Goal: Task Accomplishment & Management: Complete application form

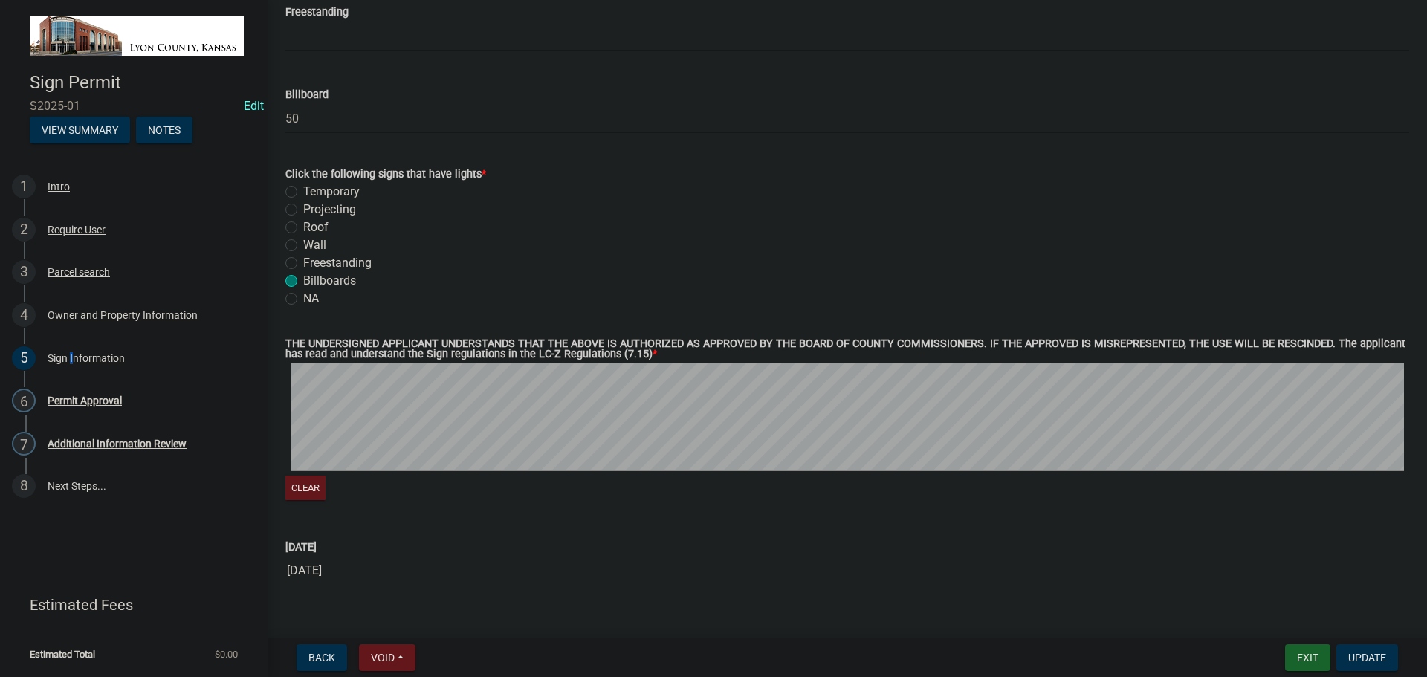
scroll to position [1596, 0]
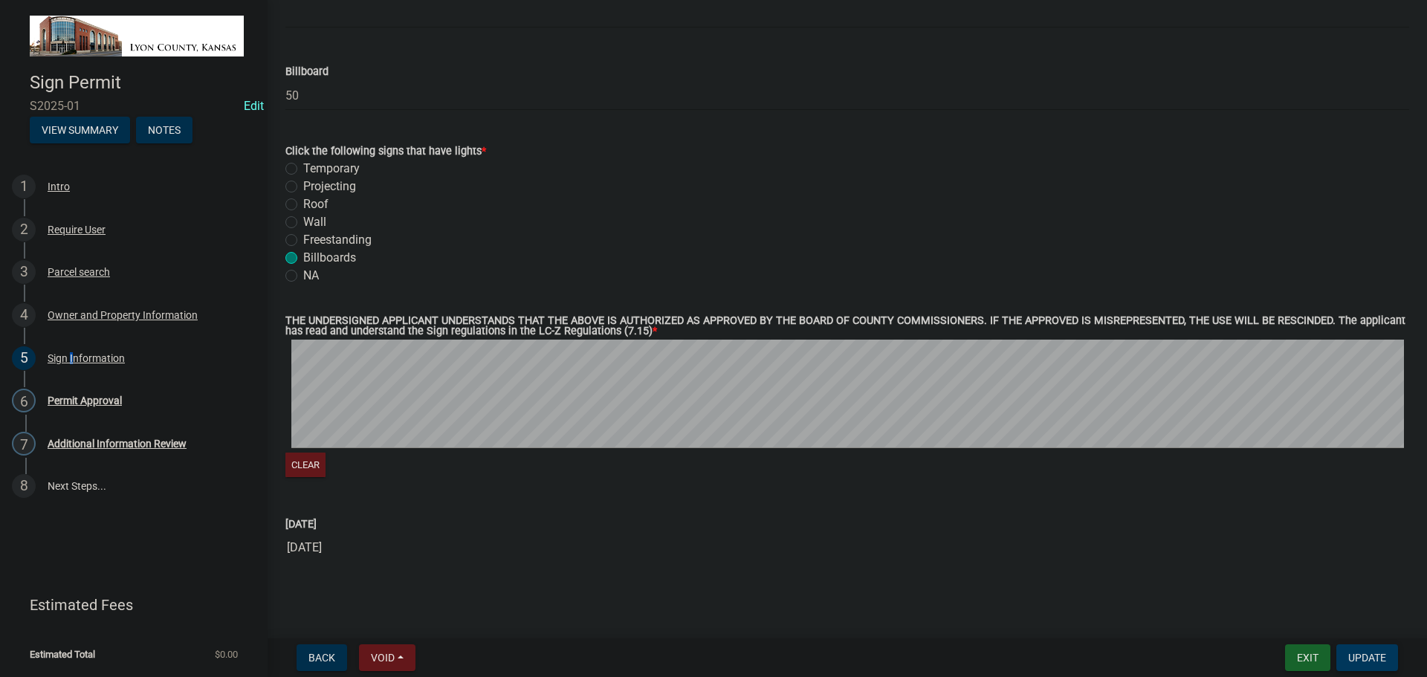
click at [1371, 653] on span "Update" at bounding box center [1367, 658] width 38 height 12
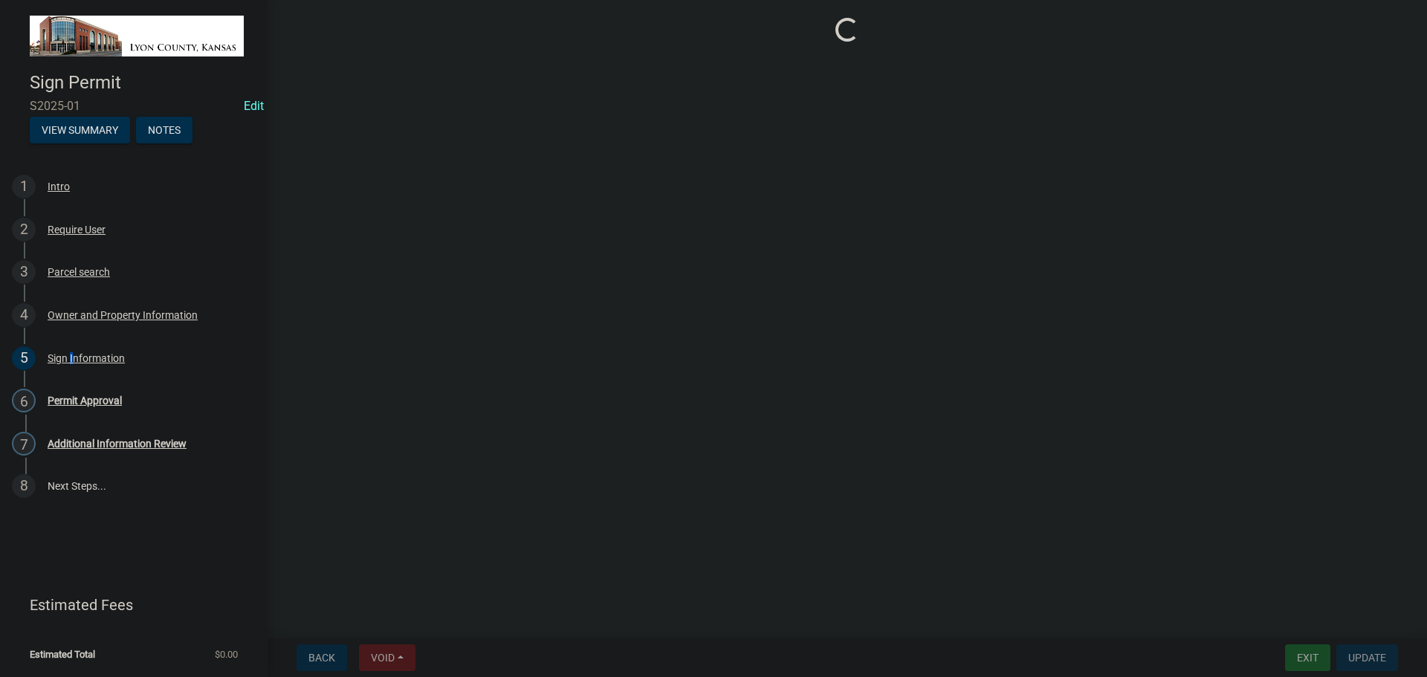
scroll to position [0, 0]
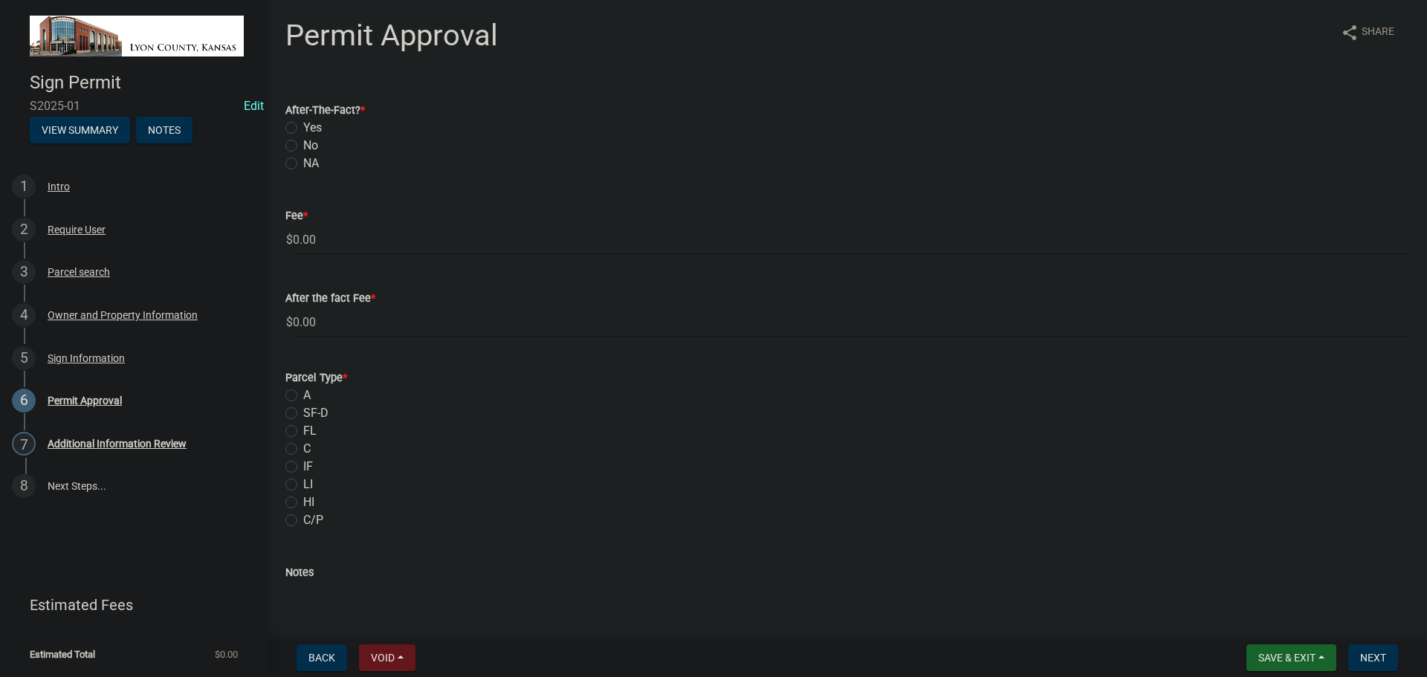
click at [303, 144] on label "No" at bounding box center [310, 146] width 15 height 18
click at [303, 144] on input "No" at bounding box center [308, 142] width 10 height 10
radio input "true"
click at [303, 485] on label "LI" at bounding box center [308, 485] width 10 height 18
click at [303, 485] on input "LI" at bounding box center [308, 481] width 10 height 10
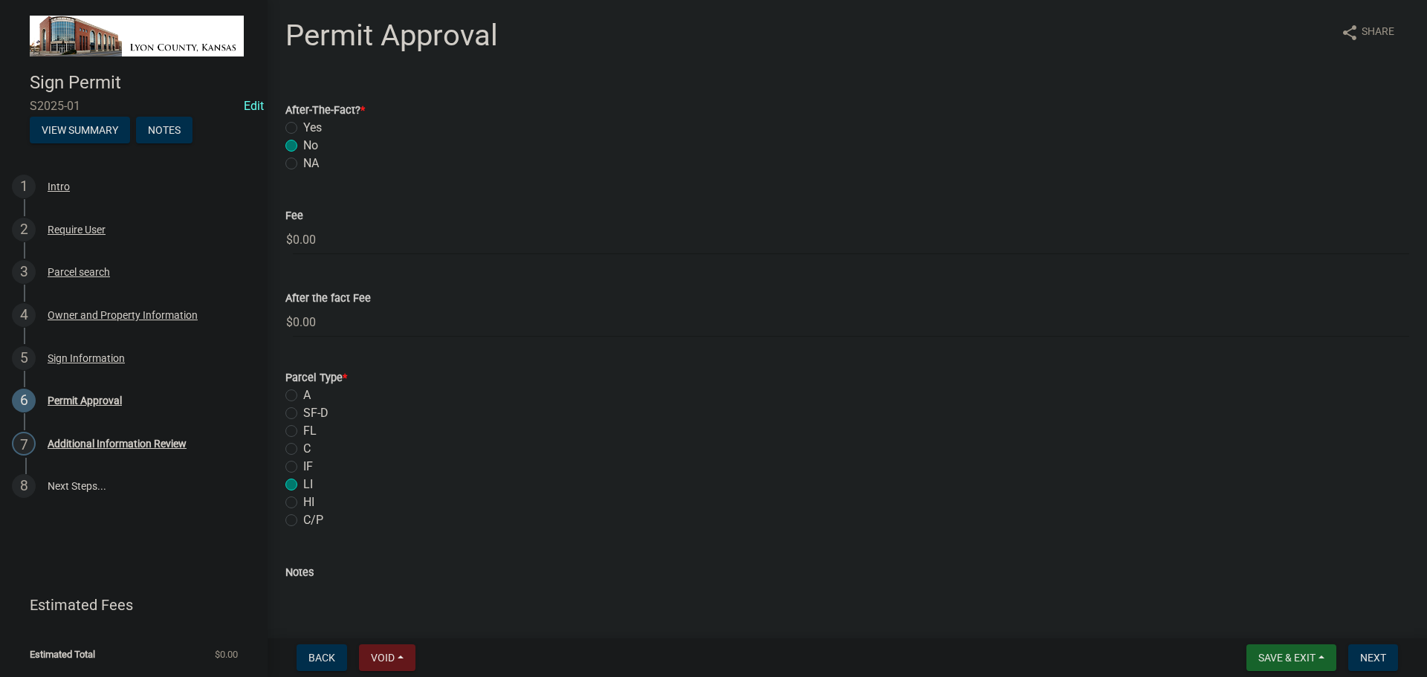
radio input "true"
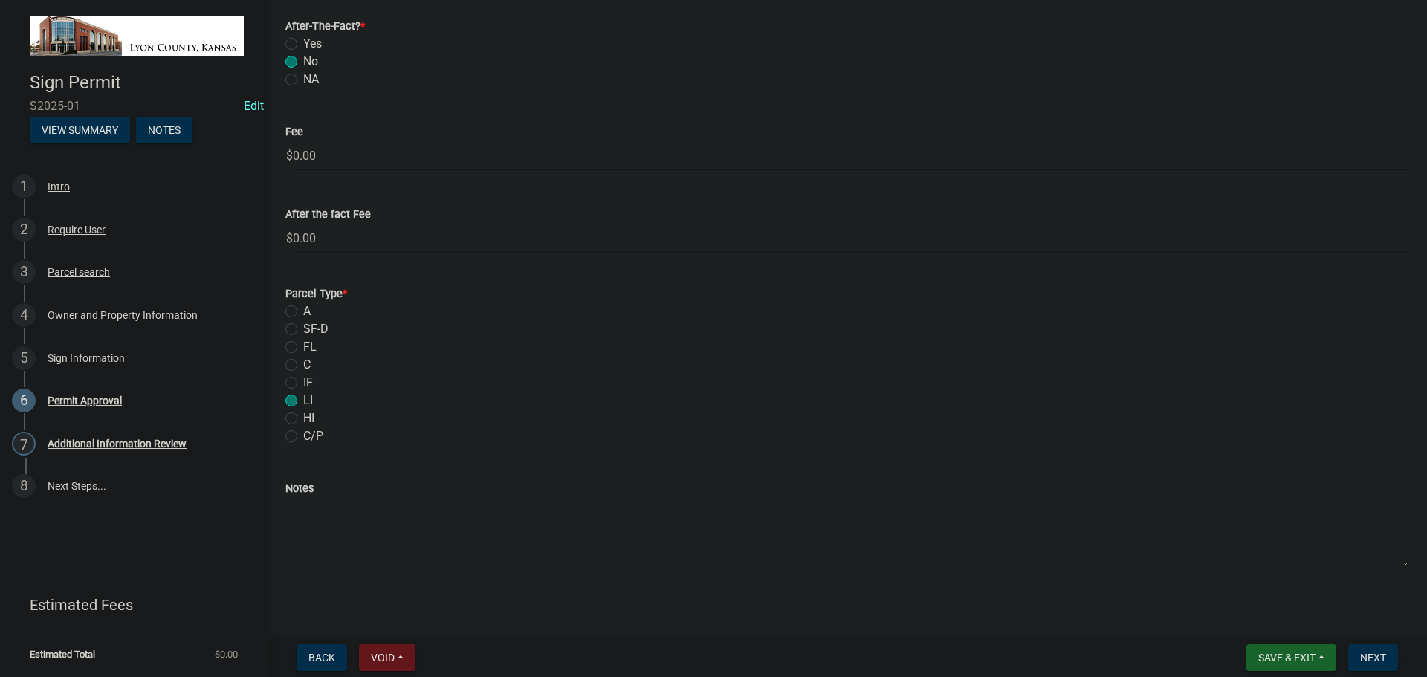
scroll to position [88, 0]
click at [333, 526] on textarea "Notes" at bounding box center [847, 528] width 1124 height 70
drag, startPoint x: 365, startPoint y: 504, endPoint x: 296, endPoint y: 503, distance: 69.1
click at [296, 503] on textarea "2 quad V signs" at bounding box center [847, 528] width 1124 height 70
type textarea "2 V-Shape Double-Sided Outdoor Billboard"
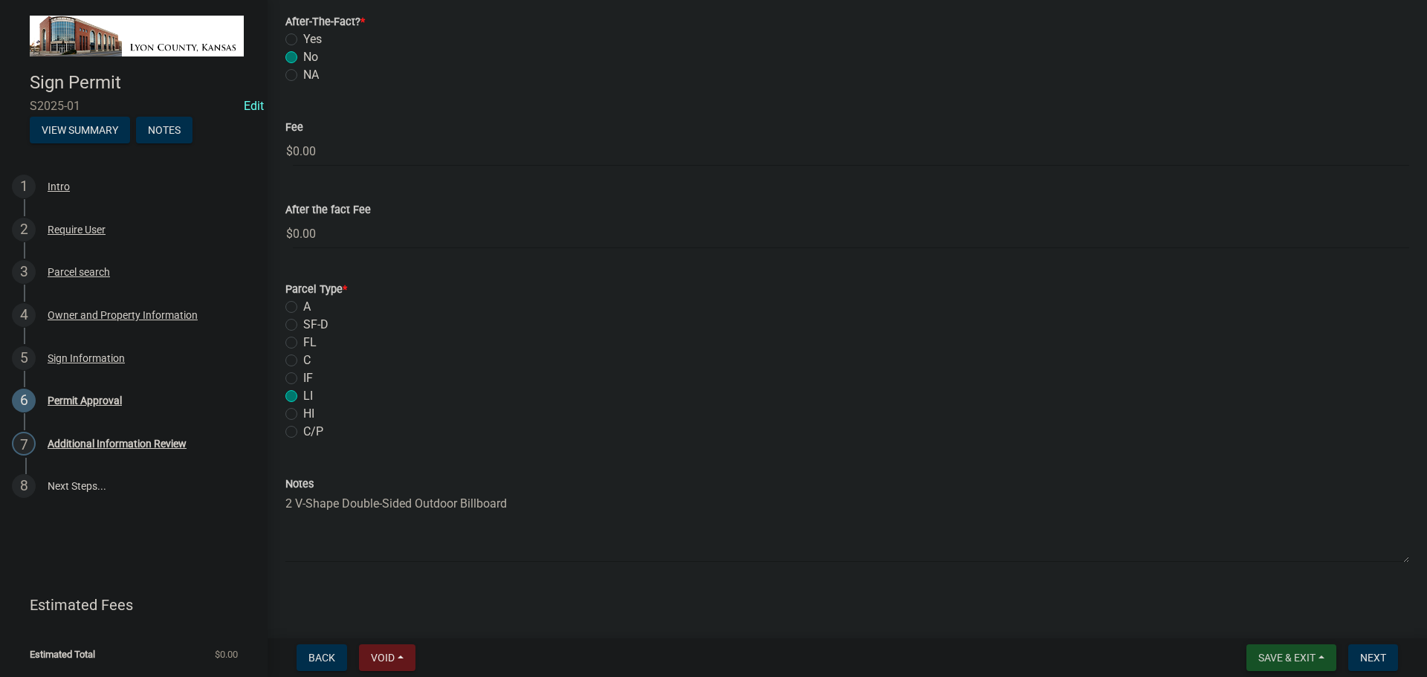
click at [1278, 660] on span "Save & Exit" at bounding box center [1286, 658] width 57 height 12
click at [1265, 614] on button "Save & Exit" at bounding box center [1276, 619] width 119 height 36
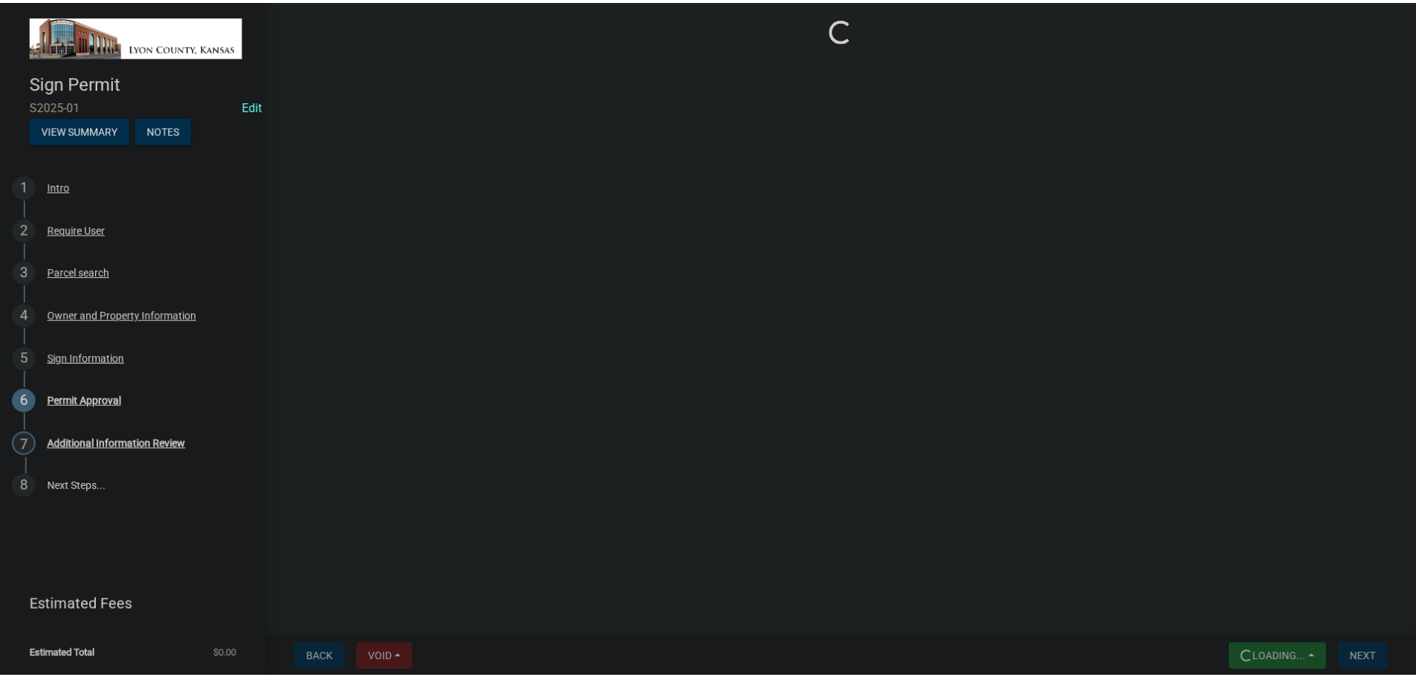
scroll to position [0, 0]
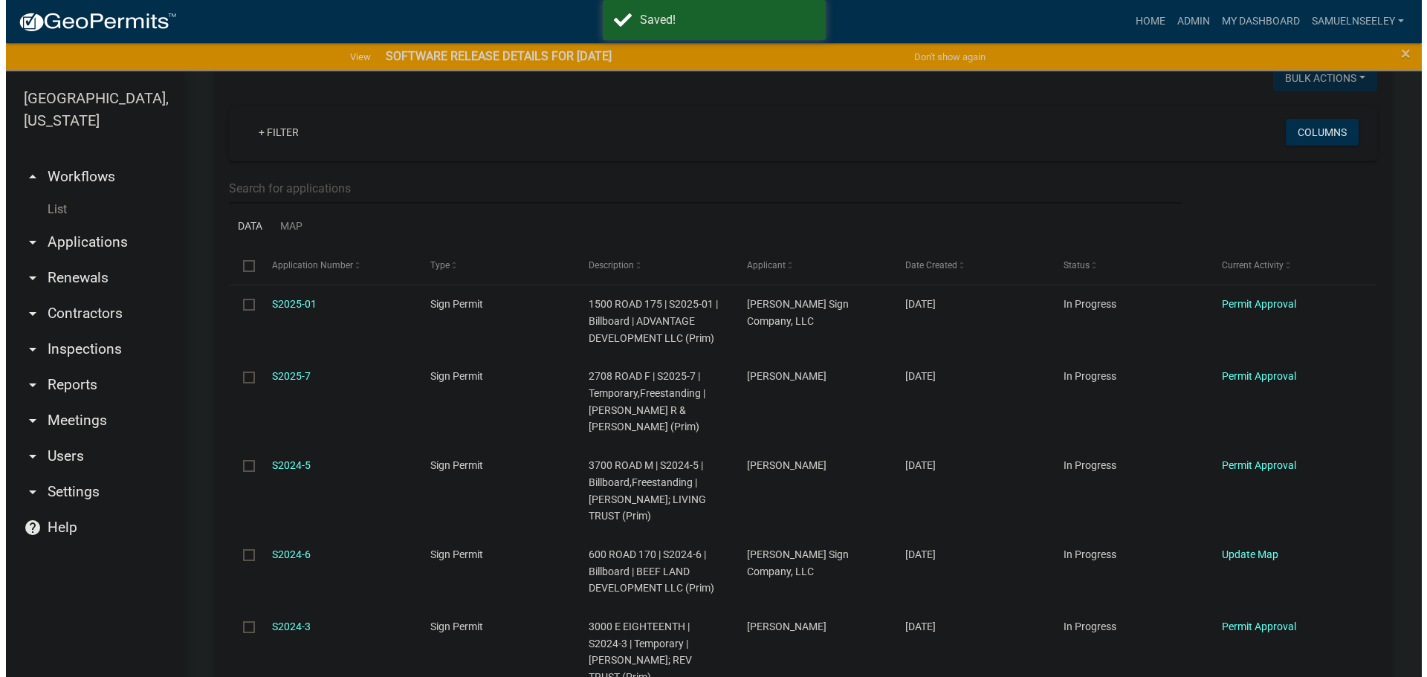
scroll to position [297, 0]
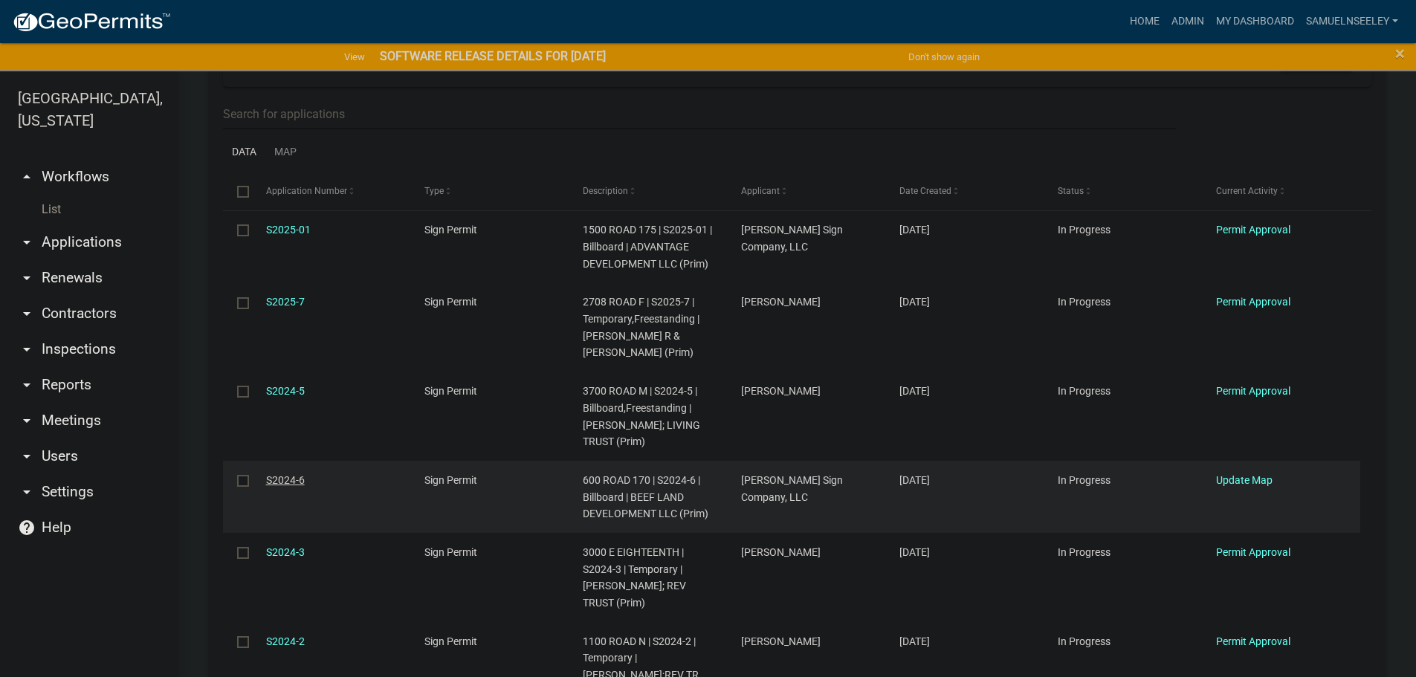
click at [289, 478] on link "S2024-6" at bounding box center [285, 480] width 39 height 12
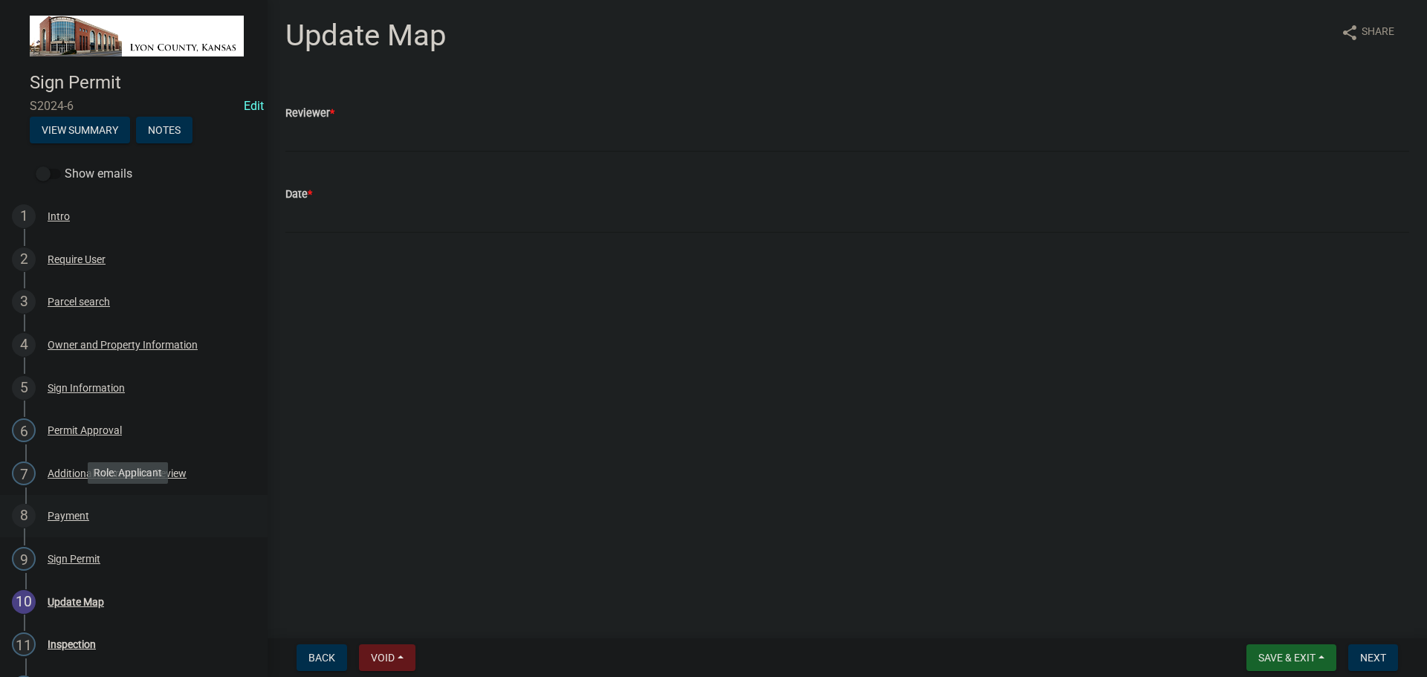
click at [56, 512] on div "Payment" at bounding box center [69, 516] width 42 height 10
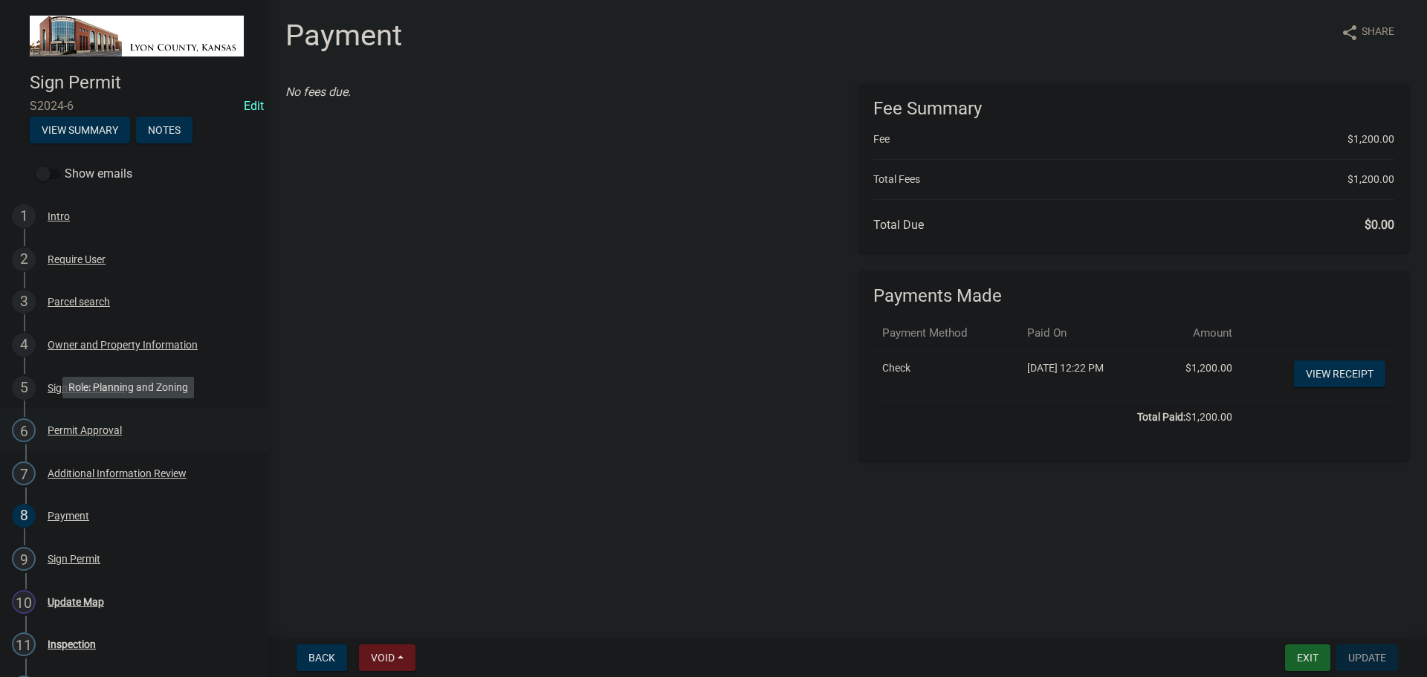
click at [74, 428] on div "Permit Approval" at bounding box center [85, 430] width 74 height 10
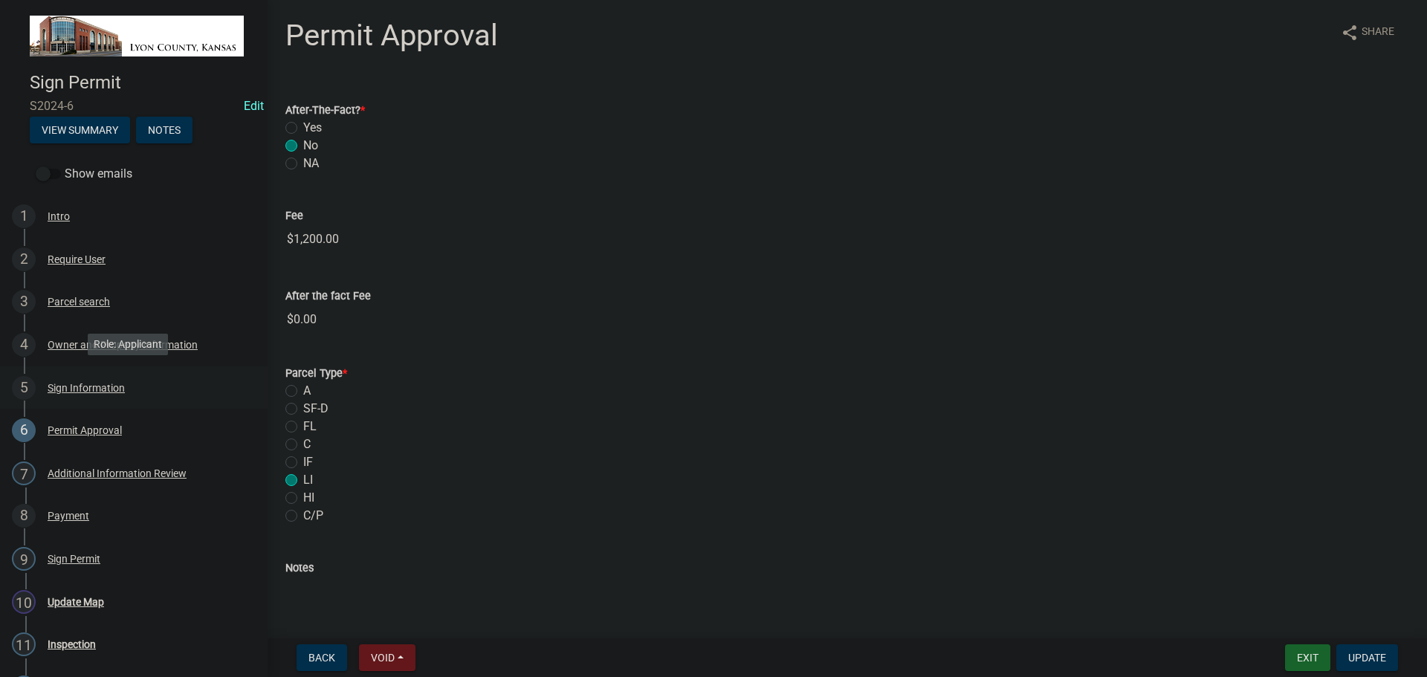
click at [80, 390] on div "Sign Information" at bounding box center [86, 388] width 77 height 10
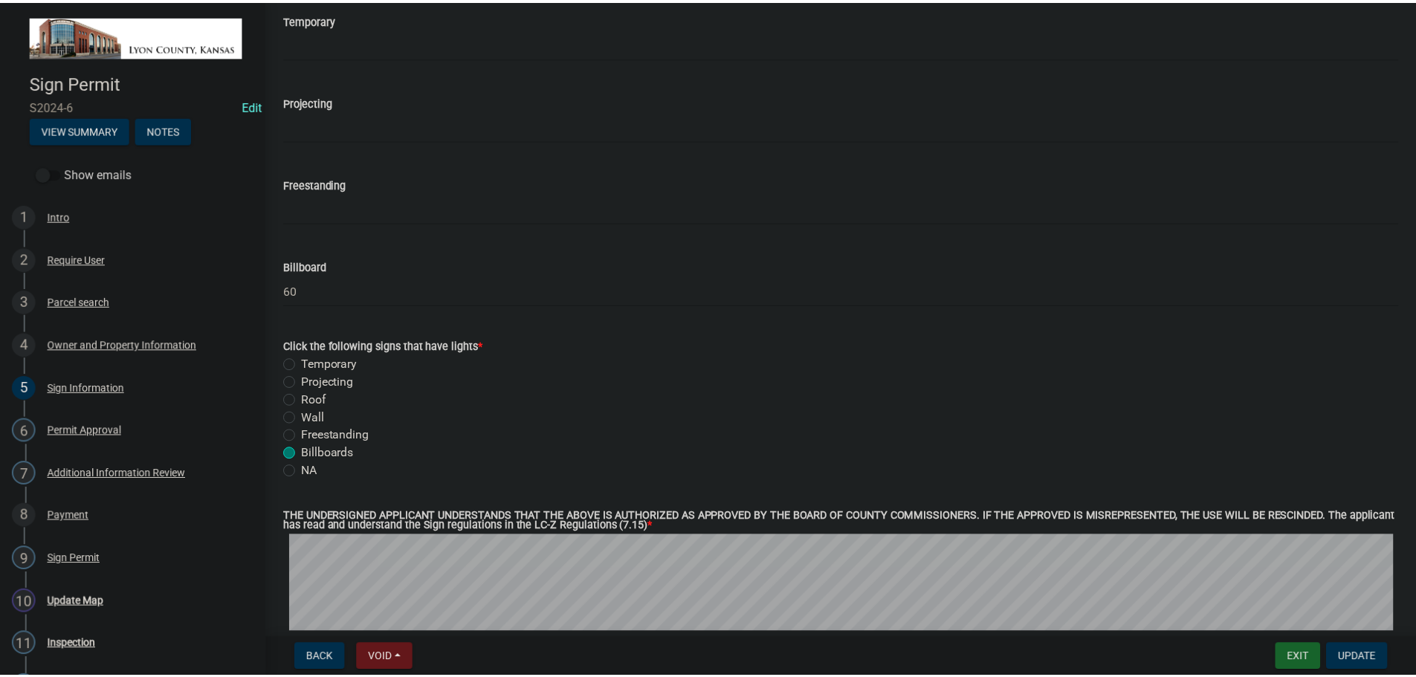
scroll to position [1412, 0]
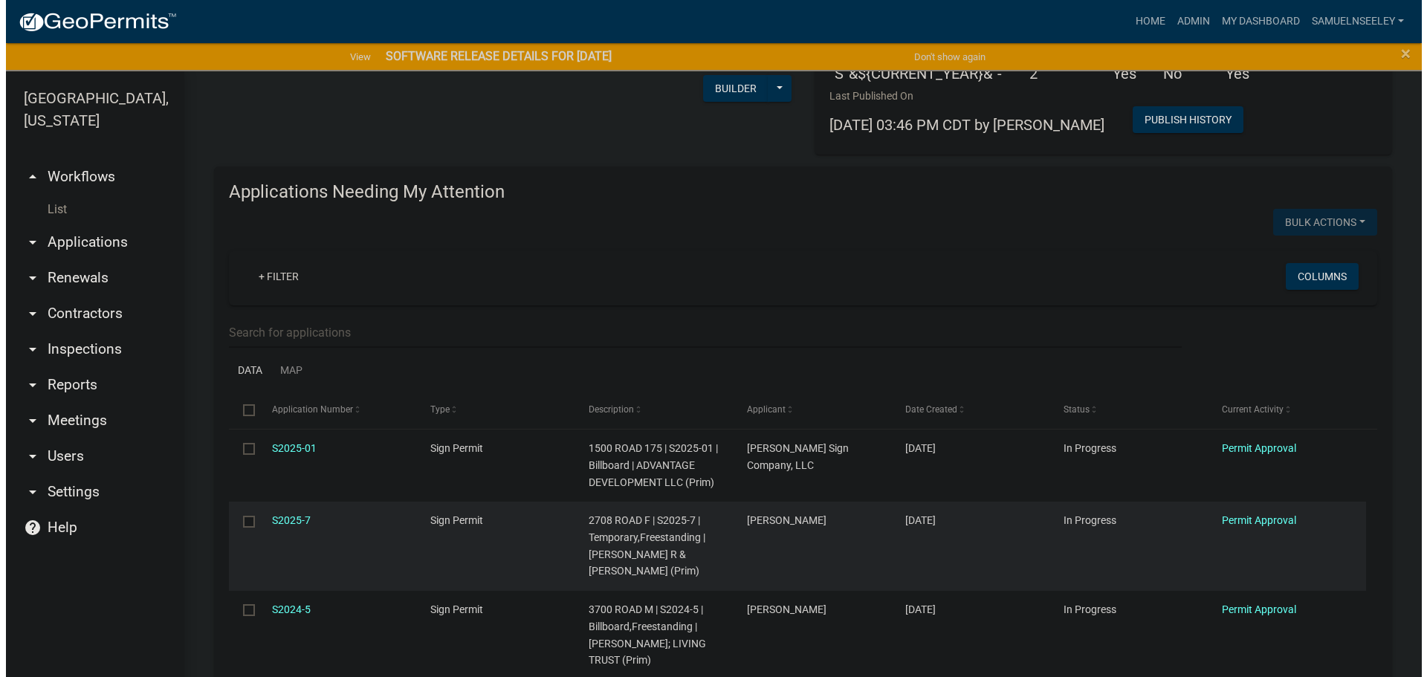
scroll to position [372, 0]
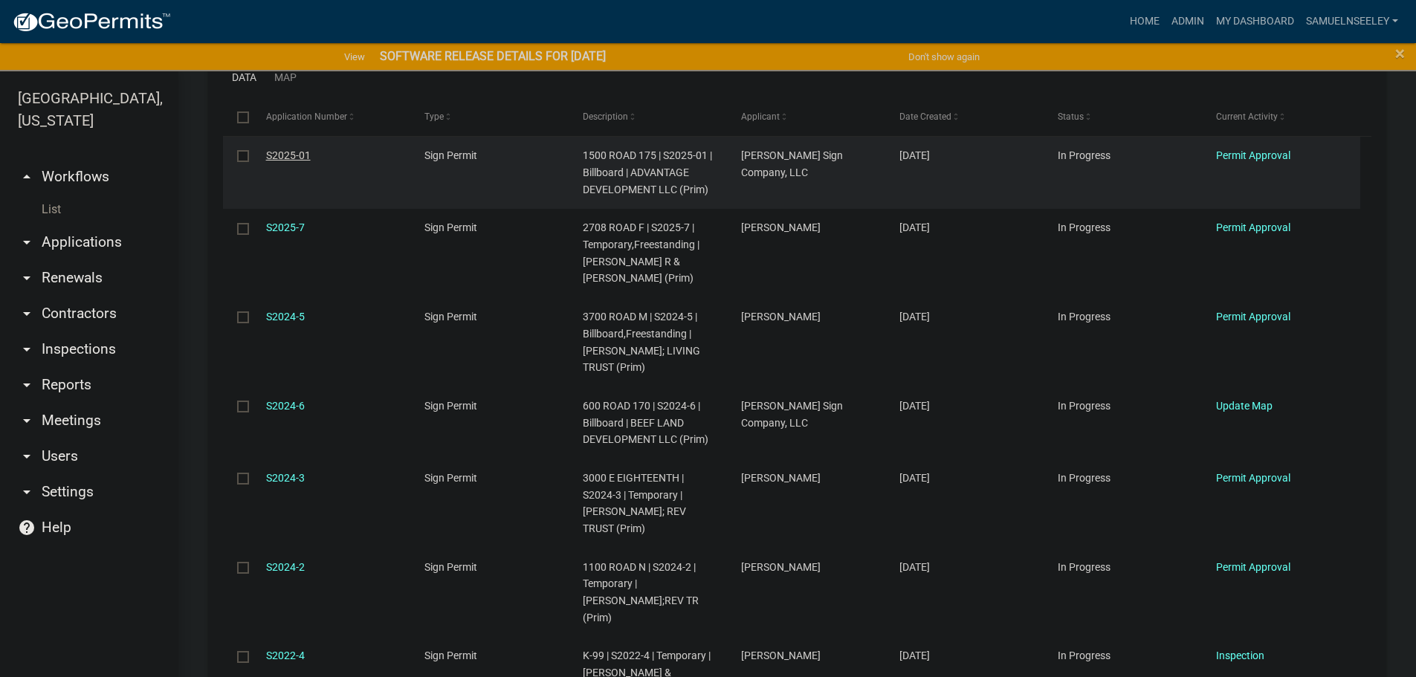
click at [282, 152] on link "S2025-01" at bounding box center [288, 155] width 45 height 12
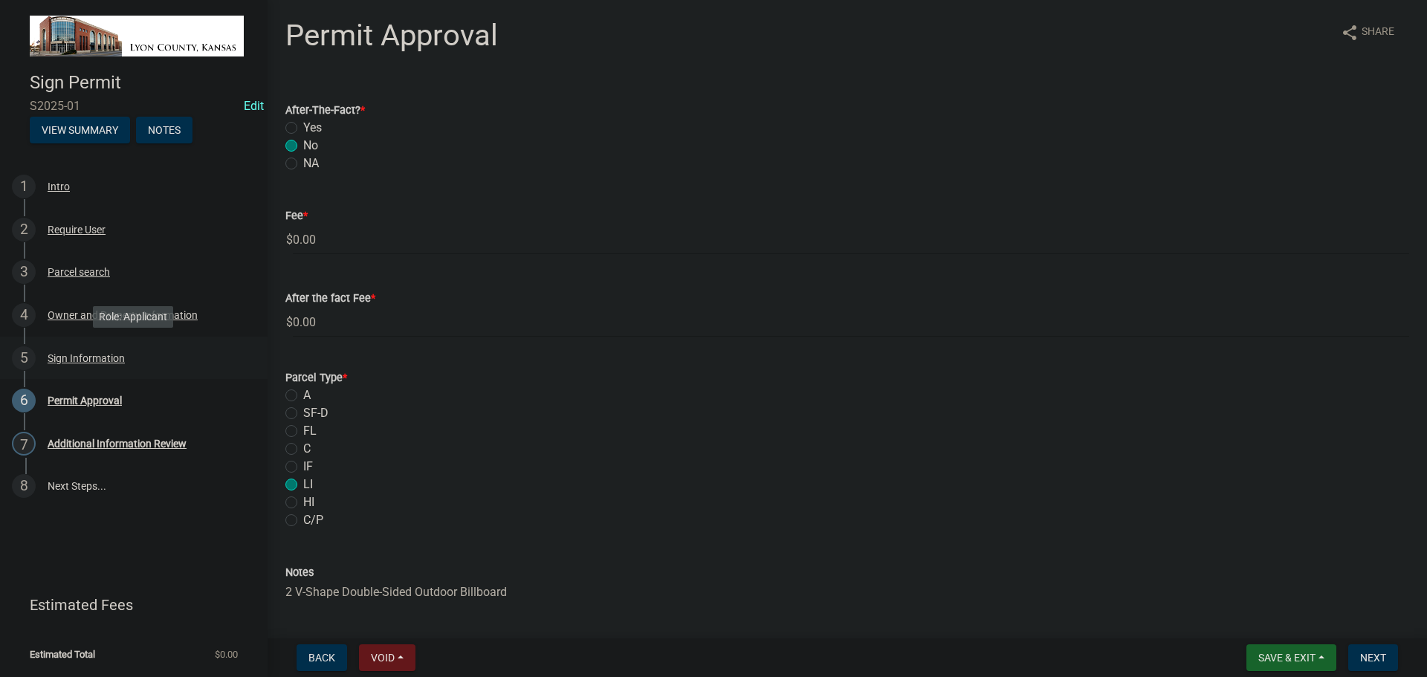
click at [72, 363] on div "Sign Information" at bounding box center [86, 358] width 77 height 10
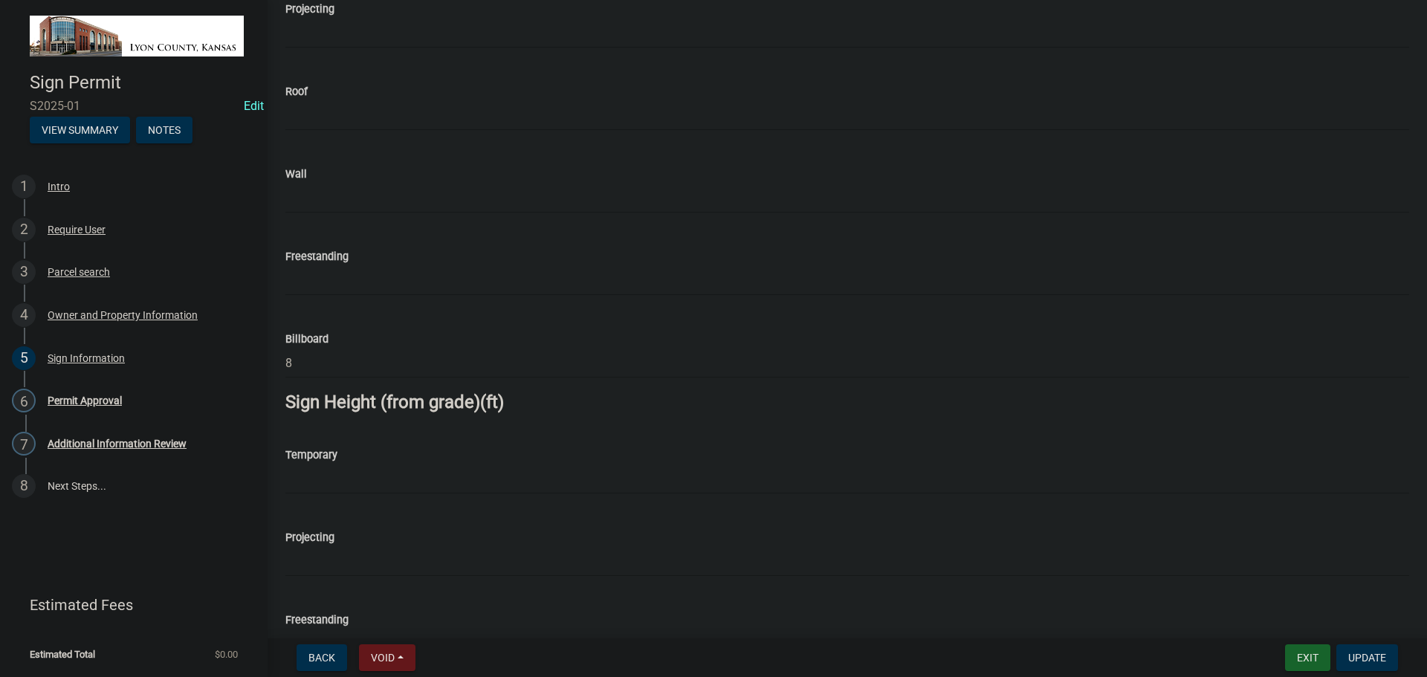
scroll to position [966, 0]
drag, startPoint x: 300, startPoint y: 363, endPoint x: 271, endPoint y: 363, distance: 29.0
click at [271, 363] on div "Sign Information share Share Sign Type * Temporary Projecting Roof Wall Freesta…" at bounding box center [847, 135] width 1159 height 2166
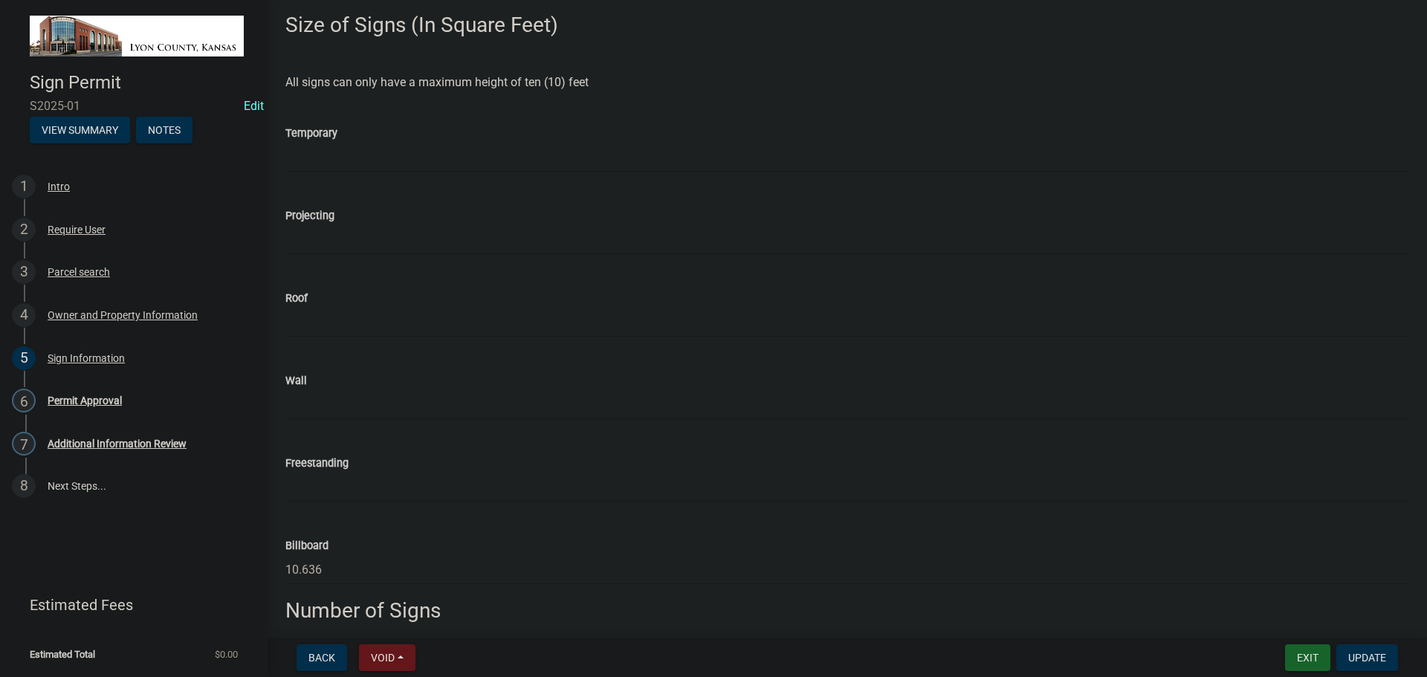
scroll to position [149, 0]
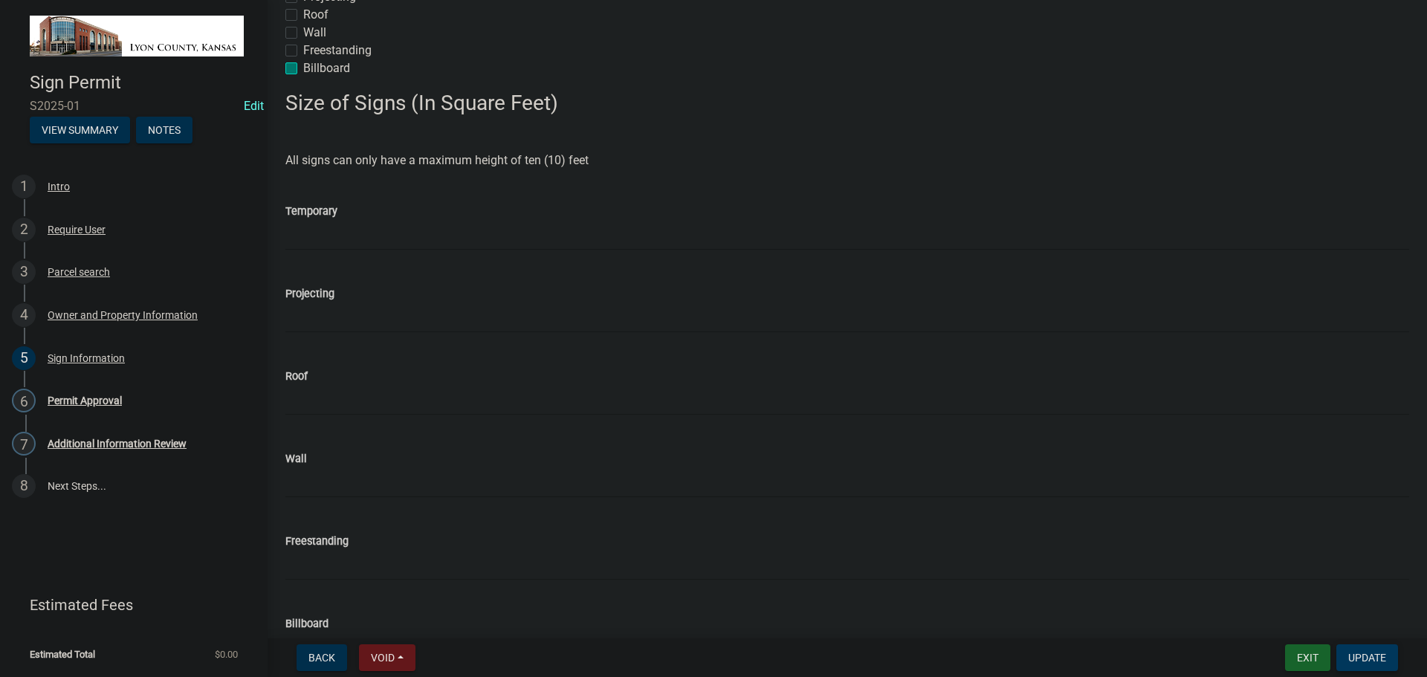
type input "4"
click at [1366, 656] on span "Update" at bounding box center [1367, 658] width 38 height 12
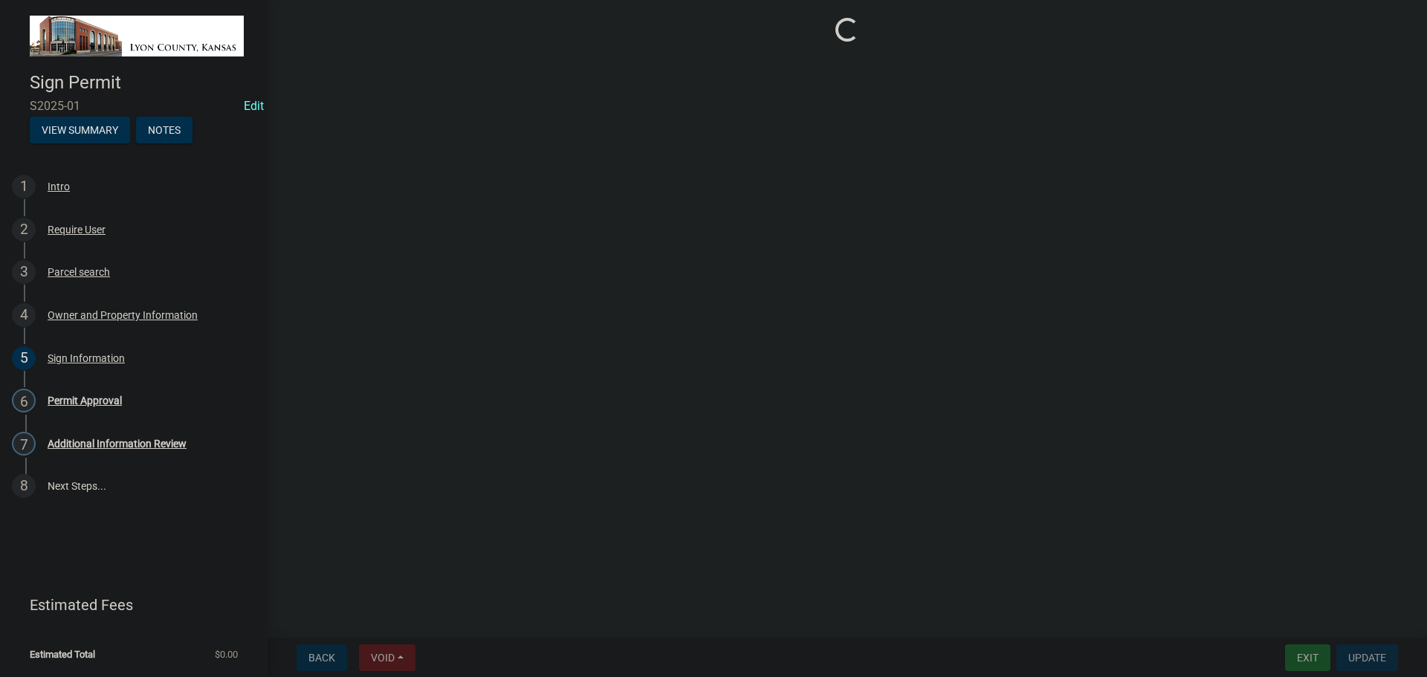
scroll to position [0, 0]
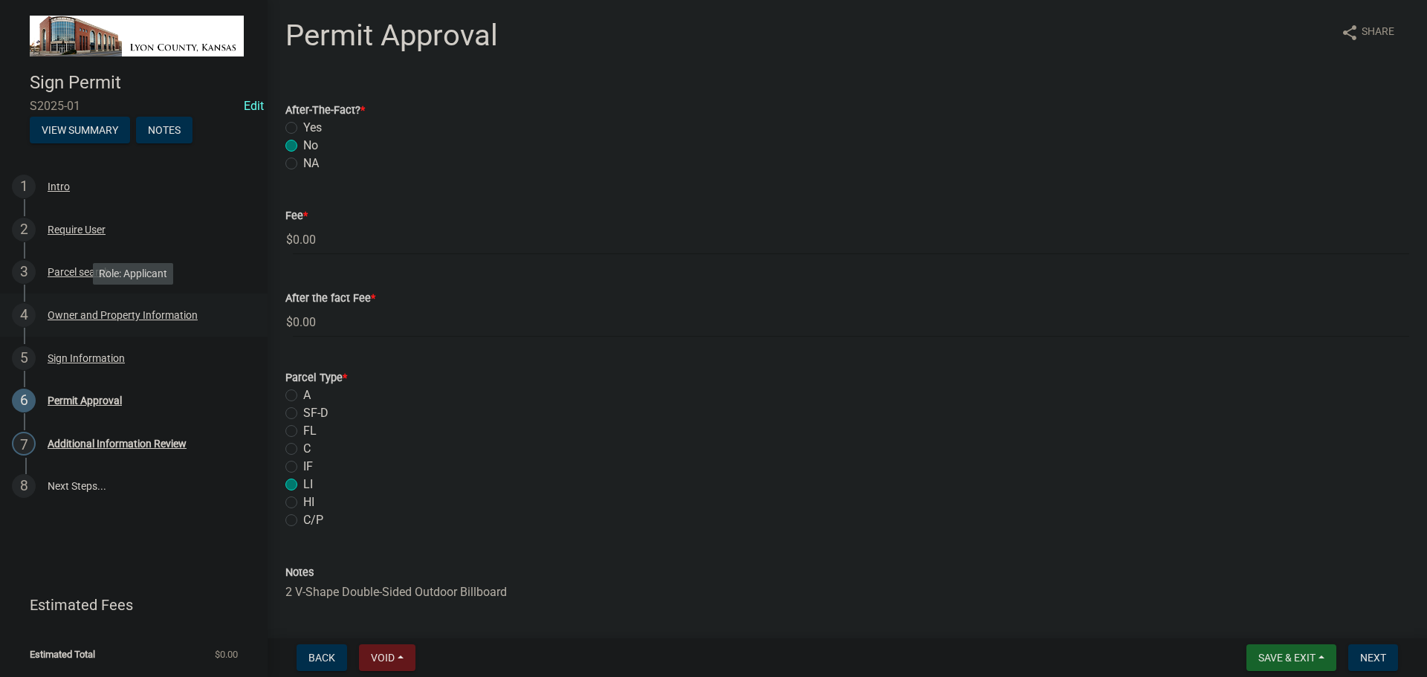
click at [72, 311] on div "Owner and Property Information" at bounding box center [123, 315] width 150 height 10
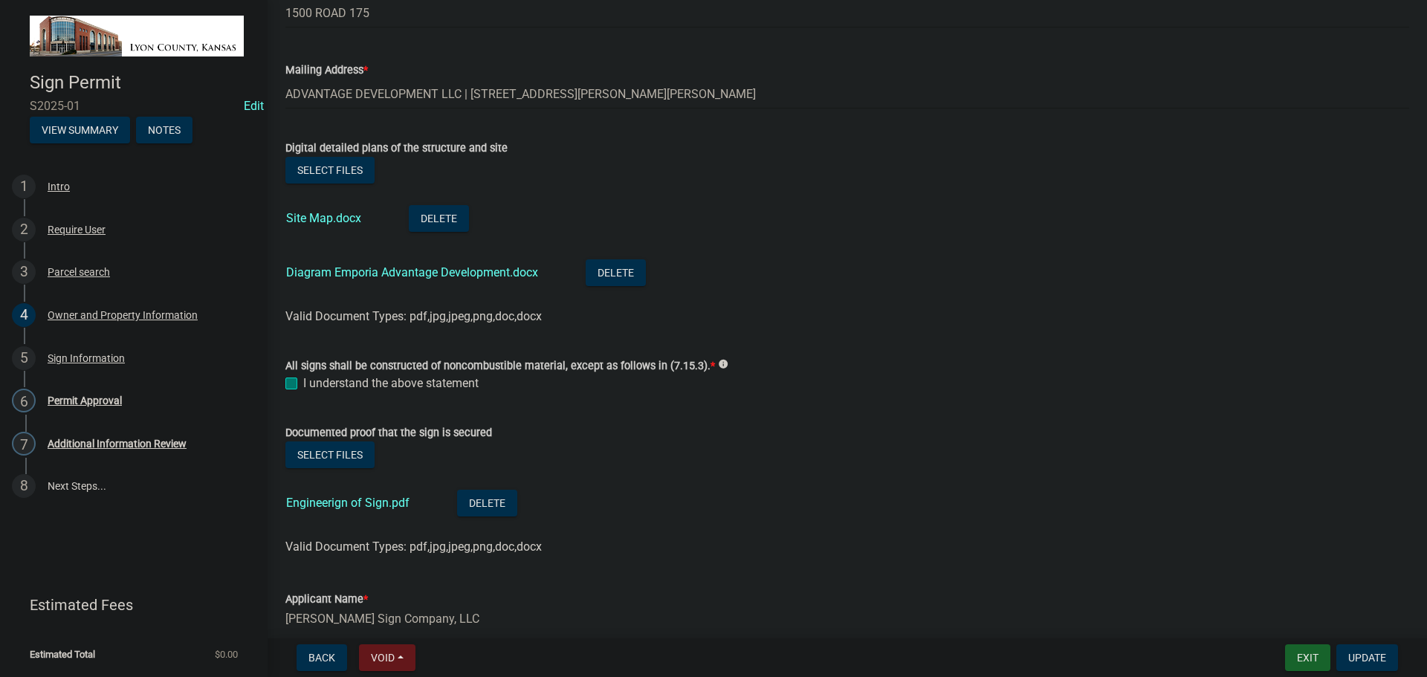
scroll to position [222, 0]
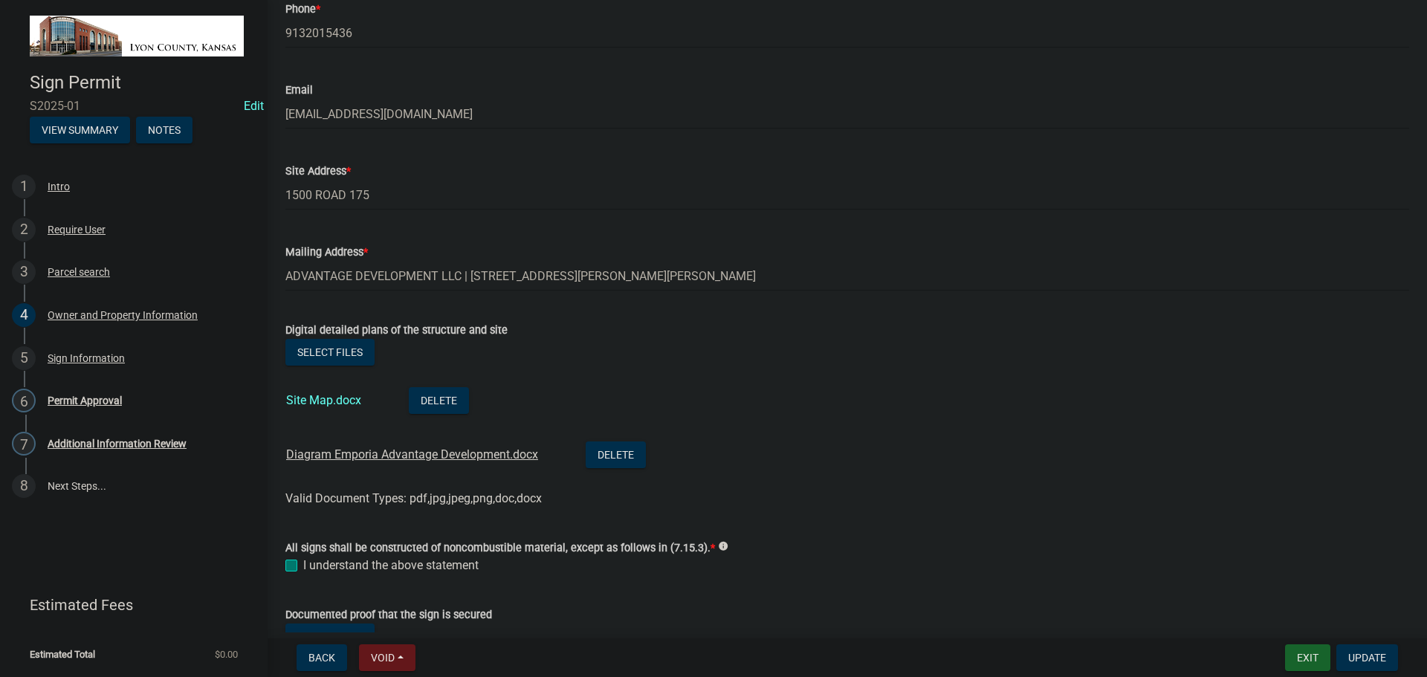
click at [329, 453] on link "Diagram Emporia Advantage Development.docx" at bounding box center [412, 454] width 252 height 14
click at [929, 557] on div "I understand the above statement" at bounding box center [847, 566] width 1124 height 18
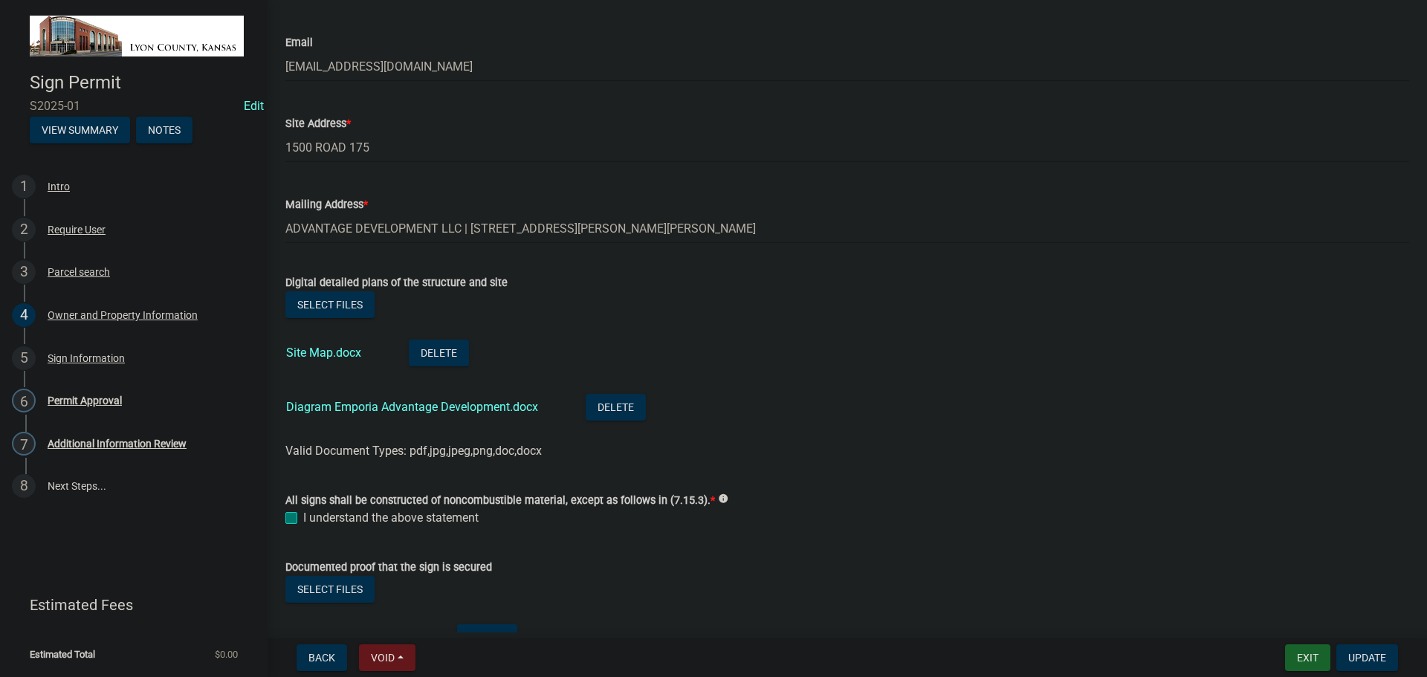
scroll to position [297, 0]
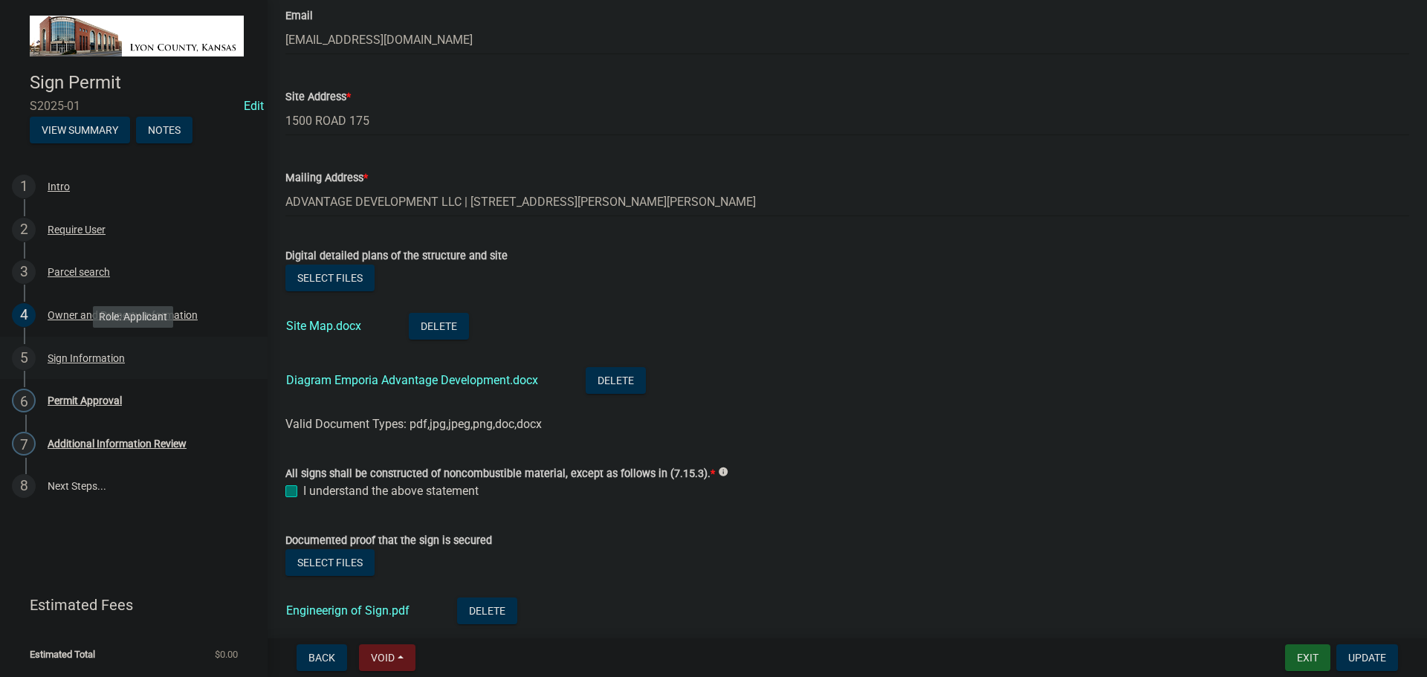
click at [73, 363] on div "Sign Information" at bounding box center [86, 358] width 77 height 10
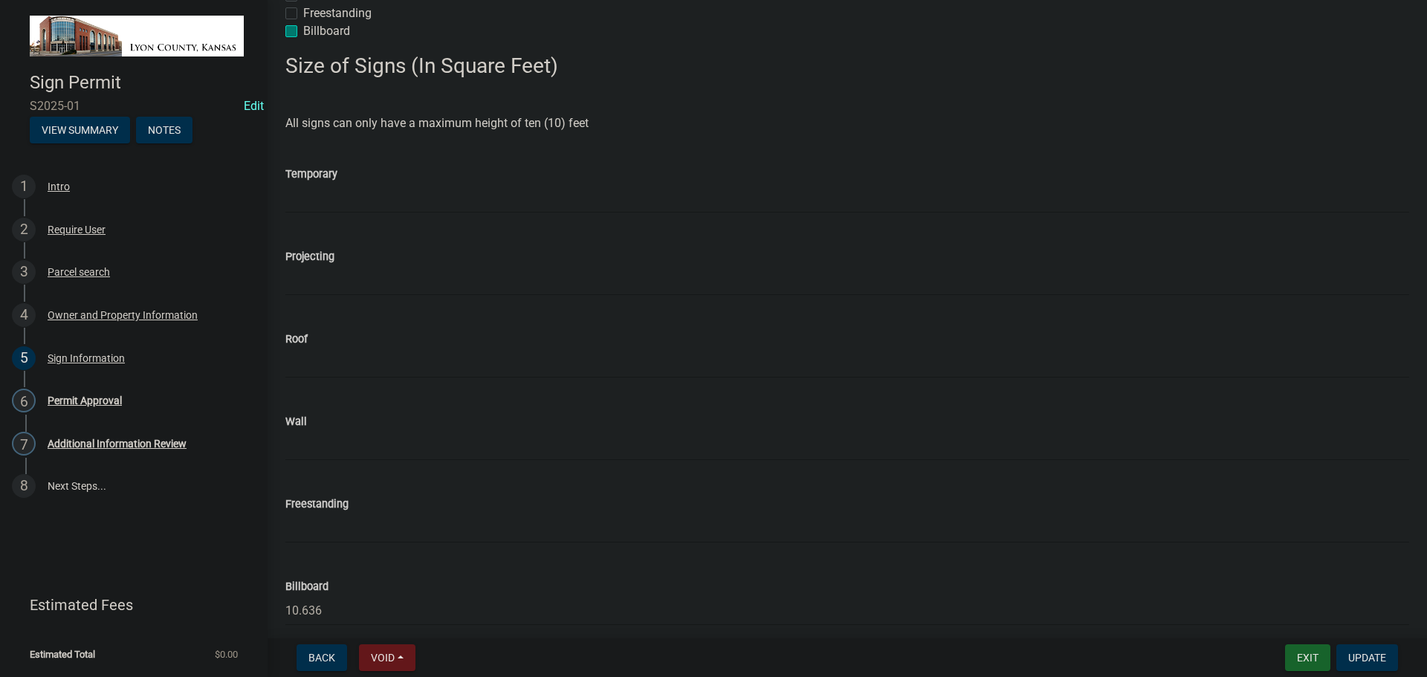
scroll to position [446, 0]
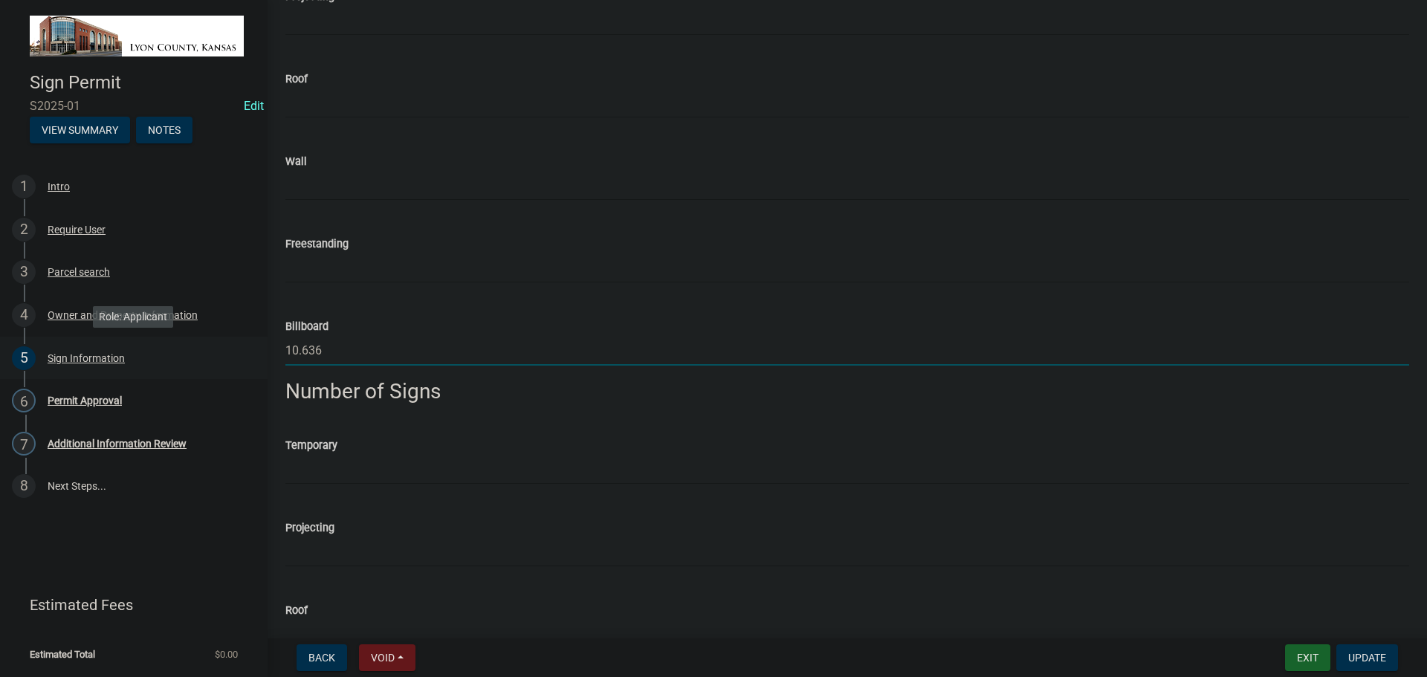
drag, startPoint x: 322, startPoint y: 349, endPoint x: 262, endPoint y: 345, distance: 59.6
click at [260, 346] on div "Sign Permit S2025-01 Edit View Summary Notes 1 Intro 2 Require User 3 Parcel se…" at bounding box center [713, 338] width 1427 height 677
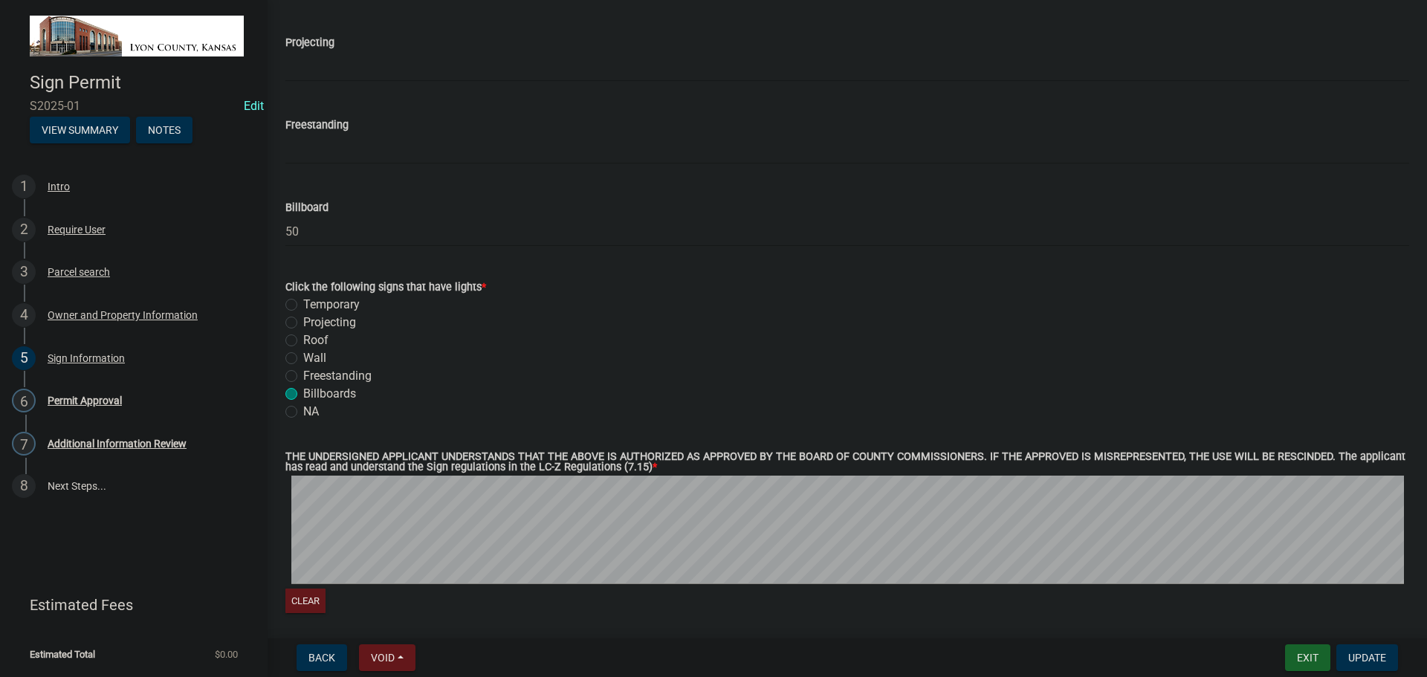
scroll to position [1486, 0]
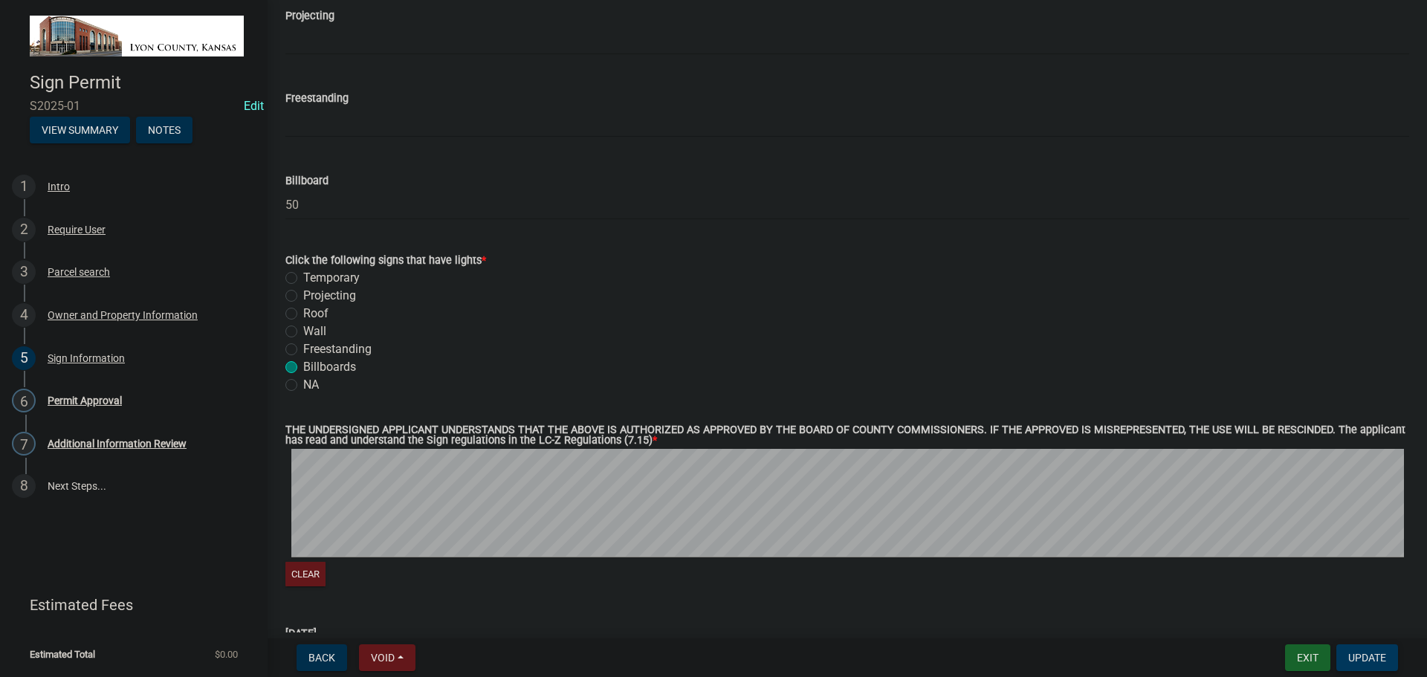
type input "381.6"
click at [1359, 656] on span "Update" at bounding box center [1367, 658] width 38 height 12
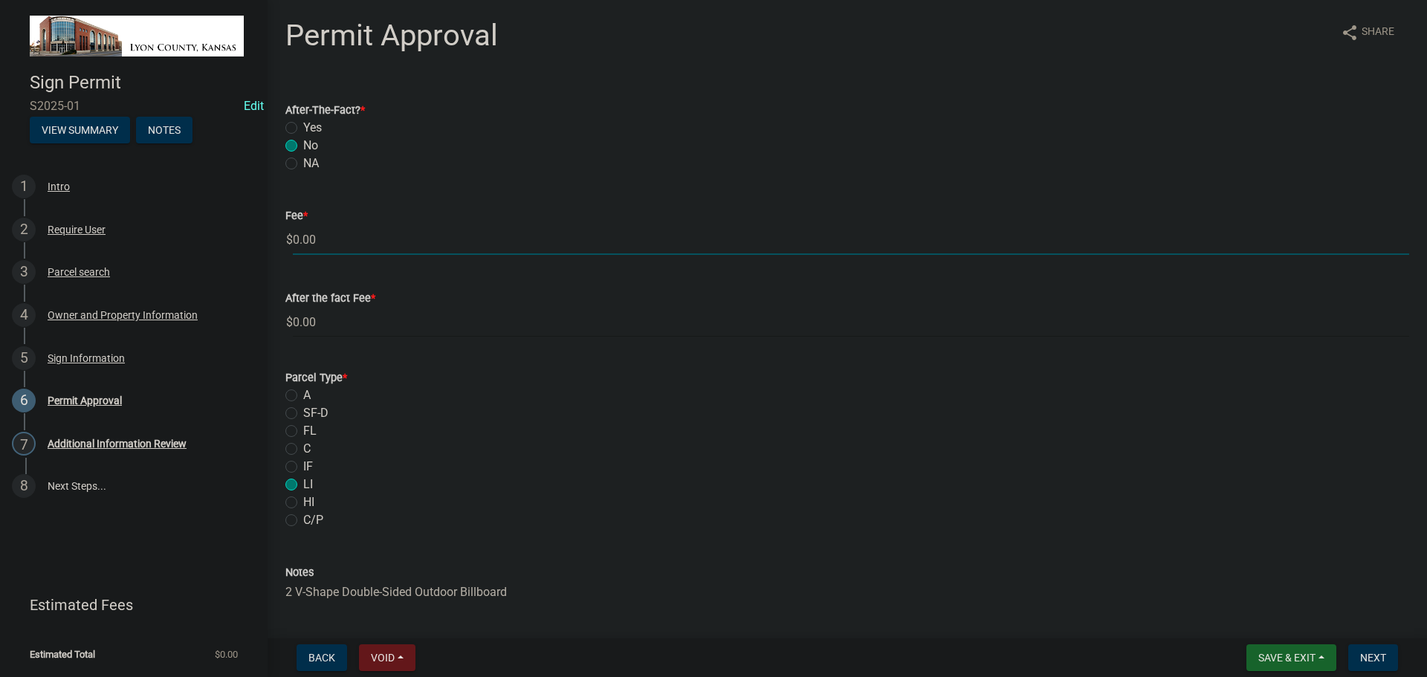
click at [388, 245] on input "0.00" at bounding box center [851, 239] width 1116 height 30
click at [343, 320] on input "0.00" at bounding box center [851, 322] width 1116 height 30
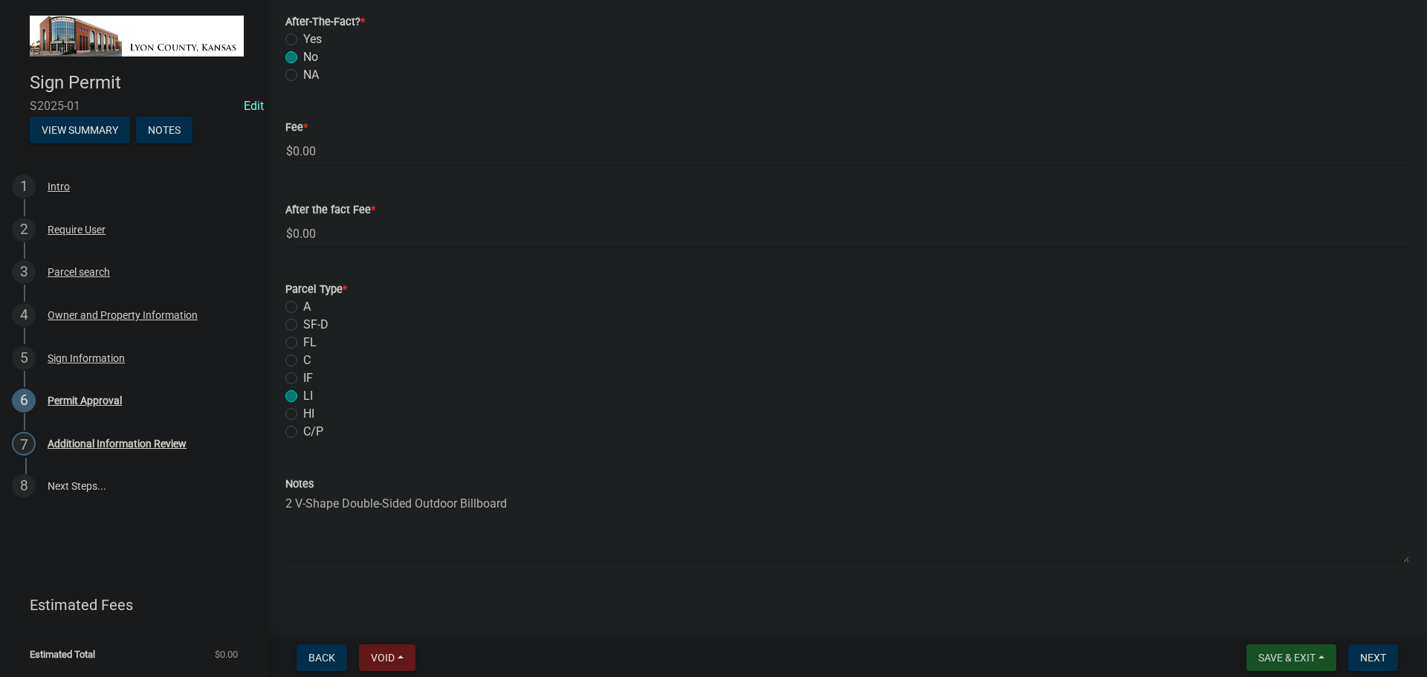
click at [1259, 660] on span "Save & Exit" at bounding box center [1286, 658] width 57 height 12
click at [1253, 588] on button "Save" at bounding box center [1276, 584] width 119 height 36
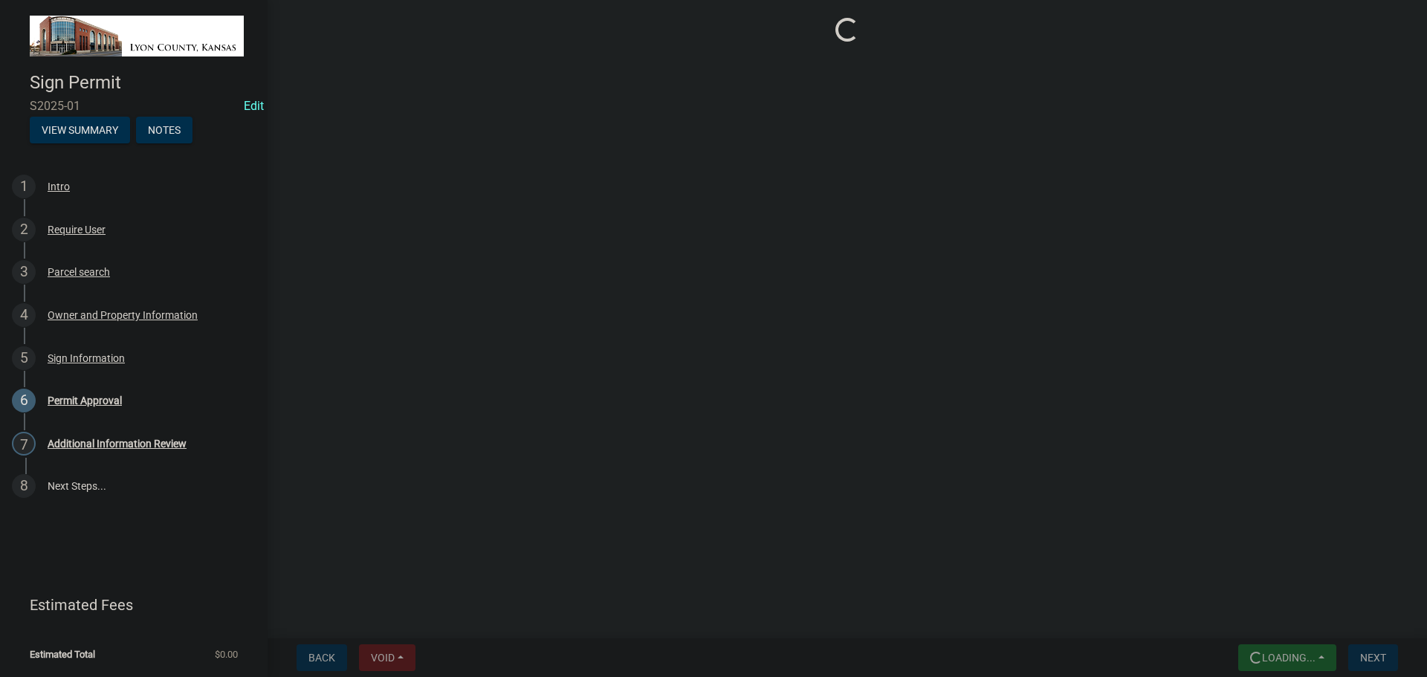
scroll to position [0, 0]
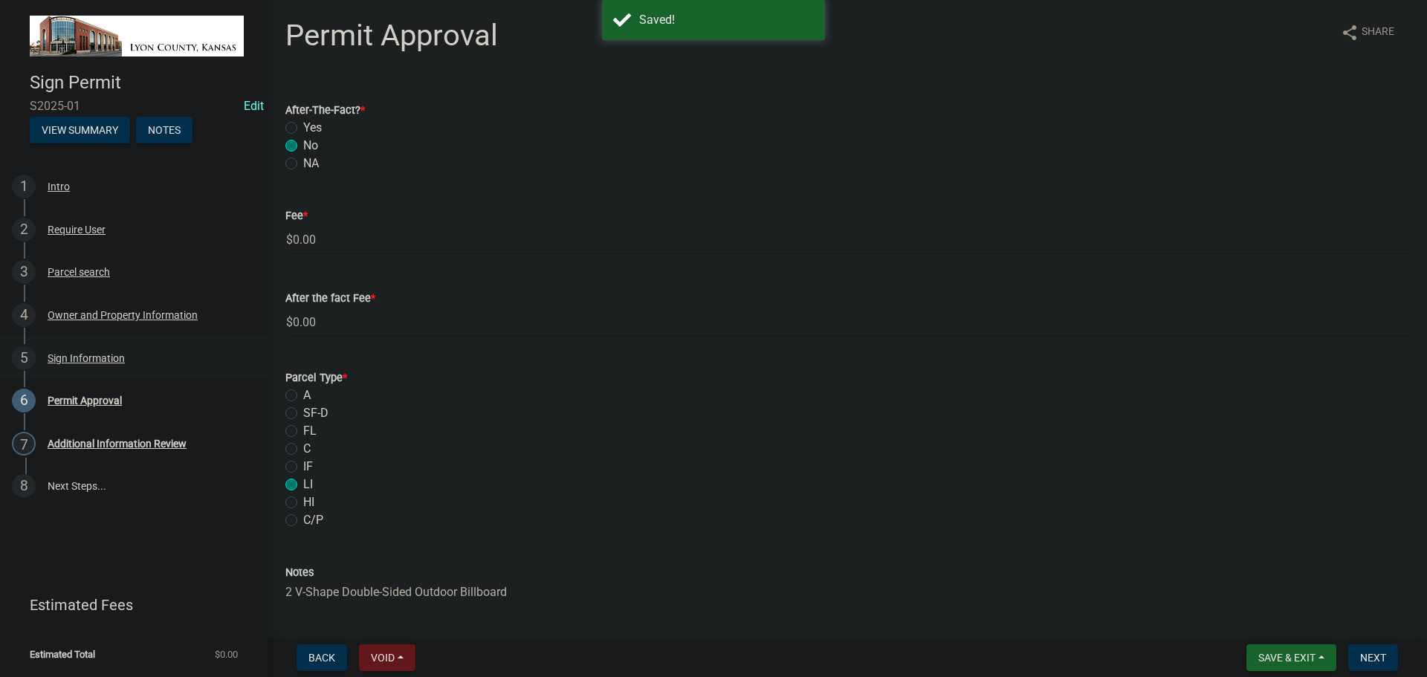
click at [85, 356] on div "Sign Information" at bounding box center [86, 358] width 77 height 10
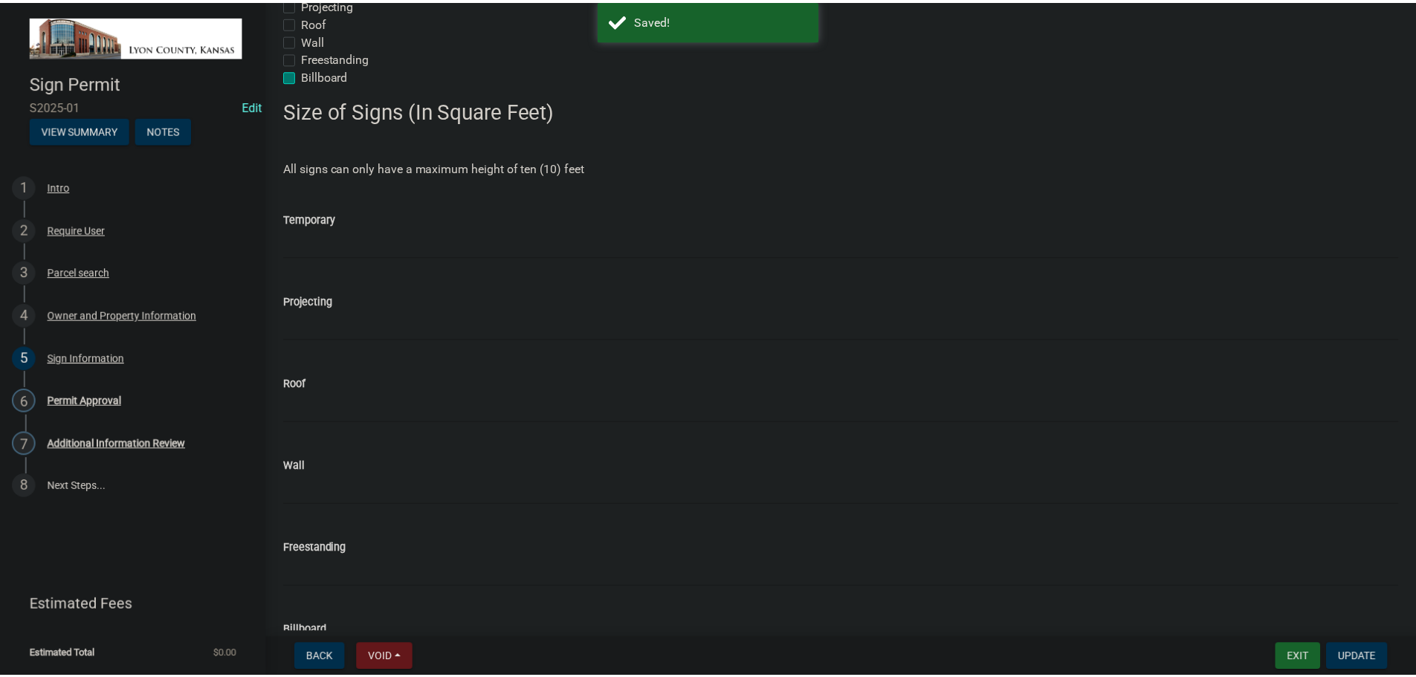
scroll to position [372, 0]
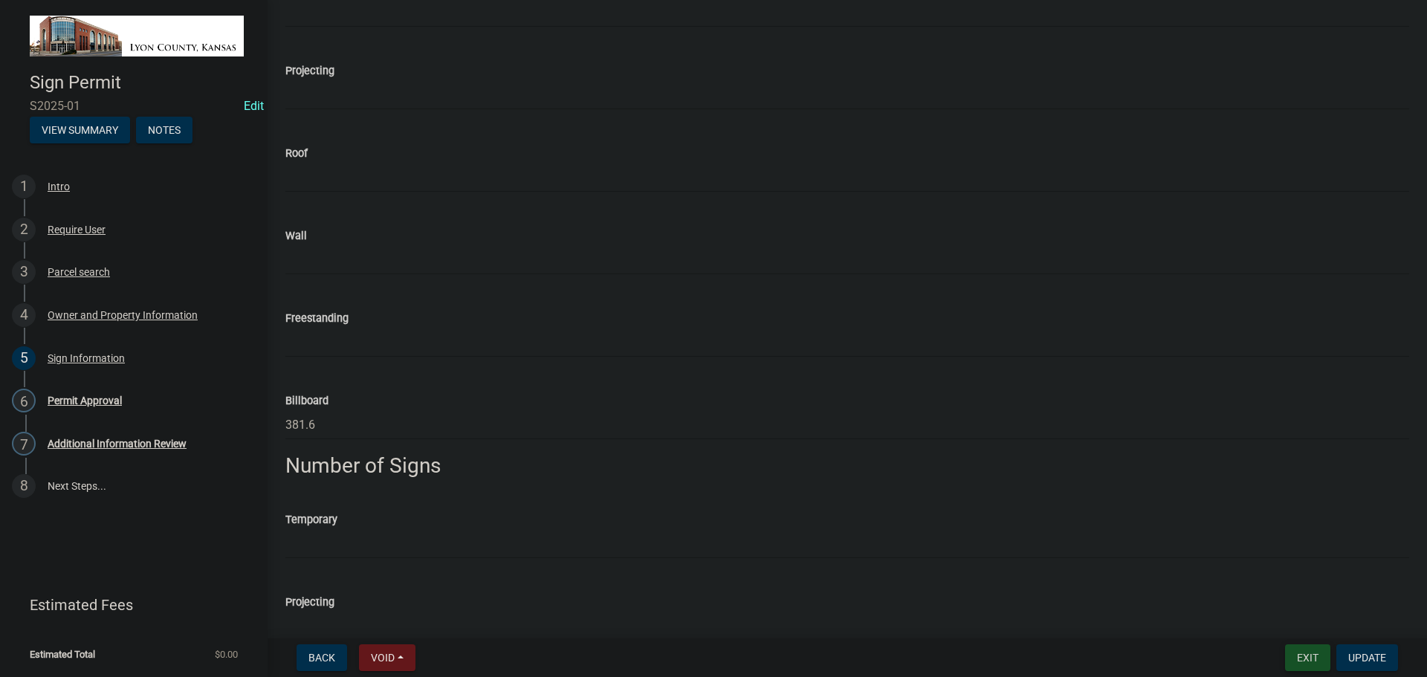
click at [1307, 658] on button "Exit" at bounding box center [1307, 657] width 45 height 27
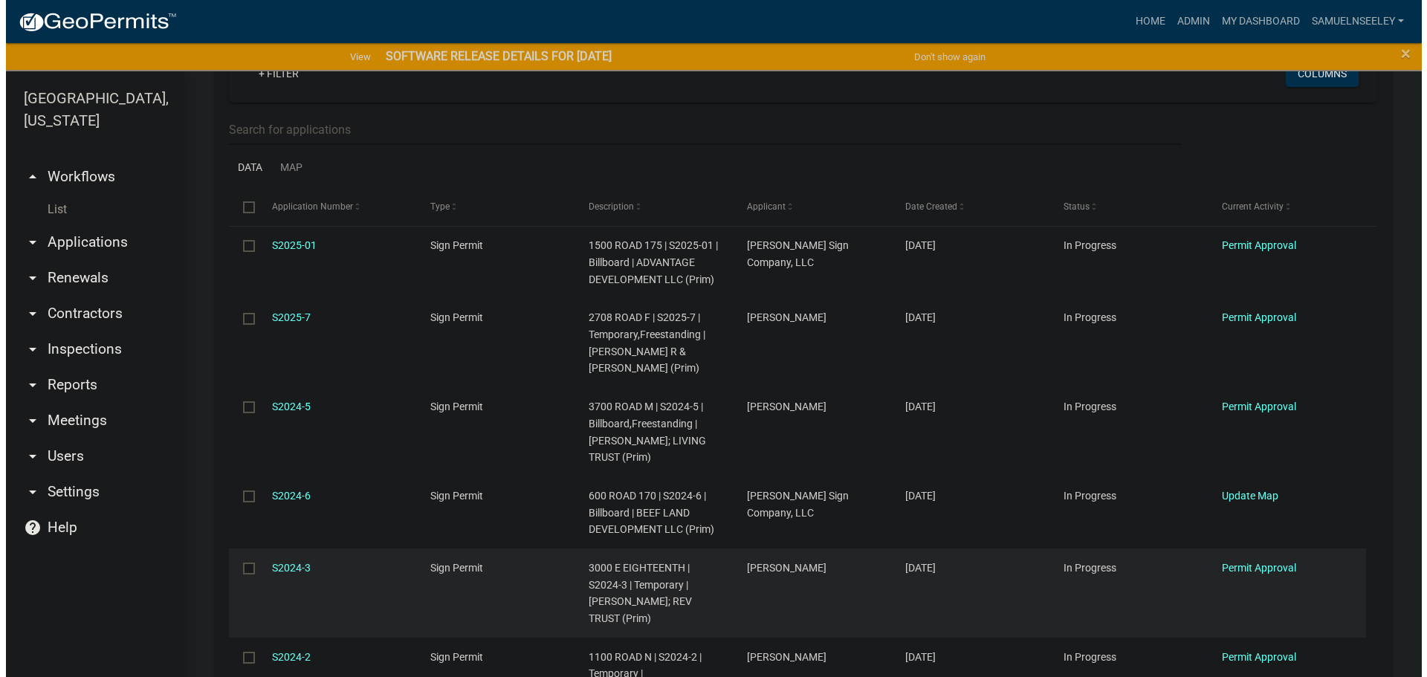
scroll to position [446, 0]
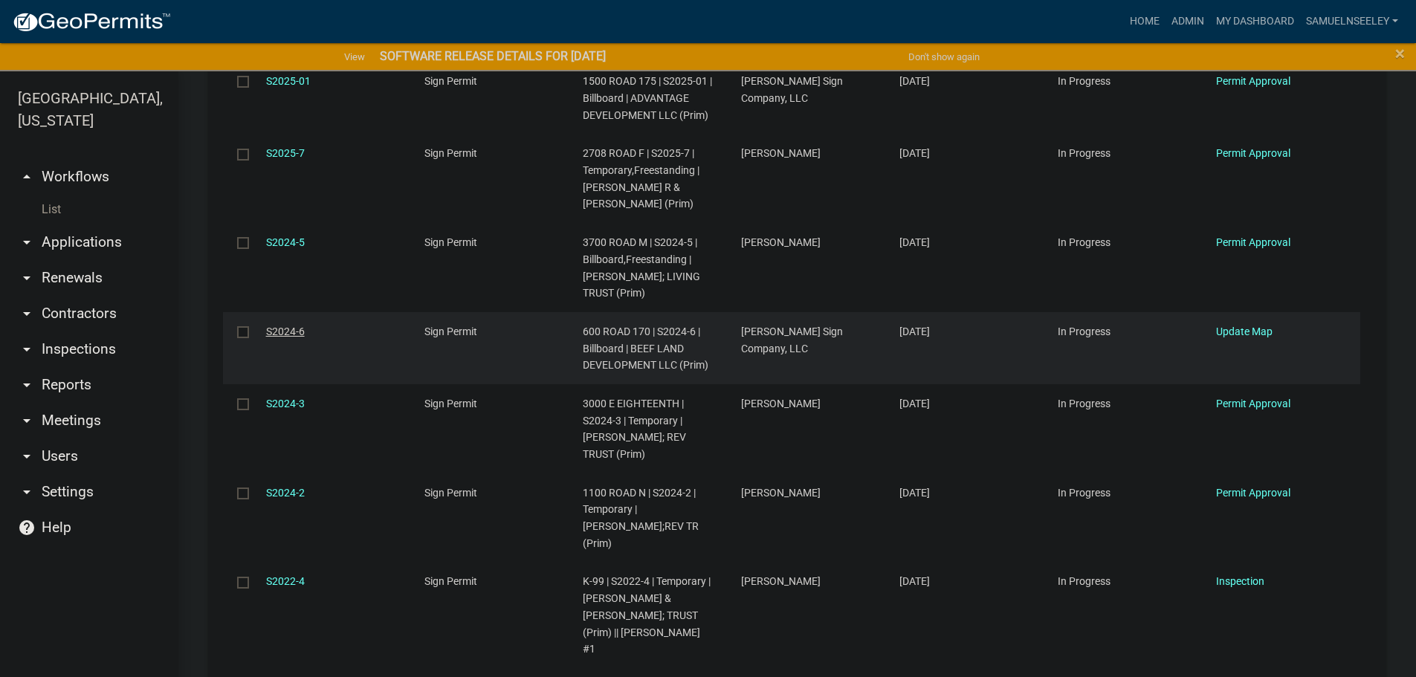
click at [286, 326] on link "S2024-6" at bounding box center [285, 332] width 39 height 12
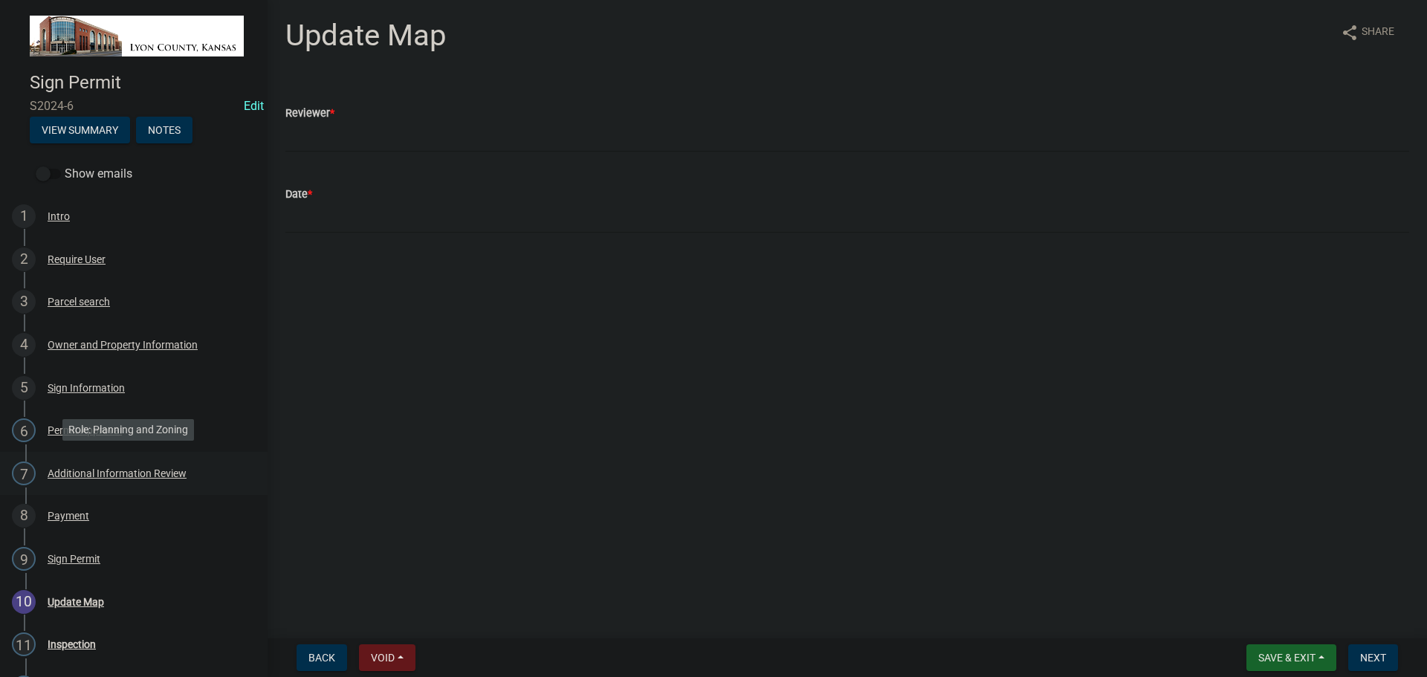
click at [83, 471] on div "Additional Information Review" at bounding box center [117, 473] width 139 height 10
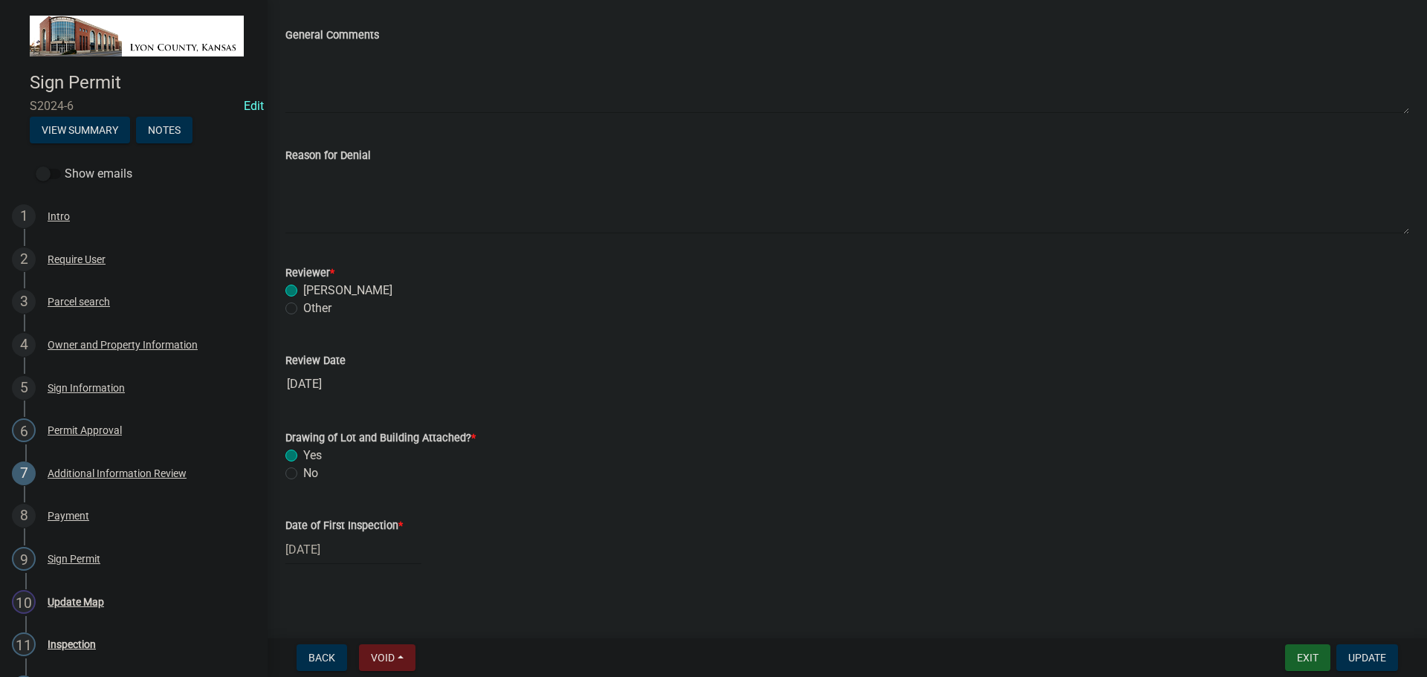
scroll to position [282, 0]
click at [71, 385] on div "Sign Information" at bounding box center [86, 388] width 77 height 10
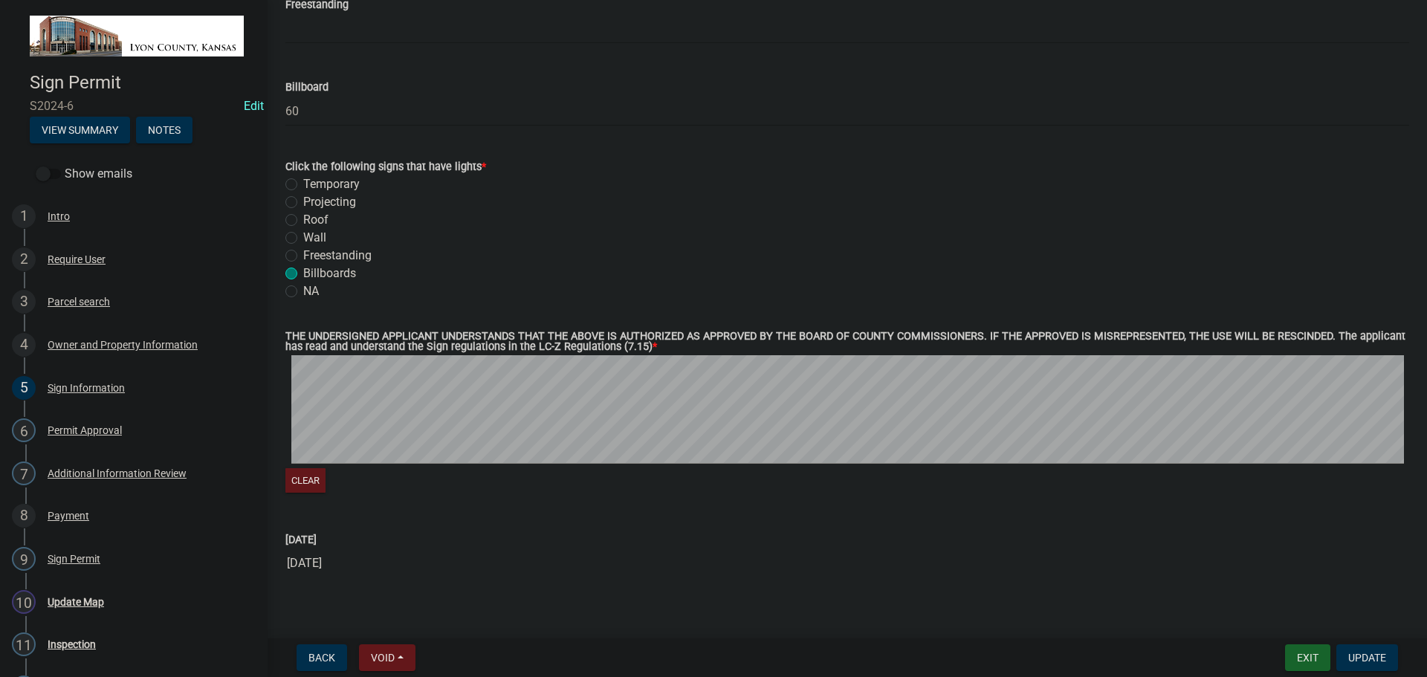
scroll to position [1494, 0]
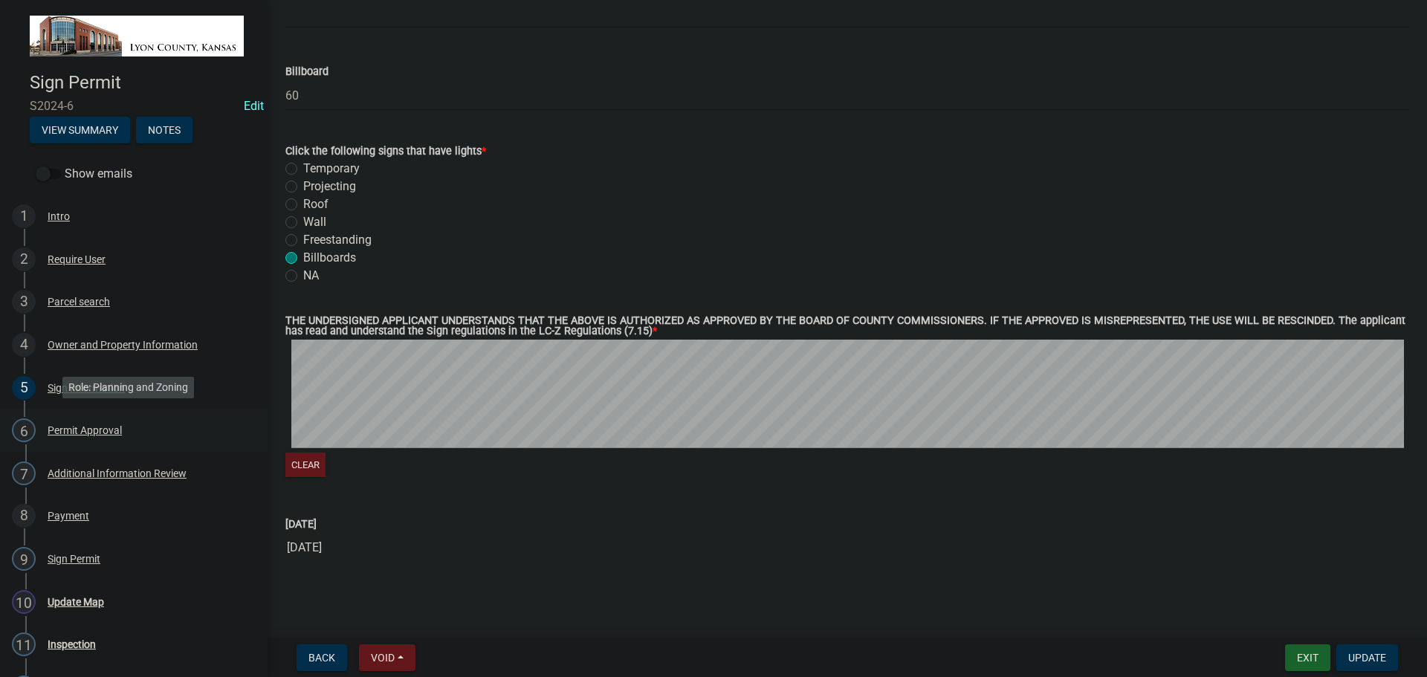
click at [89, 427] on div "Permit Approval" at bounding box center [85, 430] width 74 height 10
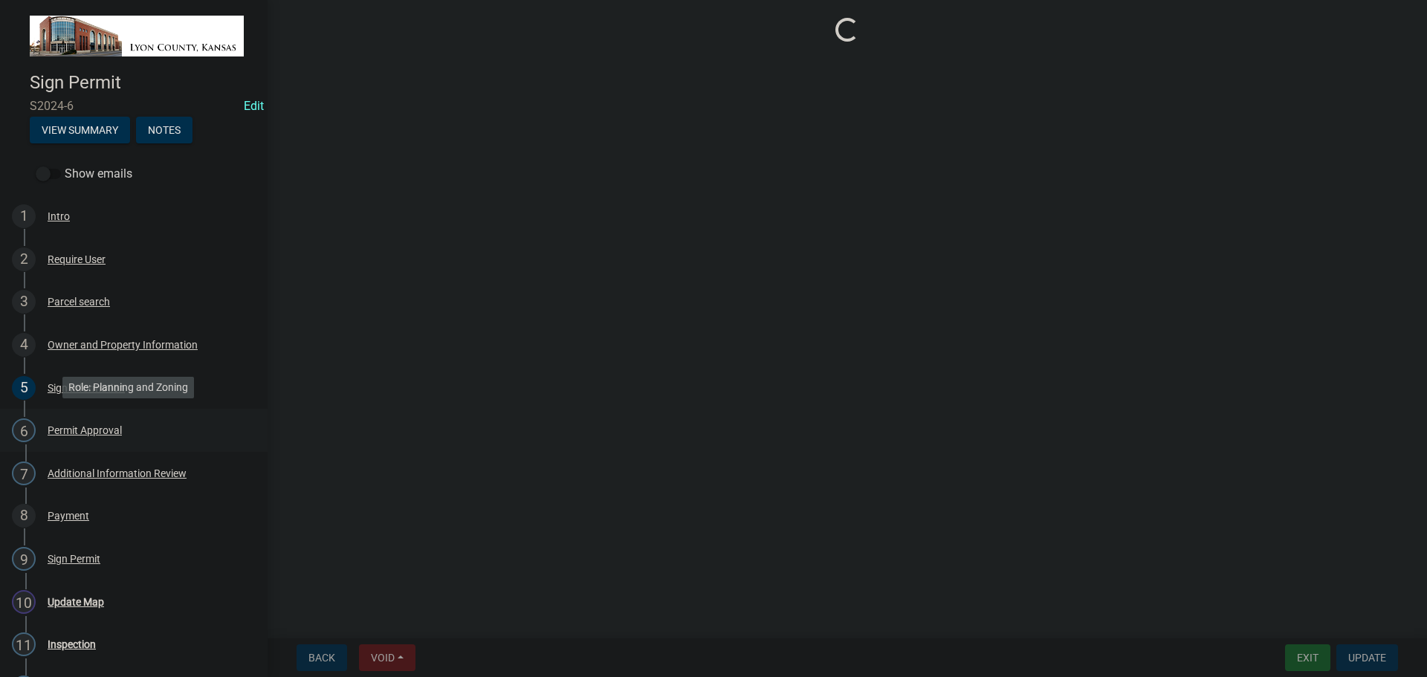
scroll to position [0, 0]
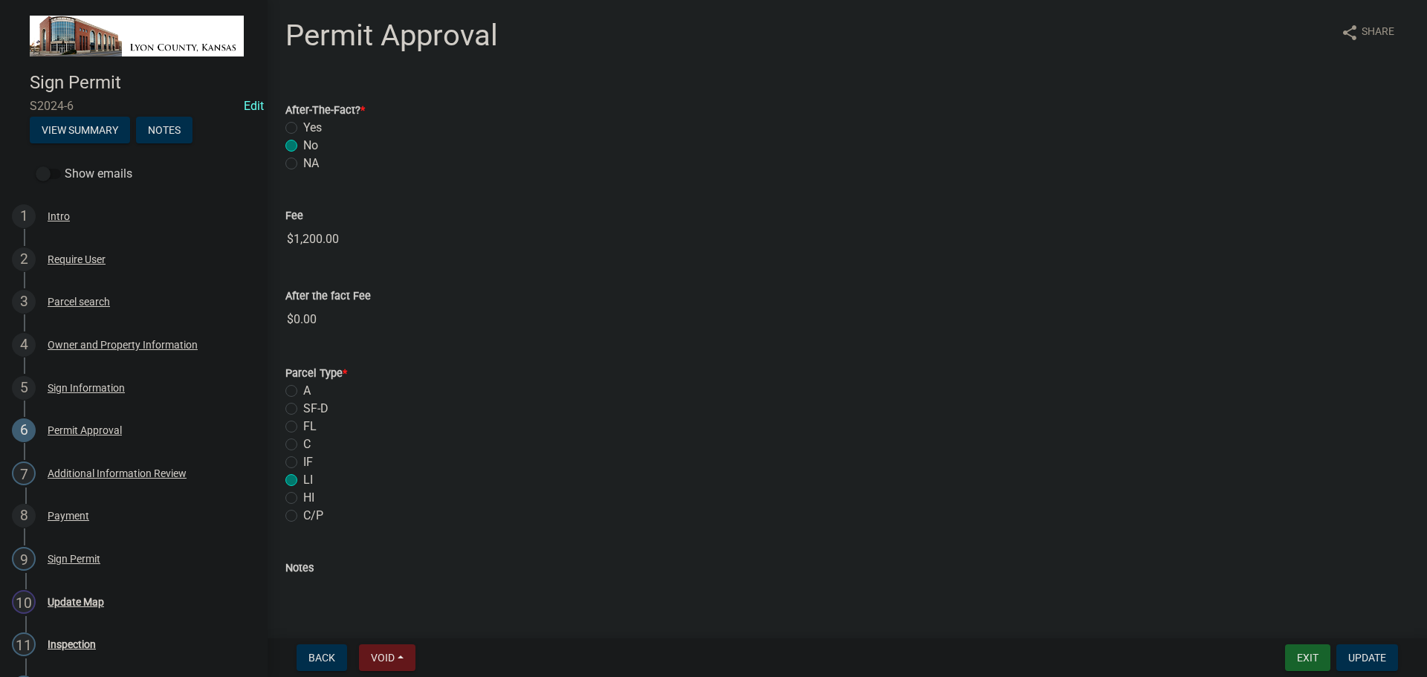
click at [464, 247] on input "$1,200.00" at bounding box center [847, 239] width 1124 height 30
click at [1298, 655] on button "Exit" at bounding box center [1307, 657] width 45 height 27
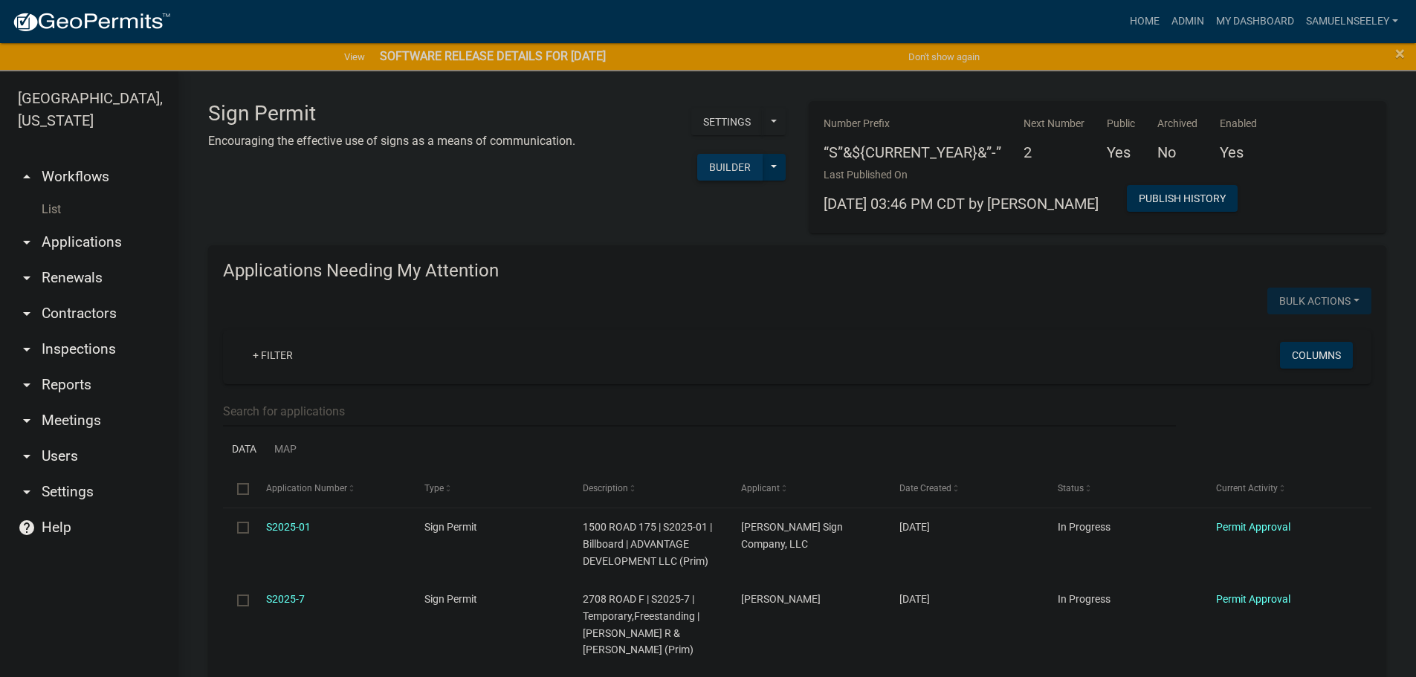
click at [723, 172] on button "Builder" at bounding box center [729, 167] width 65 height 27
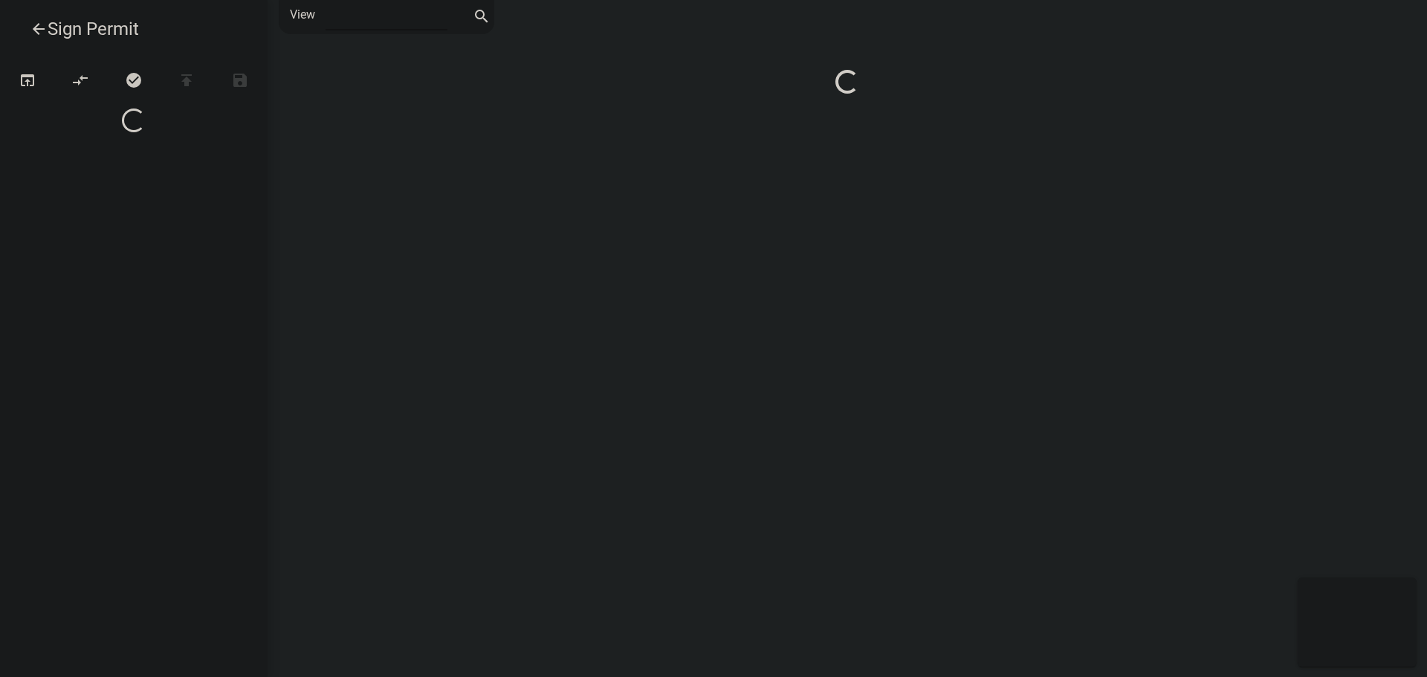
select select "1"
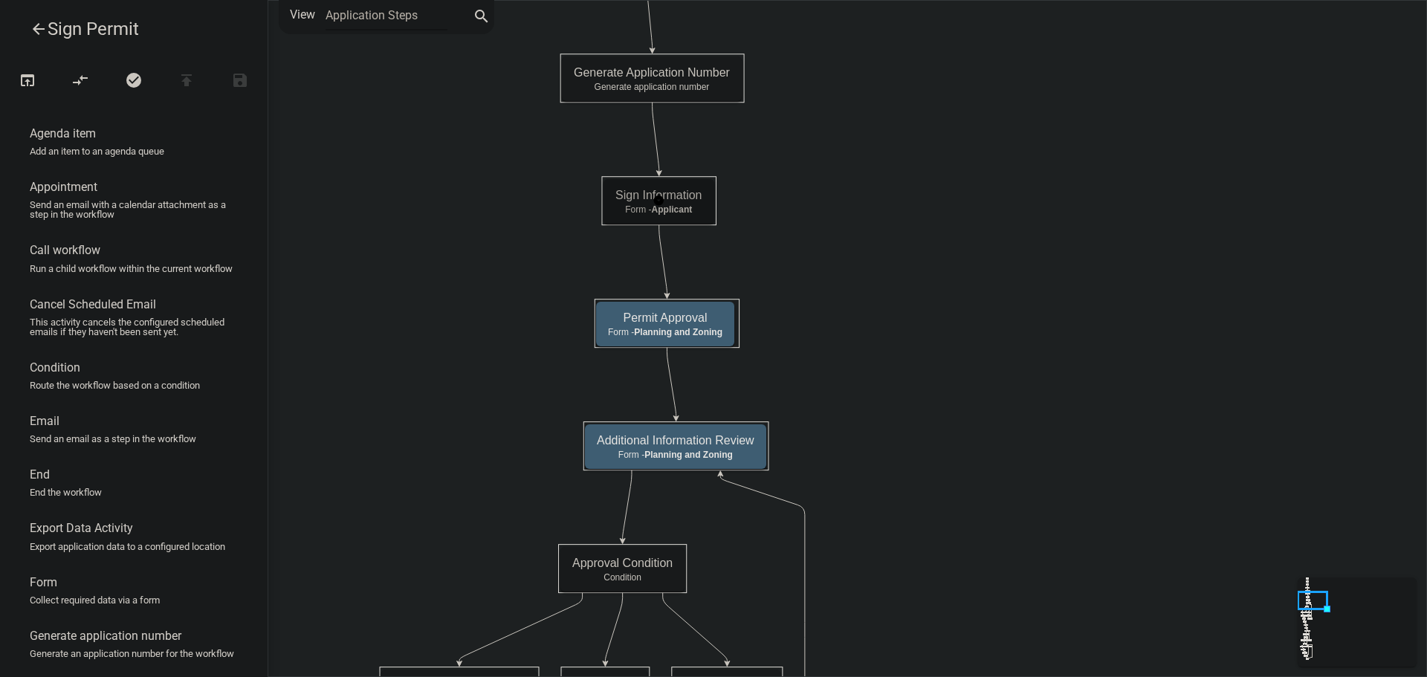
click at [694, 204] on p "Form - Applicant" at bounding box center [658, 209] width 87 height 10
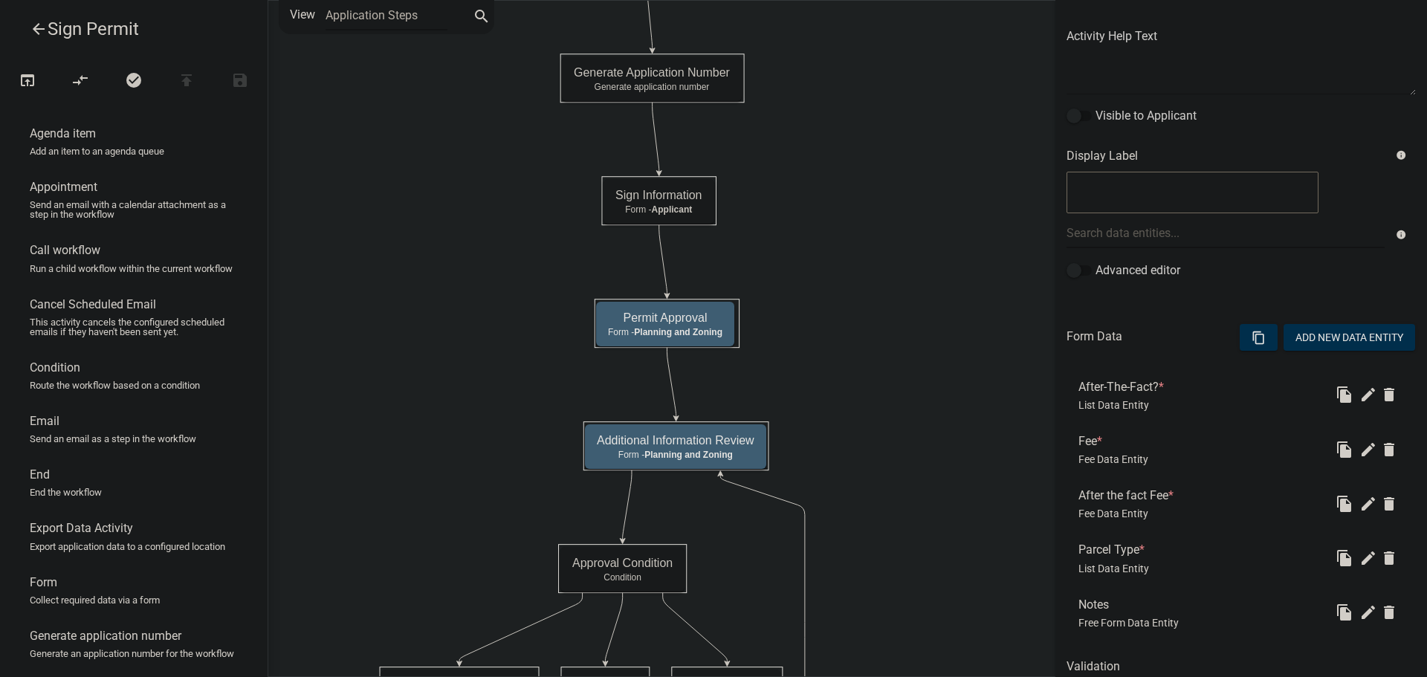
scroll to position [223, 0]
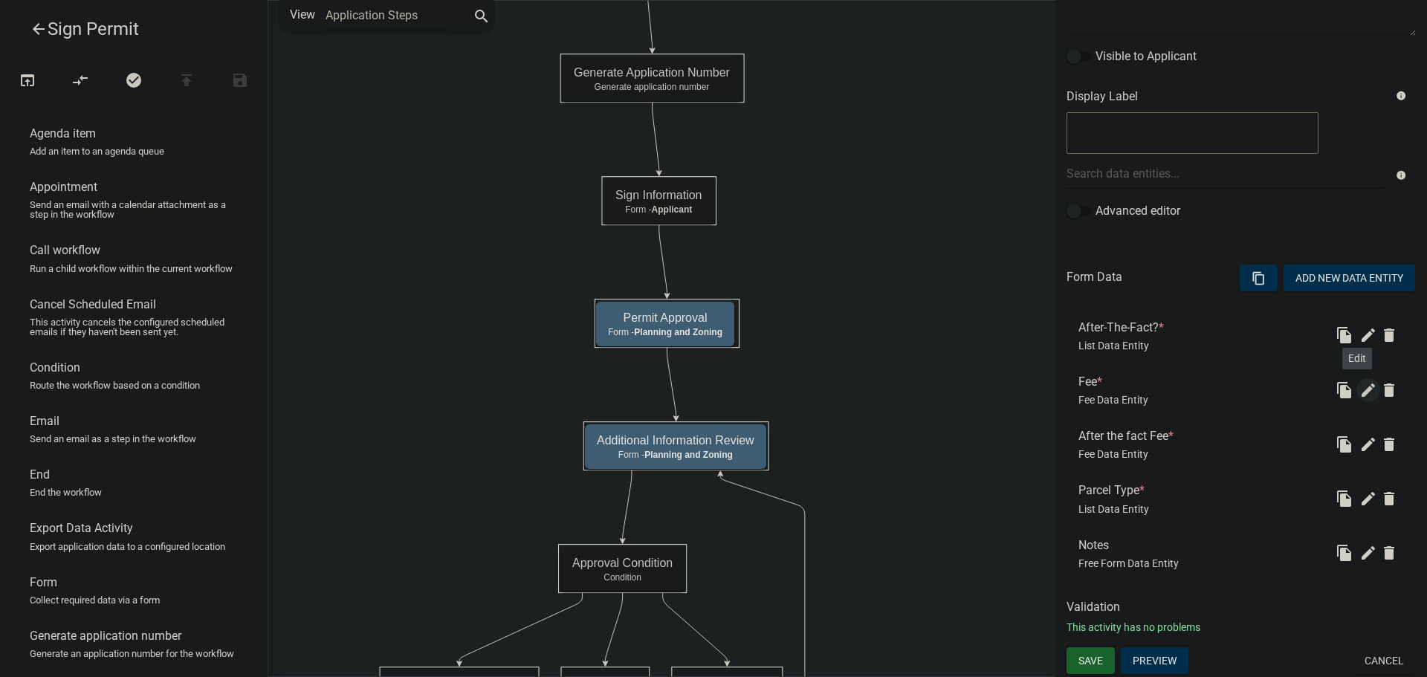
click at [1359, 389] on icon "edit" at bounding box center [1368, 390] width 18 height 18
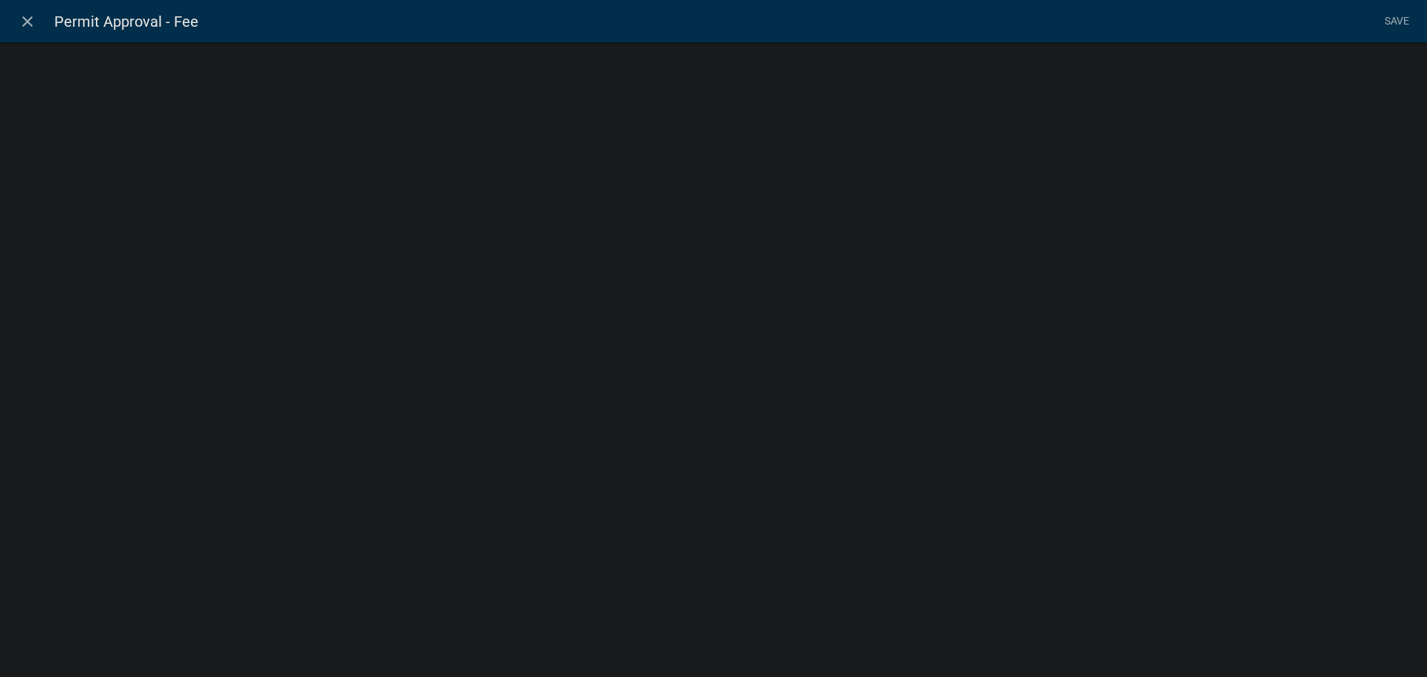
select select "fee"
select select "2acd54de-41db-480b-8526-492458f23de6"
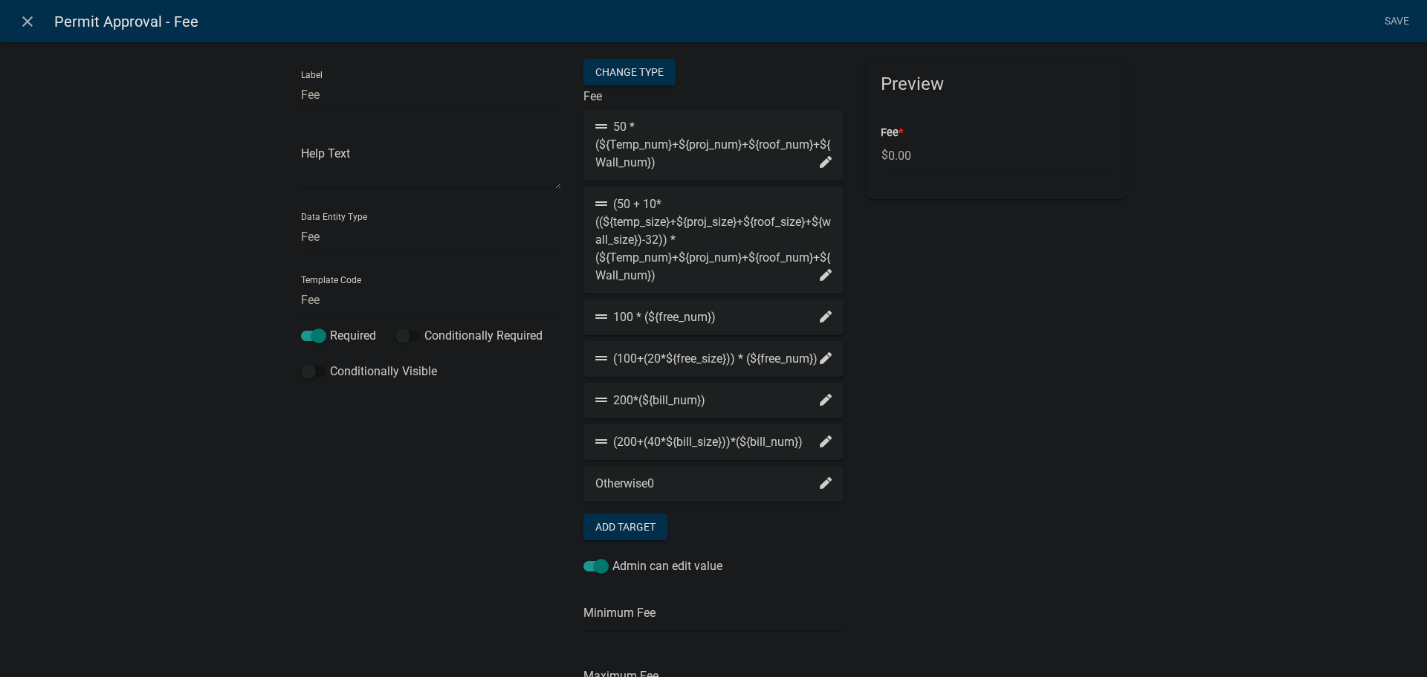
scroll to position [0, 0]
click at [29, 23] on icon "close" at bounding box center [28, 22] width 18 height 18
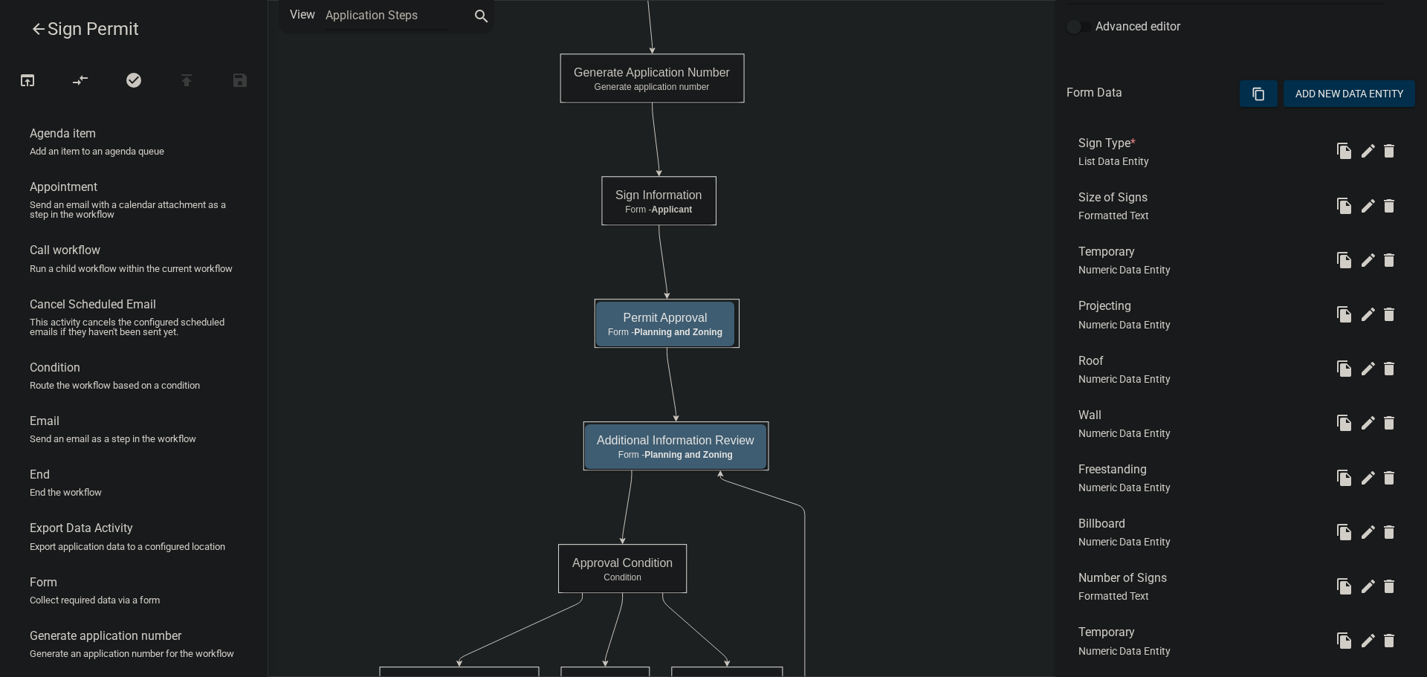
scroll to position [520, 0]
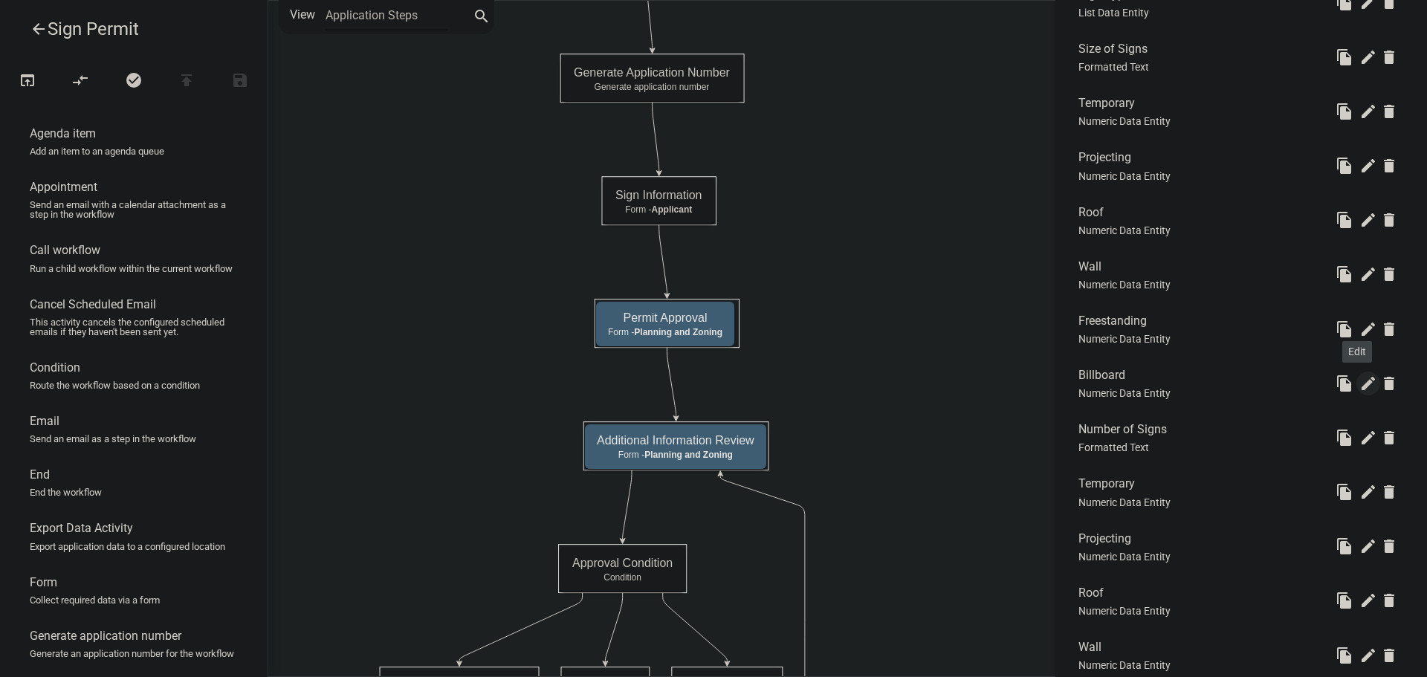
click at [1359, 385] on icon "edit" at bounding box center [1368, 384] width 18 height 18
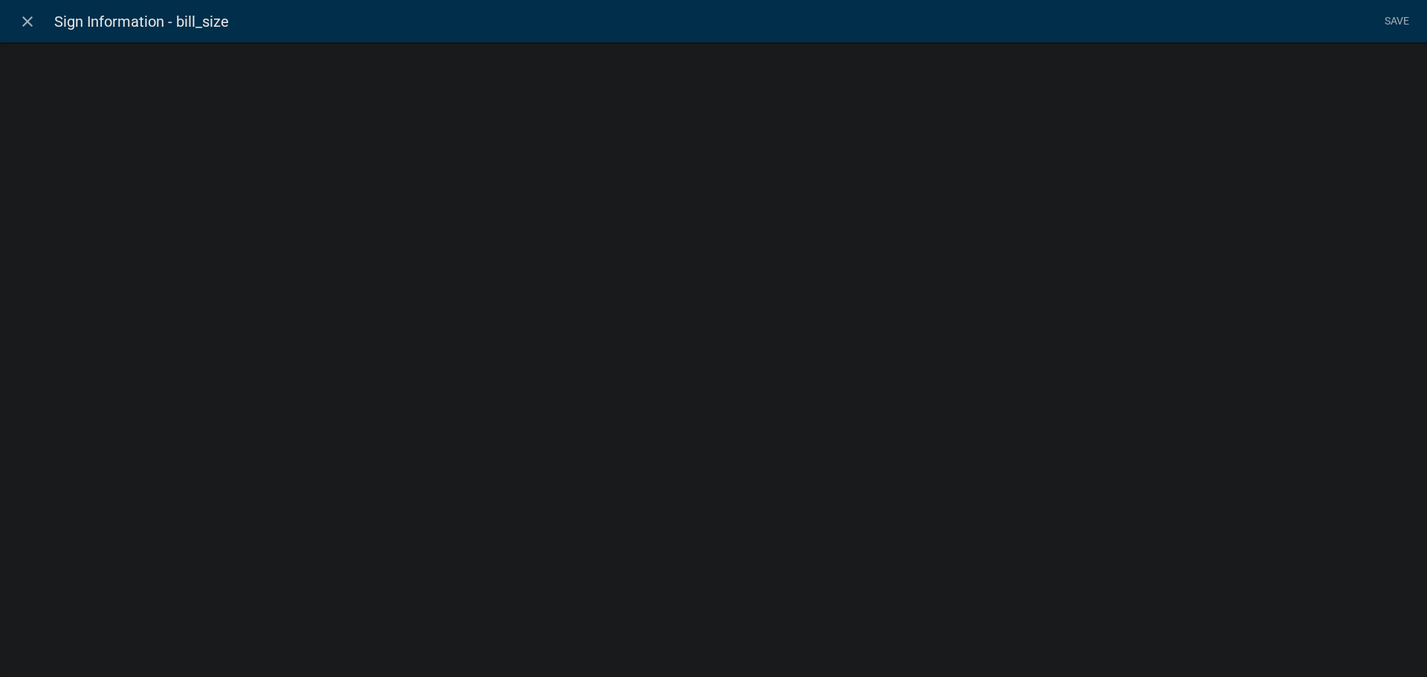
select select "numeric-data"
select select
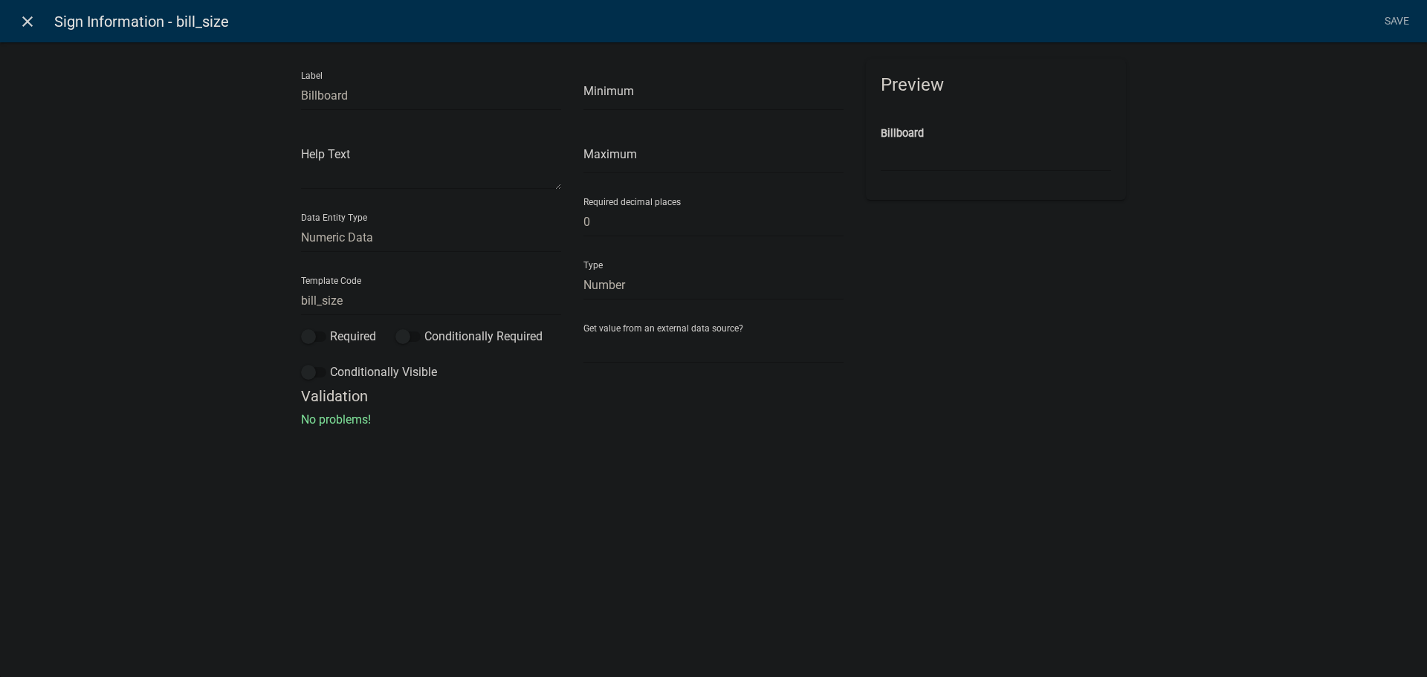
click at [30, 21] on icon "close" at bounding box center [28, 22] width 18 height 18
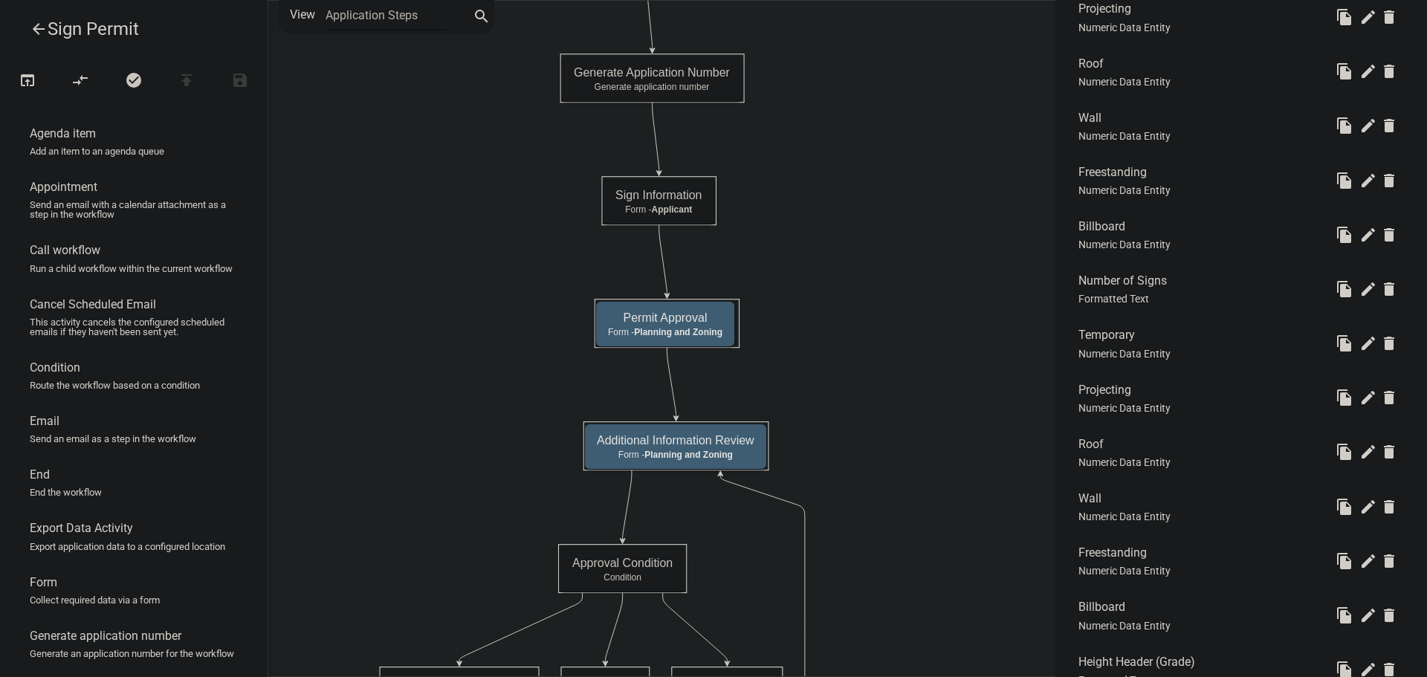
scroll to position [743, 0]
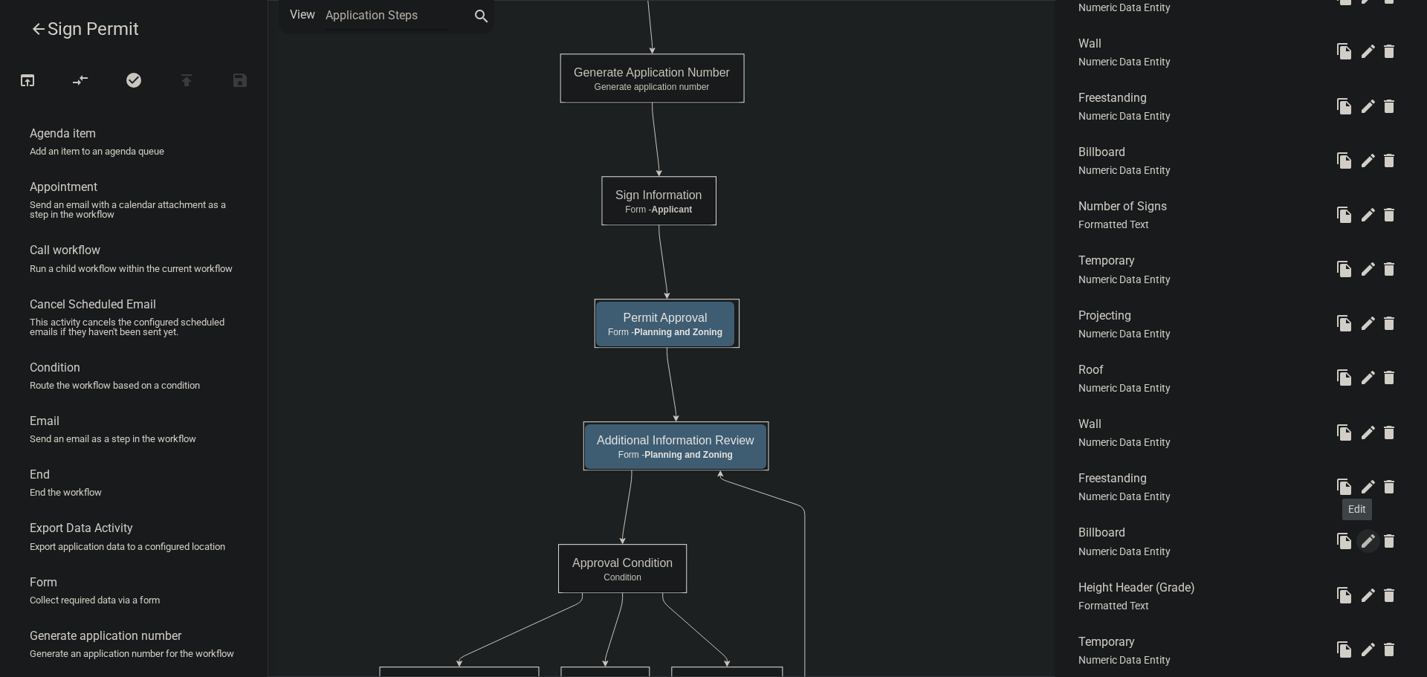
click at [1359, 540] on icon "edit" at bounding box center [1368, 541] width 18 height 18
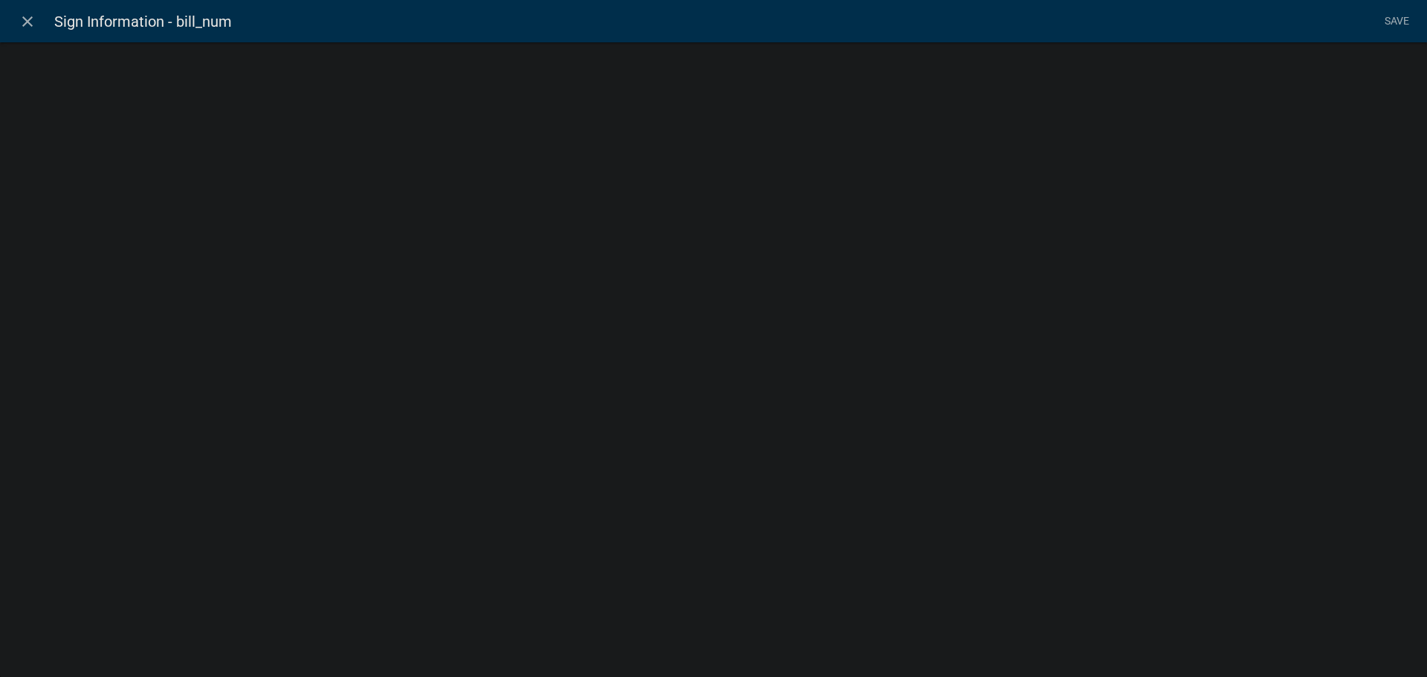
select select "numeric-data"
select select
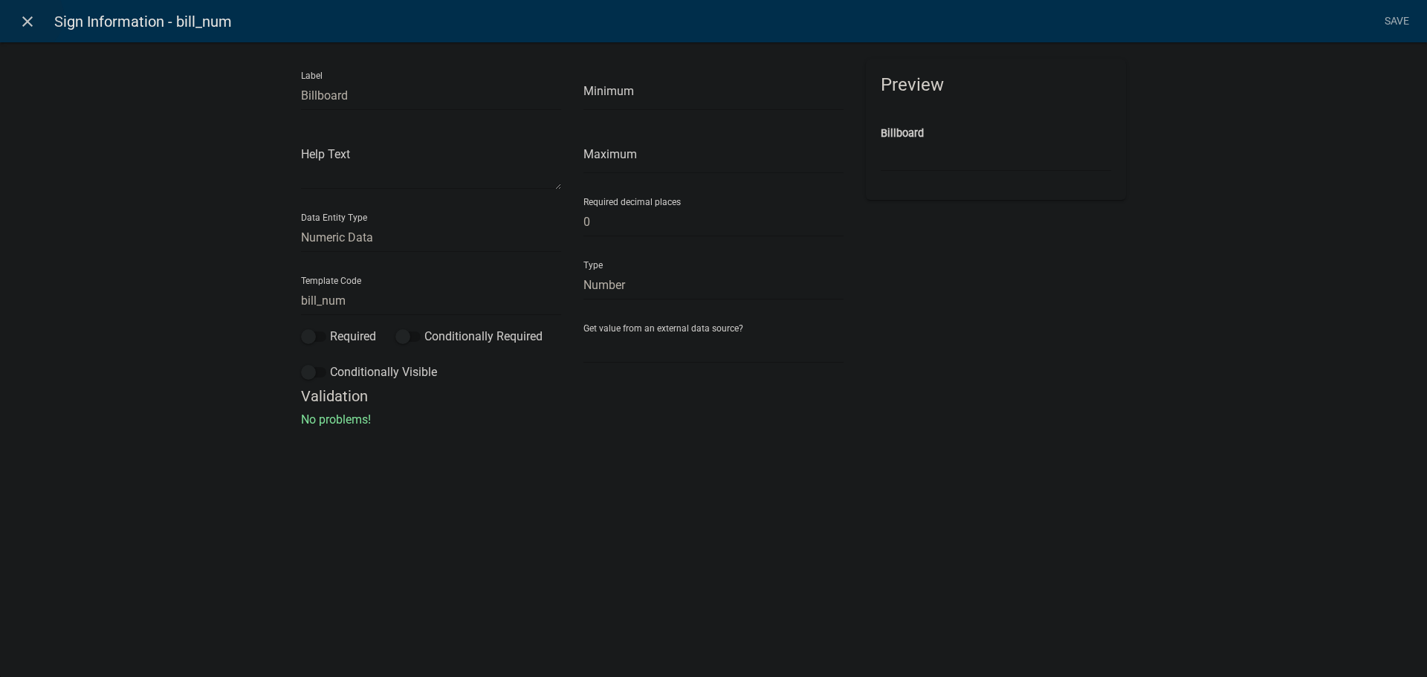
click at [26, 16] on icon "close" at bounding box center [28, 22] width 18 height 18
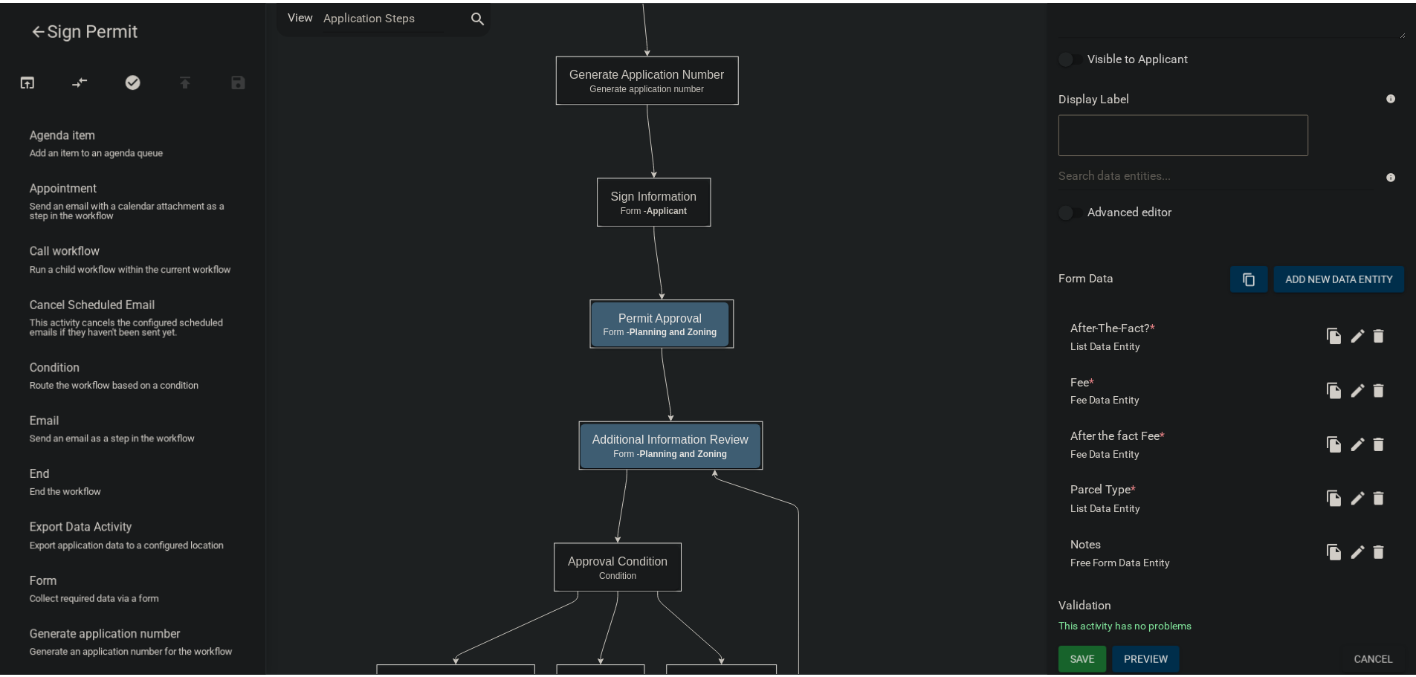
scroll to position [224, 0]
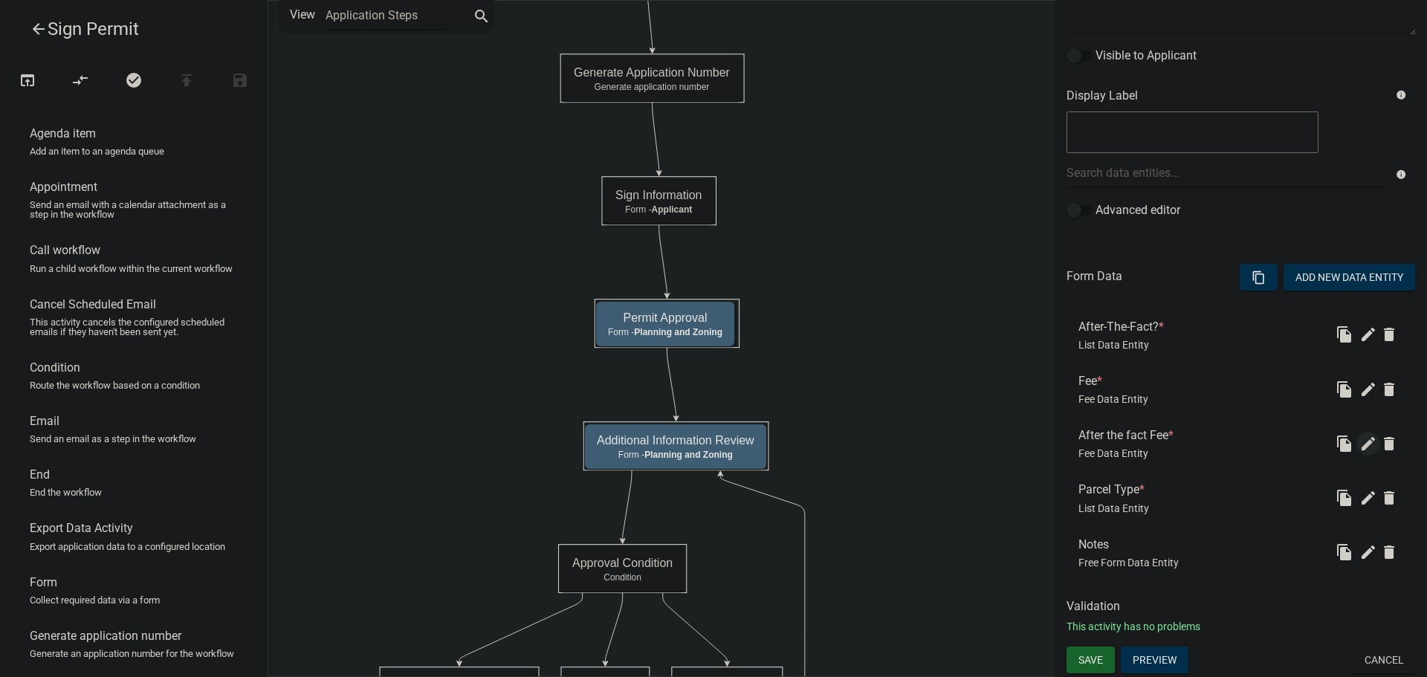
click at [1359, 444] on icon "edit" at bounding box center [1368, 444] width 18 height 18
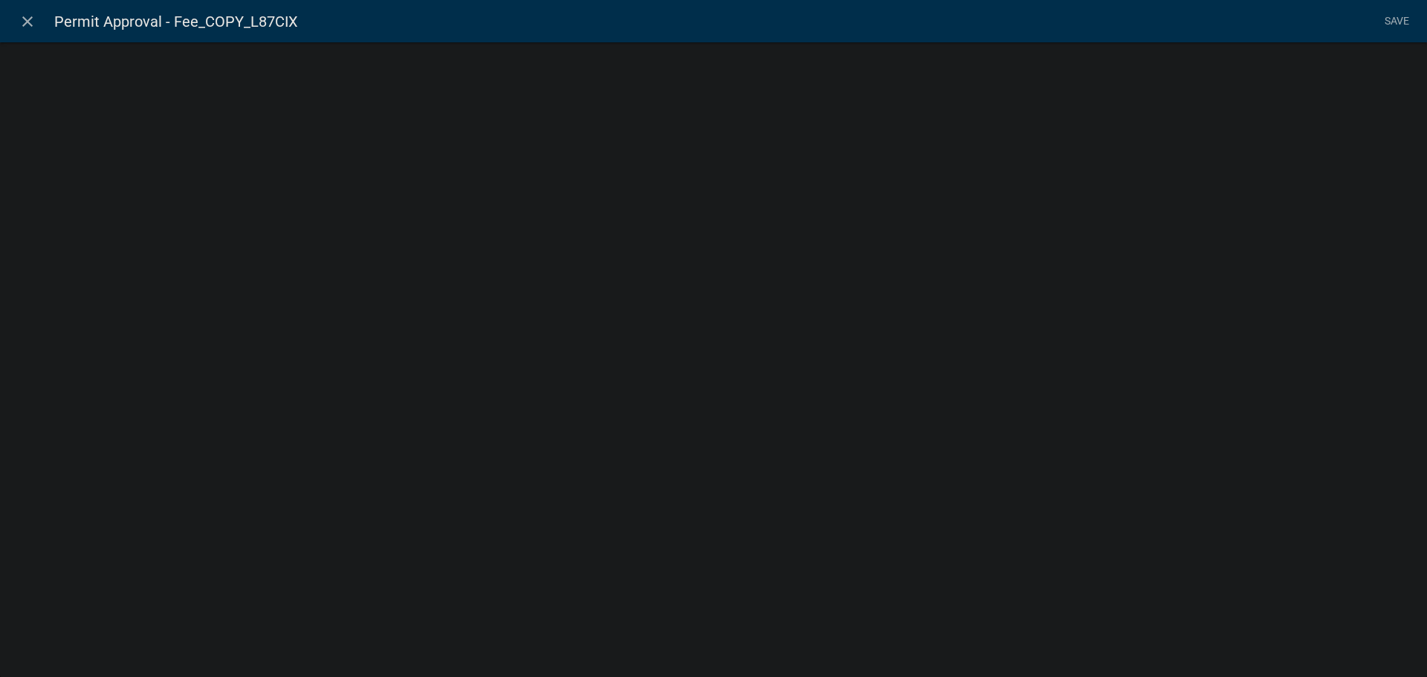
select select "fee"
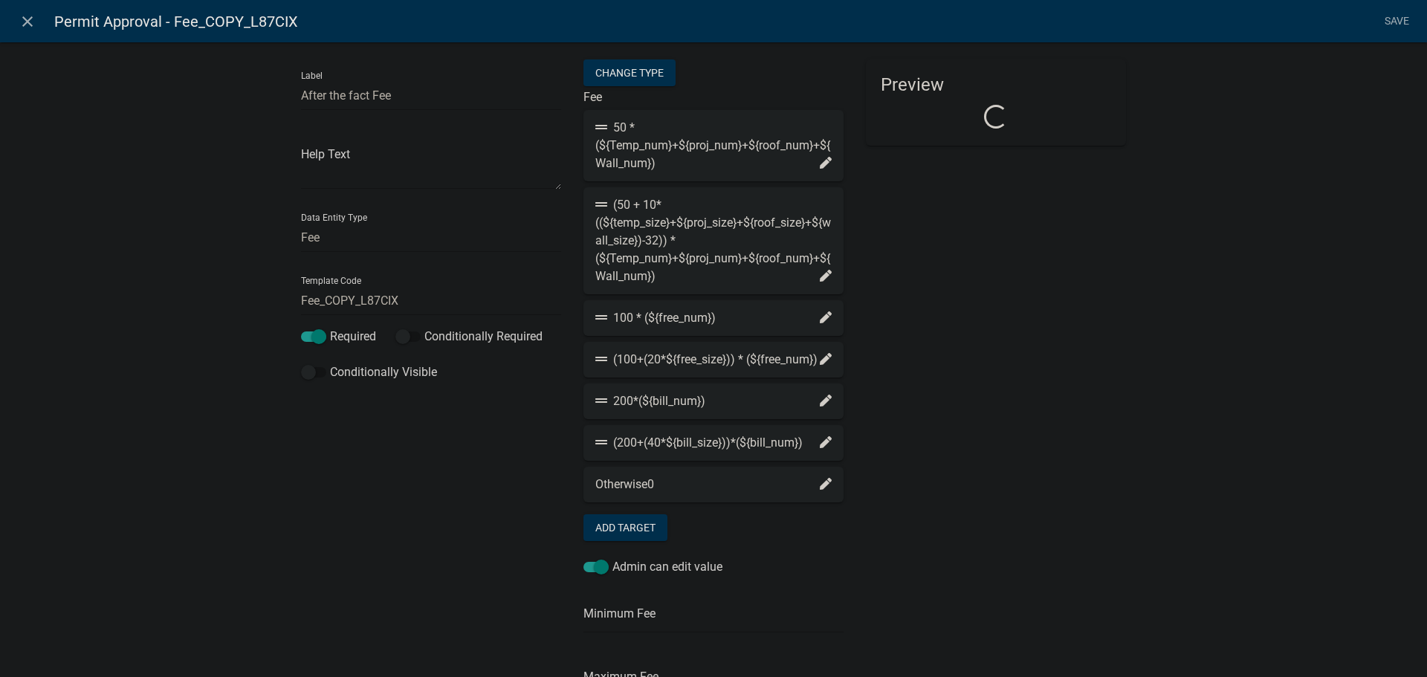
select select "2acd54de-41db-480b-8526-492458f23de6"
drag, startPoint x: 400, startPoint y: 300, endPoint x: 417, endPoint y: 298, distance: 17.2
click at [414, 300] on input "Fee_COPY_L87CIX" at bounding box center [431, 300] width 260 height 30
click at [23, 18] on icon "close" at bounding box center [28, 22] width 18 height 18
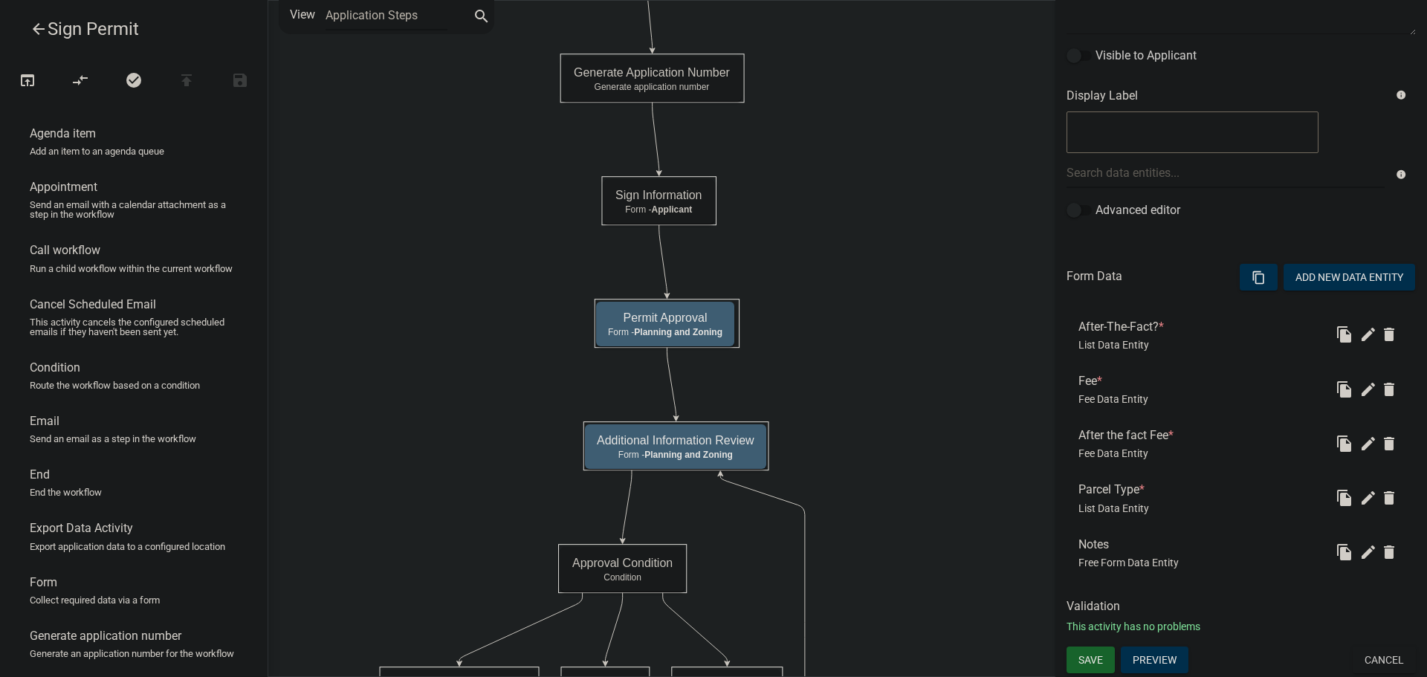
click at [39, 31] on icon "arrow_back" at bounding box center [39, 30] width 18 height 21
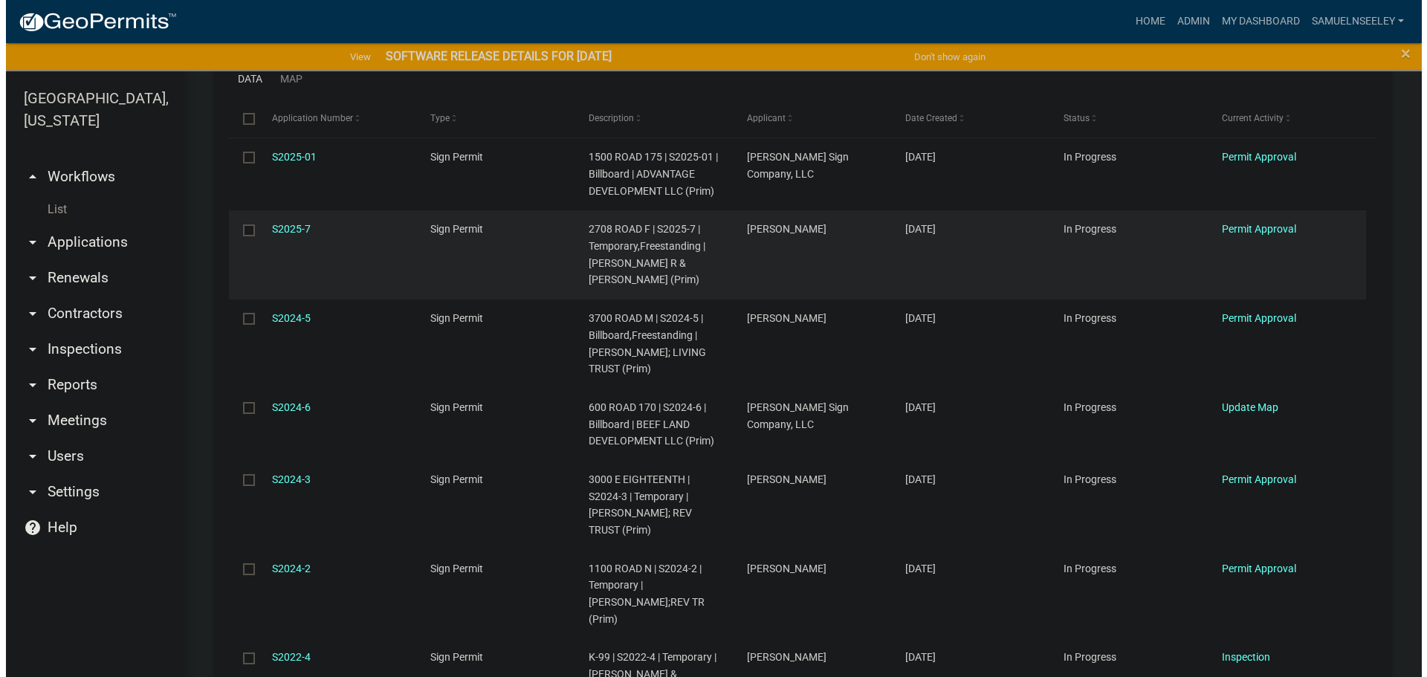
scroll to position [372, 0]
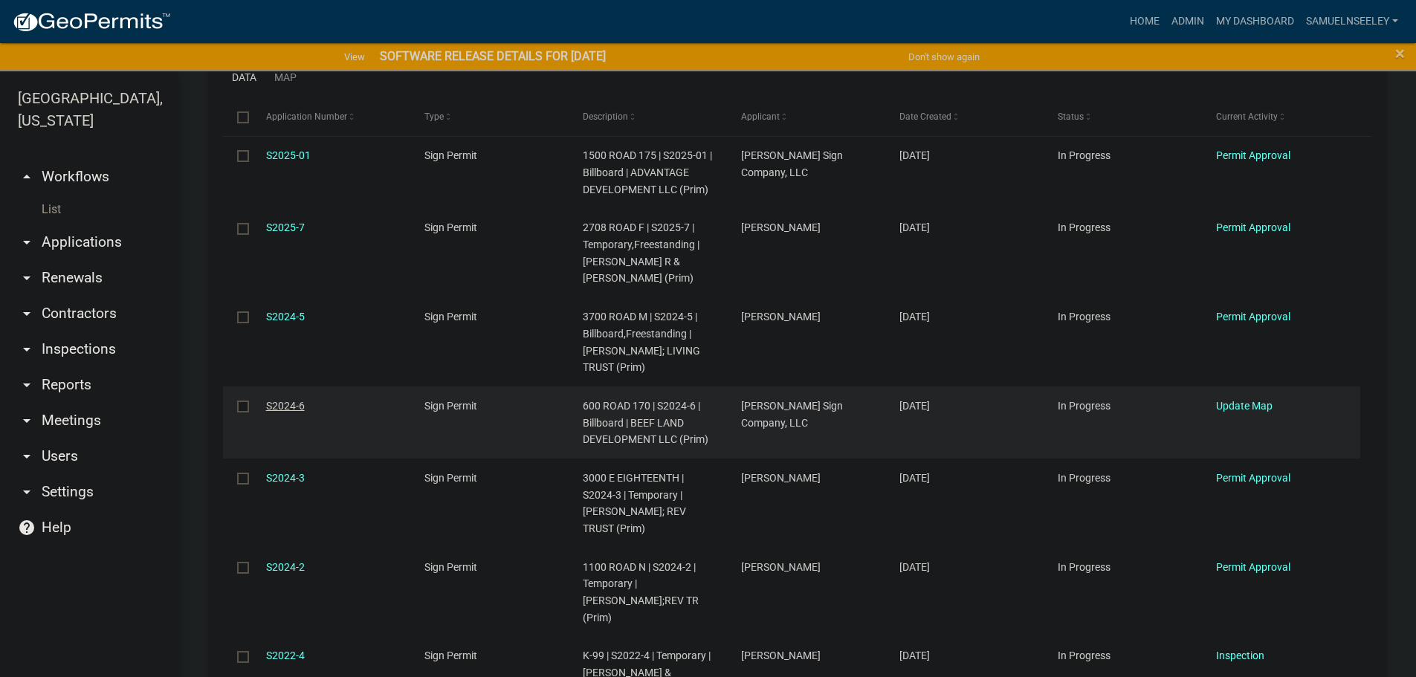
click at [279, 401] on link "S2024-6" at bounding box center [285, 406] width 39 height 12
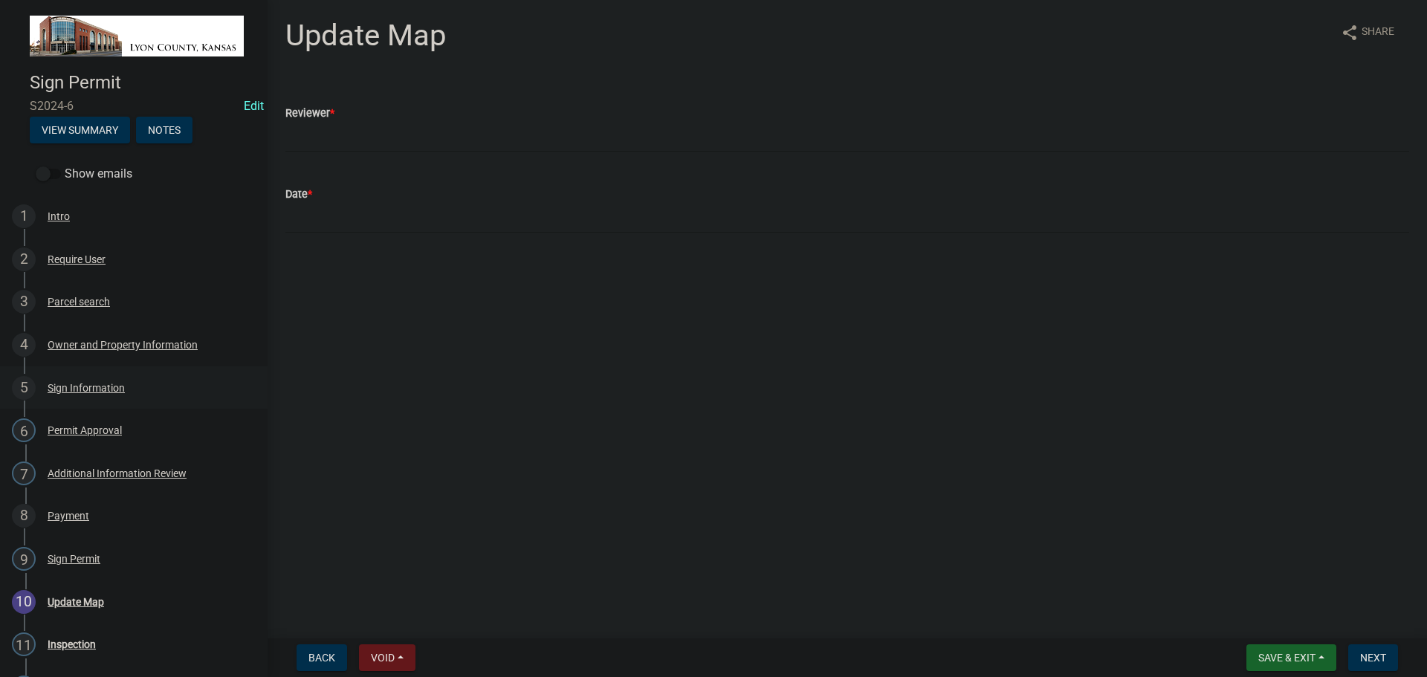
click at [73, 384] on div "Sign Information" at bounding box center [86, 388] width 77 height 10
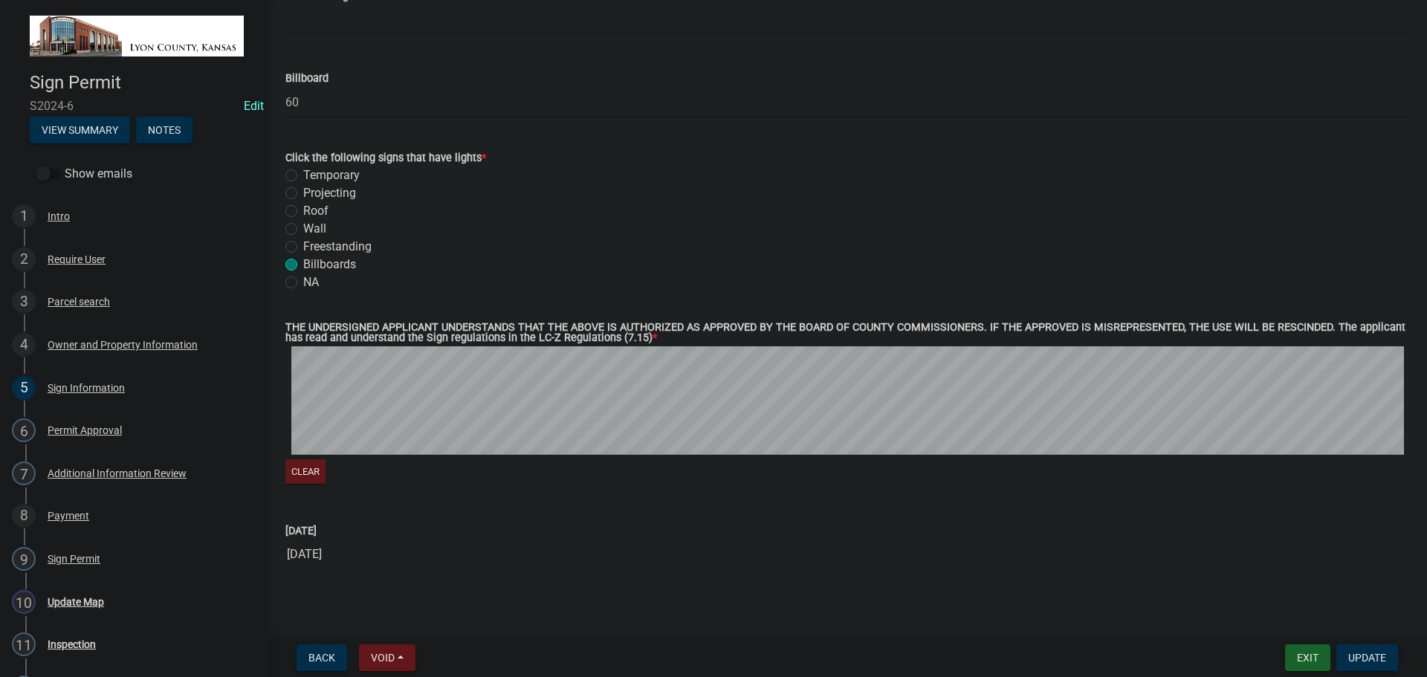
scroll to position [1494, 0]
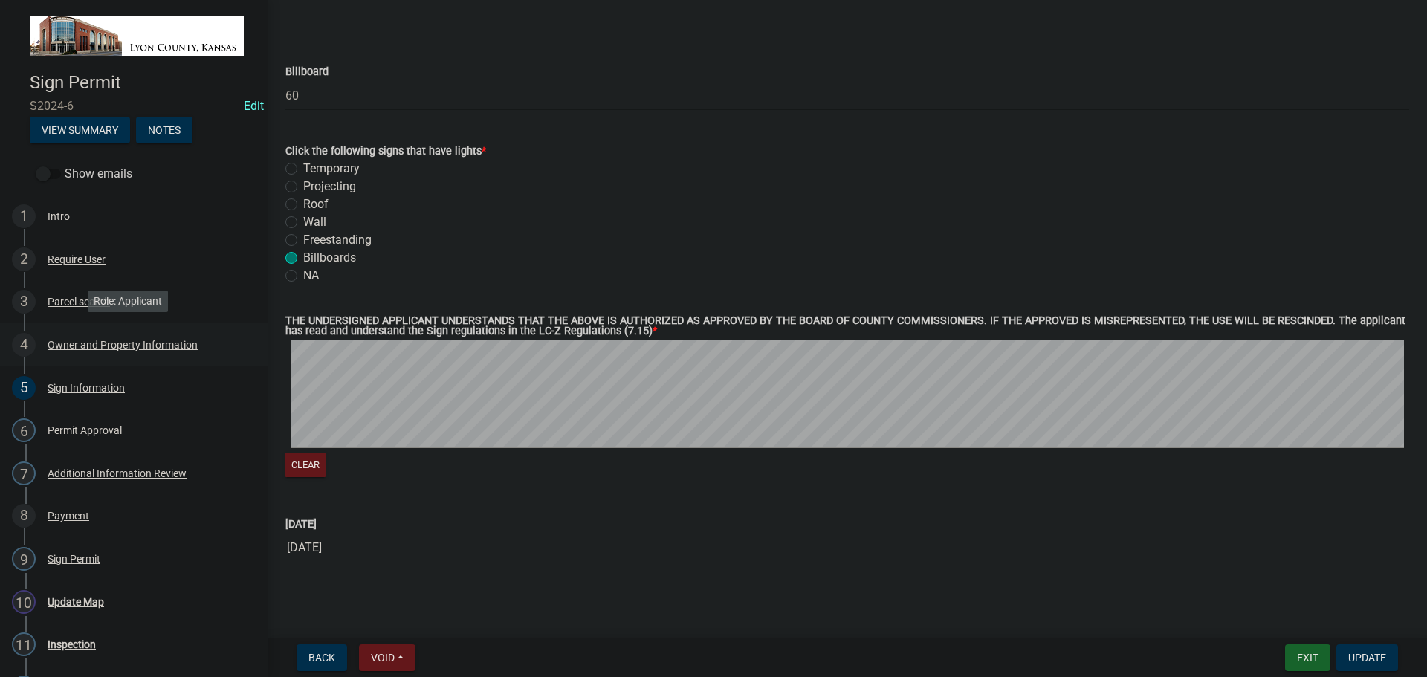
click at [68, 340] on div "Owner and Property Information" at bounding box center [123, 345] width 150 height 10
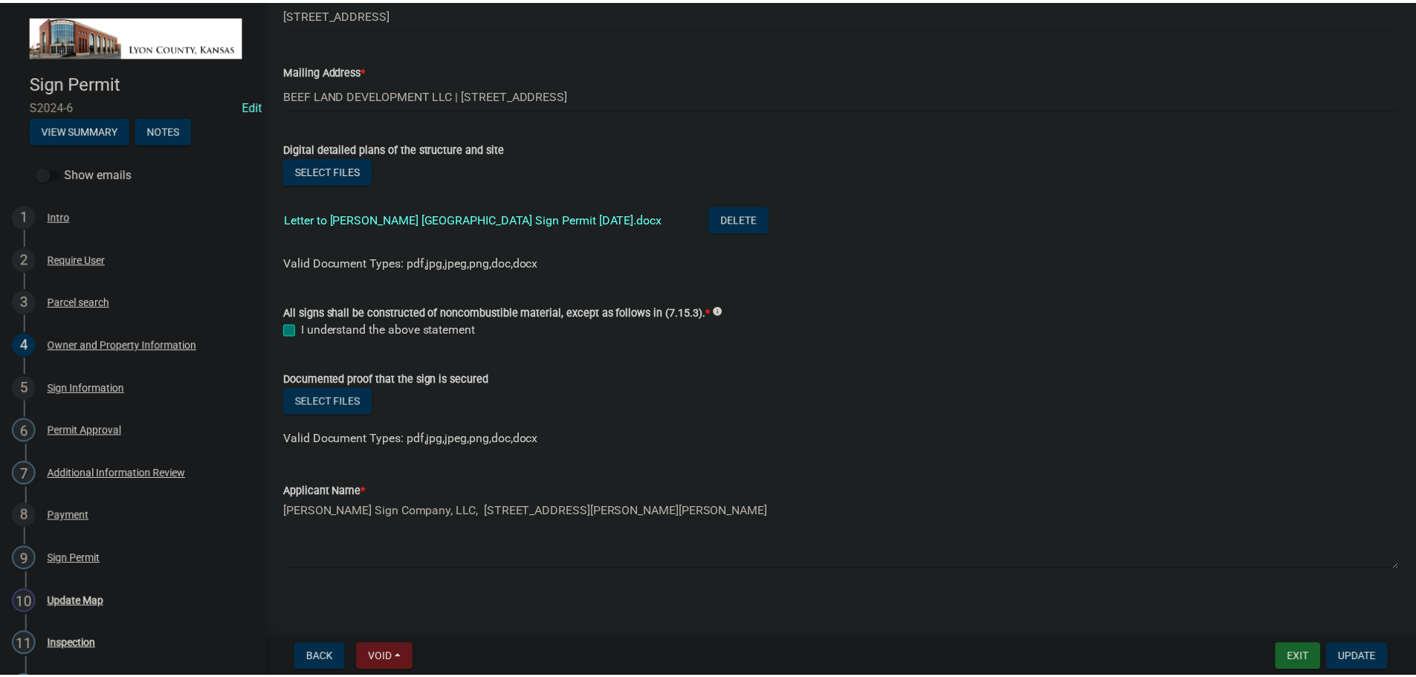
scroll to position [411, 0]
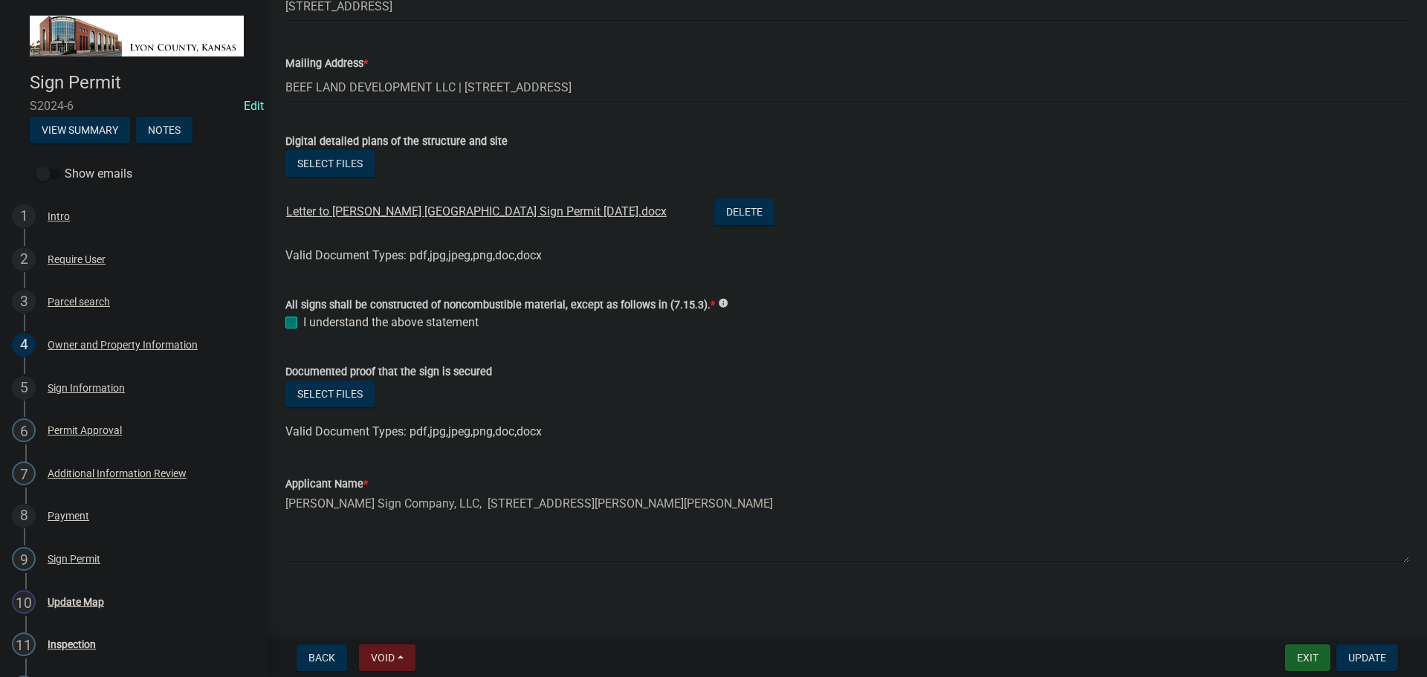
click at [405, 207] on link "Letter to [PERSON_NAME] [GEOGRAPHIC_DATA] Sign Permit [DATE].docx" at bounding box center [476, 211] width 381 height 14
click at [1307, 656] on button "Exit" at bounding box center [1307, 657] width 45 height 27
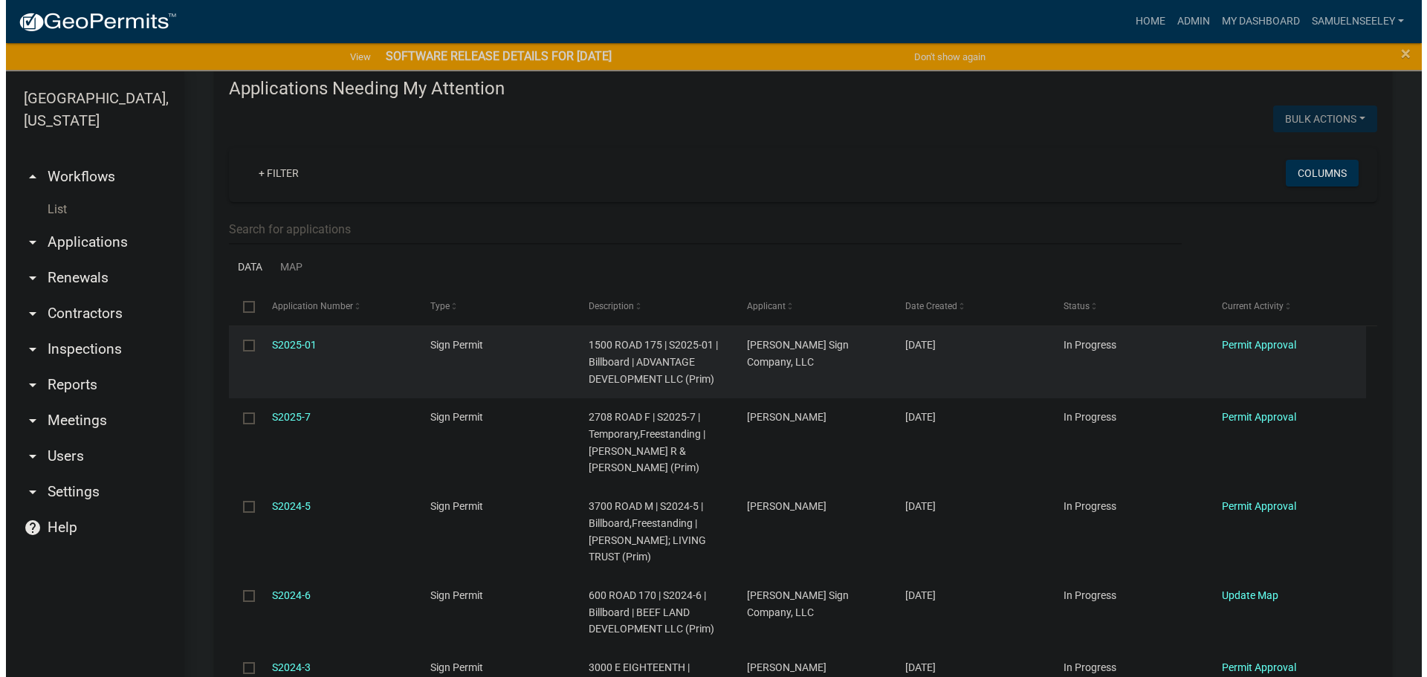
scroll to position [223, 0]
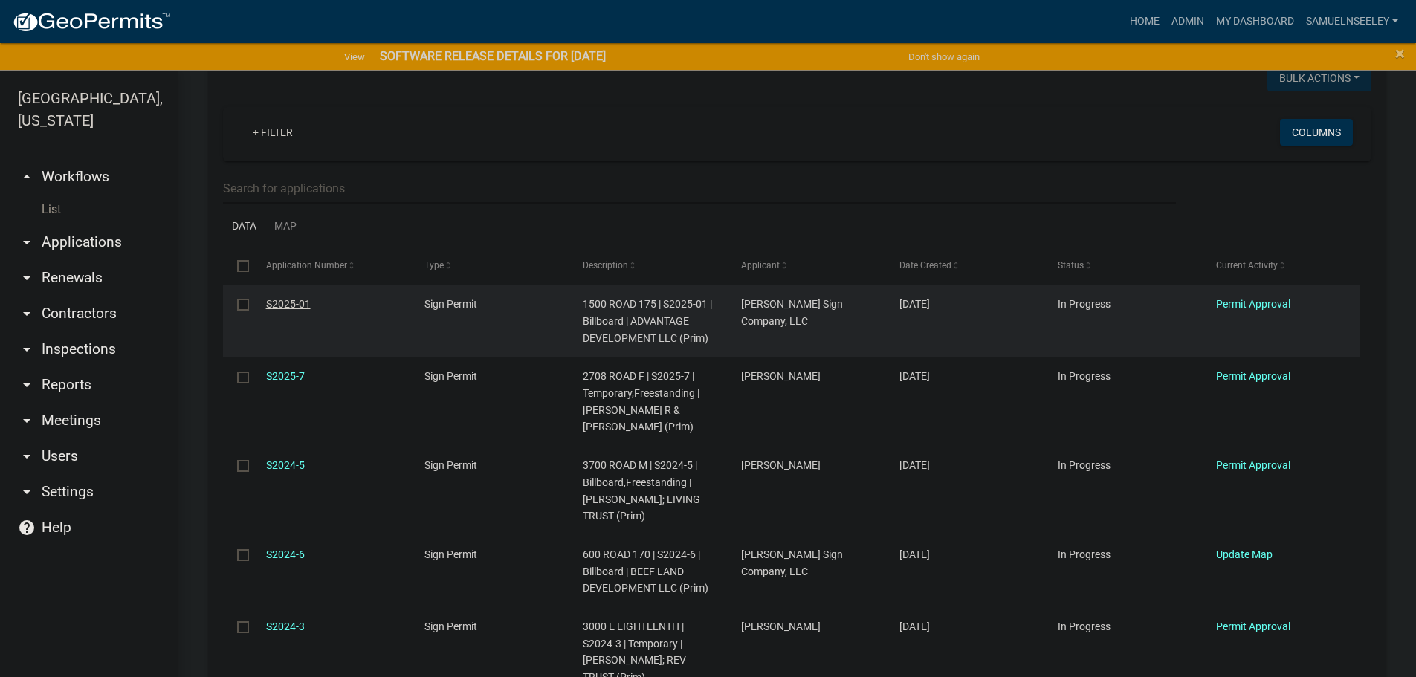
click at [279, 303] on link "S2025-01" at bounding box center [288, 304] width 45 height 12
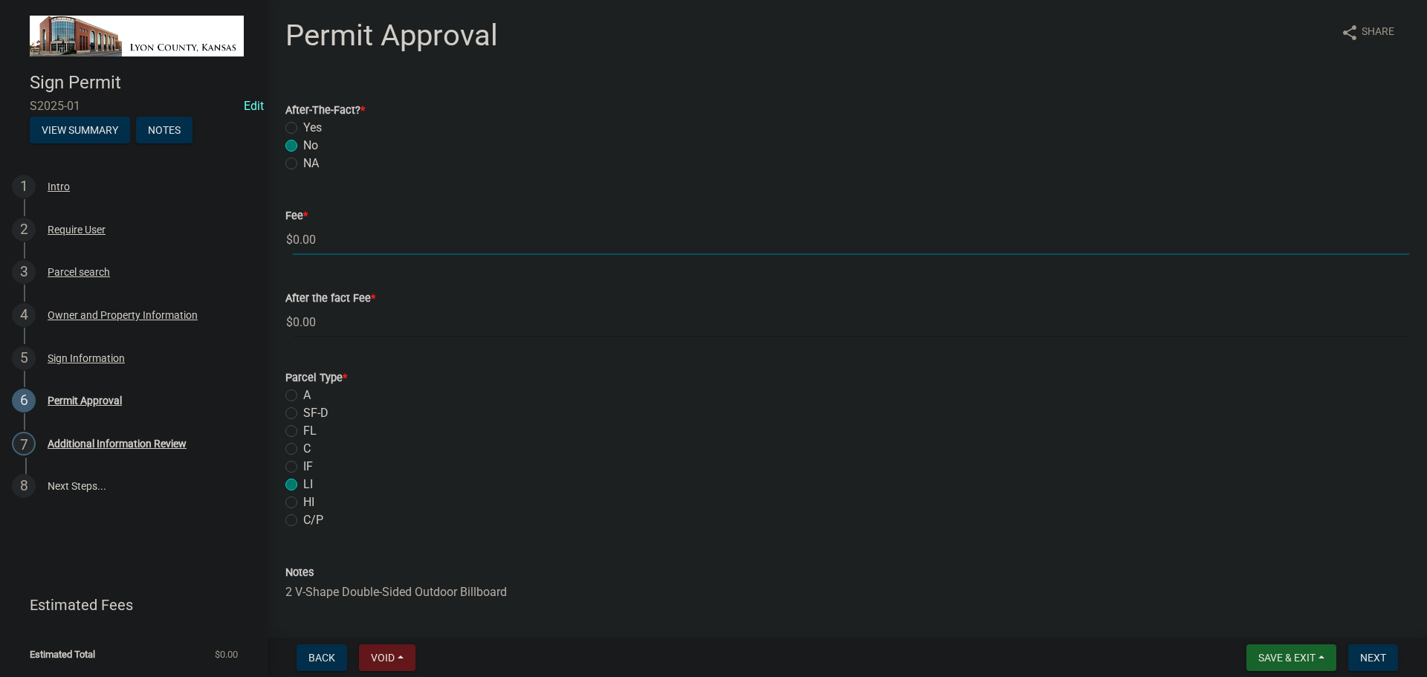
drag, startPoint x: 326, startPoint y: 236, endPoint x: 277, endPoint y: 233, distance: 49.1
click at [277, 233] on div "Fee * $ 0.00" at bounding box center [847, 220] width 1146 height 69
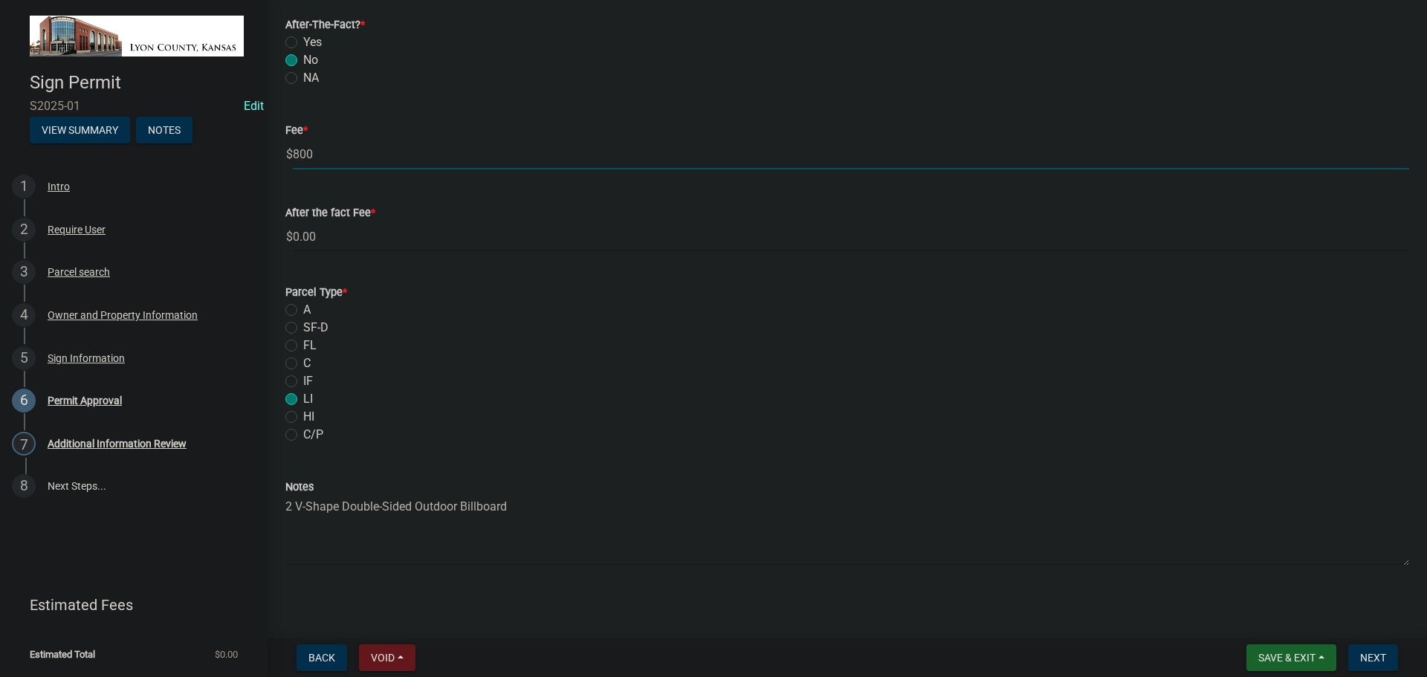
scroll to position [88, 0]
type input "800"
click at [1379, 655] on span "Next" at bounding box center [1373, 658] width 26 height 12
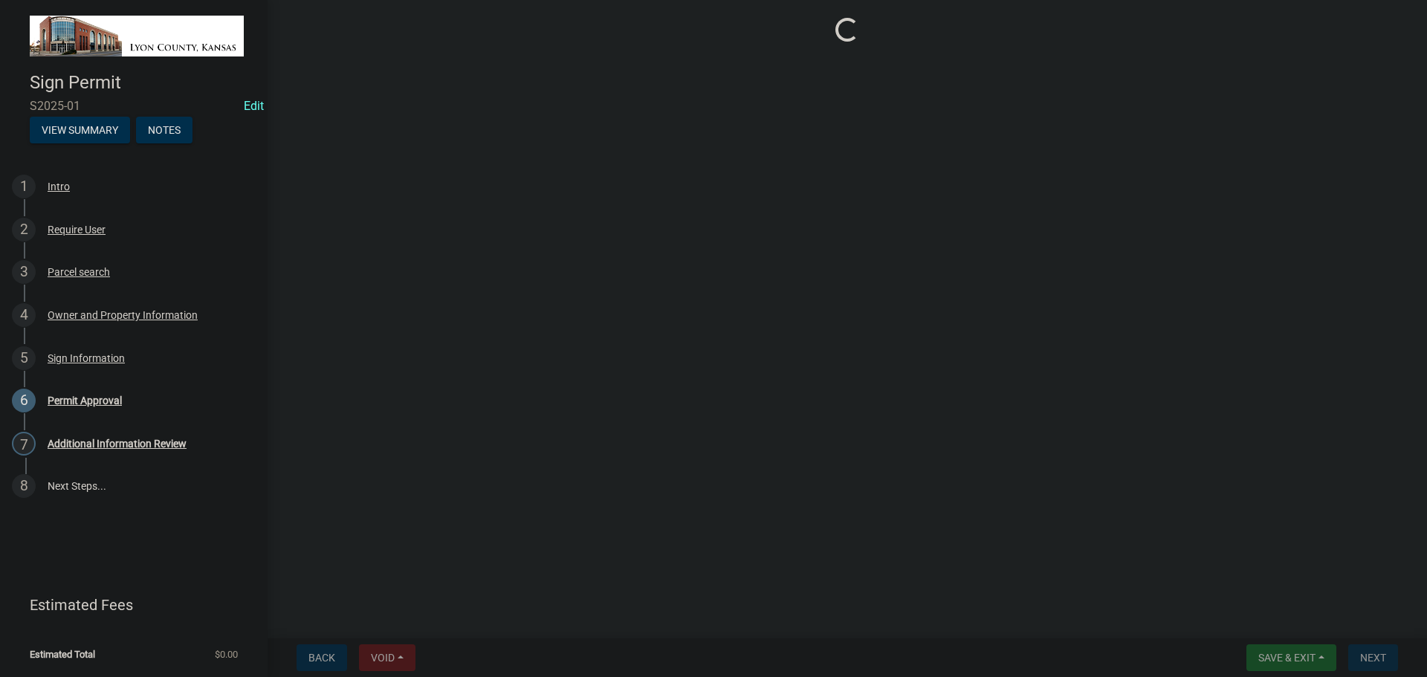
scroll to position [0, 0]
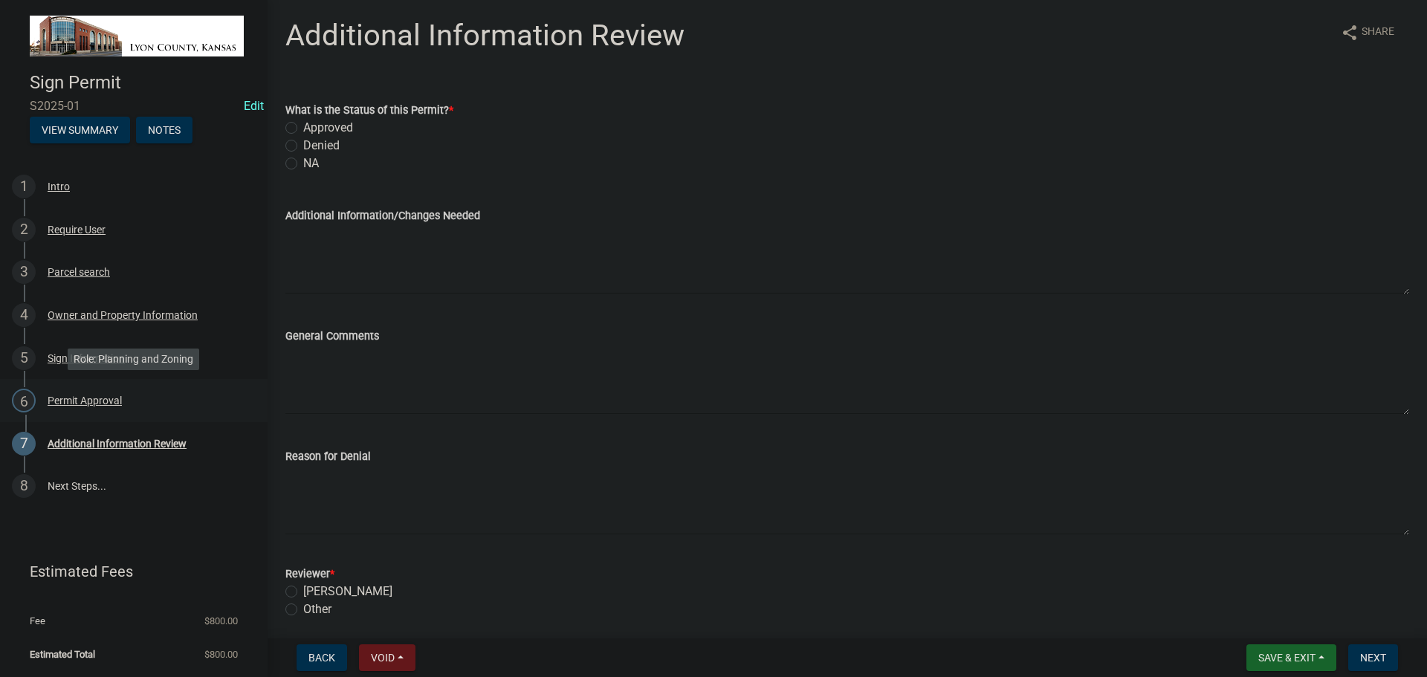
click at [83, 402] on div "Permit Approval" at bounding box center [85, 400] width 74 height 10
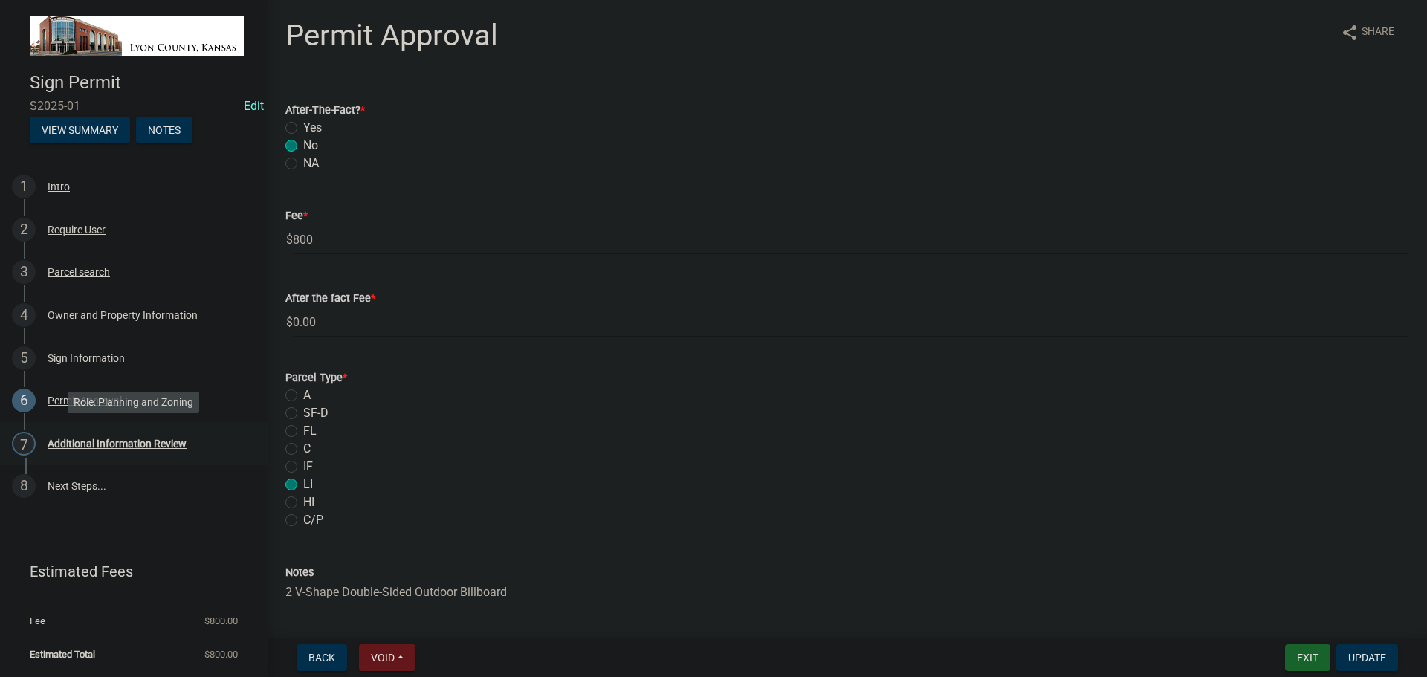
click at [97, 444] on div "Additional Information Review" at bounding box center [117, 443] width 139 height 10
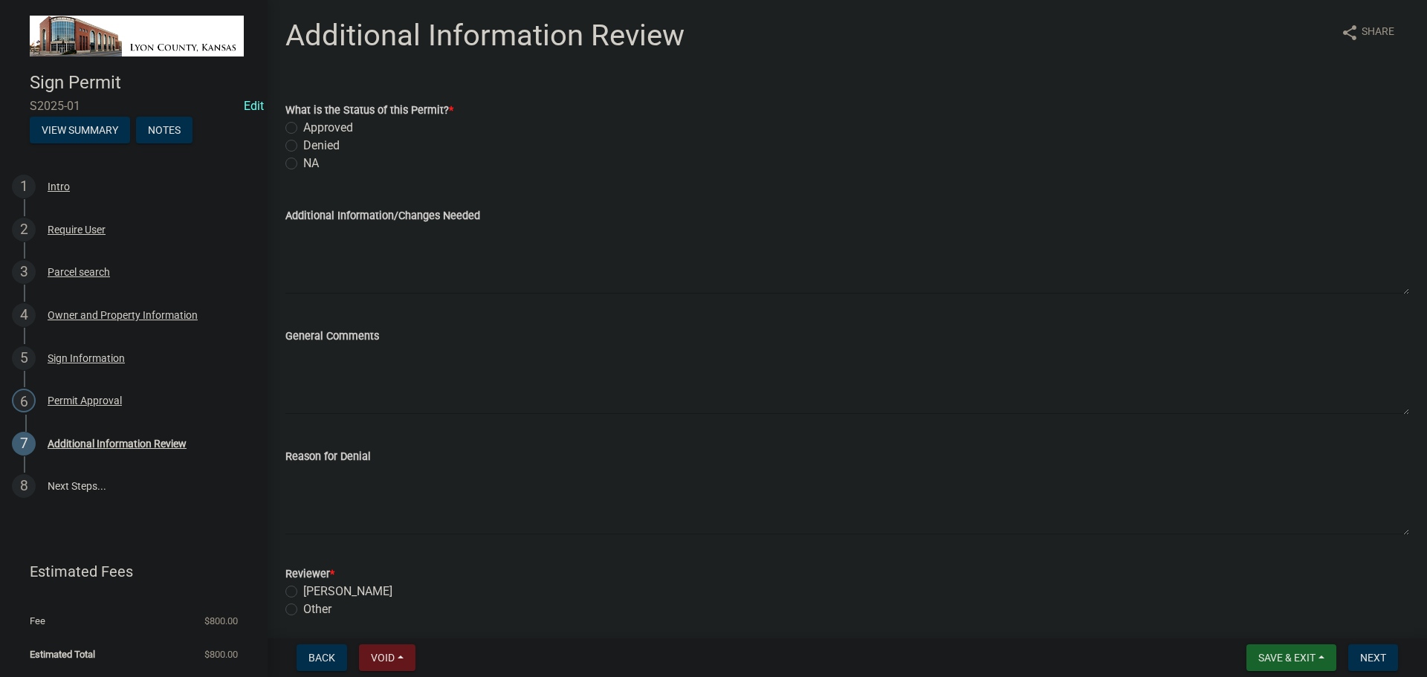
click at [326, 122] on label "Approved" at bounding box center [328, 128] width 50 height 18
click at [313, 122] on input "Approved" at bounding box center [308, 124] width 10 height 10
radio input "true"
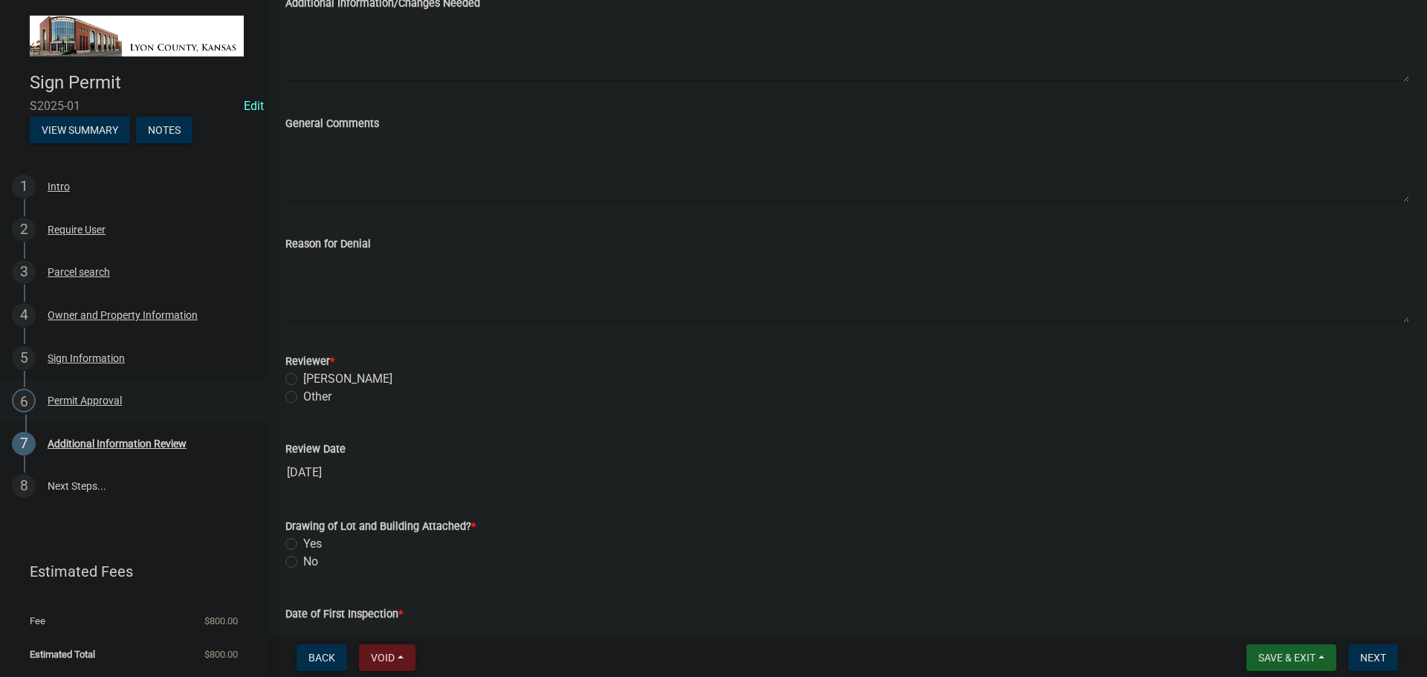
scroll to position [223, 0]
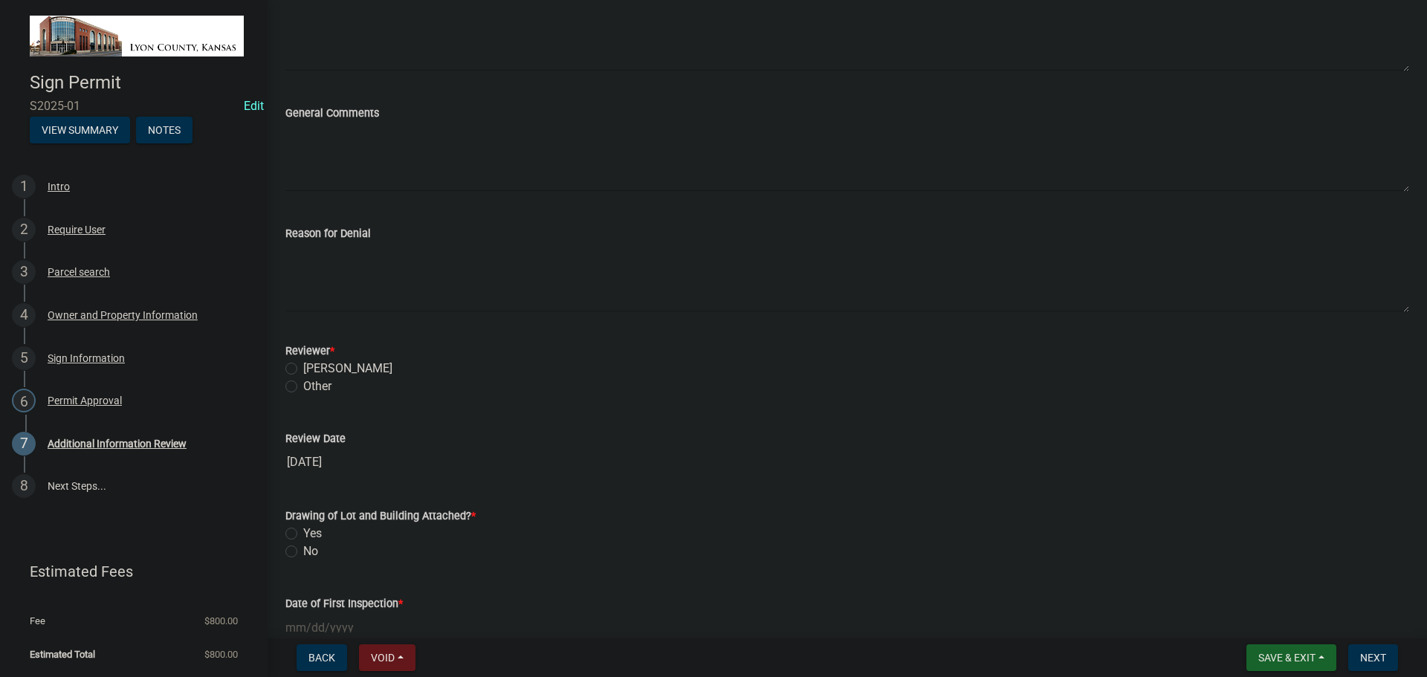
click at [303, 366] on label "[PERSON_NAME]" at bounding box center [347, 369] width 89 height 18
click at [303, 366] on input "[PERSON_NAME]" at bounding box center [308, 365] width 10 height 10
radio input "true"
click at [303, 536] on label "Yes" at bounding box center [312, 534] width 19 height 18
click at [303, 534] on input "Yes" at bounding box center [308, 530] width 10 height 10
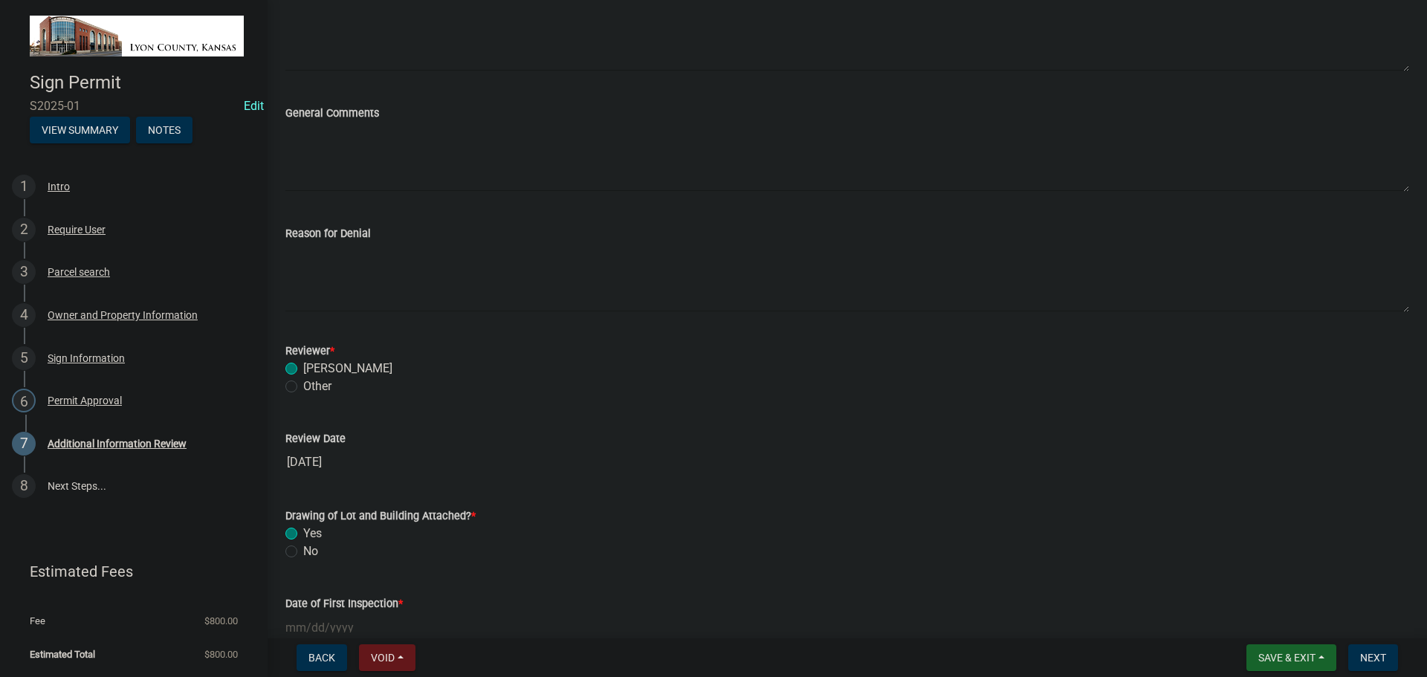
radio input "true"
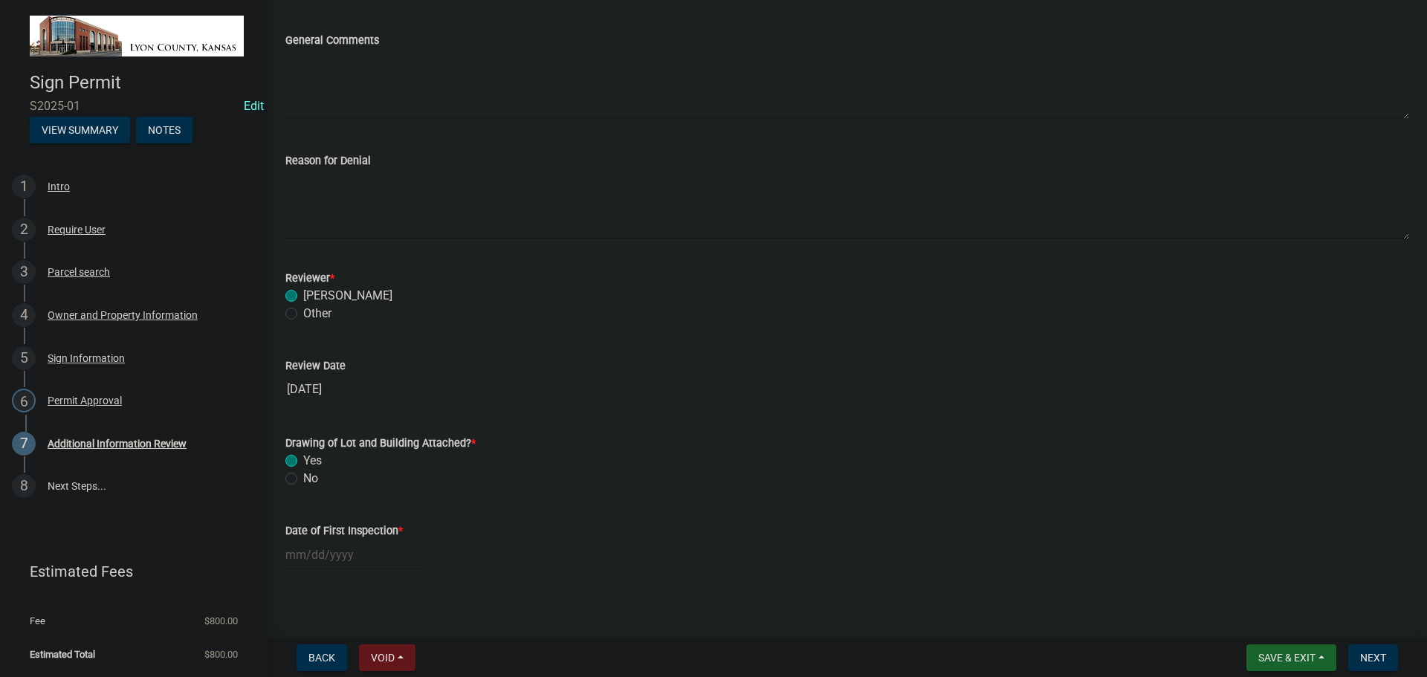
scroll to position [305, 0]
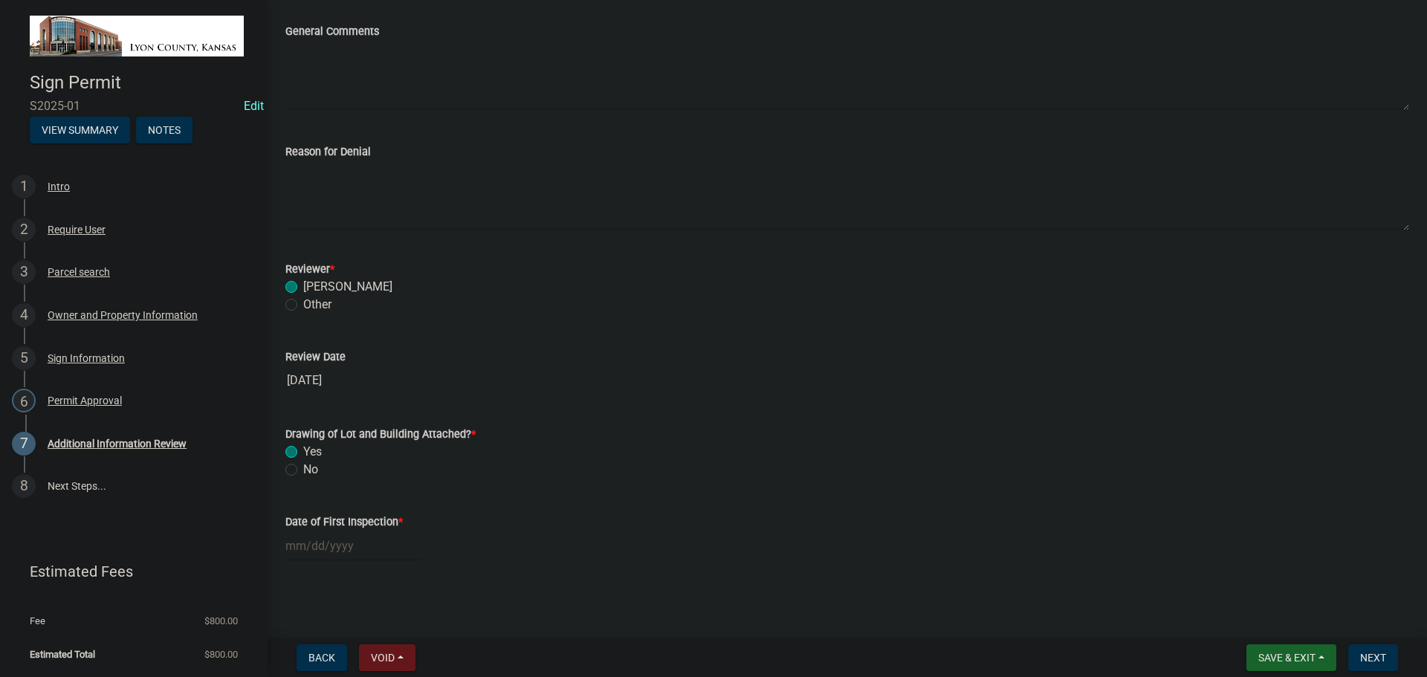
click at [337, 548] on div at bounding box center [353, 546] width 136 height 30
select select "9"
select select "2025"
click at [447, 348] on span "Next month" at bounding box center [442, 347] width 11 height 11
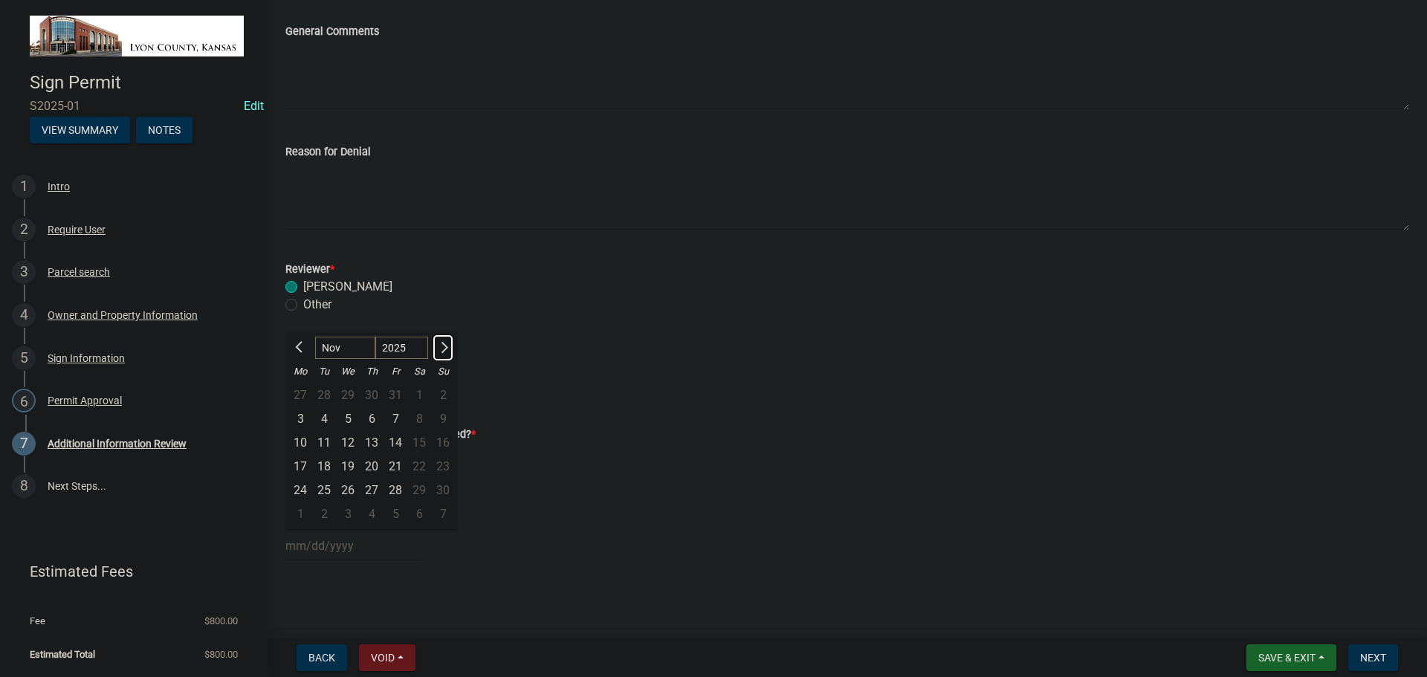
click at [447, 348] on span "Next month" at bounding box center [442, 347] width 11 height 11
select select "12"
click at [346, 420] on div "10" at bounding box center [348, 419] width 24 height 24
type input "[DATE]"
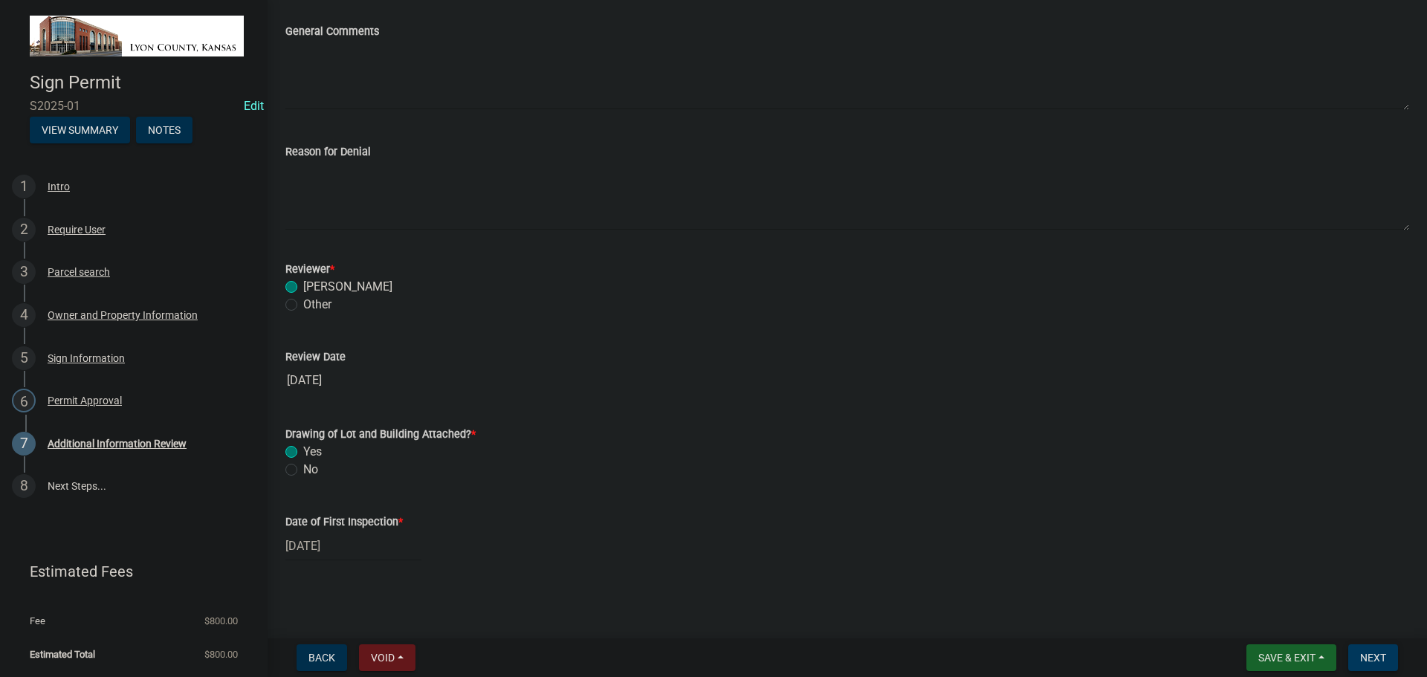
click at [1368, 661] on span "Next" at bounding box center [1373, 658] width 26 height 12
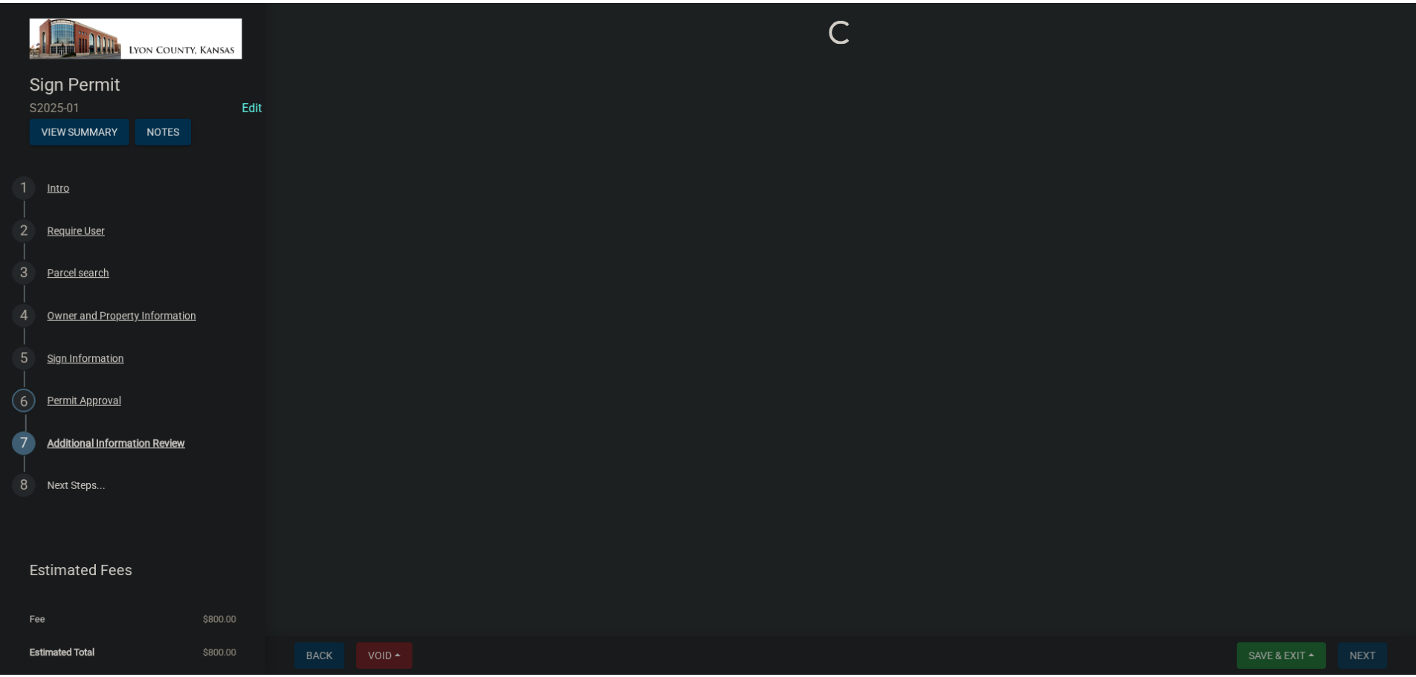
scroll to position [0, 0]
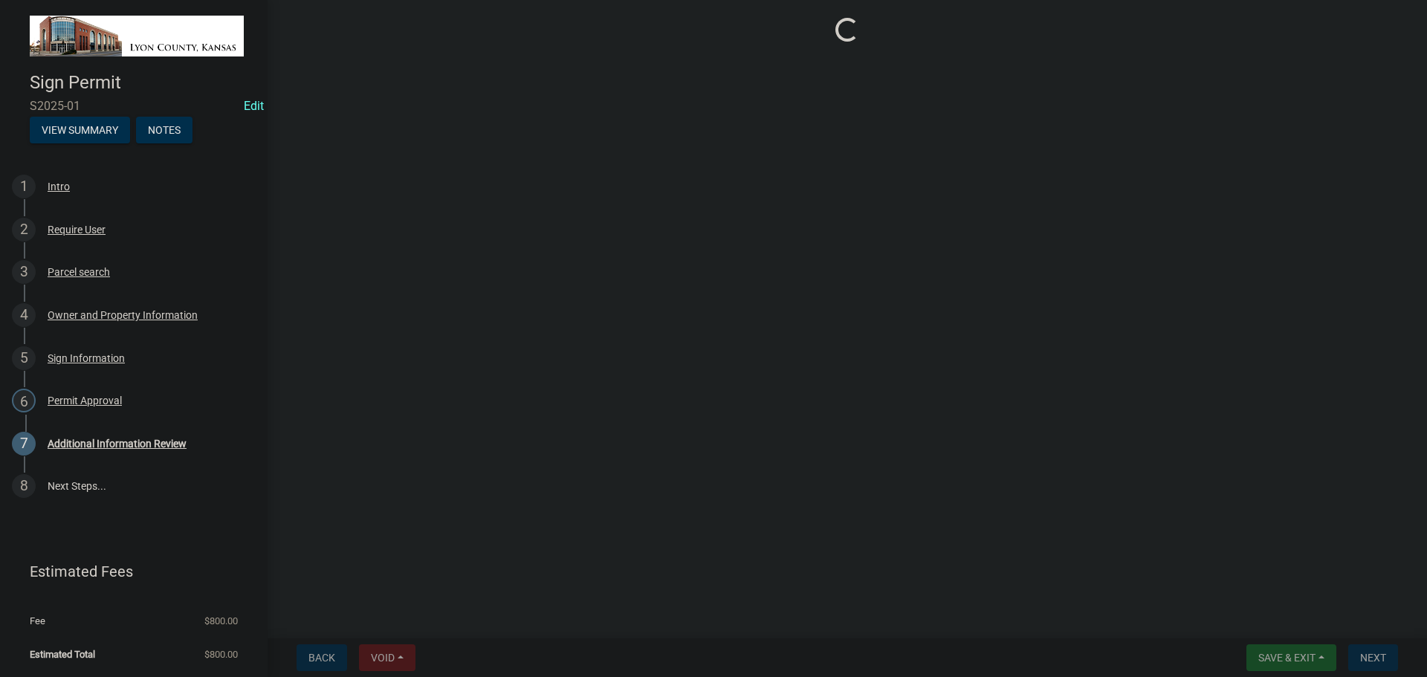
select select "3: 3"
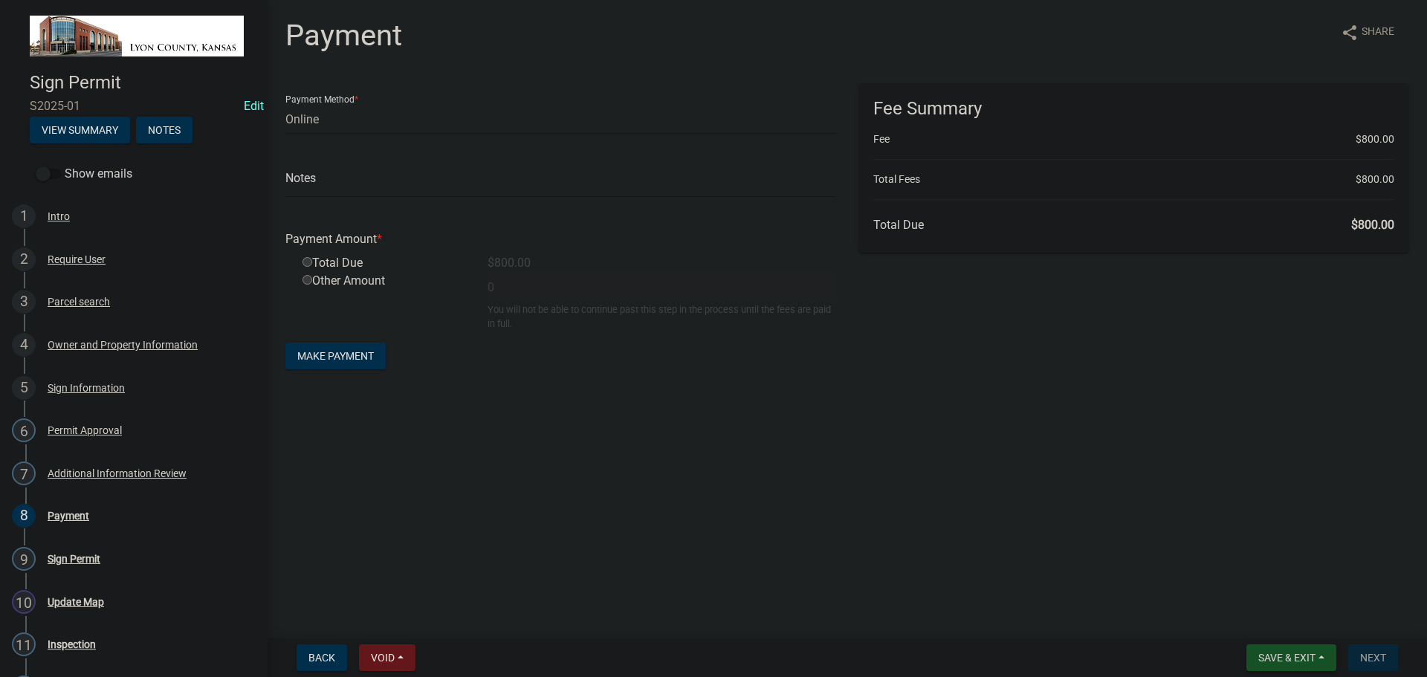
click at [1292, 658] on span "Save & Exit" at bounding box center [1286, 658] width 57 height 12
click at [1276, 619] on button "Save & Exit" at bounding box center [1276, 619] width 119 height 36
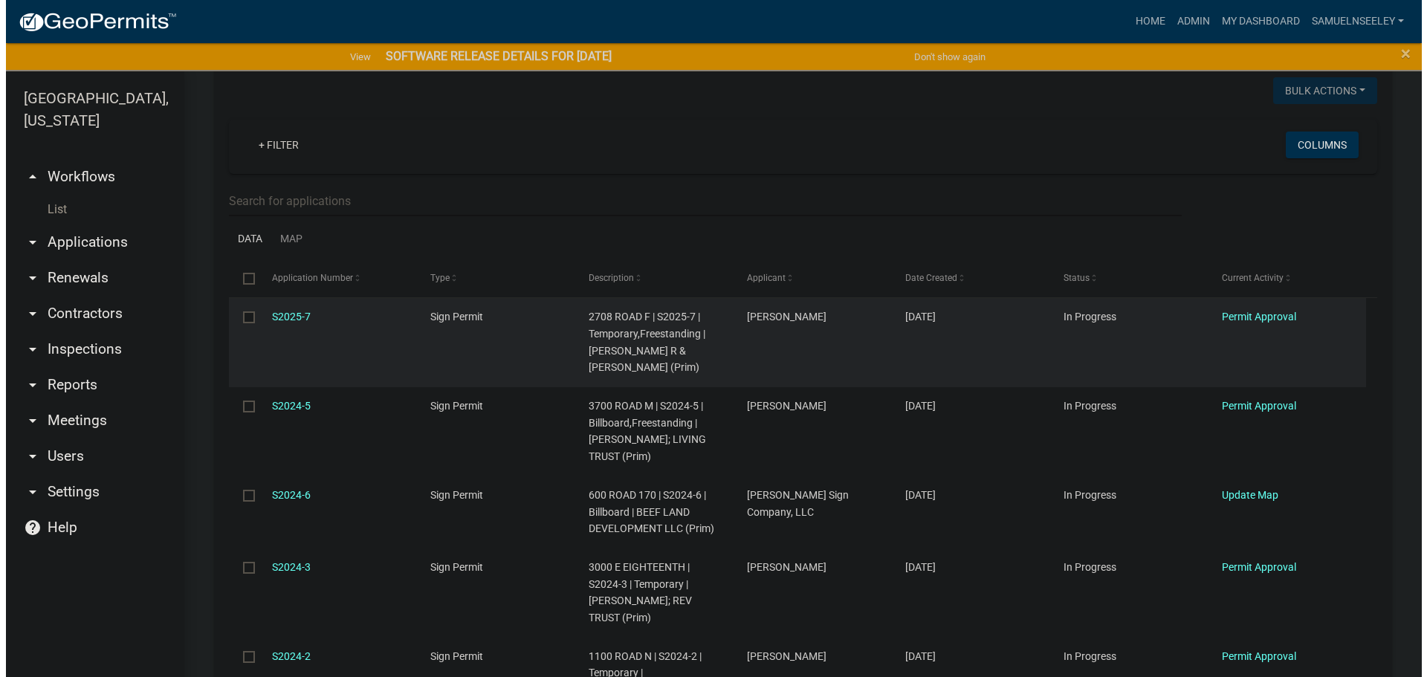
scroll to position [223, 0]
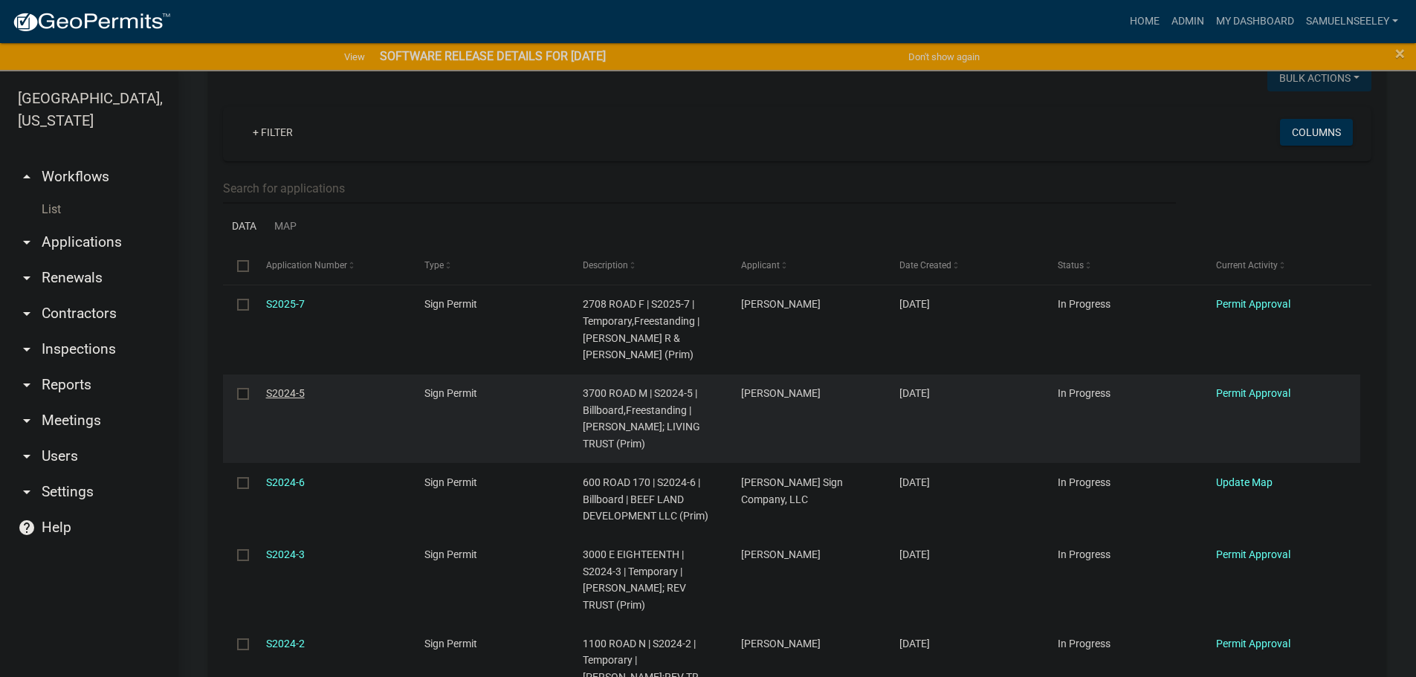
click at [279, 389] on link "S2024-5" at bounding box center [285, 393] width 39 height 12
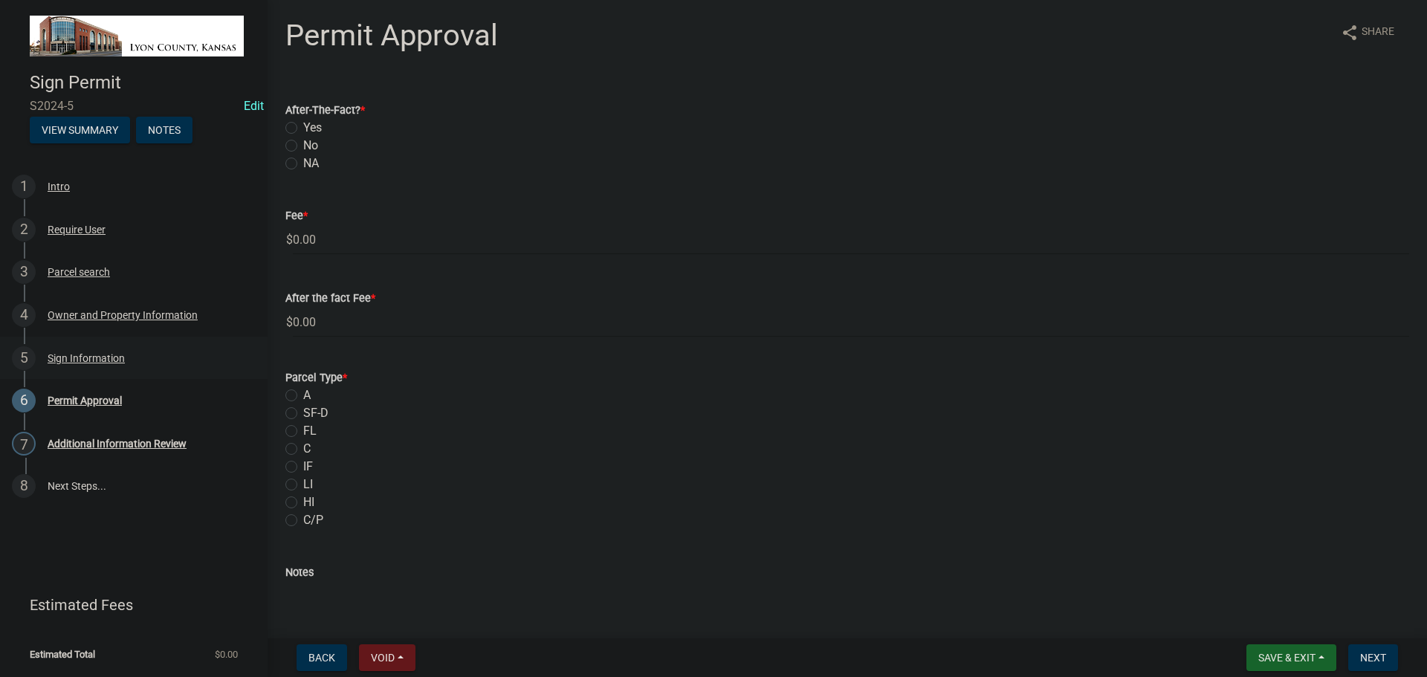
click at [66, 359] on div "Sign Information" at bounding box center [86, 358] width 77 height 10
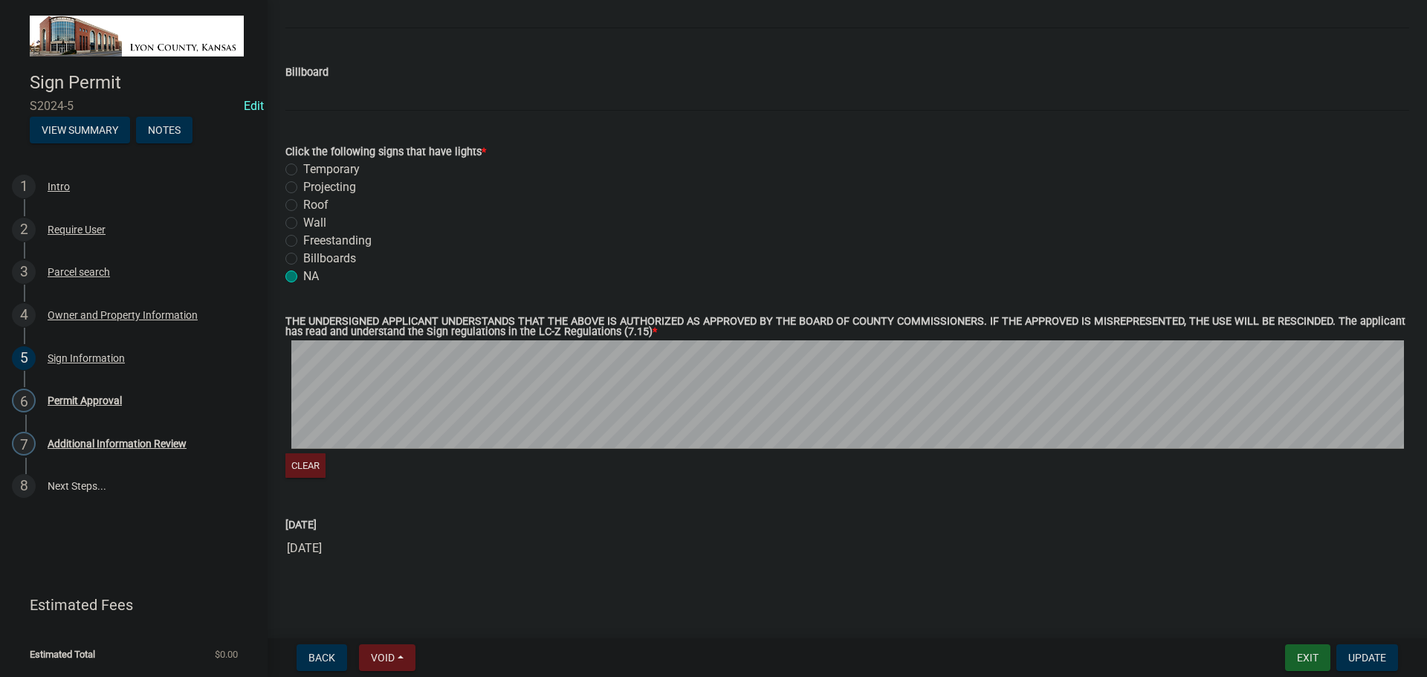
scroll to position [1596, 0]
click at [80, 317] on div "Owner and Property Information" at bounding box center [123, 315] width 150 height 10
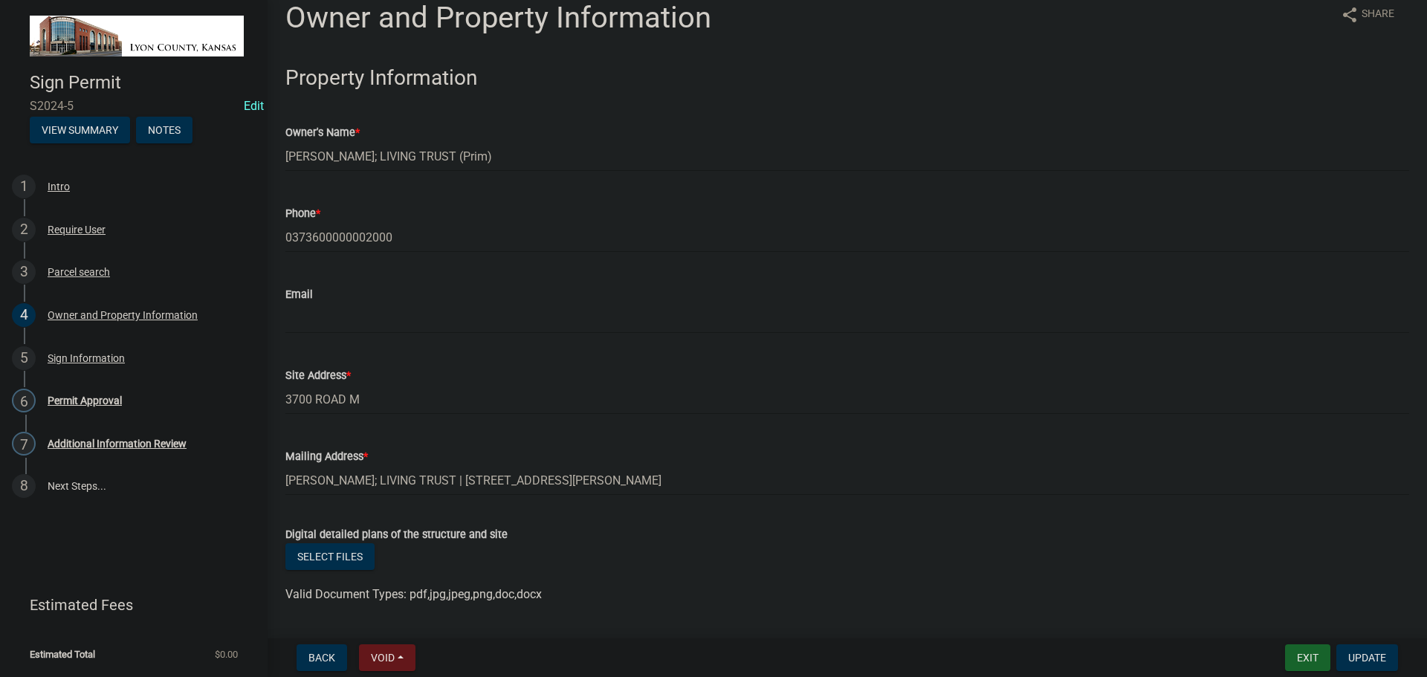
scroll to position [0, 0]
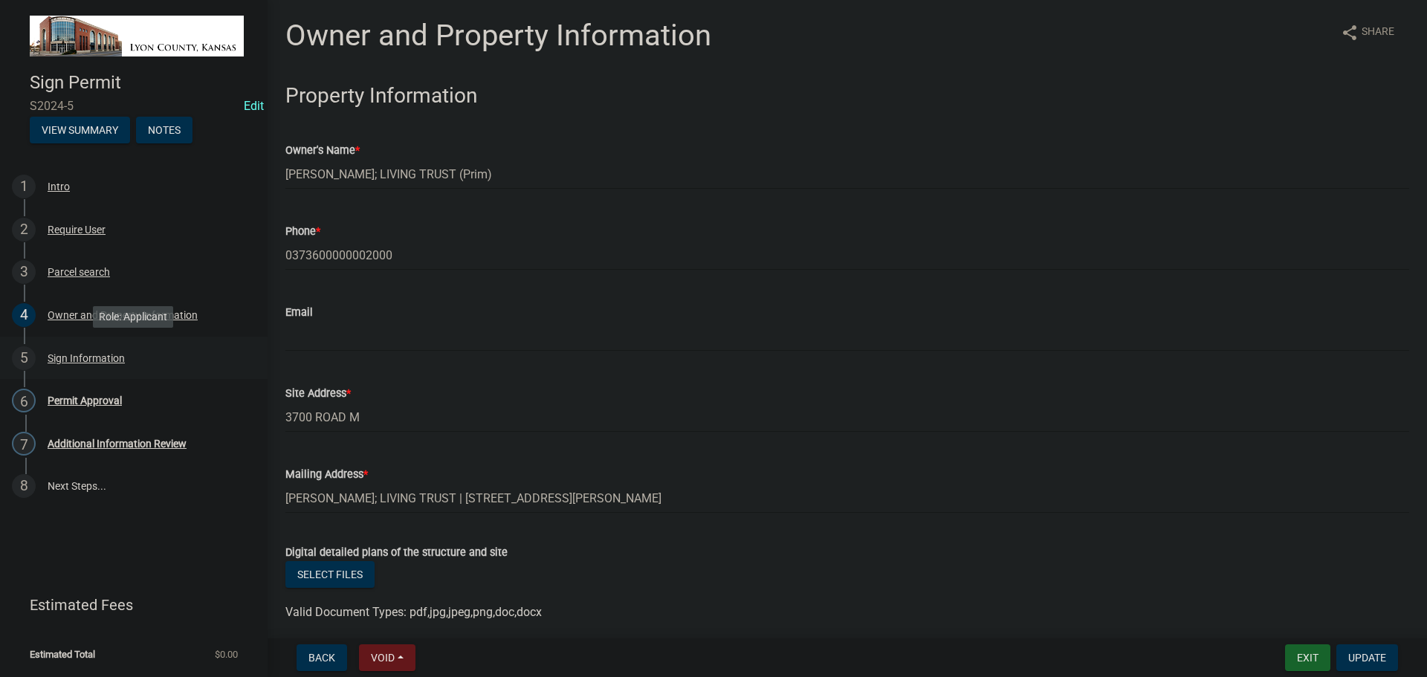
click at [80, 357] on div "Sign Information" at bounding box center [86, 358] width 77 height 10
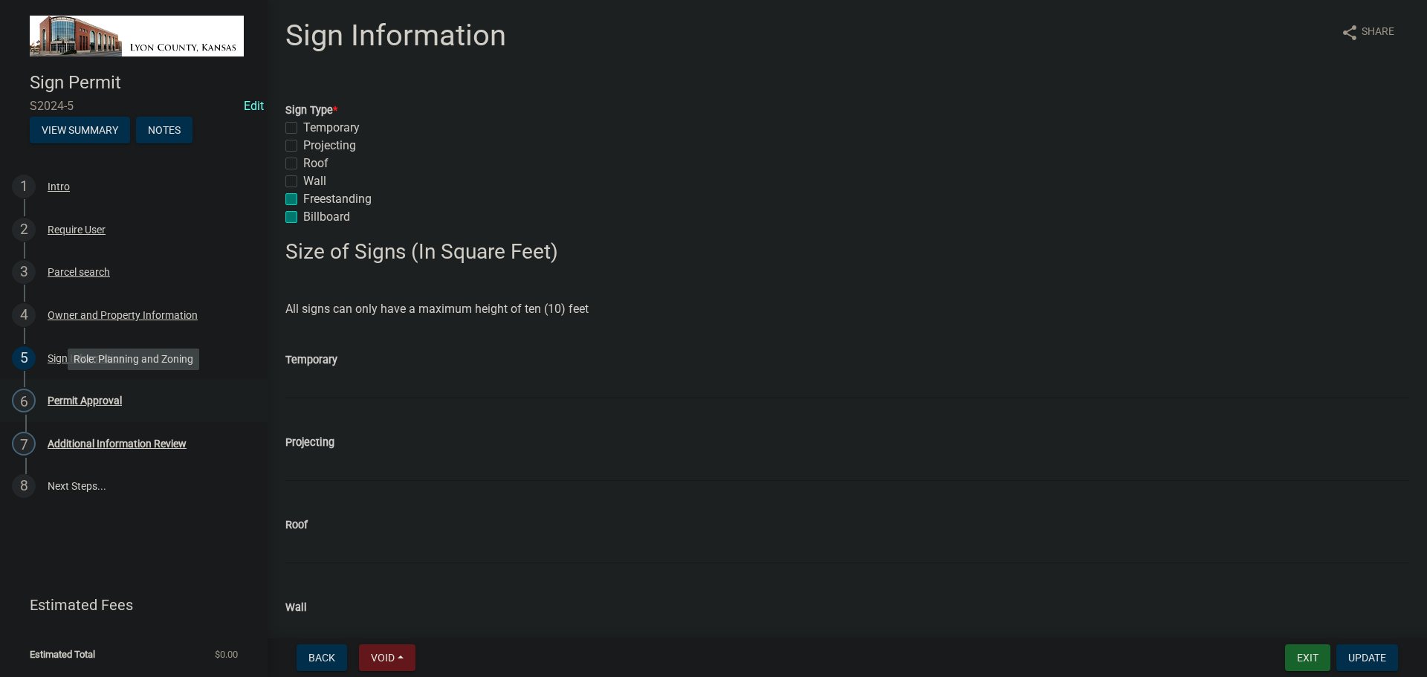
click at [92, 401] on div "Permit Approval" at bounding box center [85, 400] width 74 height 10
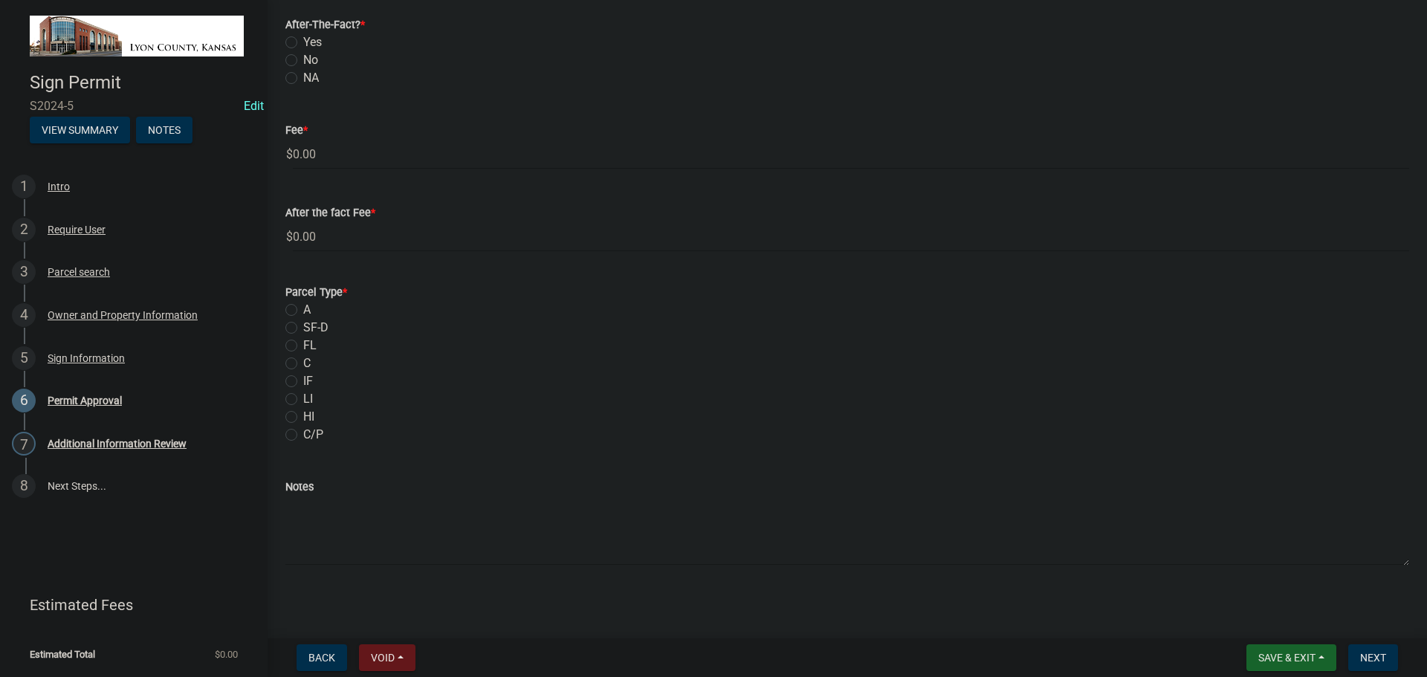
scroll to position [88, 0]
click at [82, 398] on div "Permit Approval" at bounding box center [85, 400] width 74 height 10
click at [89, 442] on div "Additional Information Review" at bounding box center [117, 443] width 139 height 10
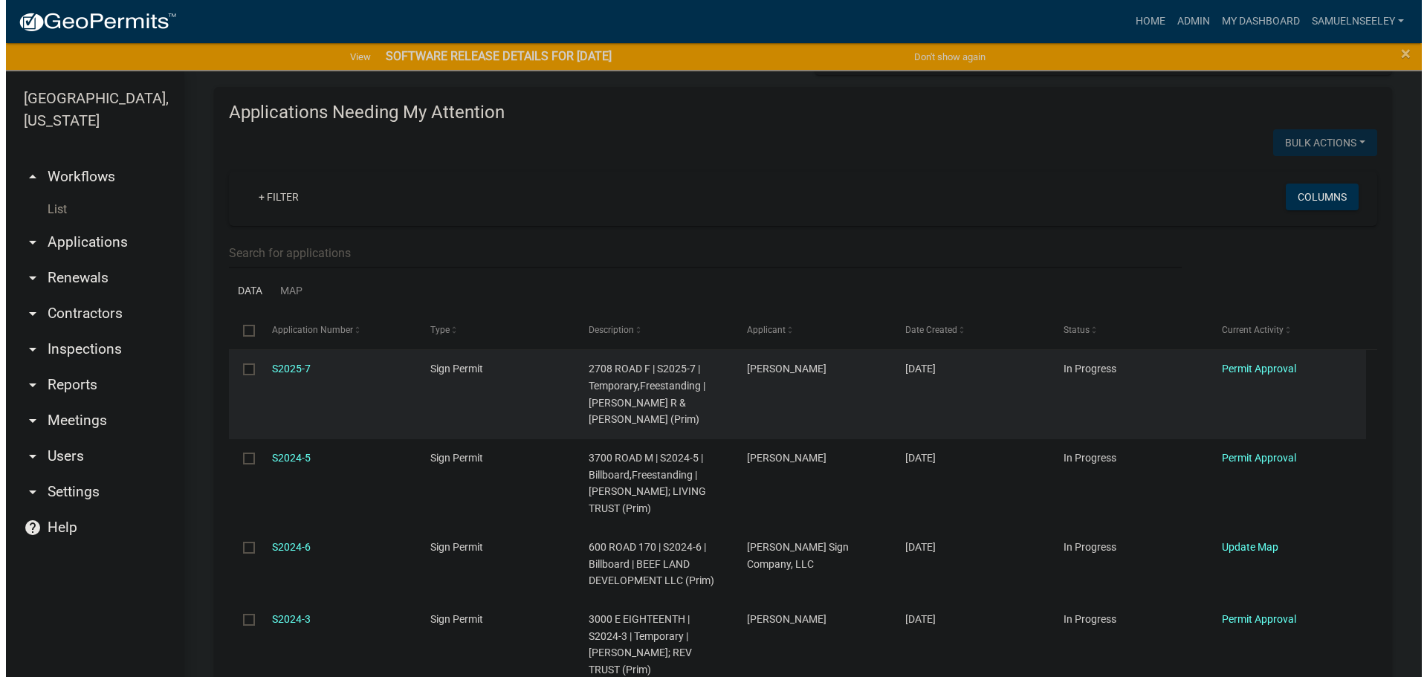
scroll to position [223, 0]
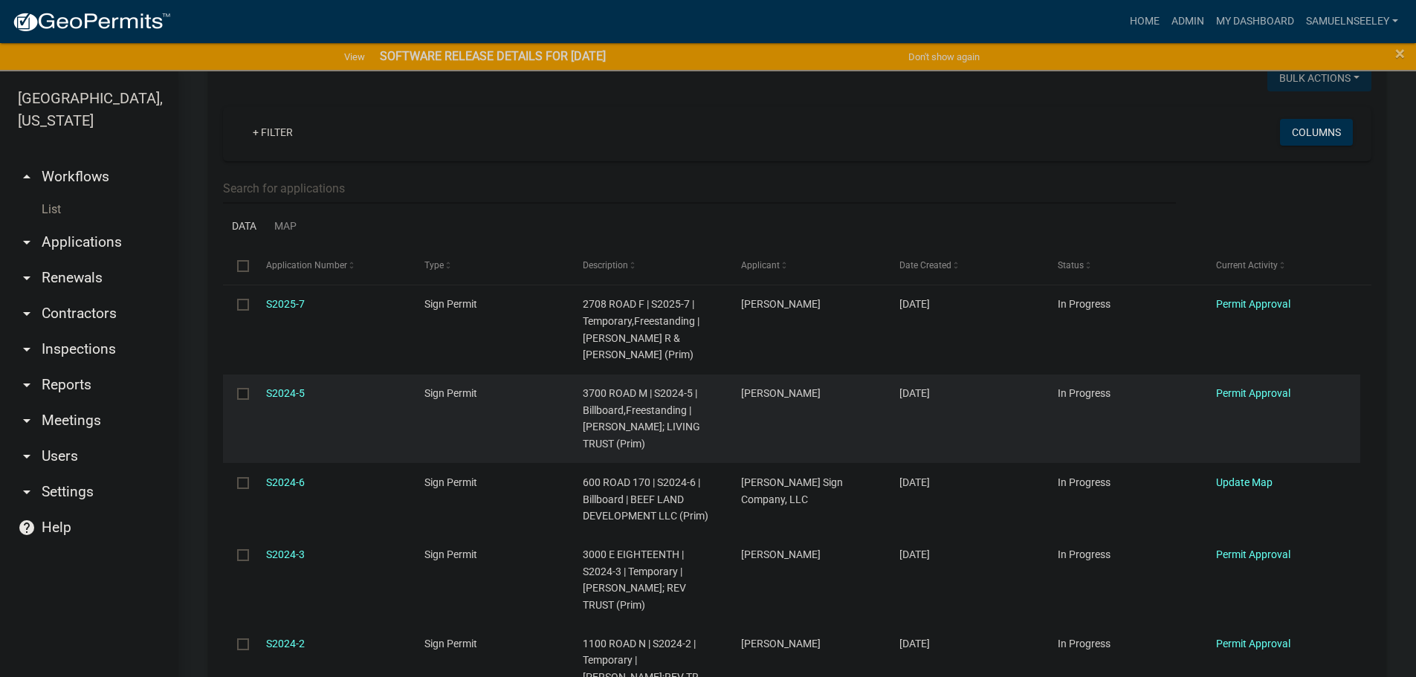
click at [243, 389] on input "checkbox" at bounding box center [242, 393] width 10 height 10
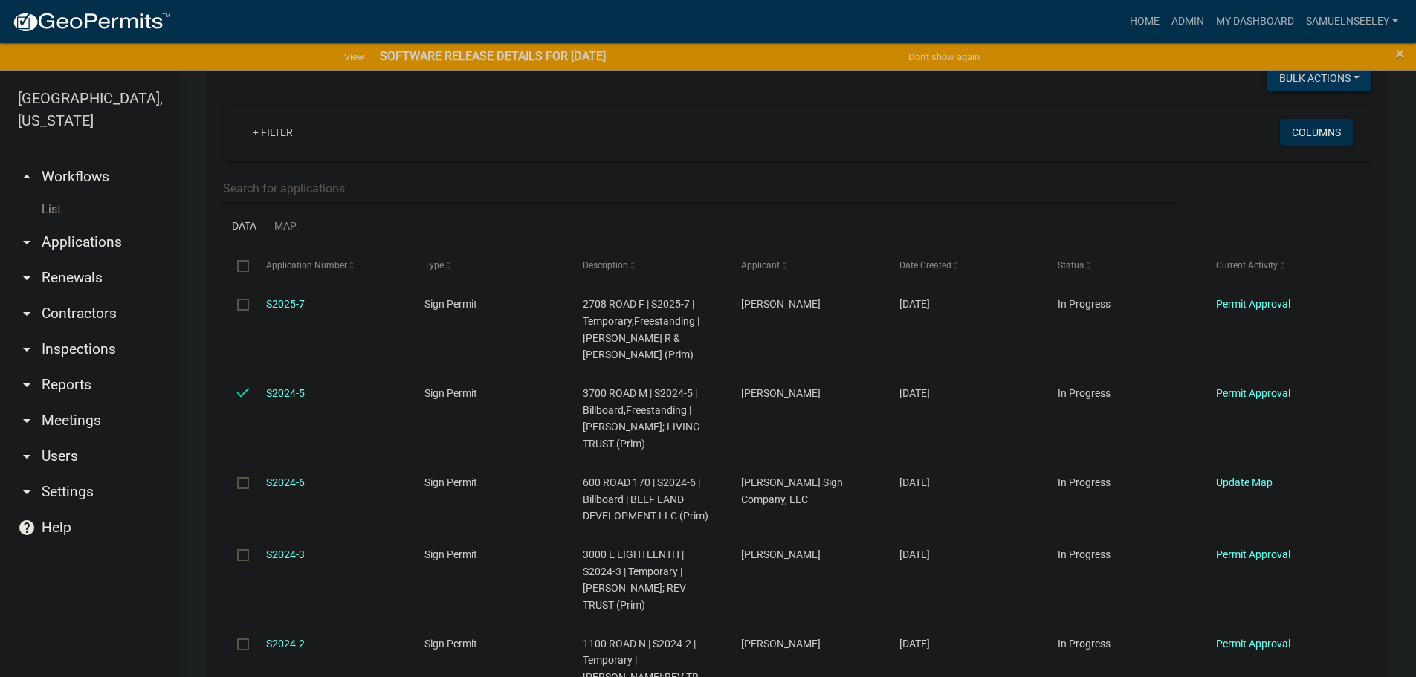
click at [1289, 77] on button "Bulk Actions" at bounding box center [1319, 78] width 104 height 27
click at [1299, 155] on button "Expire" at bounding box center [1311, 153] width 119 height 36
checkbox input "false"
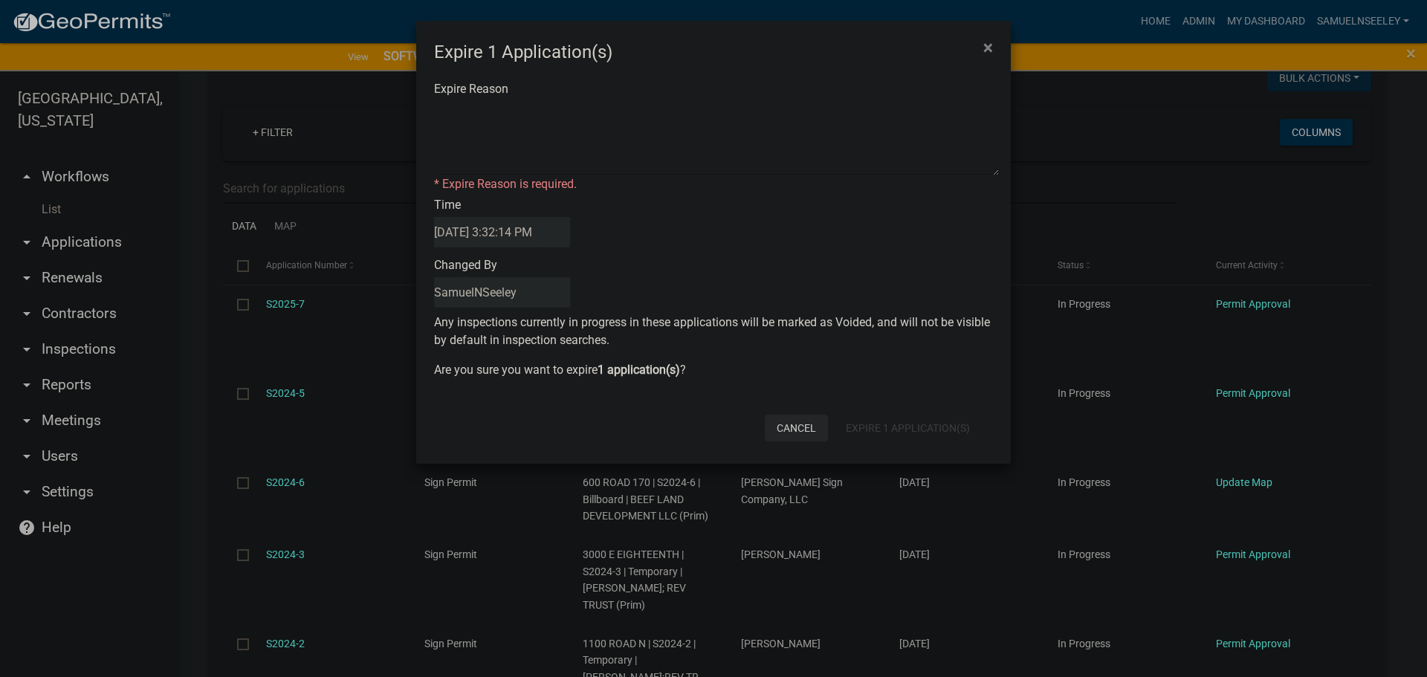
click at [808, 425] on button "Cancel" at bounding box center [796, 428] width 63 height 27
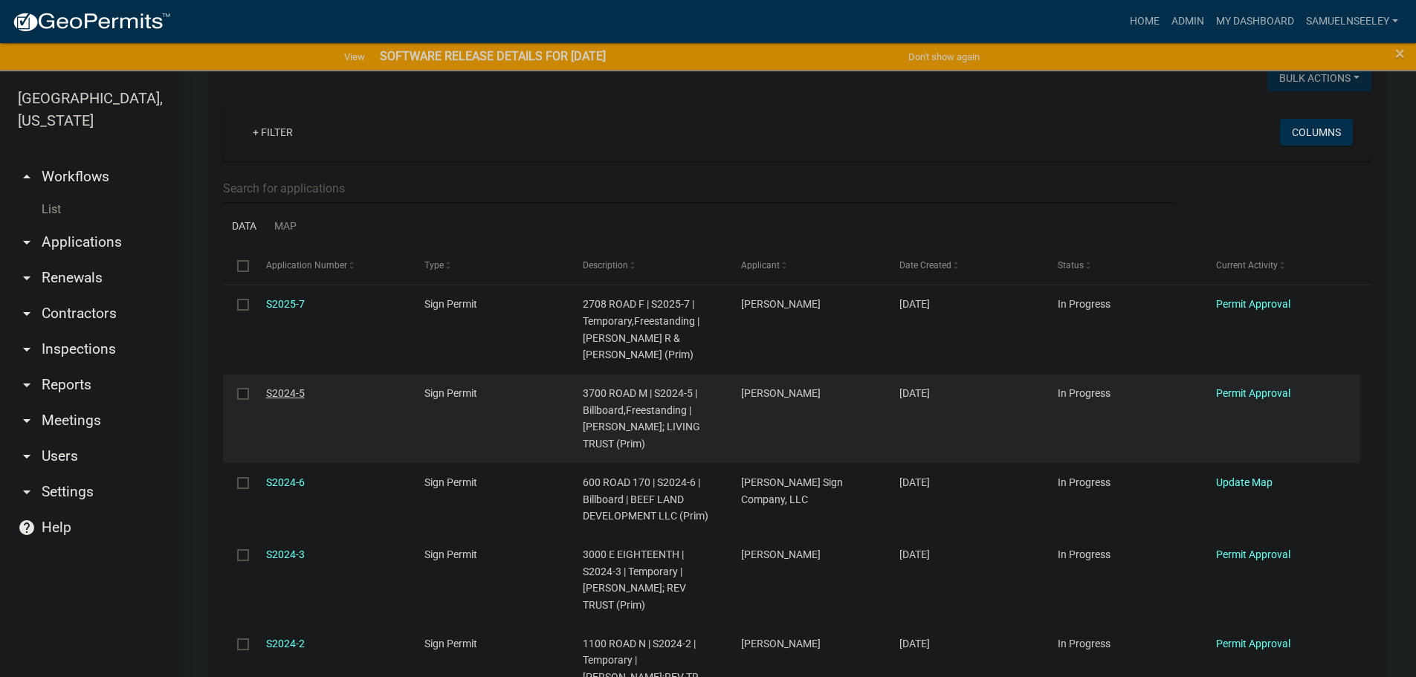
click at [280, 392] on link "S2024-5" at bounding box center [285, 393] width 39 height 12
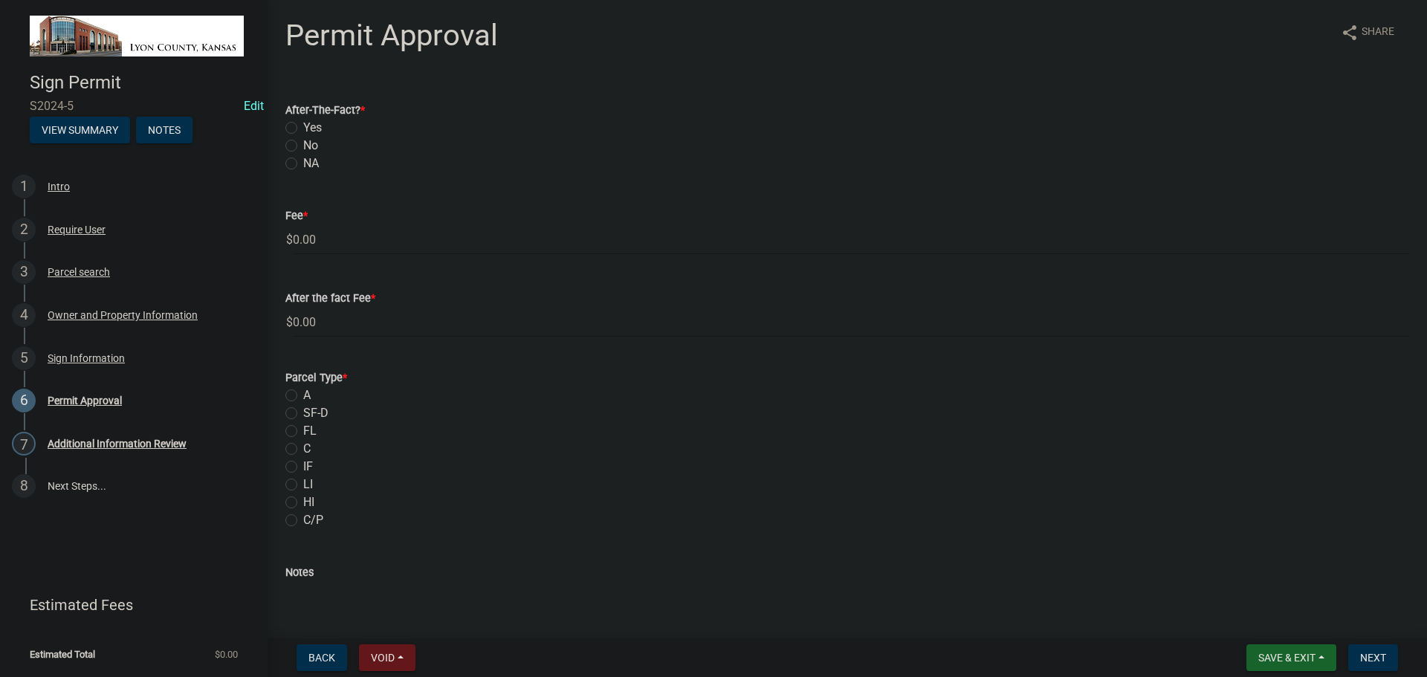
click at [303, 146] on label "No" at bounding box center [310, 146] width 15 height 18
click at [303, 146] on input "No" at bounding box center [308, 142] width 10 height 10
radio input "true"
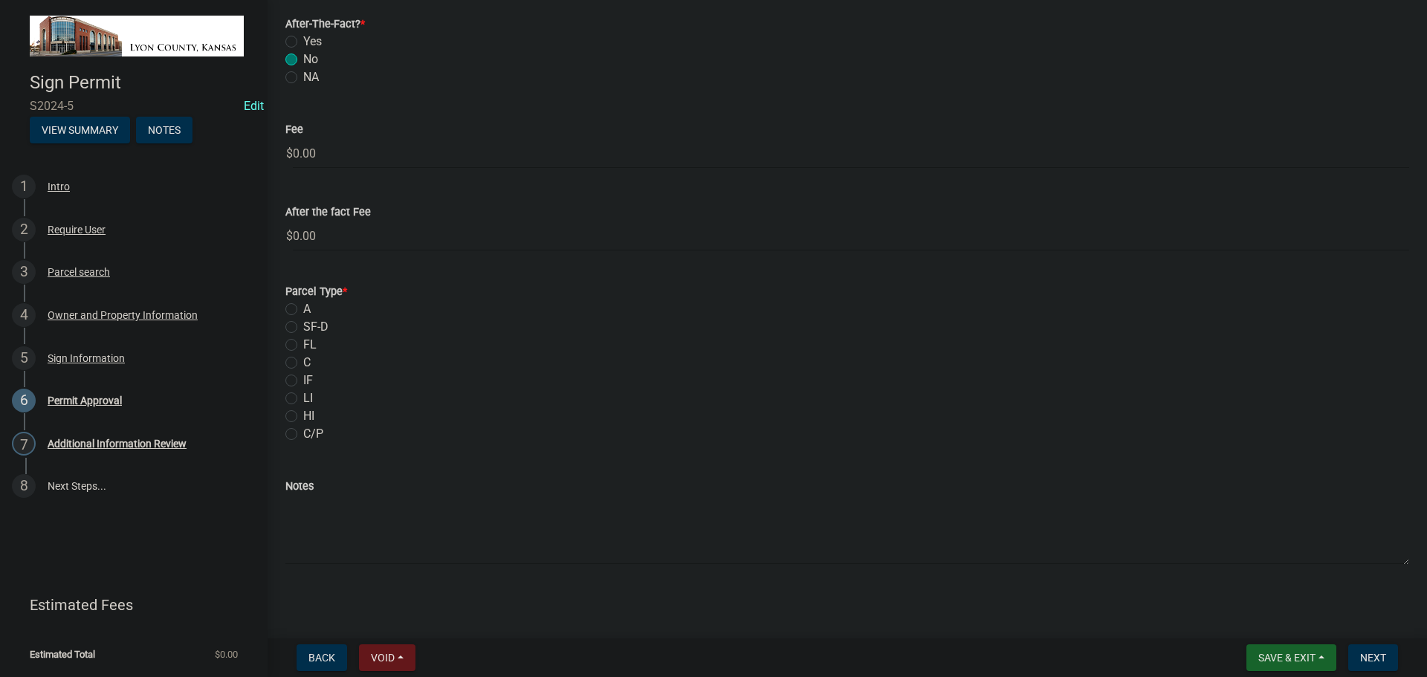
scroll to position [88, 0]
click at [69, 267] on div "Parcel search" at bounding box center [79, 272] width 62 height 10
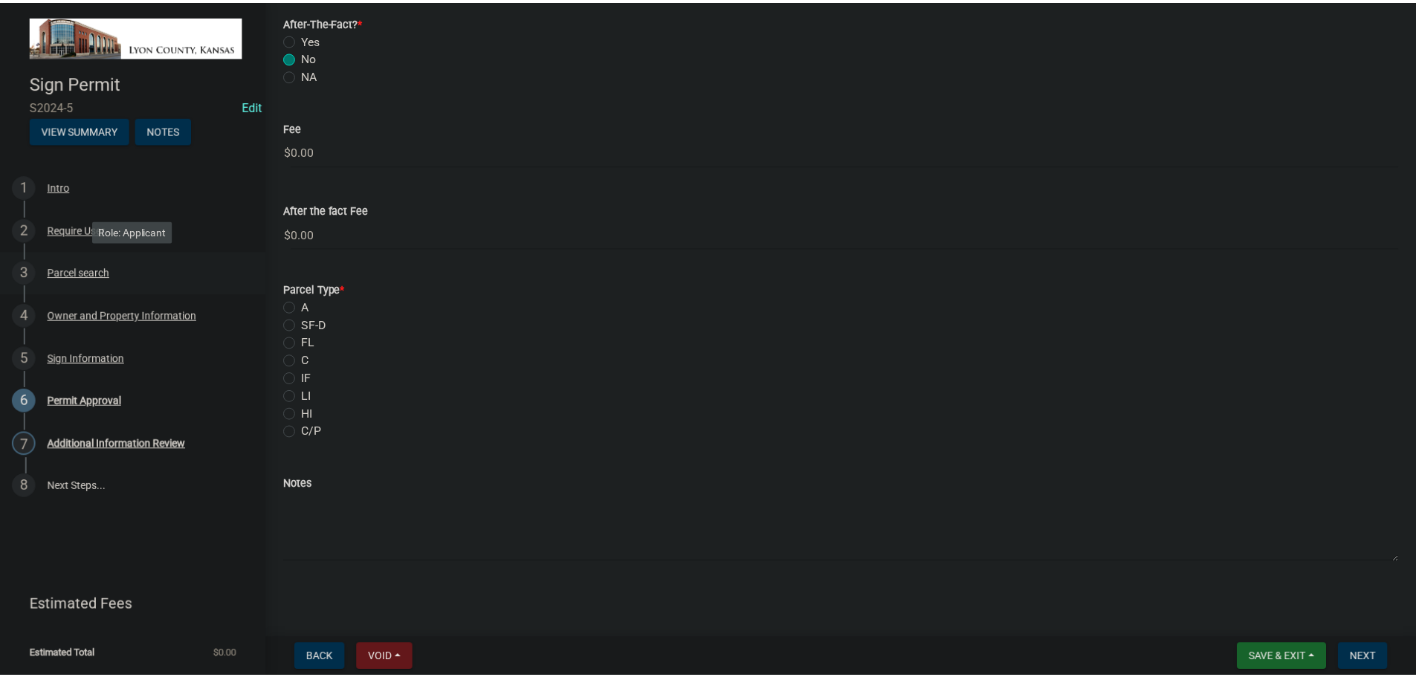
scroll to position [0, 0]
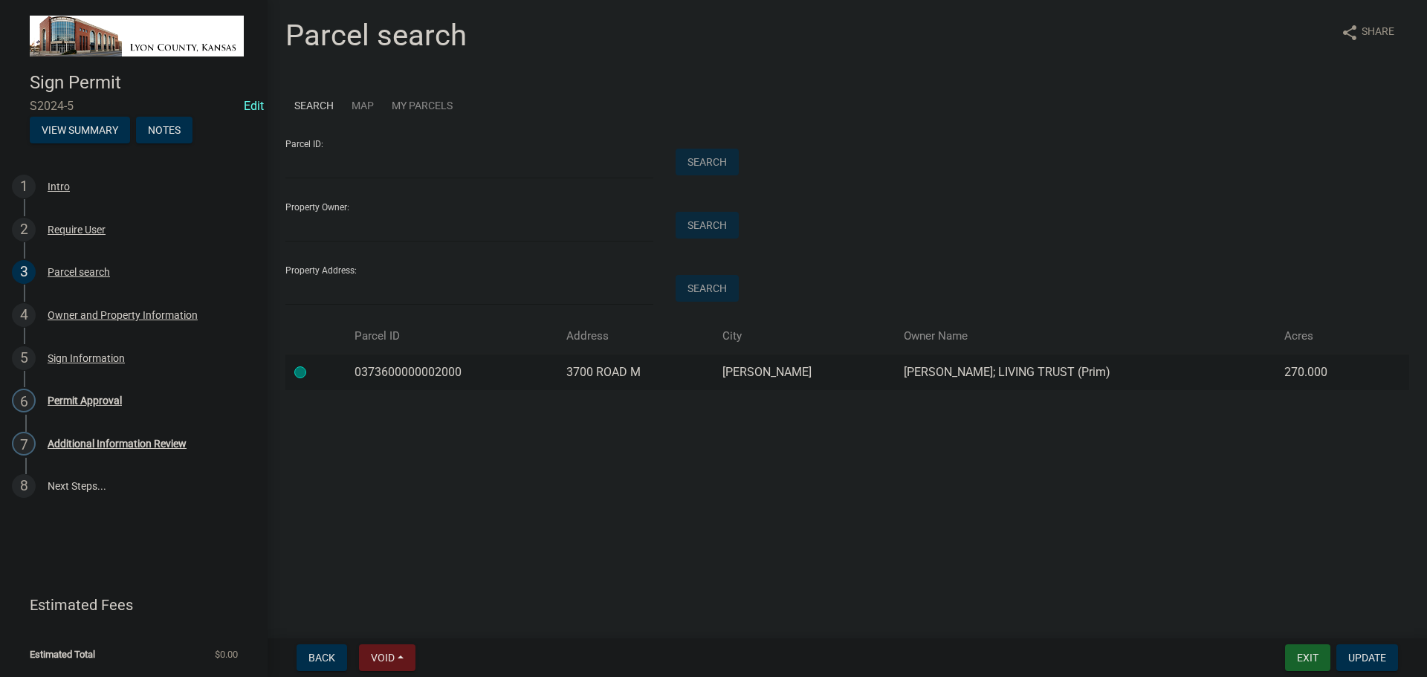
click at [362, 110] on link "Map" at bounding box center [363, 105] width 40 height 45
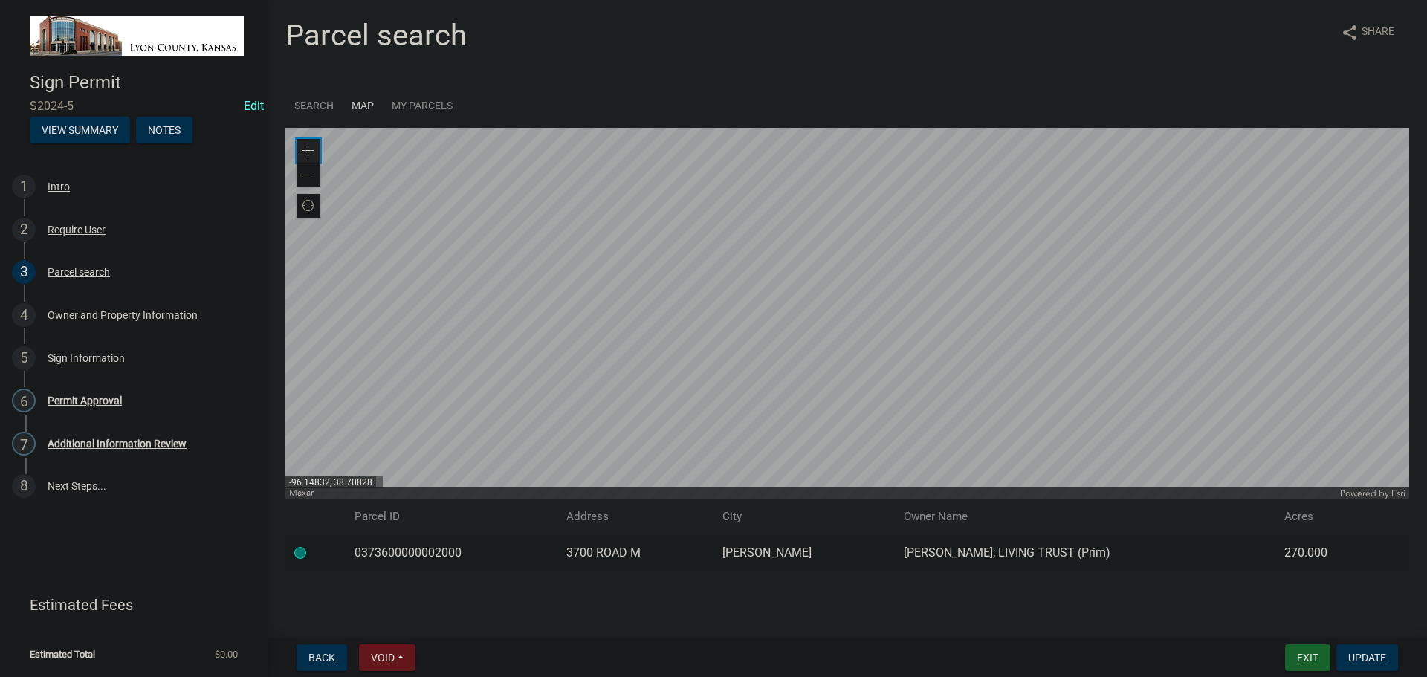
click at [307, 148] on span at bounding box center [308, 151] width 12 height 12
click at [777, 128] on div at bounding box center [847, 314] width 1124 height 372
click at [1043, 252] on div at bounding box center [847, 314] width 1124 height 372
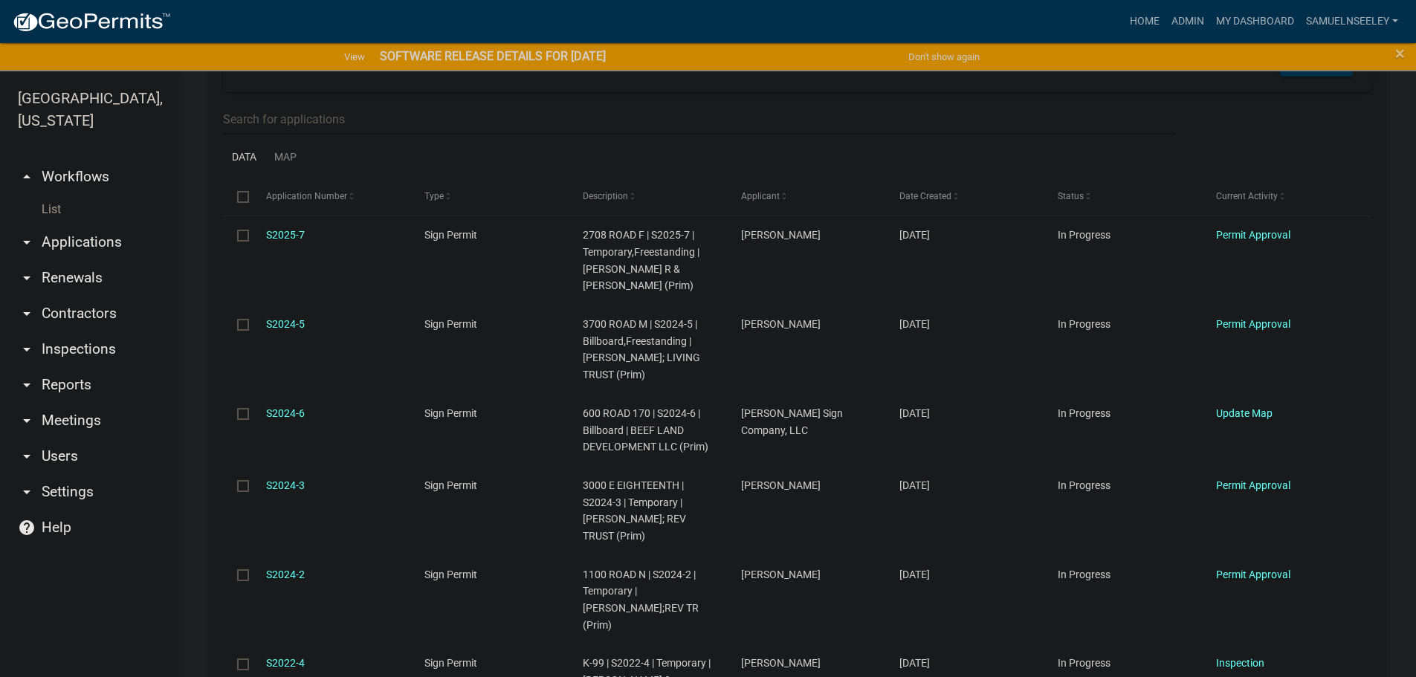
scroll to position [297, 0]
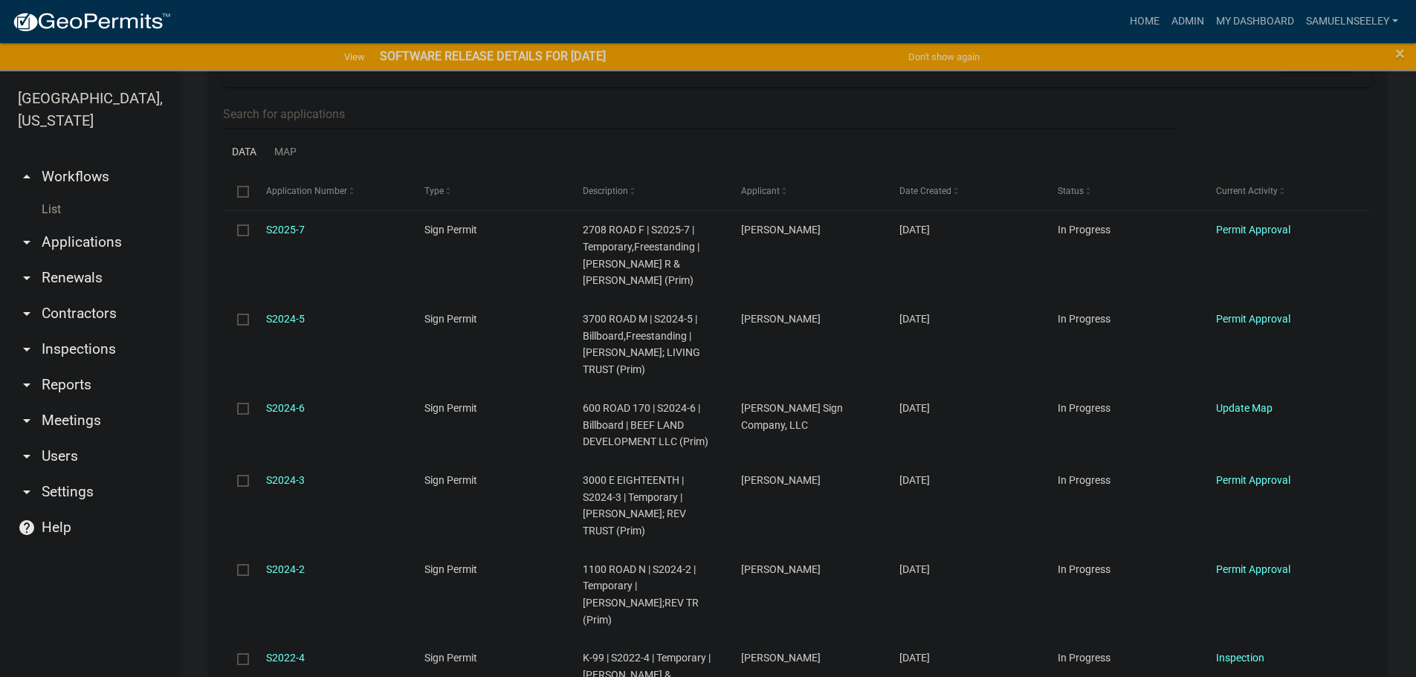
click at [48, 195] on link "List" at bounding box center [89, 210] width 178 height 30
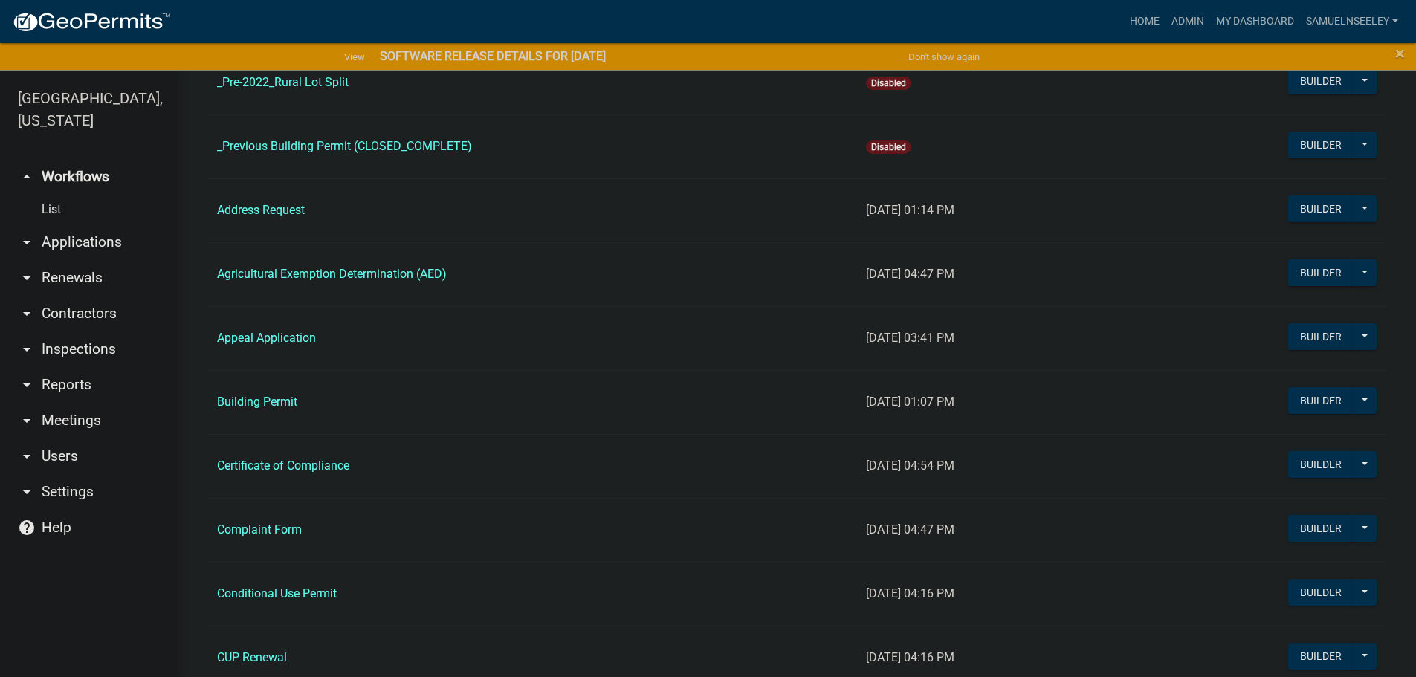
scroll to position [446, 0]
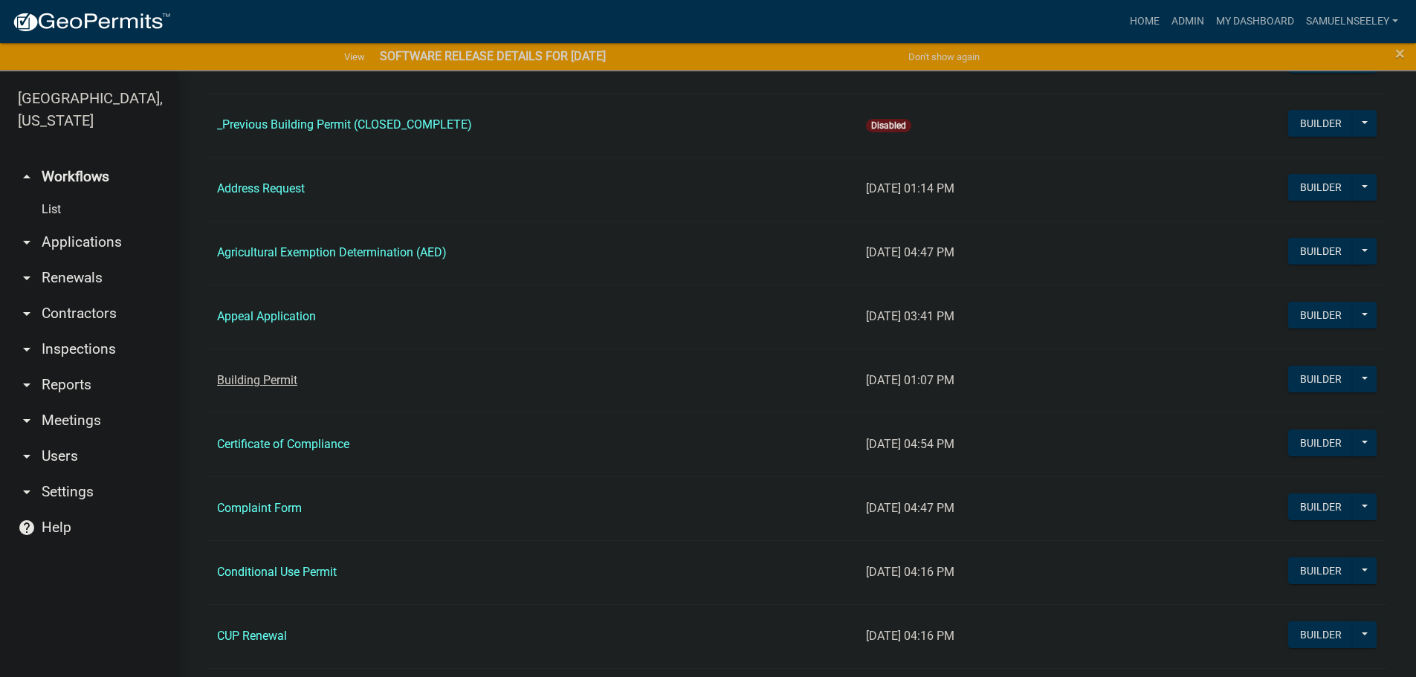
click at [271, 381] on link "Building Permit" at bounding box center [257, 380] width 80 height 14
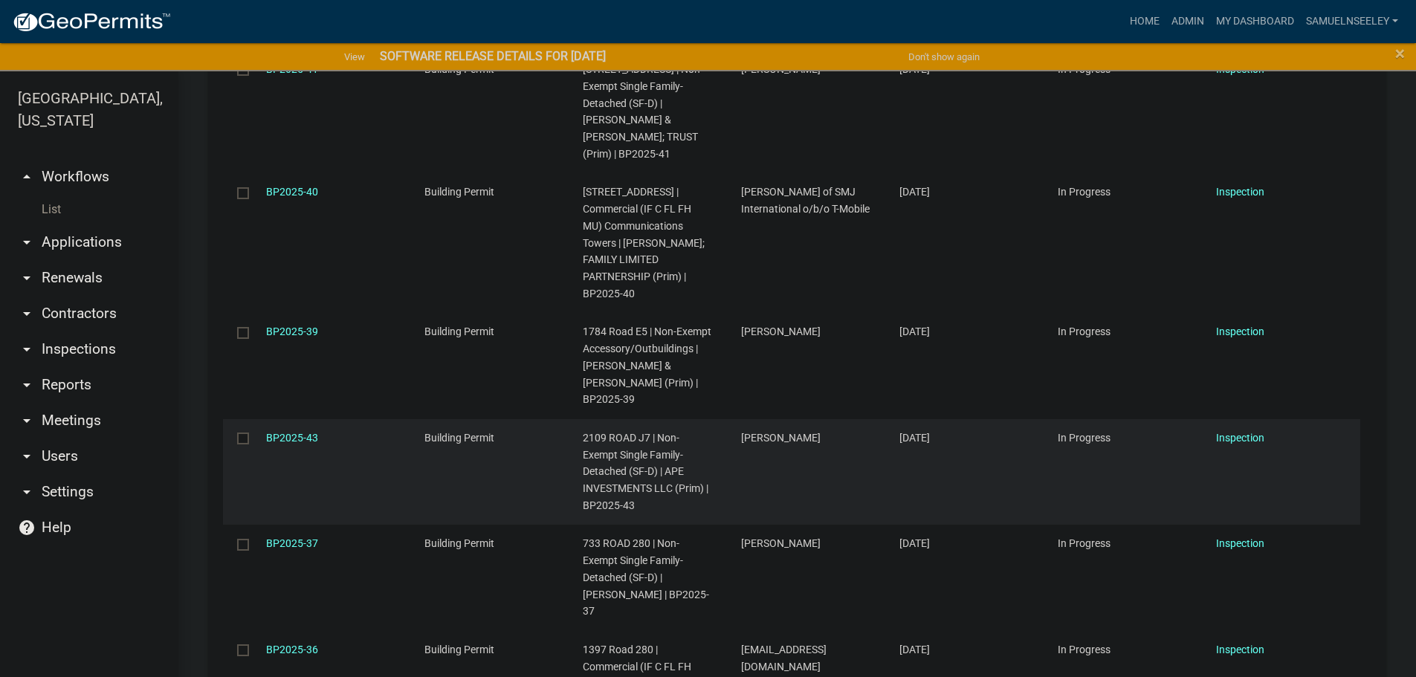
scroll to position [1486, 0]
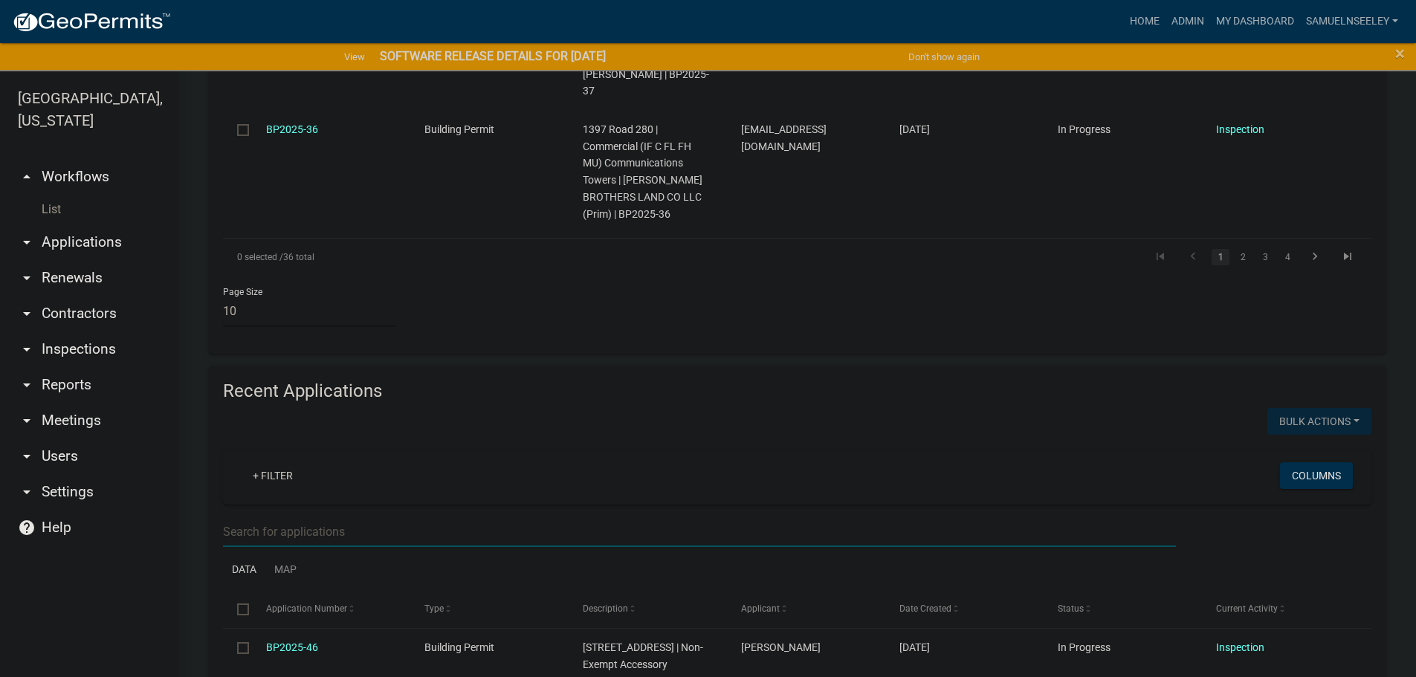
click at [269, 517] on input "text" at bounding box center [699, 532] width 953 height 30
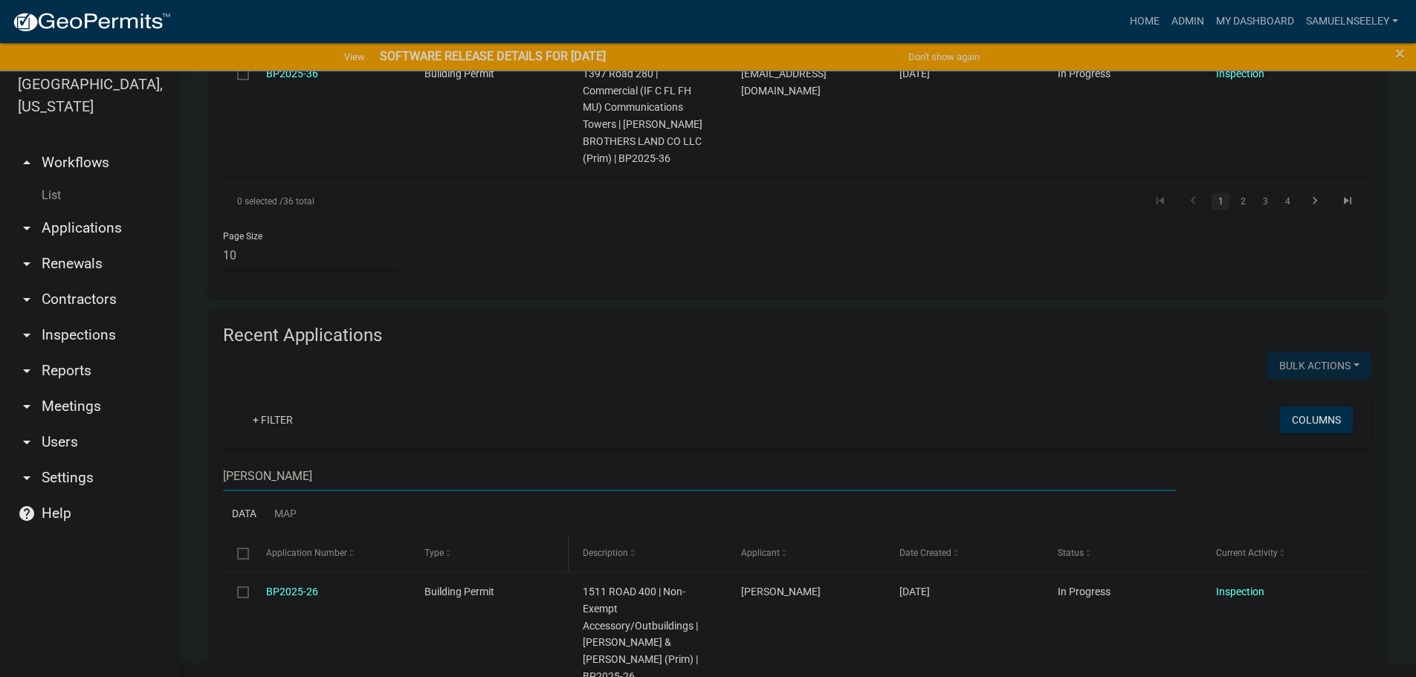
scroll to position [18, 0]
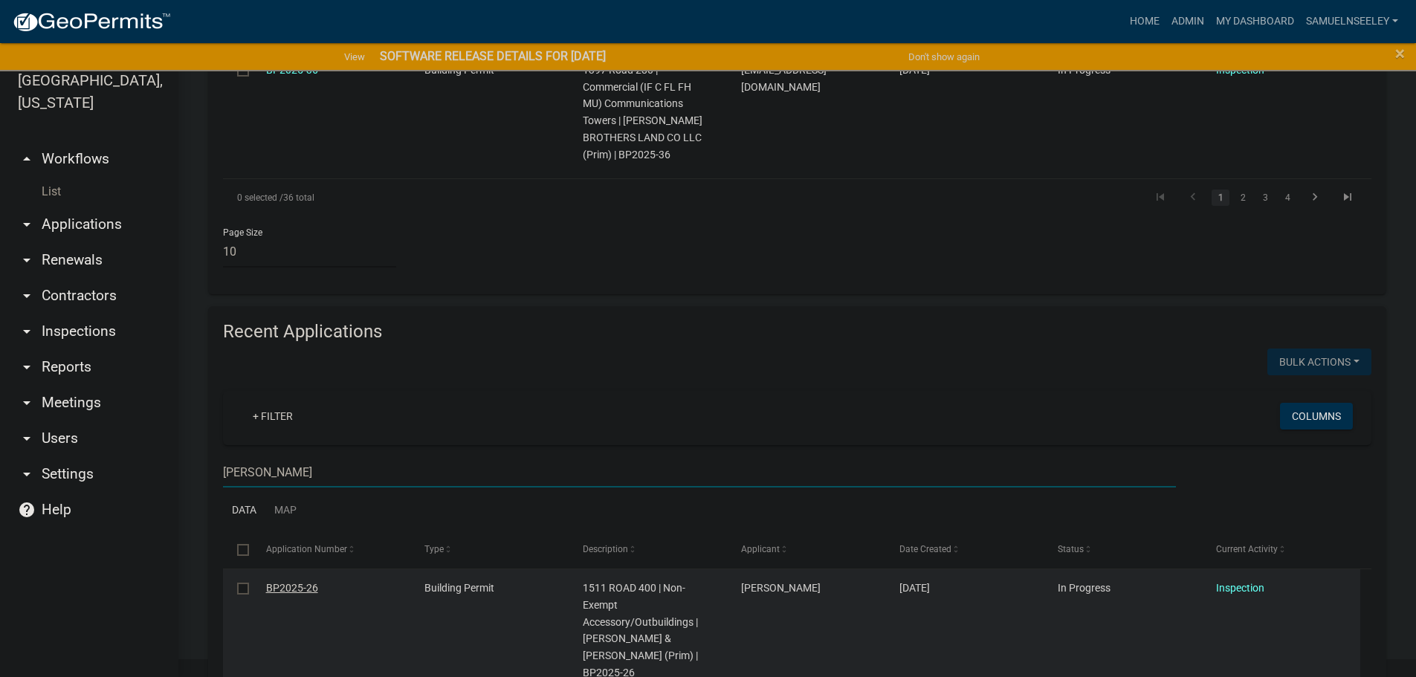
type input "[PERSON_NAME]"
click at [288, 582] on link "BP2025-26" at bounding box center [292, 588] width 52 height 12
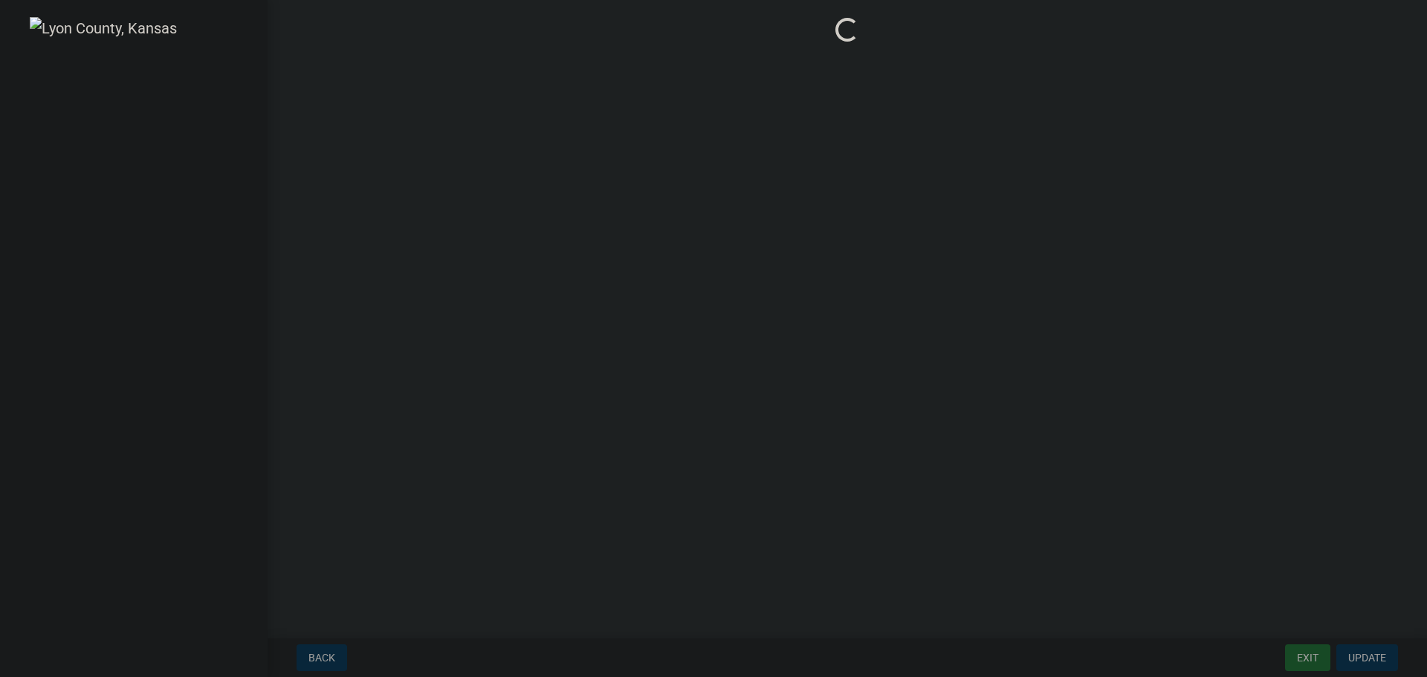
select select "ea04a6fd-51ae-4c6d-a371-02b529e31645"
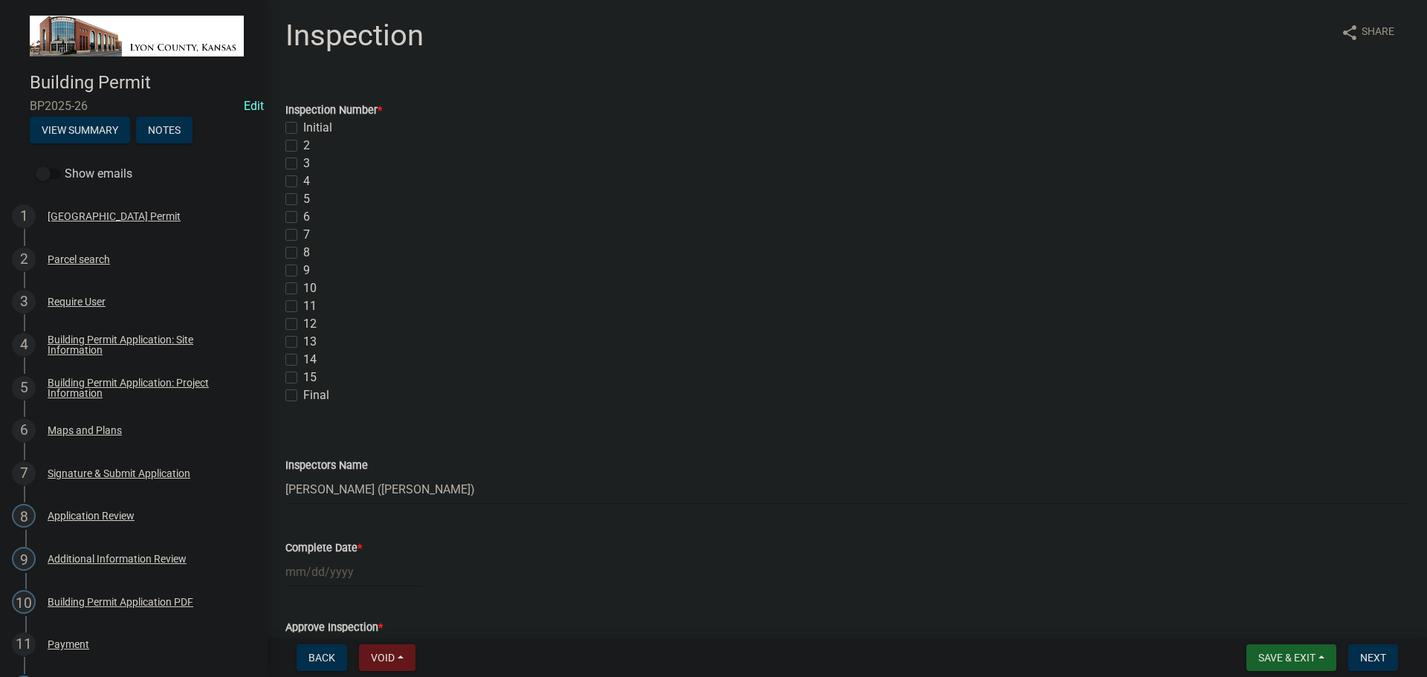
click at [303, 397] on label "Final" at bounding box center [316, 395] width 26 height 18
click at [303, 396] on input "Final" at bounding box center [308, 391] width 10 height 10
checkbox input "true"
checkbox input "false"
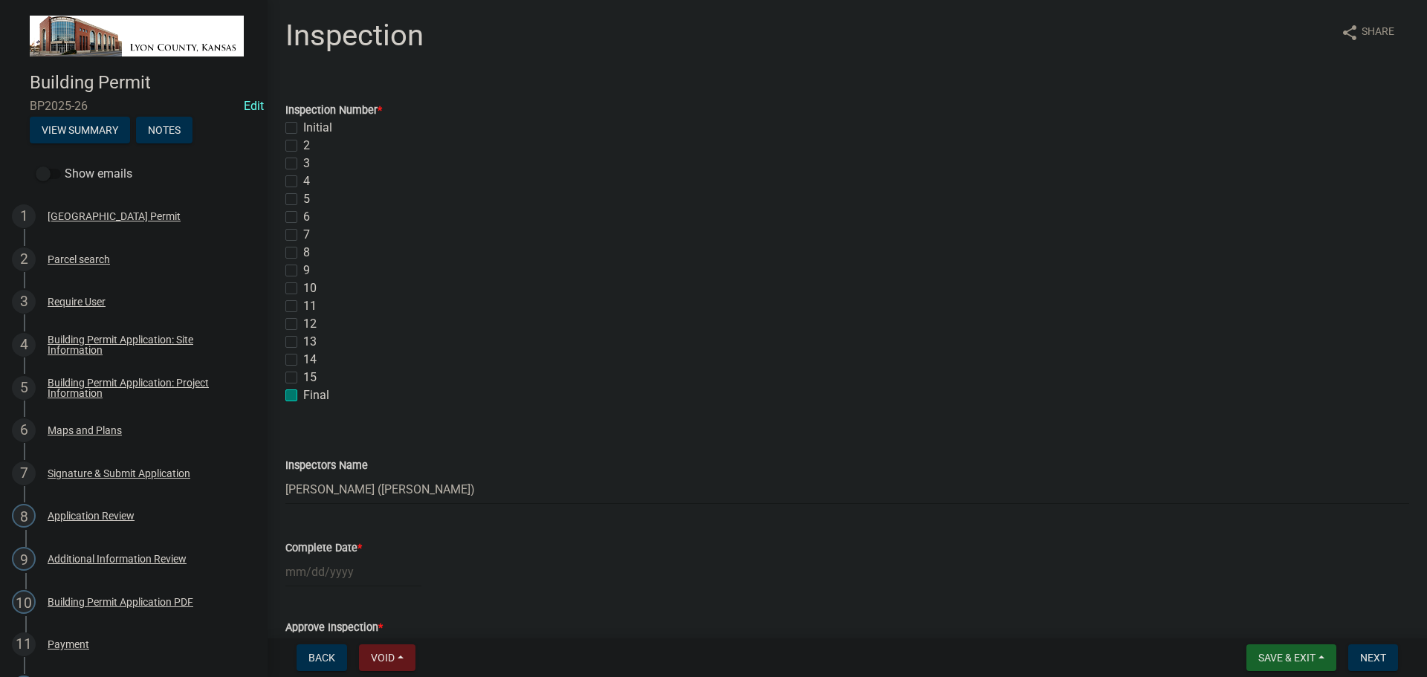
checkbox input "false"
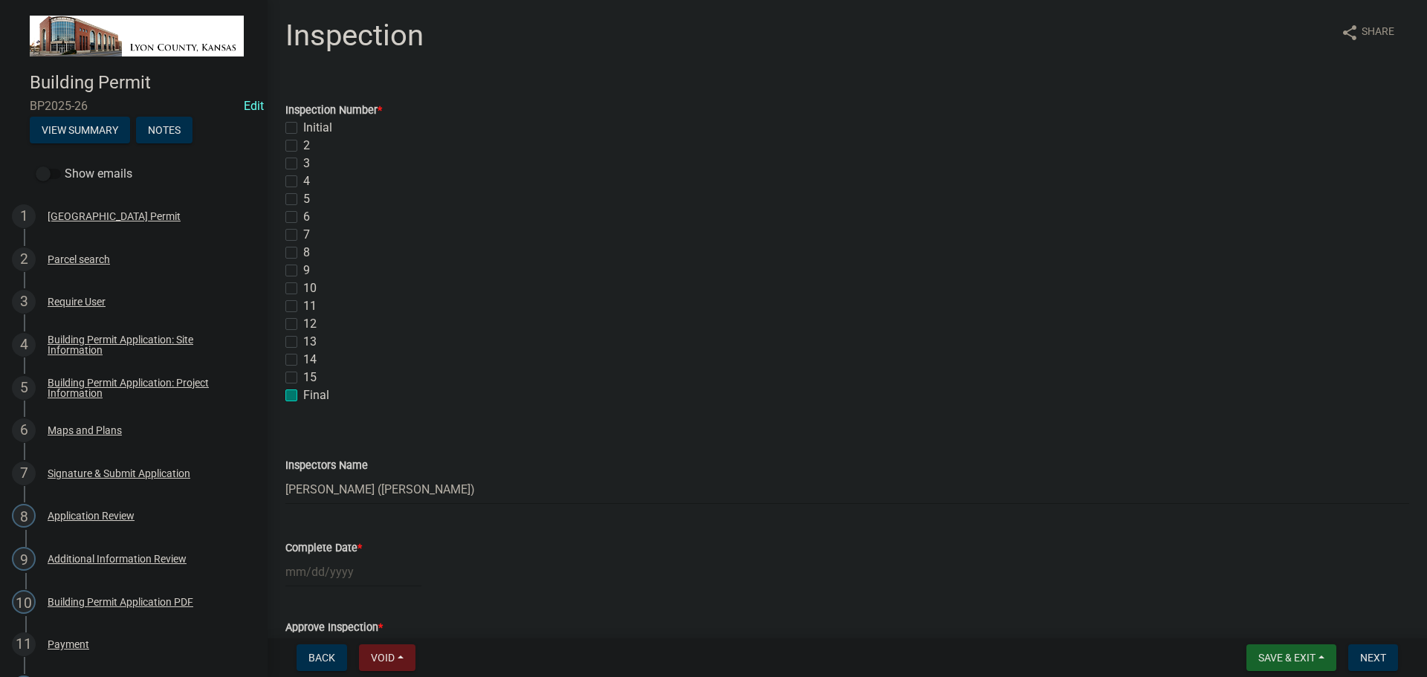
checkbox input "false"
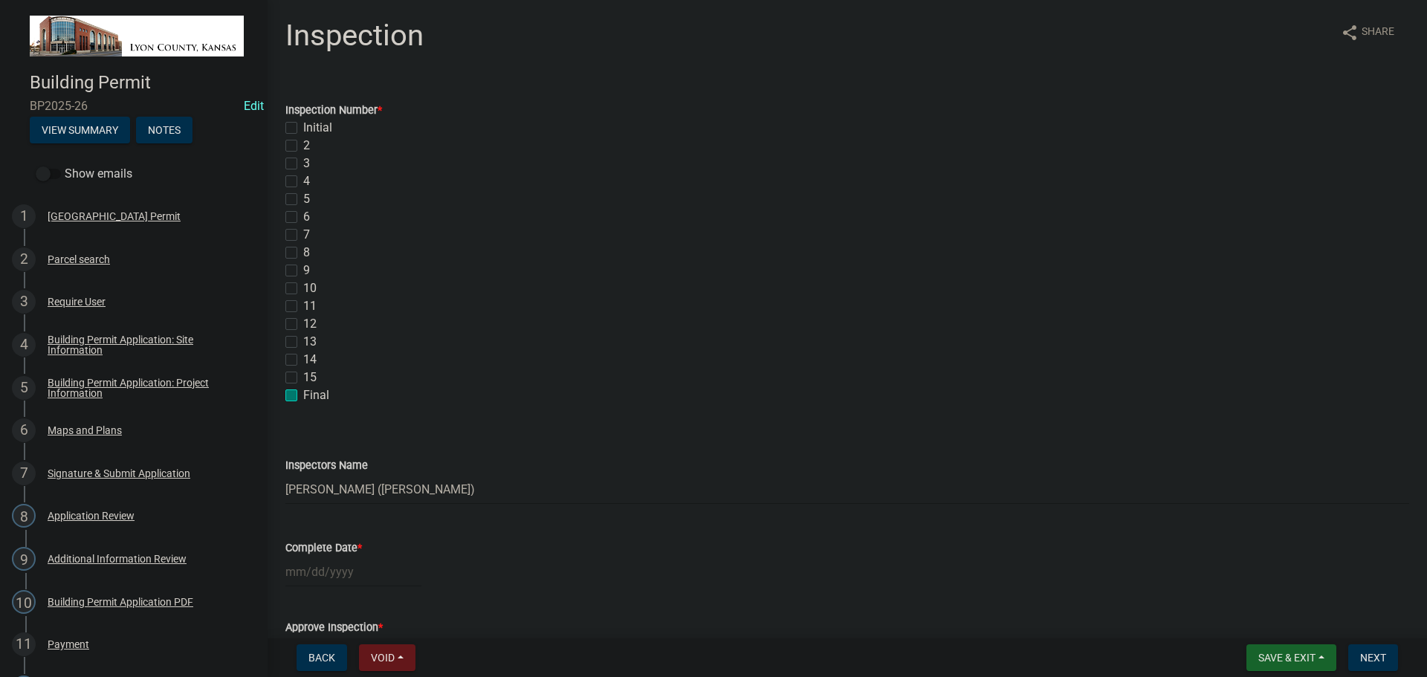
checkbox input "false"
checkbox input "true"
click at [318, 571] on div at bounding box center [353, 572] width 136 height 30
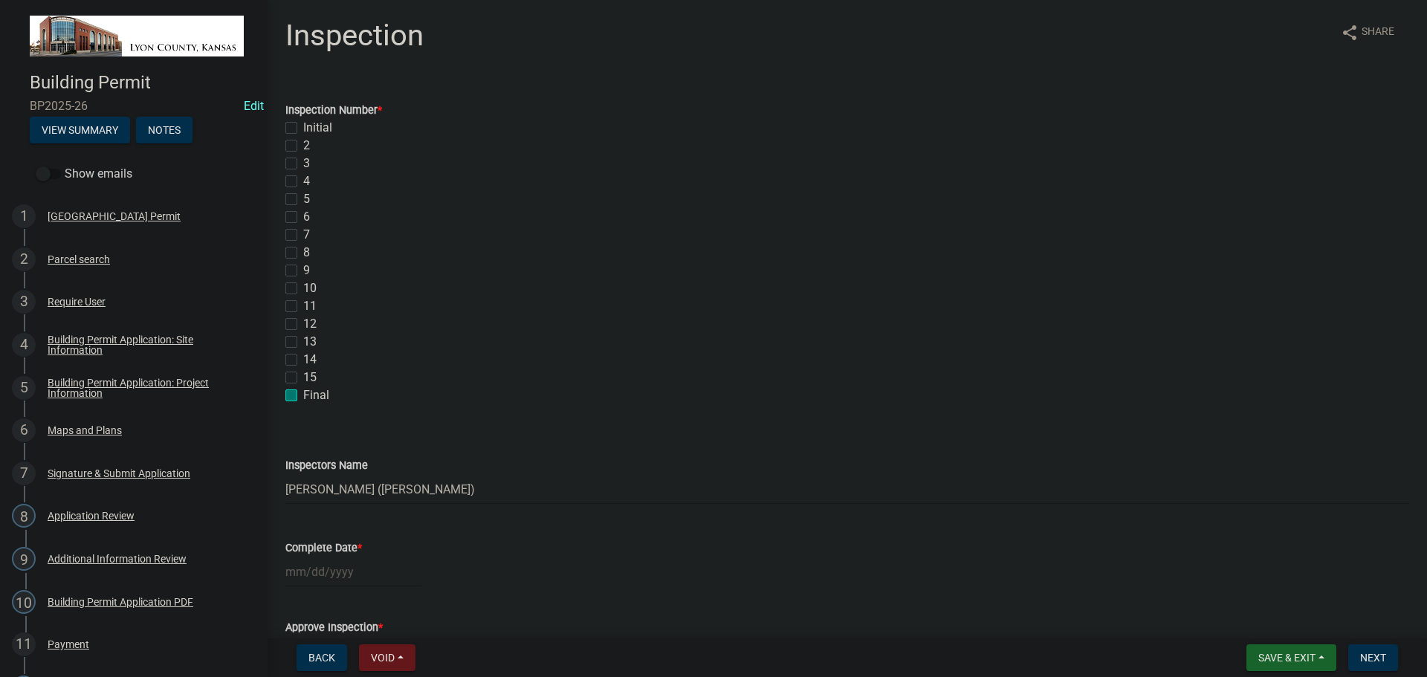
select select "9"
select select "2025"
click at [298, 375] on span "Previous month" at bounding box center [300, 373] width 11 height 11
select select "8"
click at [324, 514] on div "26" at bounding box center [324, 517] width 24 height 24
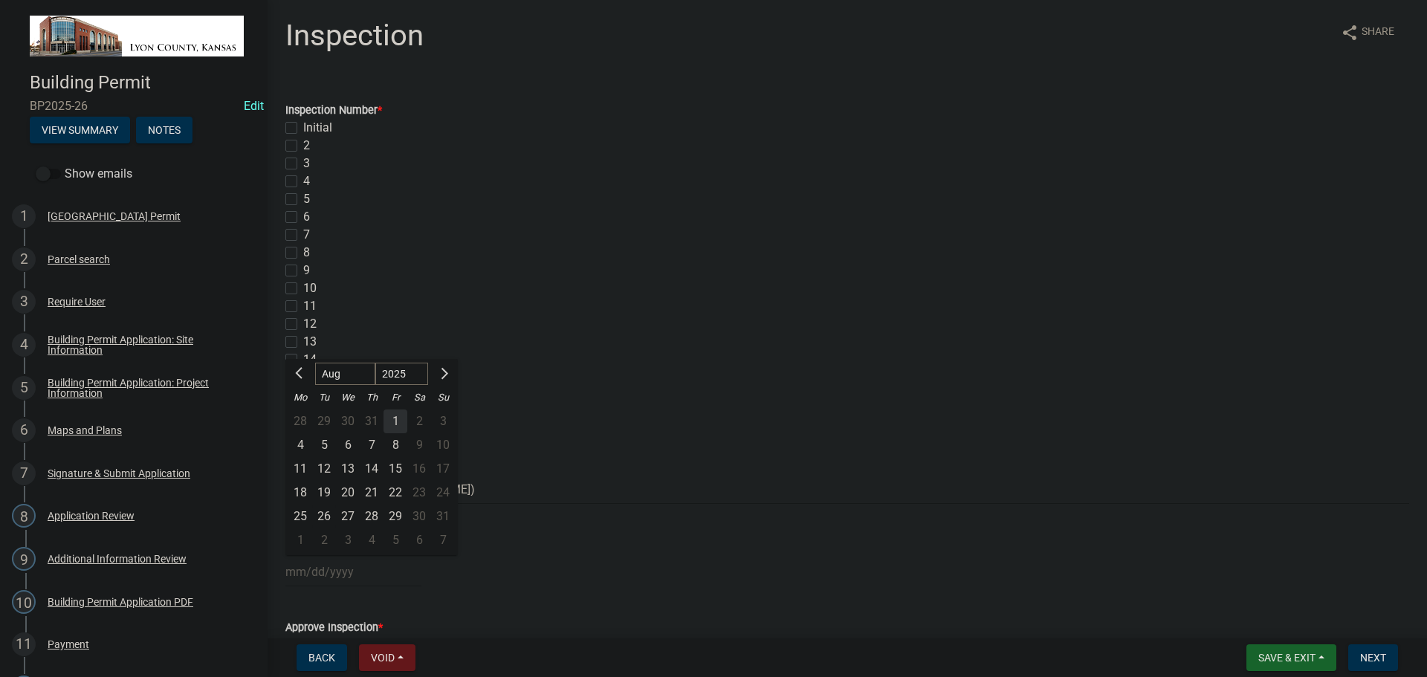
type input "[DATE]"
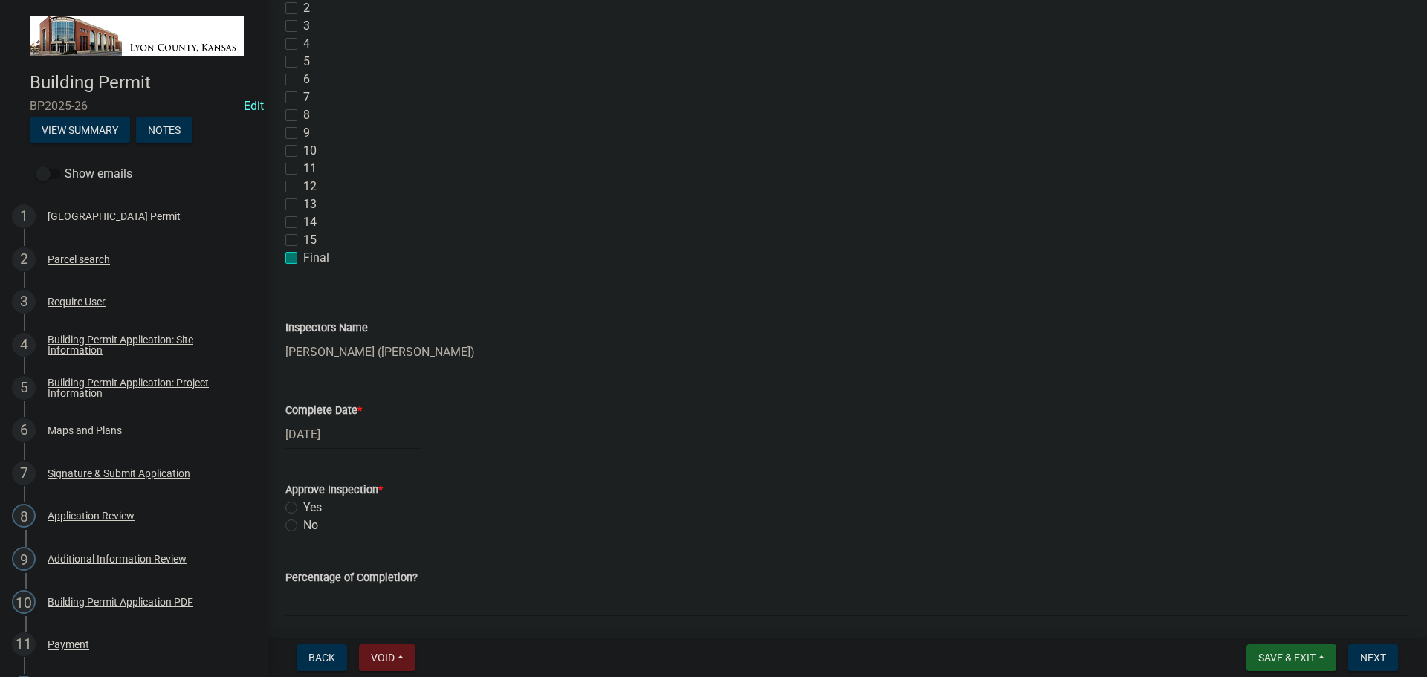
scroll to position [223, 0]
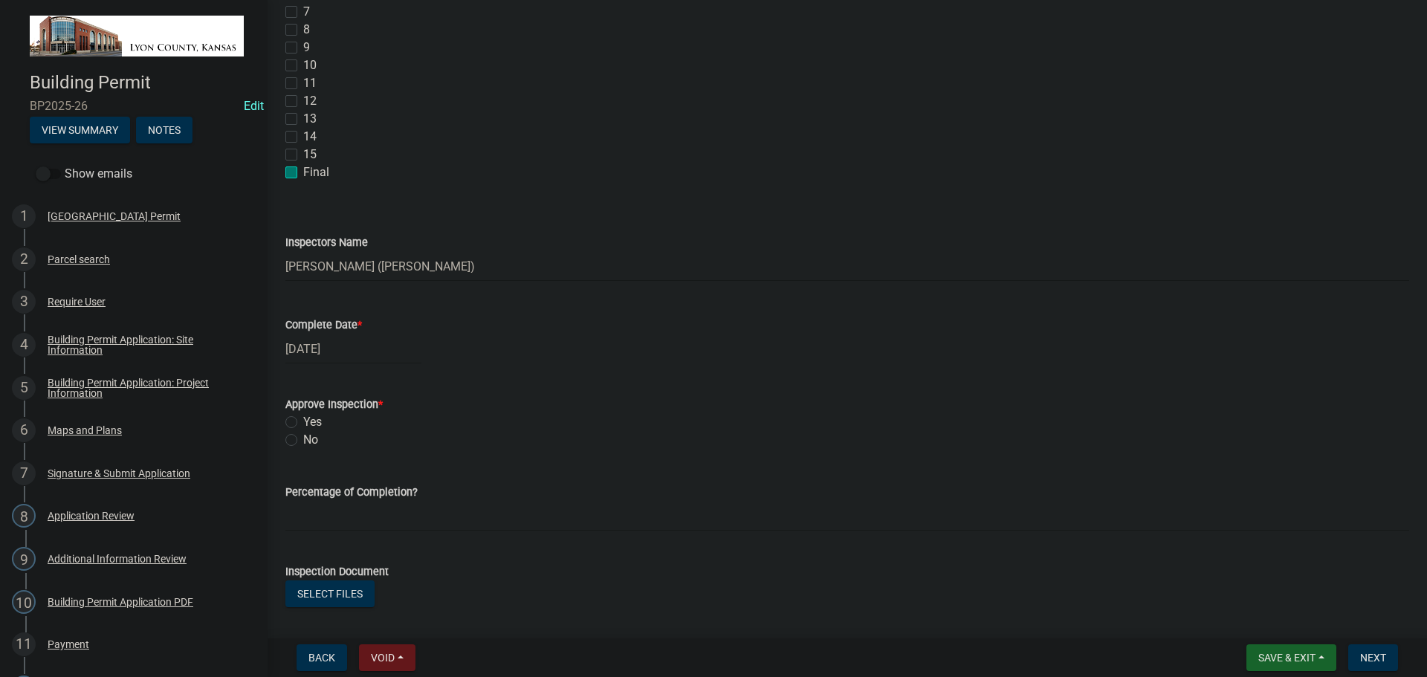
click at [303, 420] on label "Yes" at bounding box center [312, 422] width 19 height 18
click at [303, 420] on input "Yes" at bounding box center [308, 418] width 10 height 10
radio input "true"
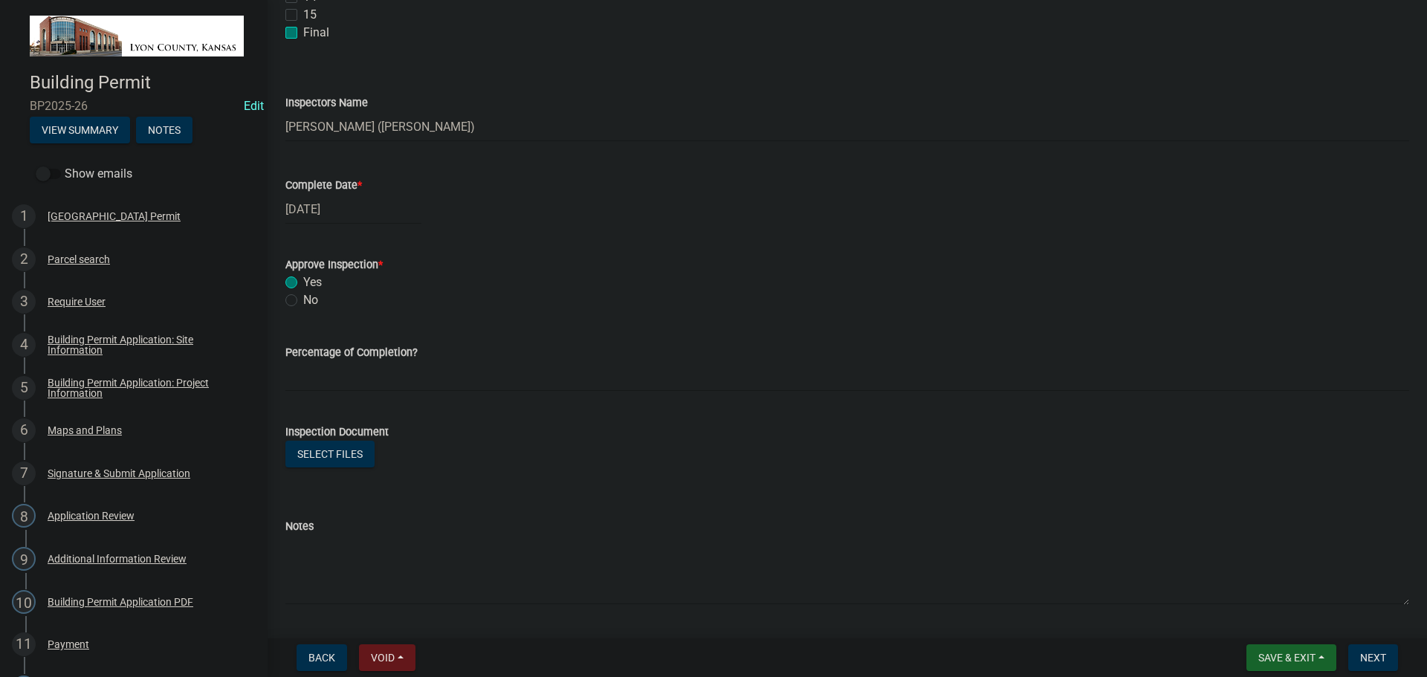
scroll to position [372, 0]
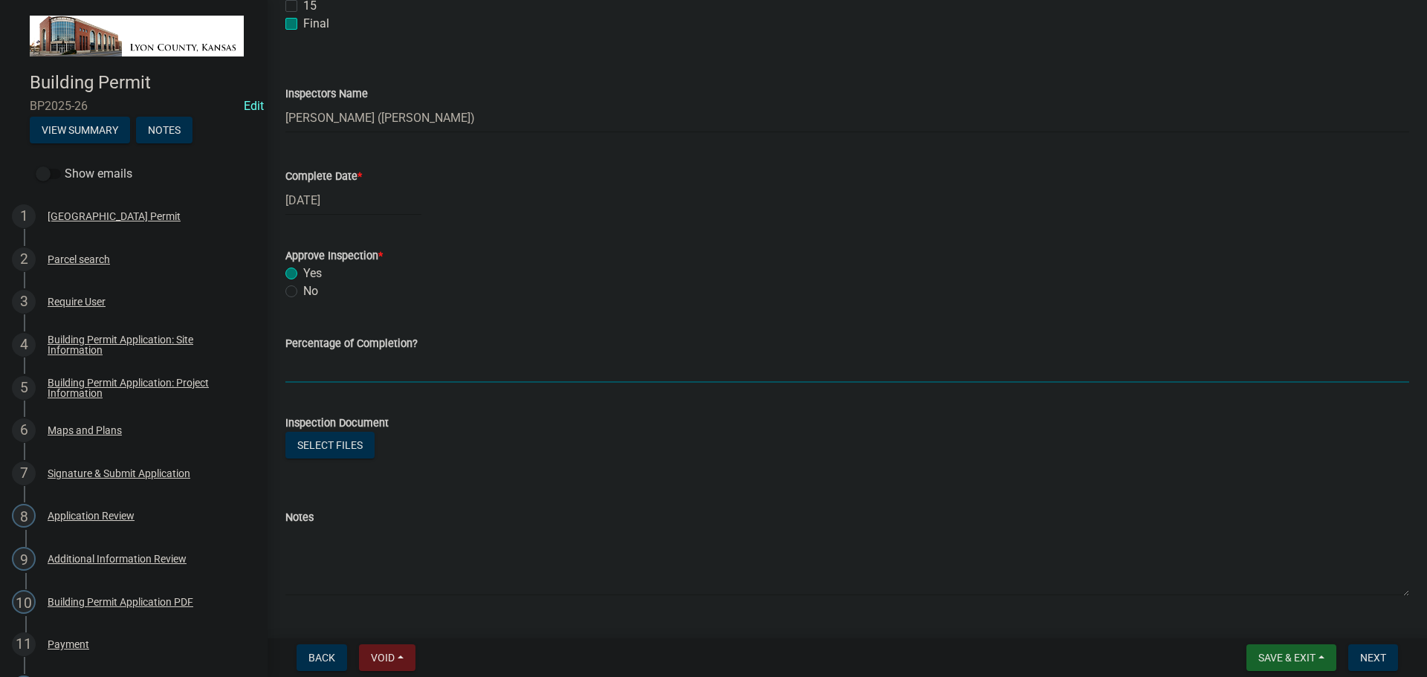
click at [323, 363] on input "text" at bounding box center [847, 367] width 1124 height 30
type input "100"
click at [325, 447] on button "Select files" at bounding box center [329, 445] width 89 height 27
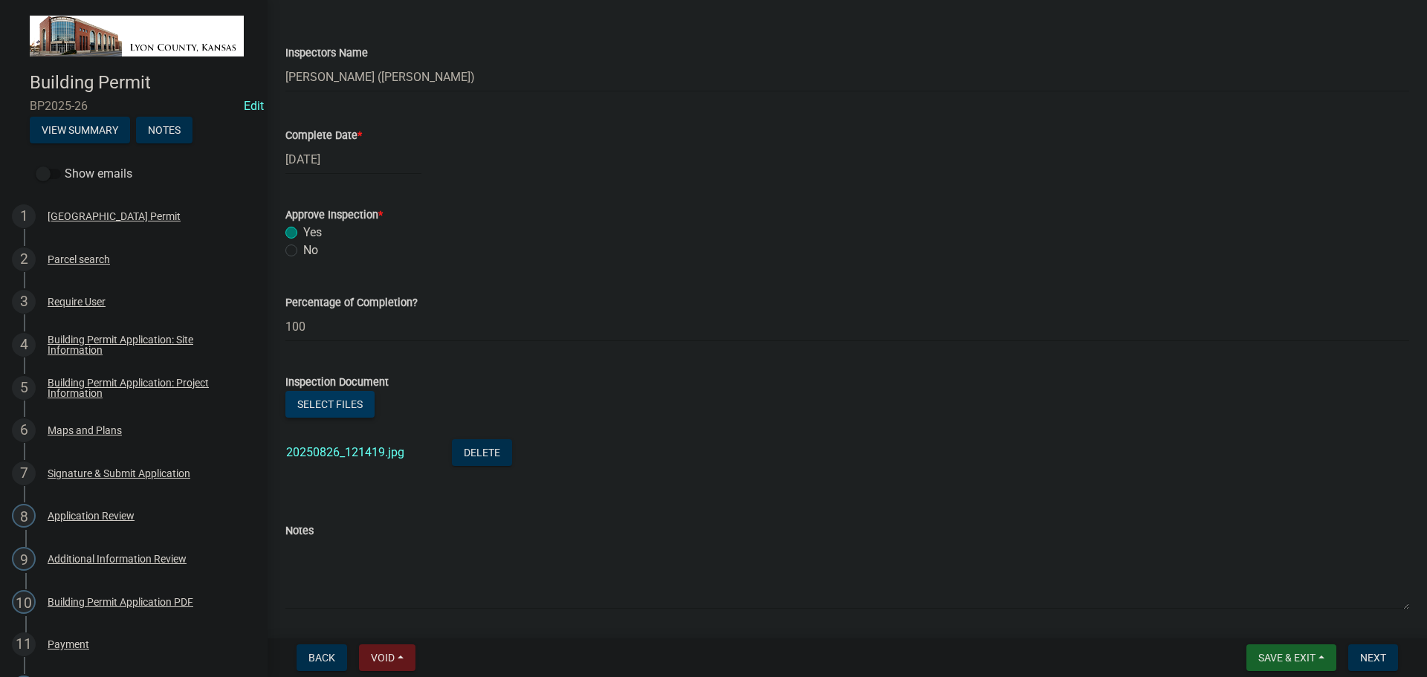
scroll to position [446, 0]
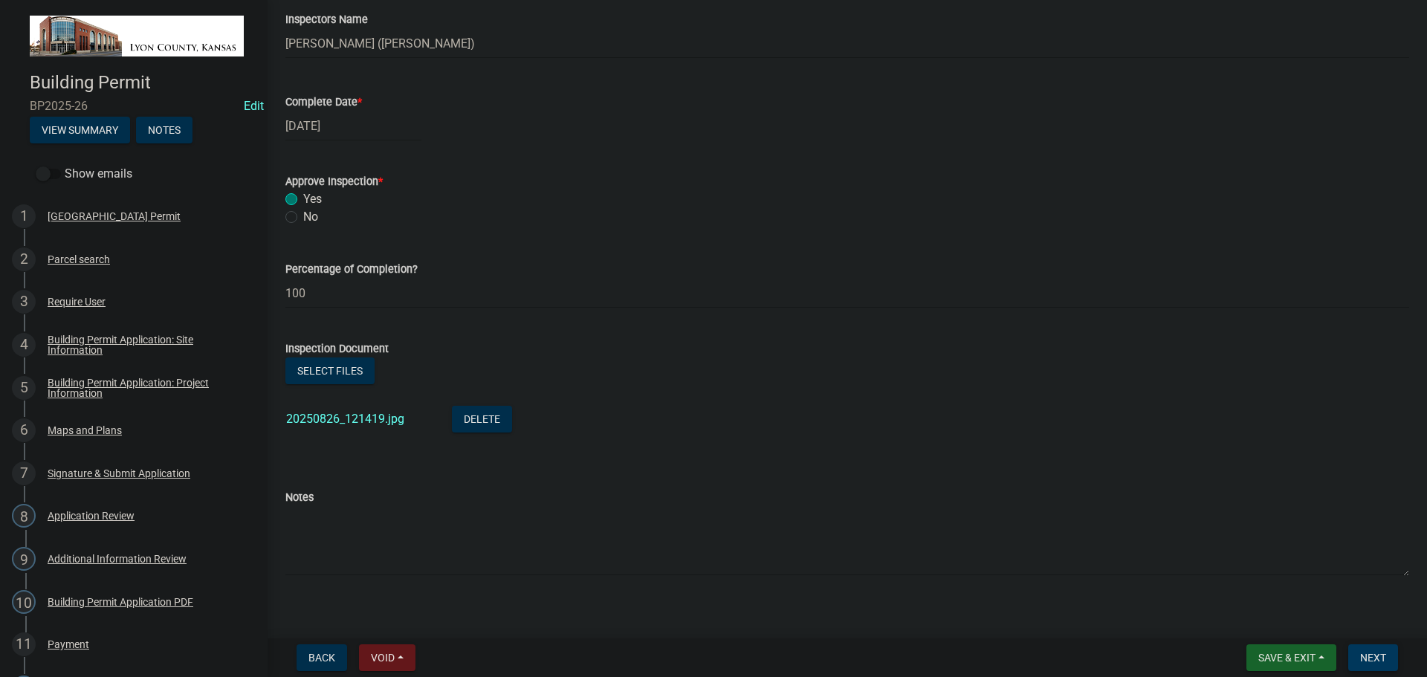
click at [1366, 658] on span "Next" at bounding box center [1373, 658] width 26 height 12
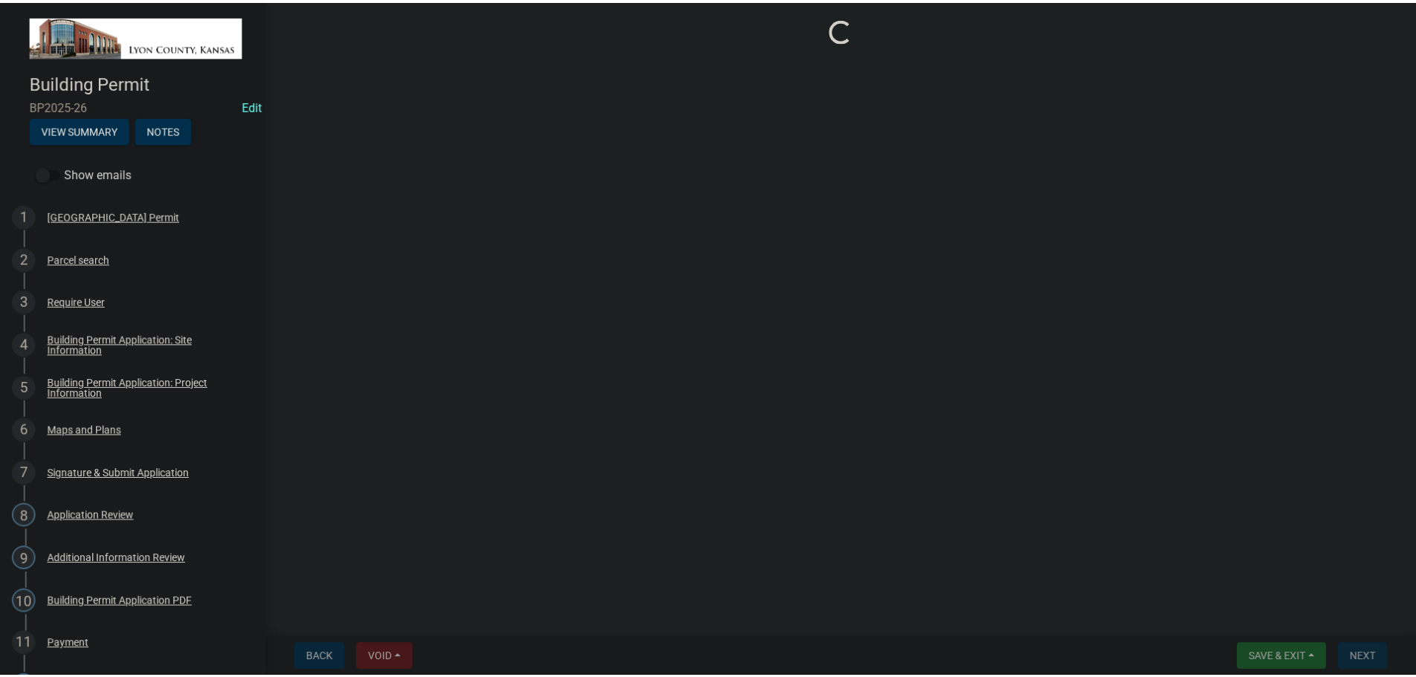
scroll to position [0, 0]
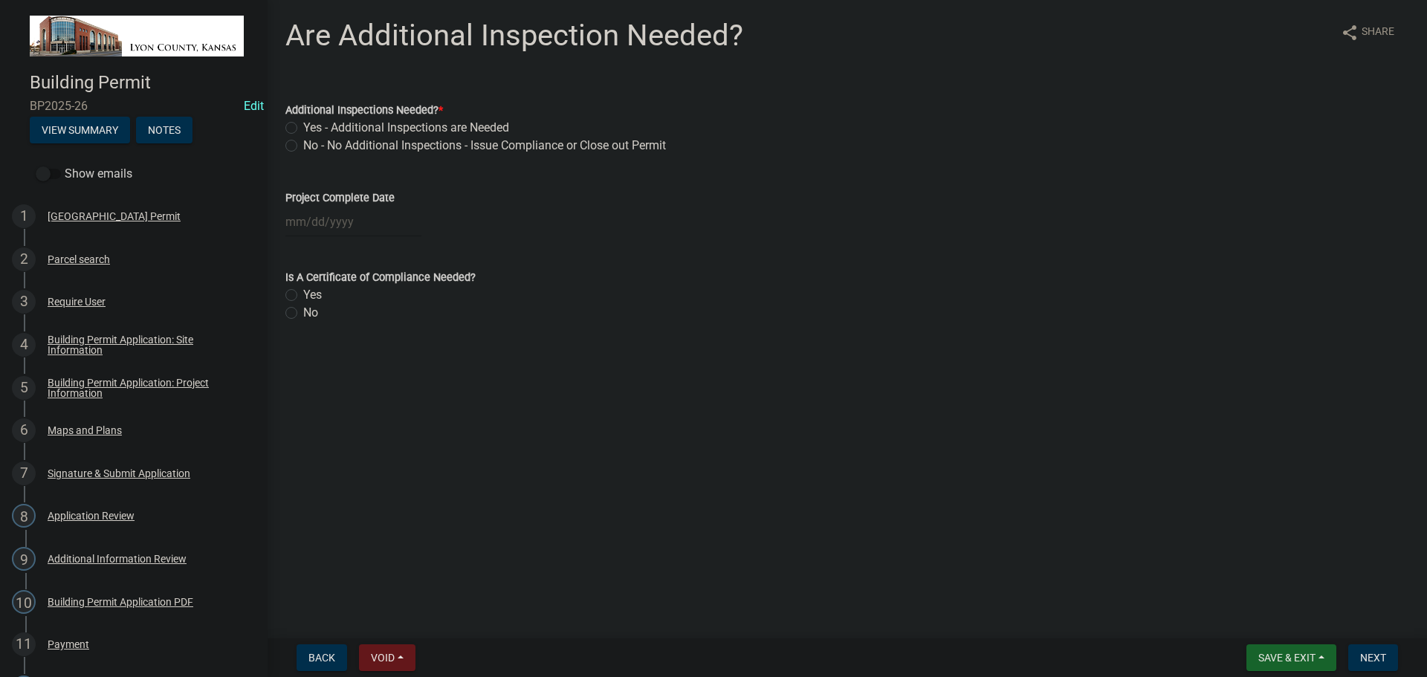
click at [303, 147] on label "No - No Additional Inspections - Issue Compliance or Close out Permit" at bounding box center [484, 146] width 363 height 18
click at [303, 146] on input "No - No Additional Inspections - Issue Compliance or Close out Permit" at bounding box center [308, 142] width 10 height 10
radio input "true"
click at [314, 220] on div at bounding box center [353, 222] width 136 height 30
select select "9"
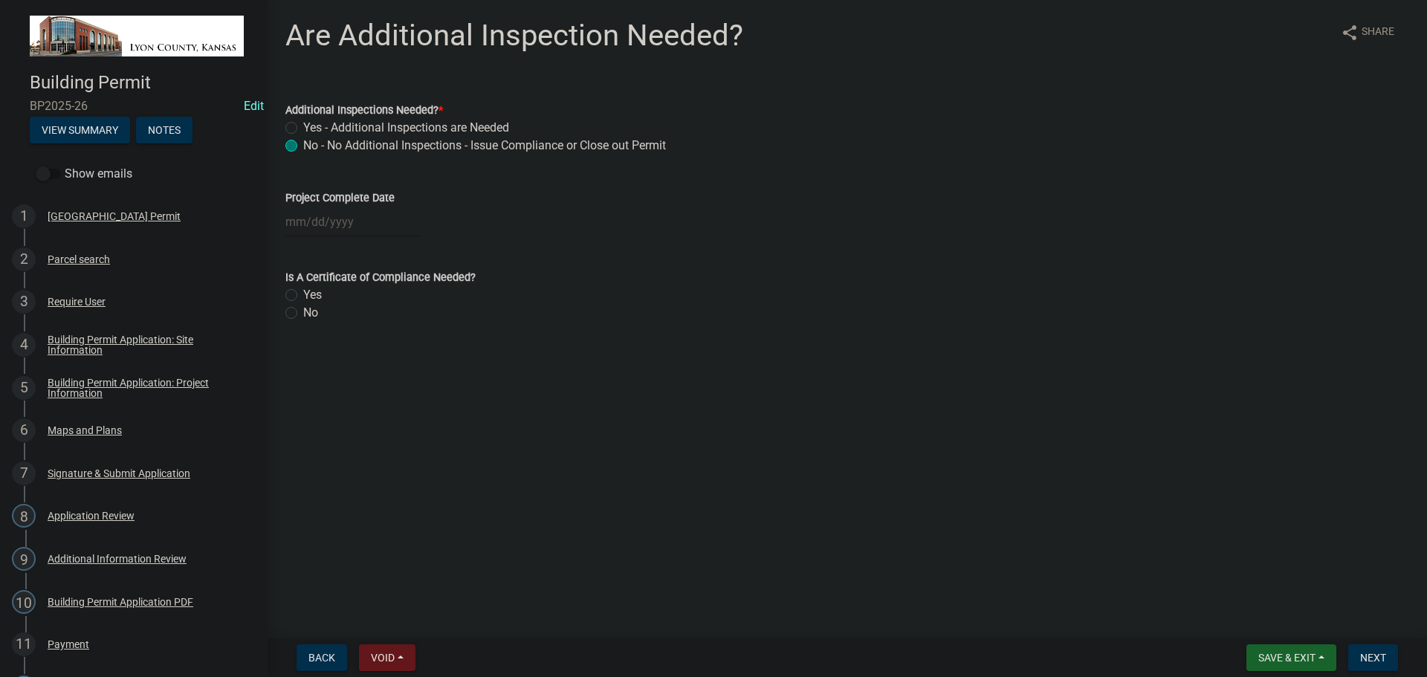
select select "2025"
click at [297, 252] on span "Previous month" at bounding box center [300, 252] width 11 height 11
select select "8"
click at [324, 392] on div "26" at bounding box center [324, 396] width 24 height 24
type input "[DATE]"
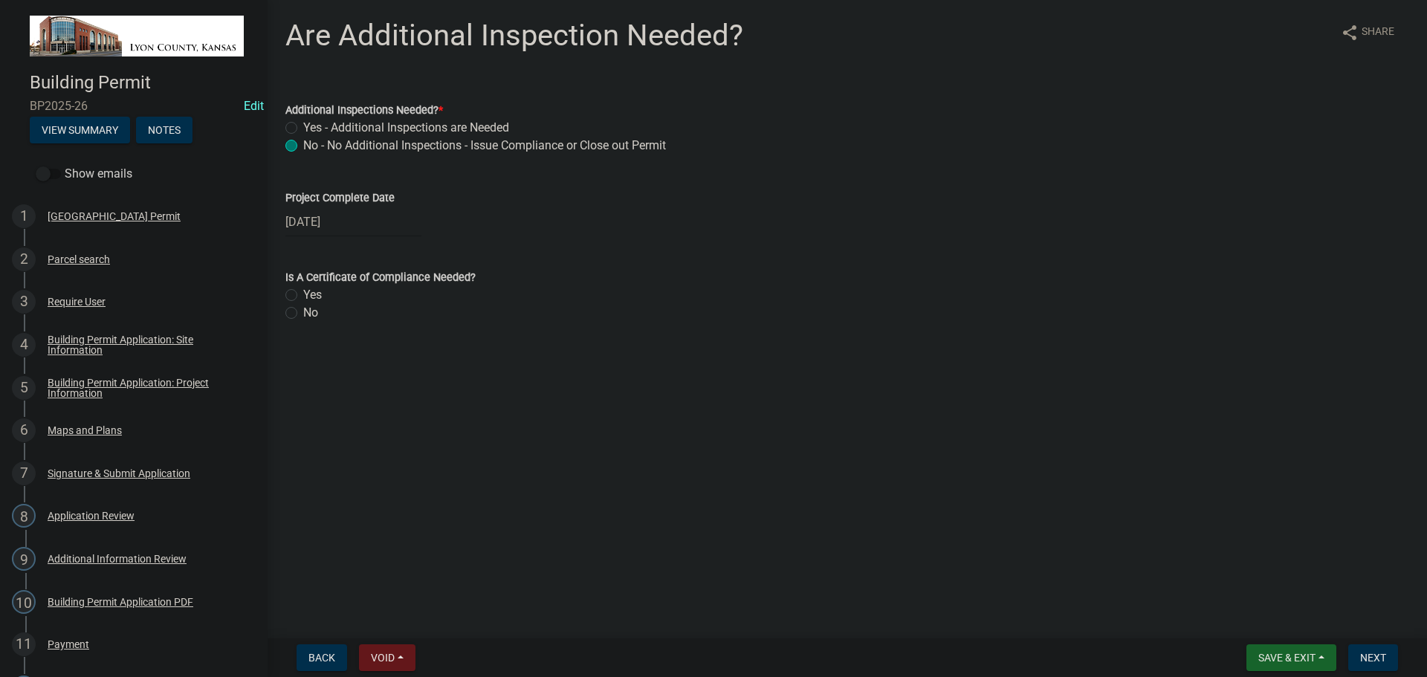
click at [303, 315] on label "No" at bounding box center [310, 313] width 15 height 18
click at [303, 314] on input "No" at bounding box center [308, 309] width 10 height 10
radio input "true"
click at [1381, 650] on button "Next" at bounding box center [1373, 657] width 50 height 27
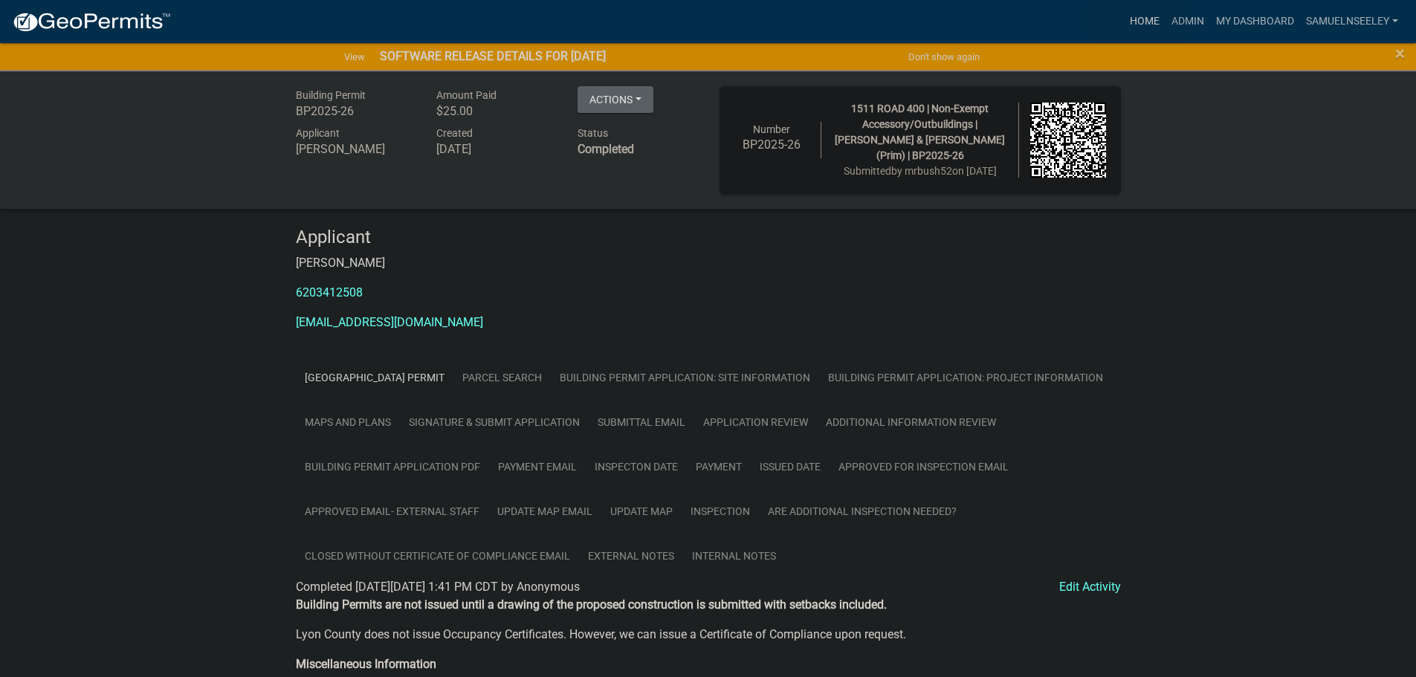
click at [1137, 22] on link "Home" at bounding box center [1145, 21] width 42 height 28
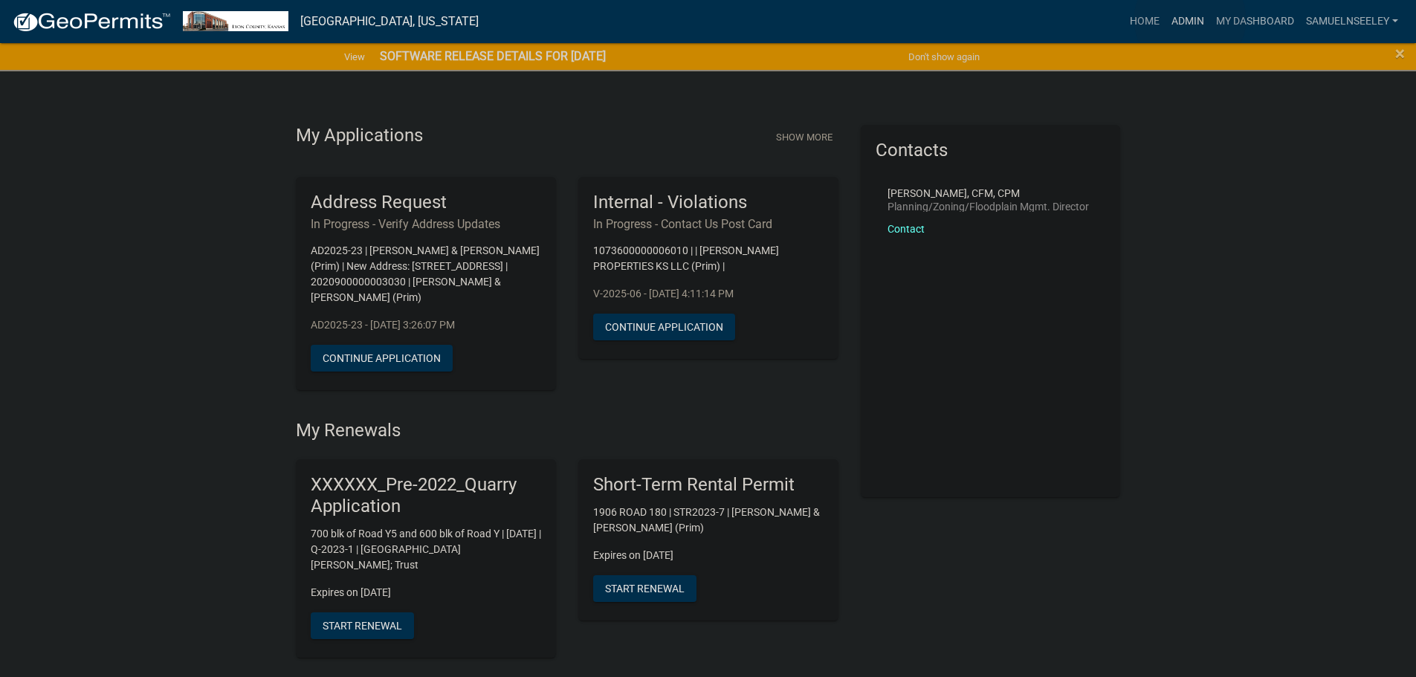
click at [1190, 19] on link "Admin" at bounding box center [1187, 21] width 45 height 28
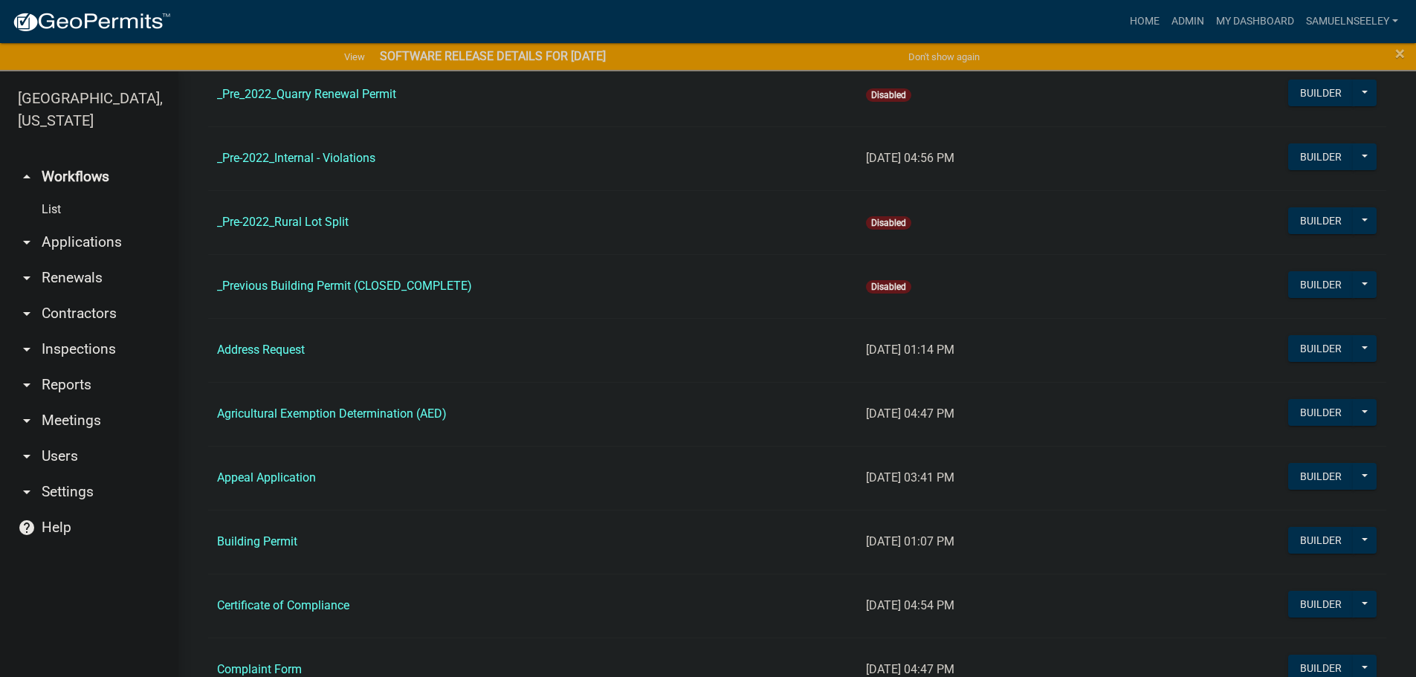
scroll to position [297, 0]
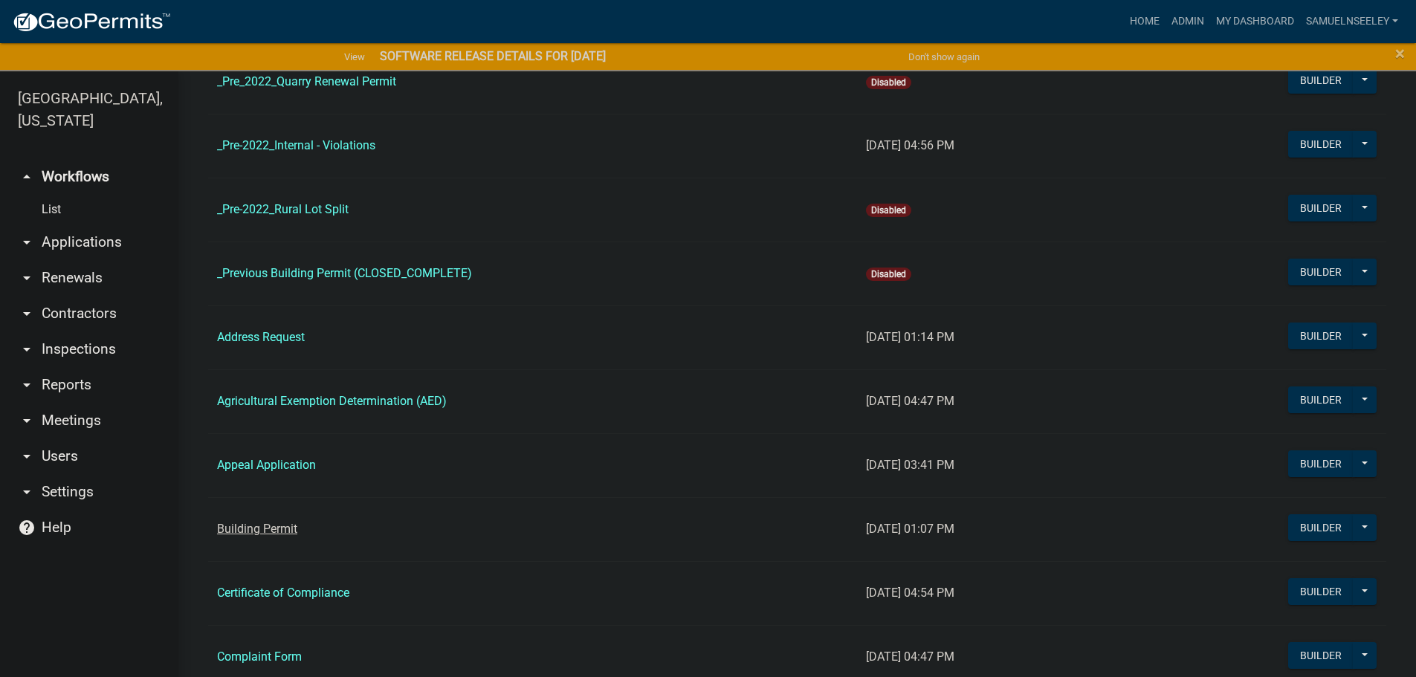
click at [255, 528] on link "Building Permit" at bounding box center [257, 529] width 80 height 14
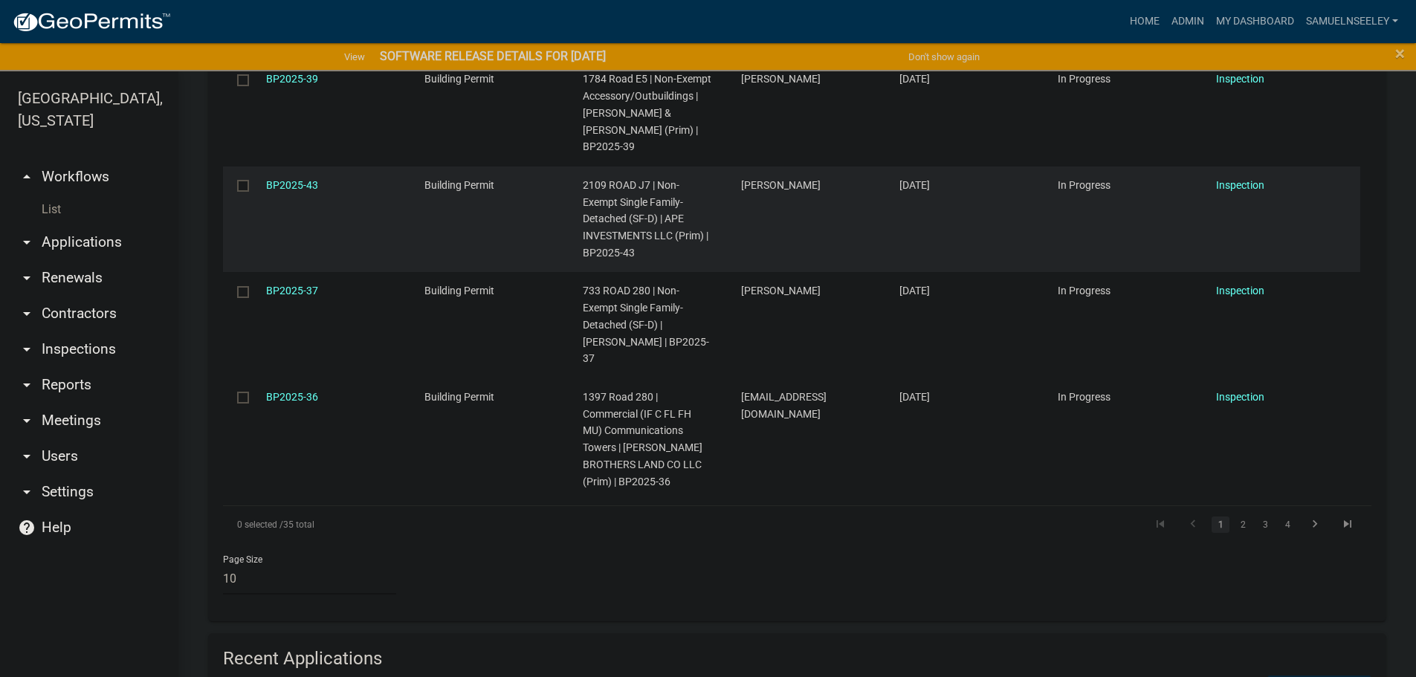
scroll to position [1486, 0]
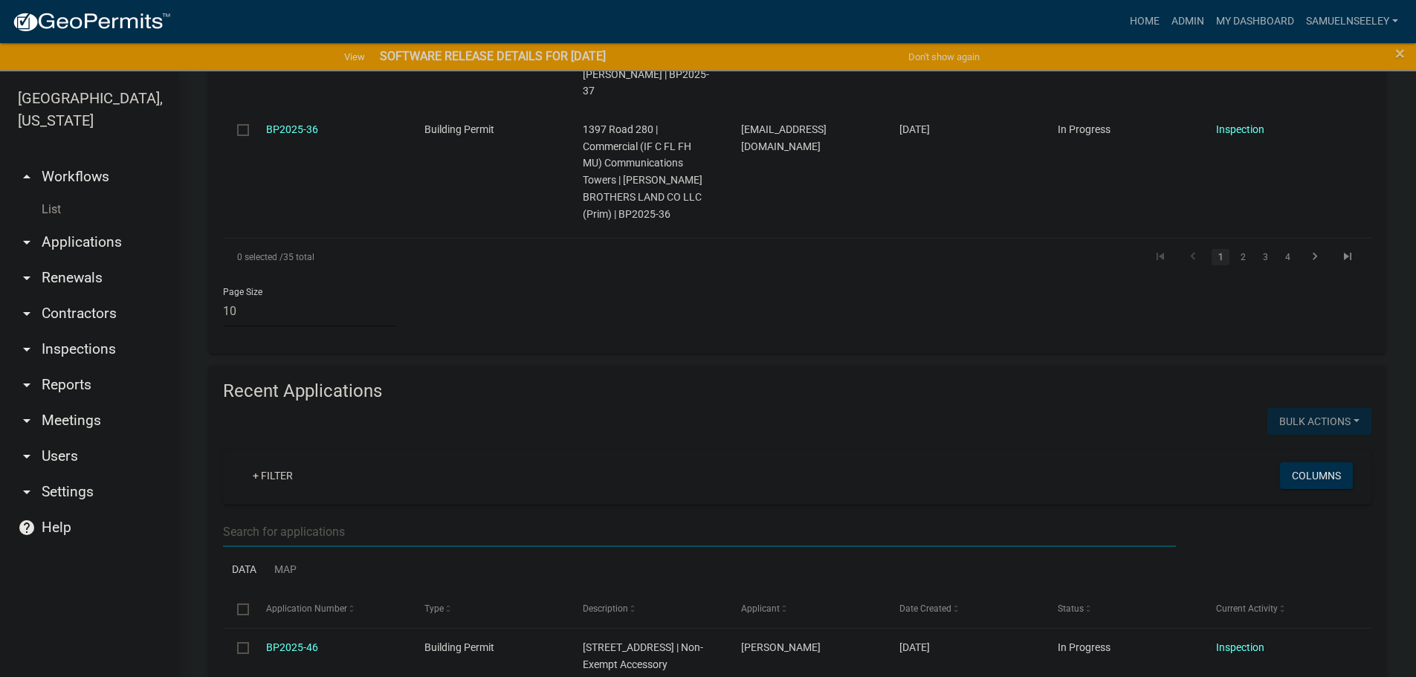
click at [268, 517] on input "text" at bounding box center [699, 532] width 953 height 30
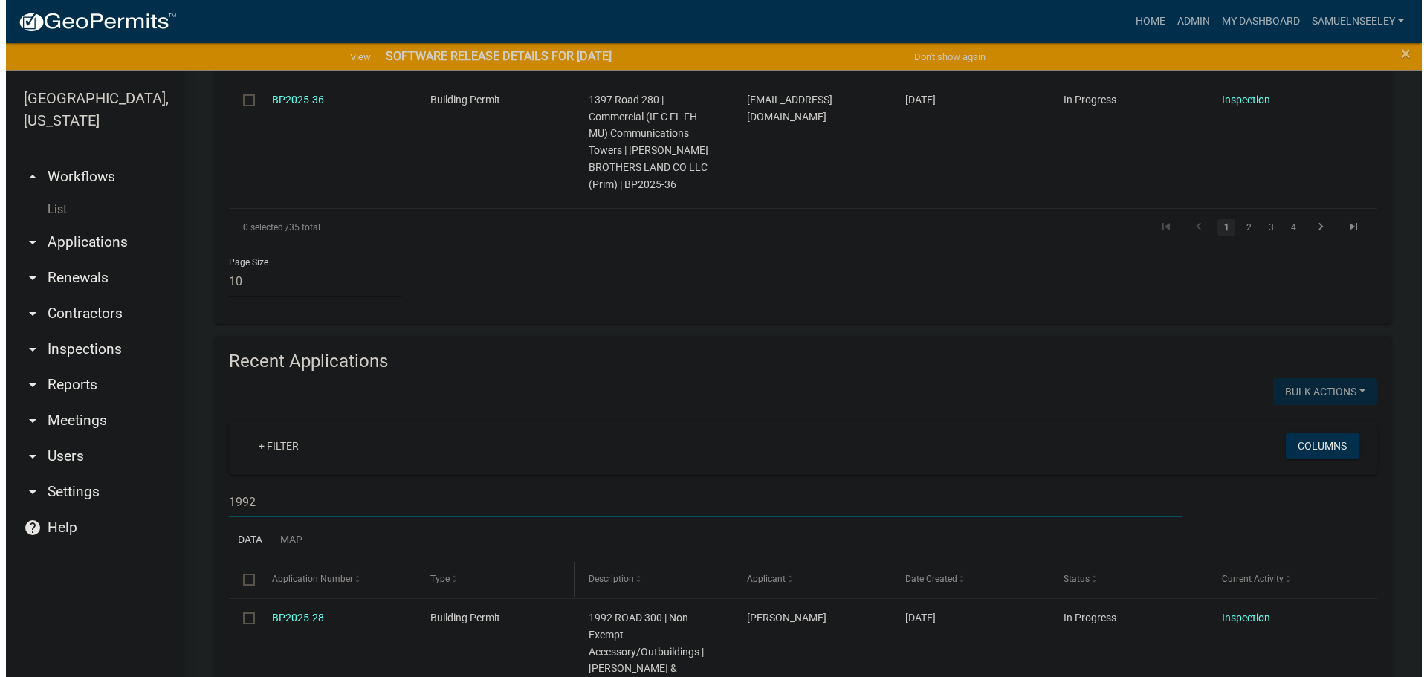
scroll to position [1545, 0]
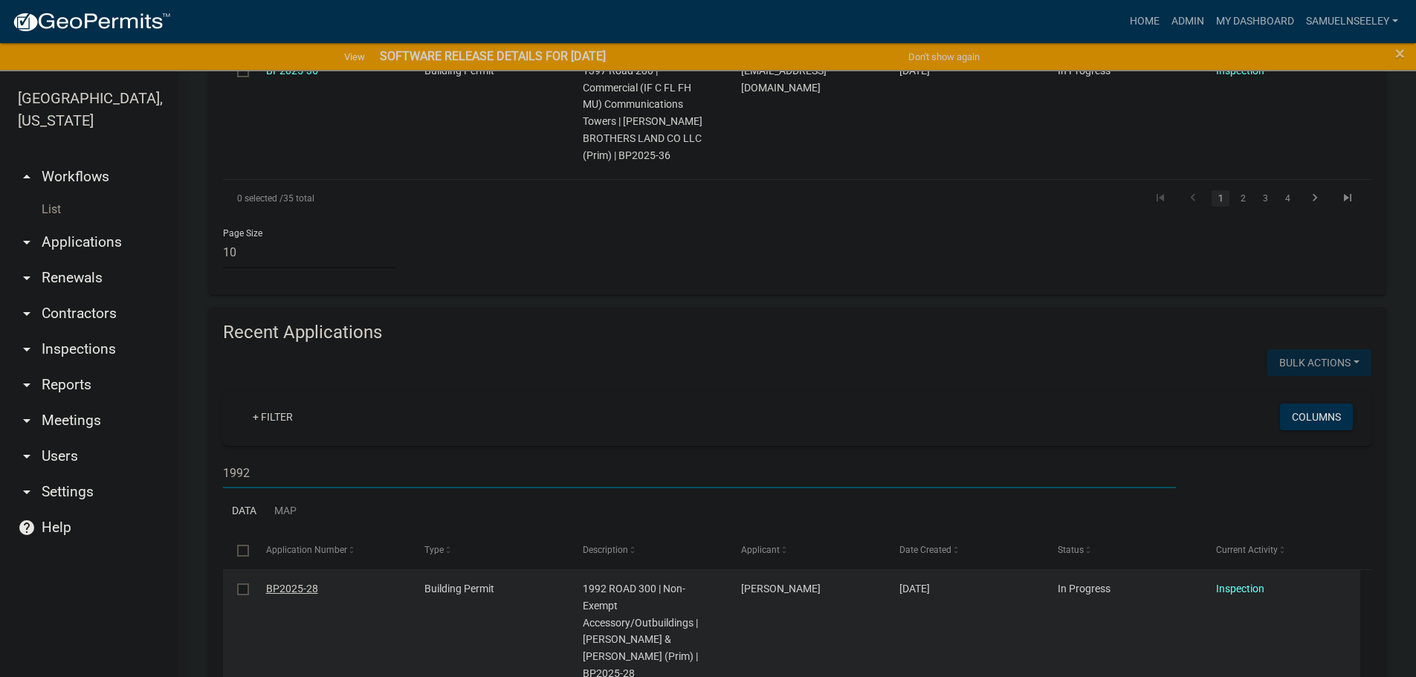
type input "1992"
click at [288, 583] on link "BP2025-28" at bounding box center [292, 589] width 52 height 12
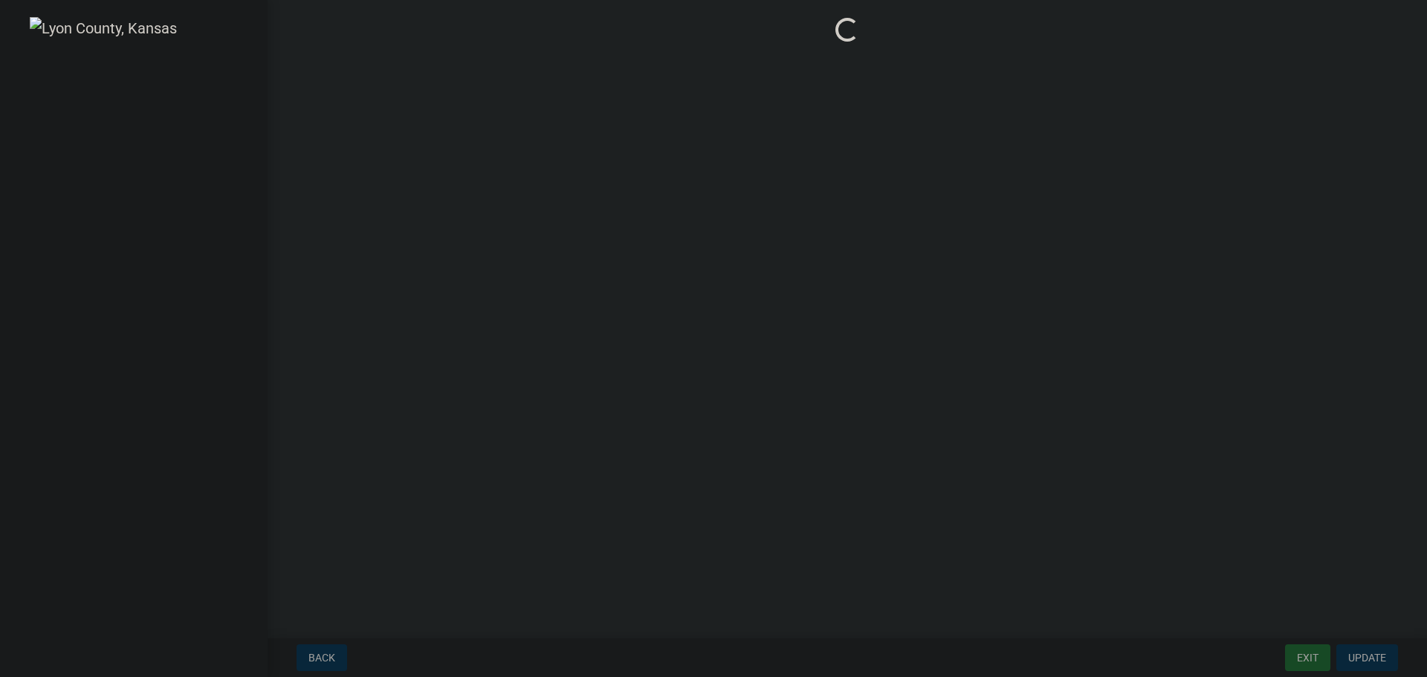
select select "ea04a6fd-51ae-4c6d-a371-02b529e31645"
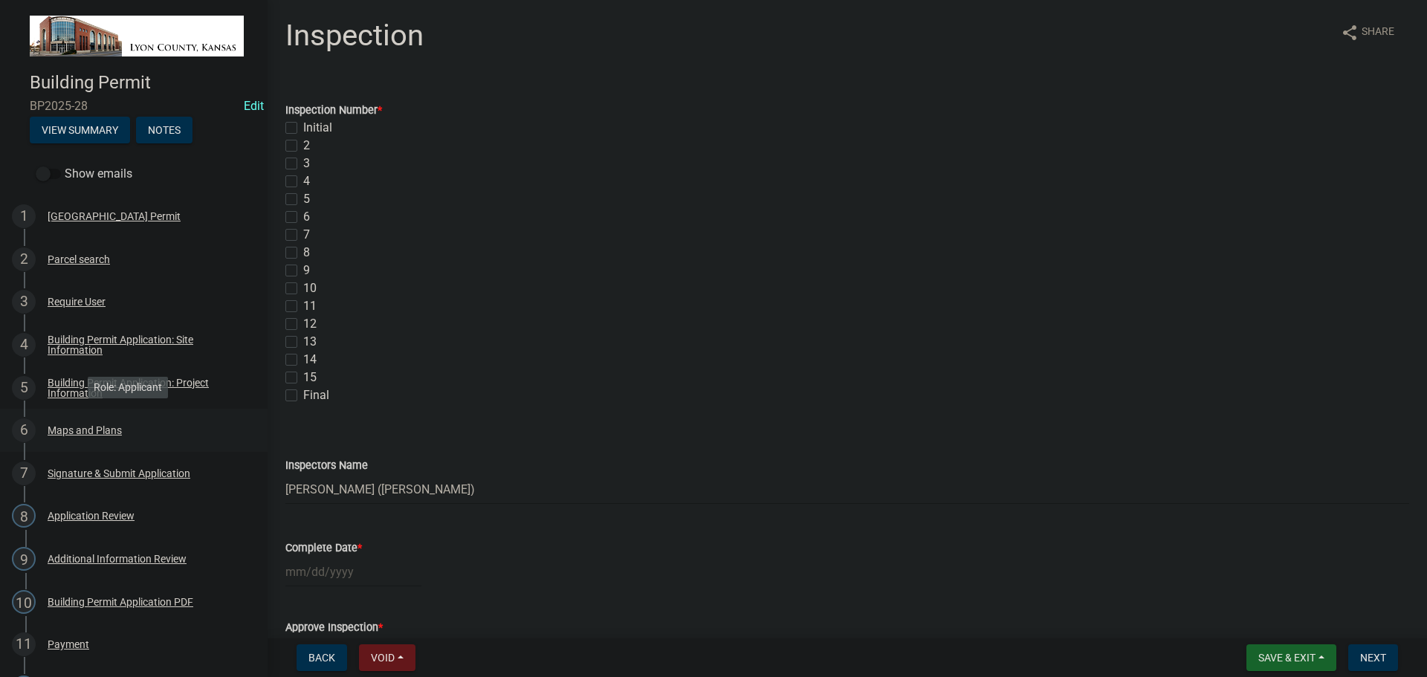
click at [80, 427] on div "Maps and Plans" at bounding box center [85, 430] width 74 height 10
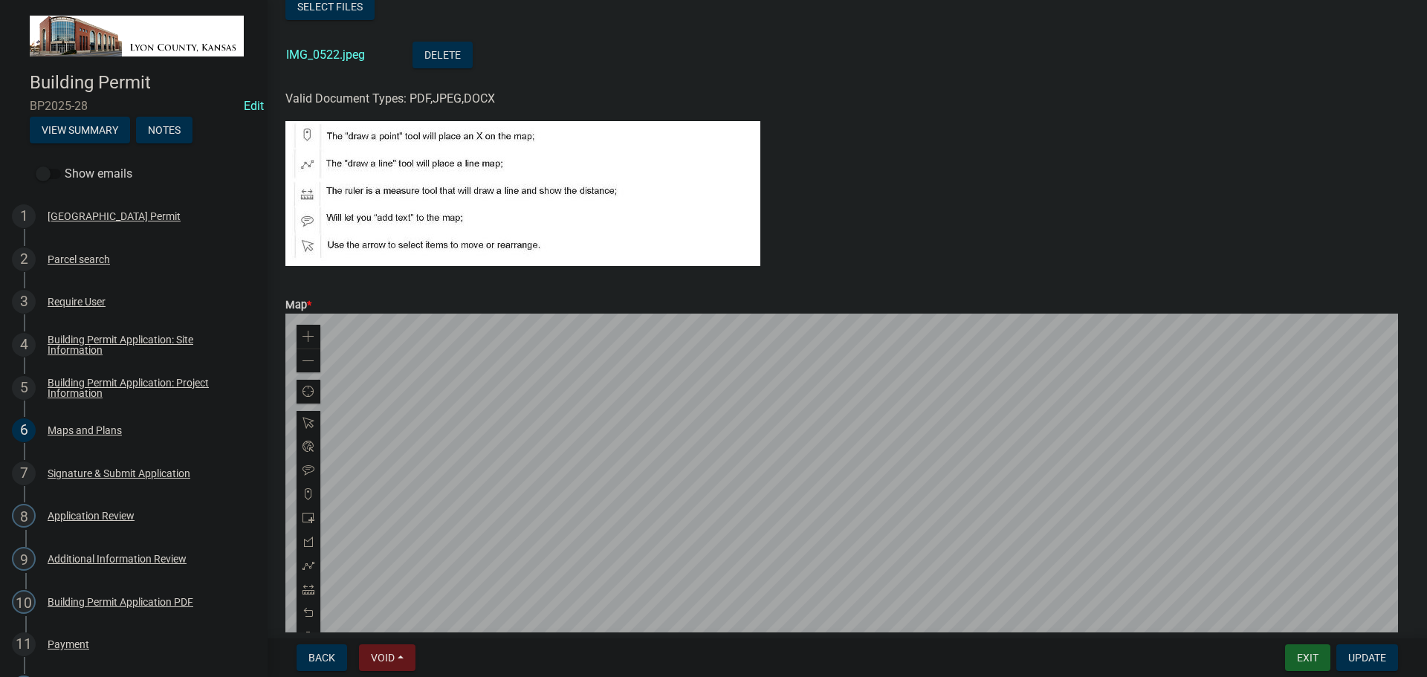
scroll to position [446, 0]
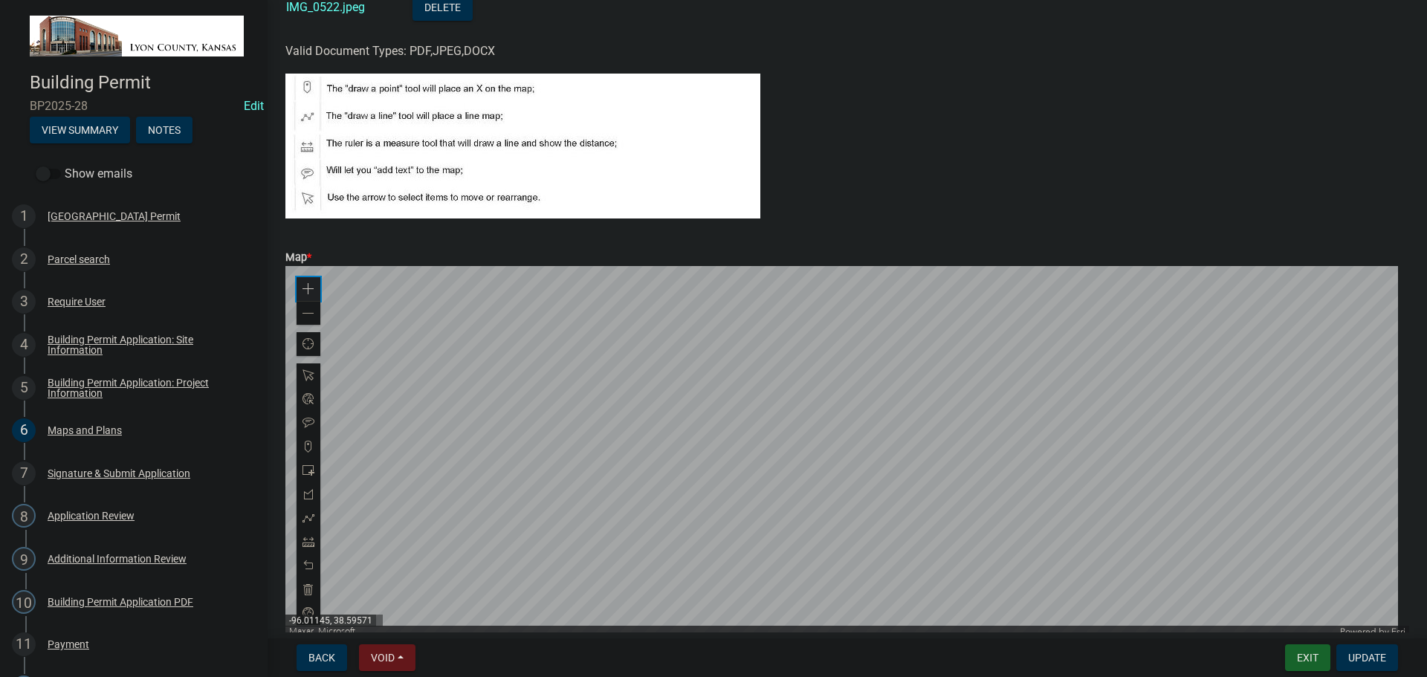
click at [308, 289] on span at bounding box center [308, 289] width 12 height 12
click at [308, 288] on span at bounding box center [308, 289] width 12 height 12
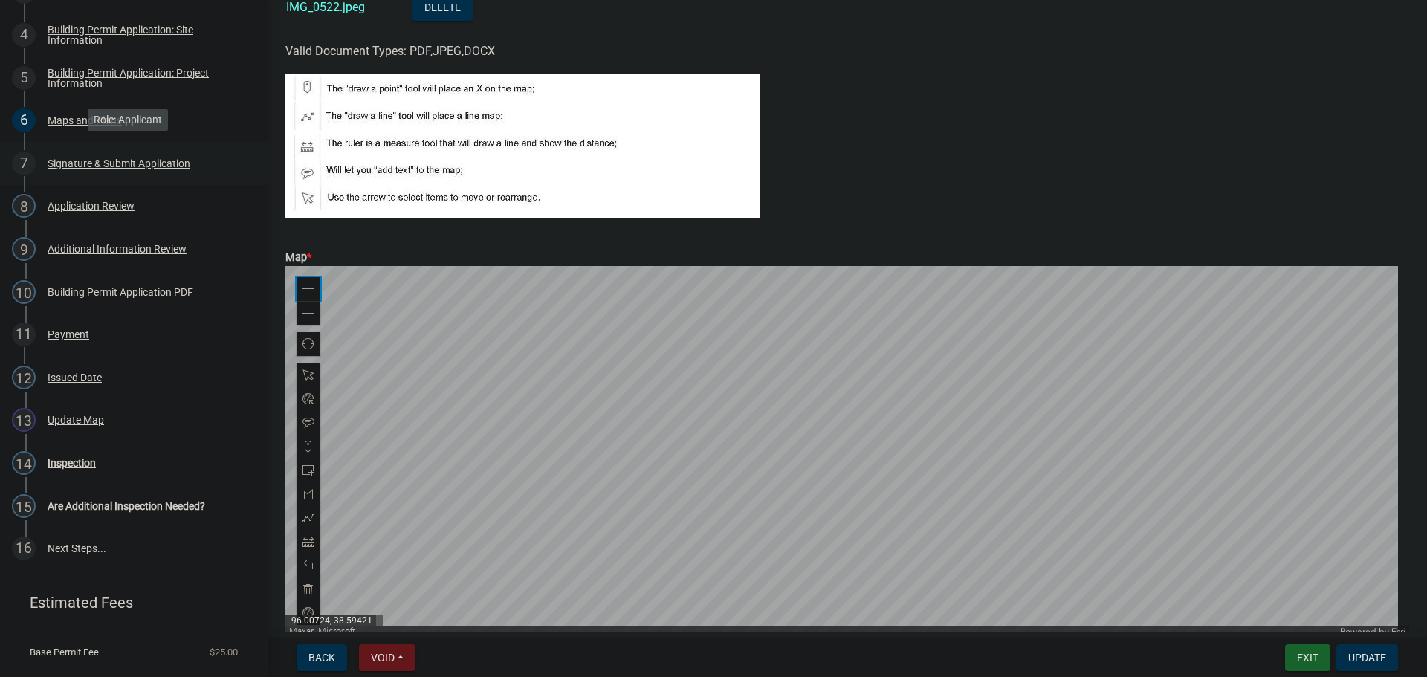
scroll to position [339, 0]
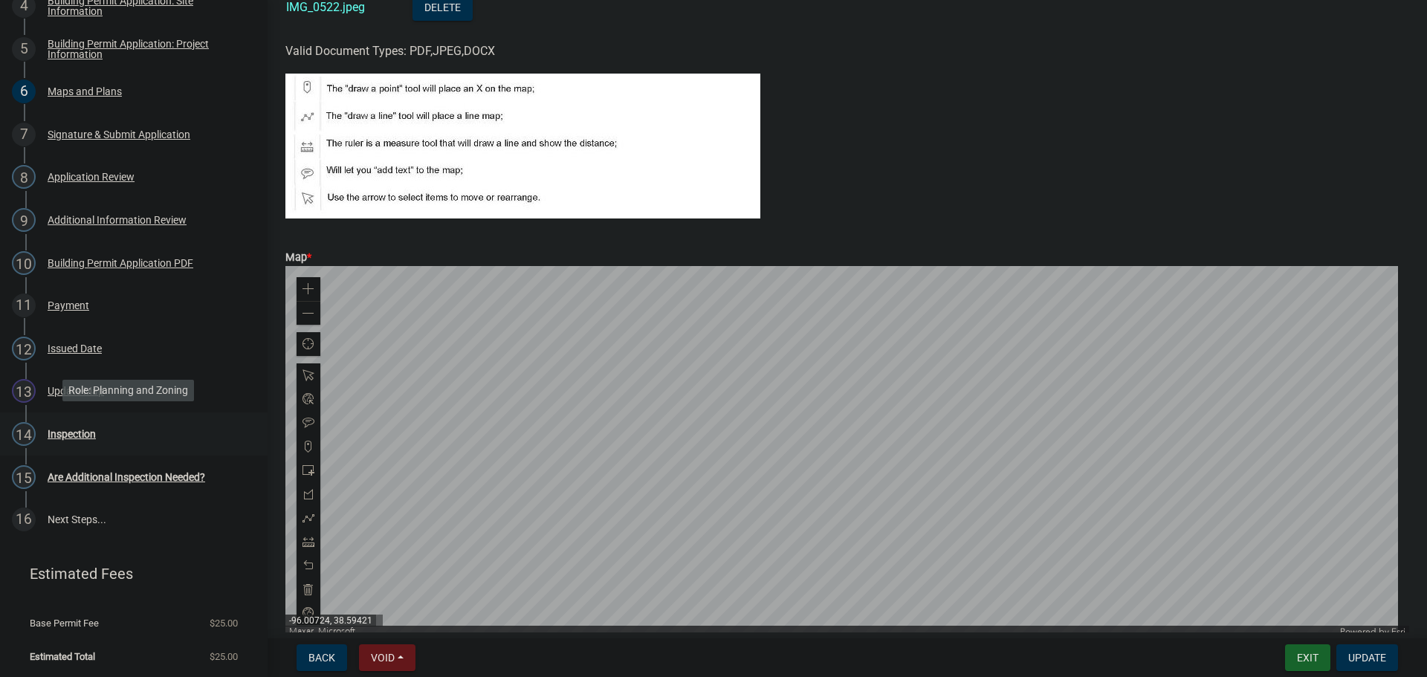
click at [68, 432] on div "Inspection" at bounding box center [72, 434] width 48 height 10
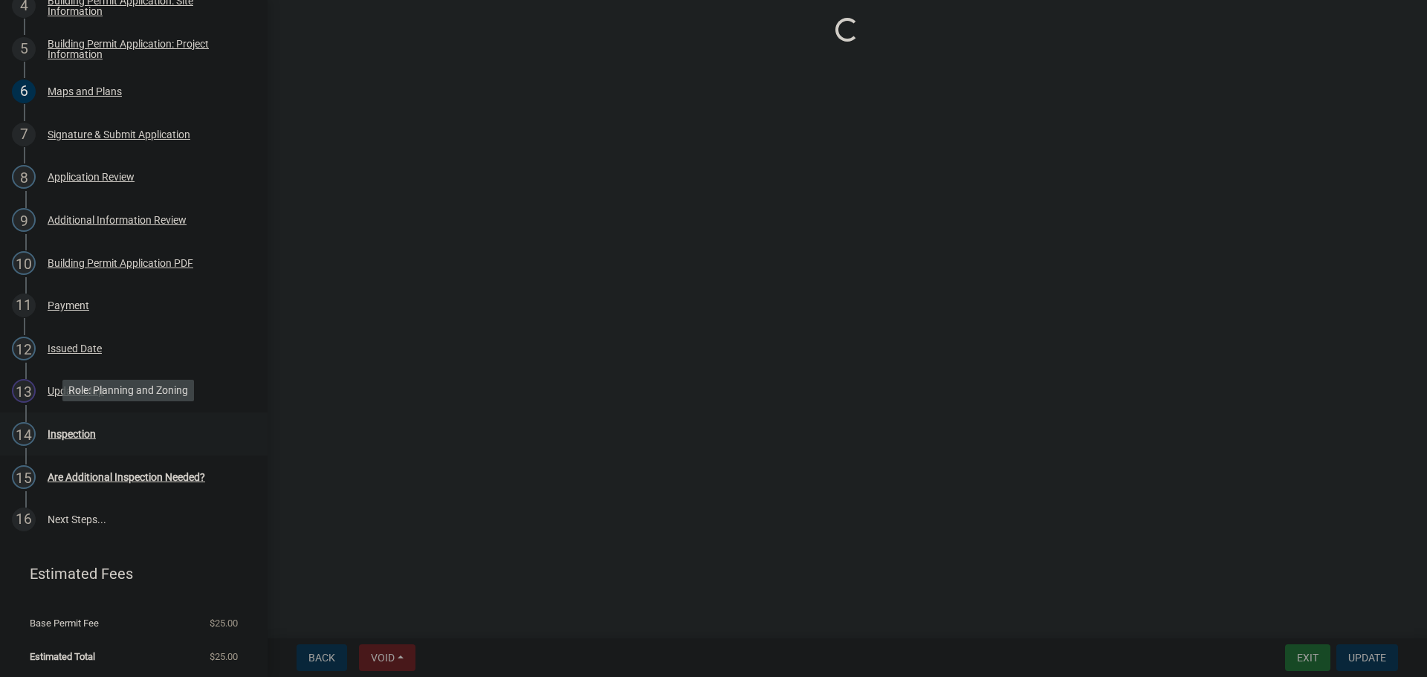
select select "ea04a6fd-51ae-4c6d-a371-02b529e31645"
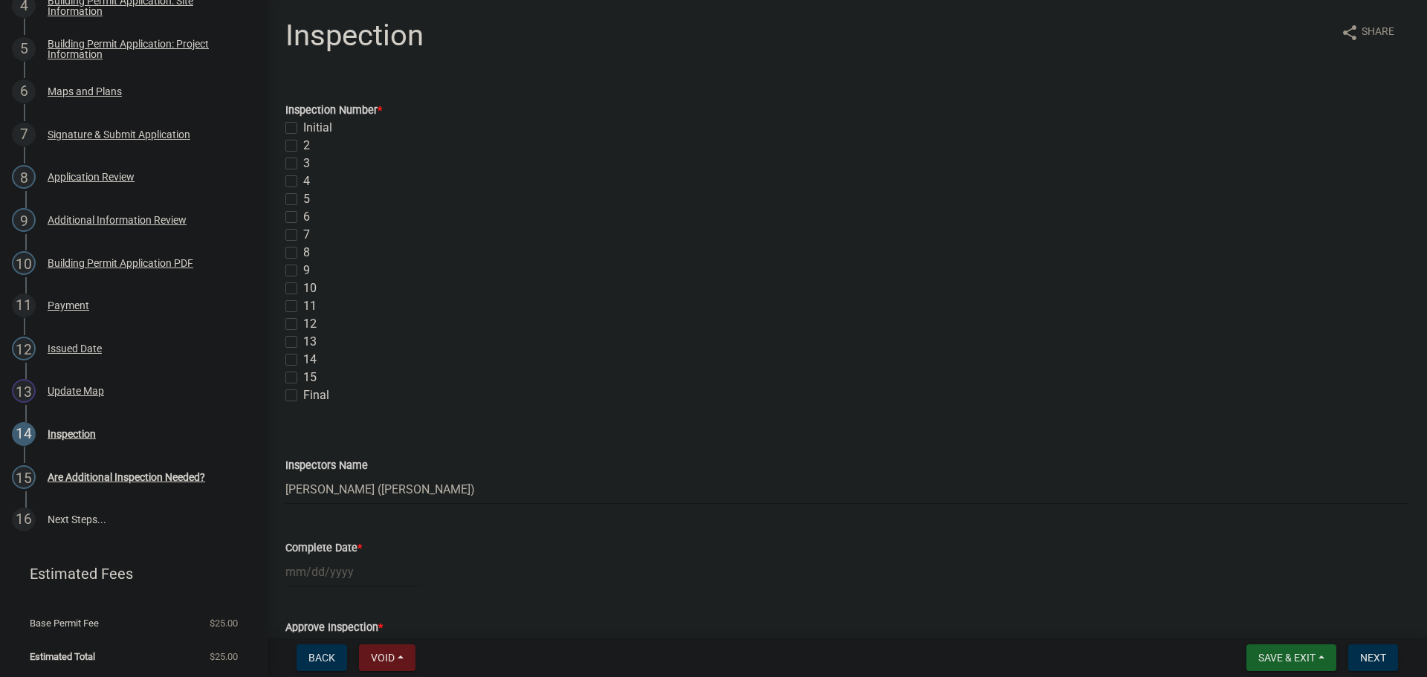
click at [303, 128] on label "Initial" at bounding box center [317, 128] width 29 height 18
click at [303, 128] on input "Initial" at bounding box center [308, 124] width 10 height 10
checkbox input "true"
checkbox input "false"
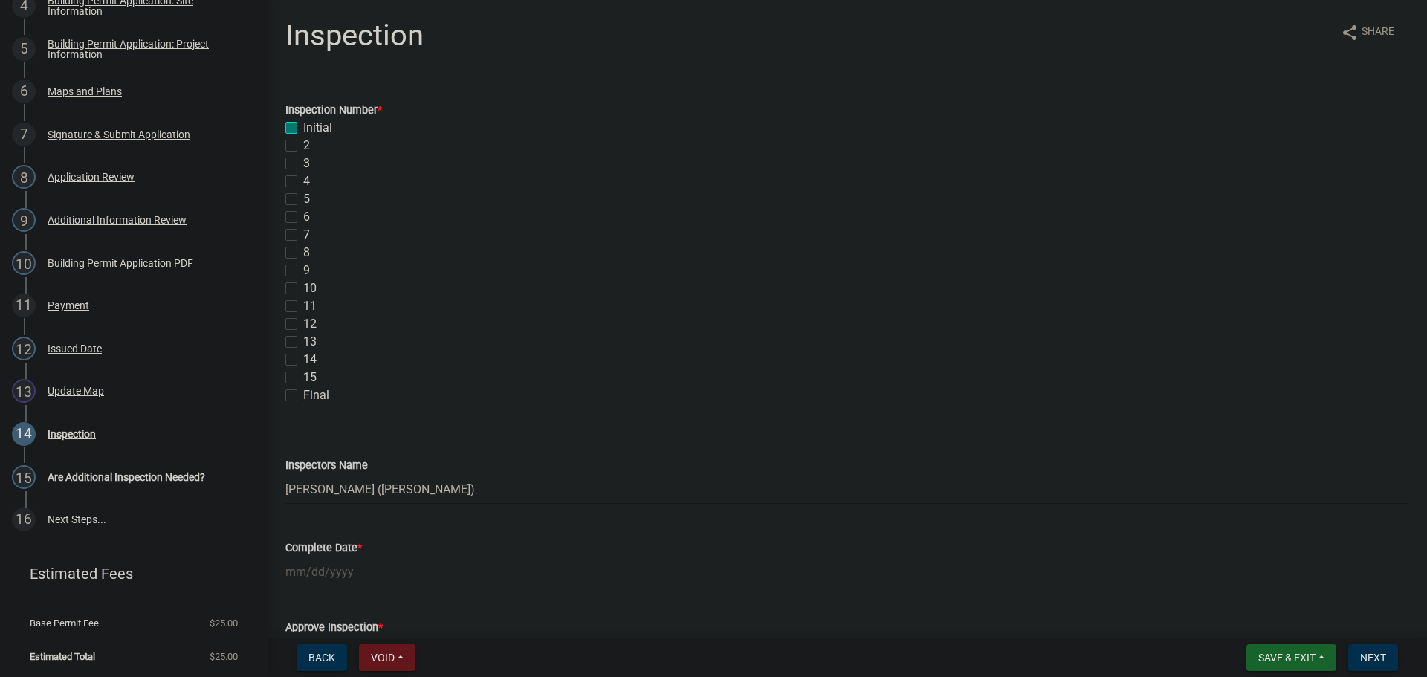
checkbox input "false"
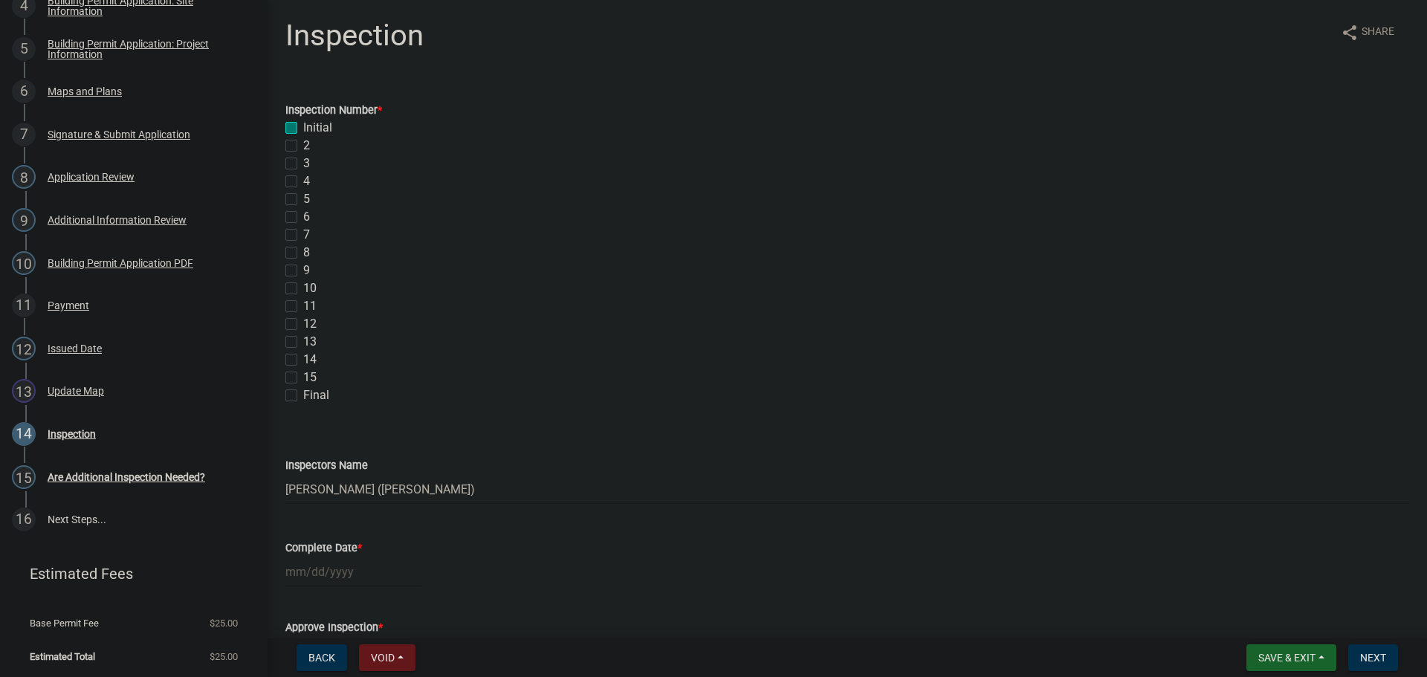
checkbox input "false"
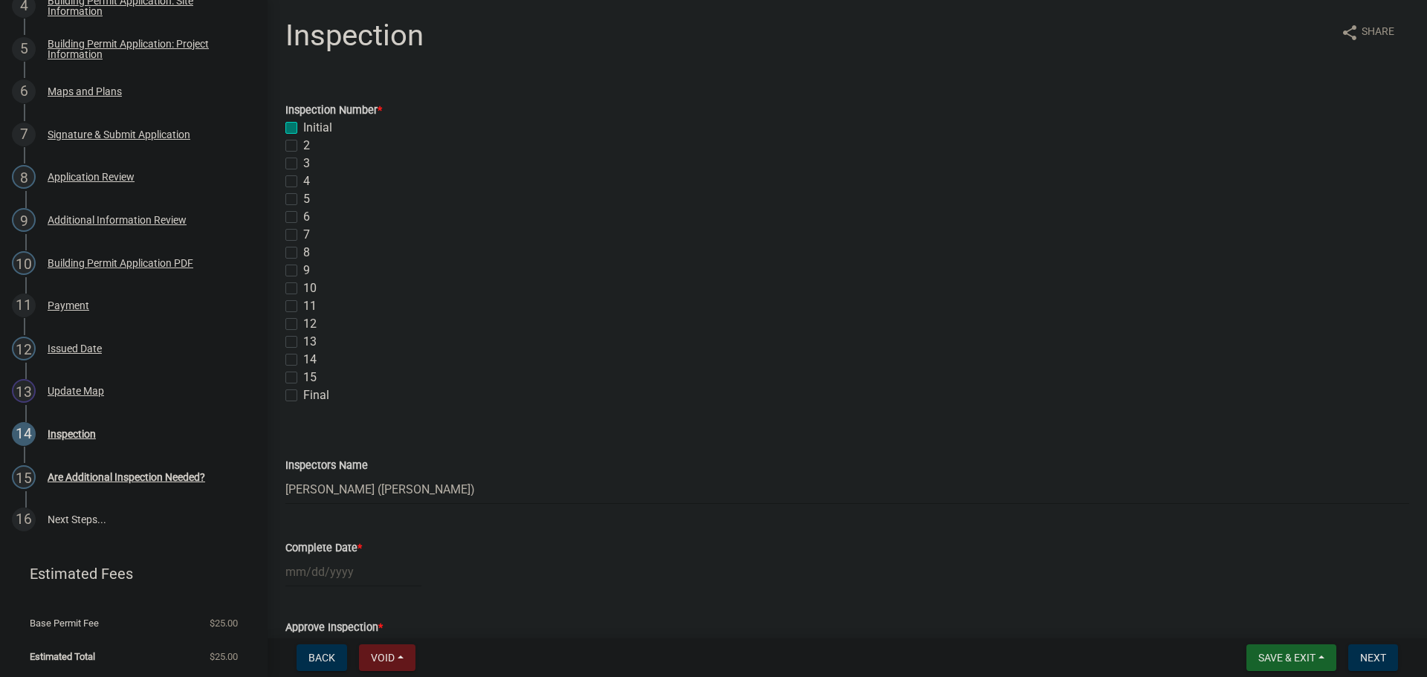
checkbox input "false"
click at [310, 571] on div at bounding box center [353, 572] width 136 height 30
select select "9"
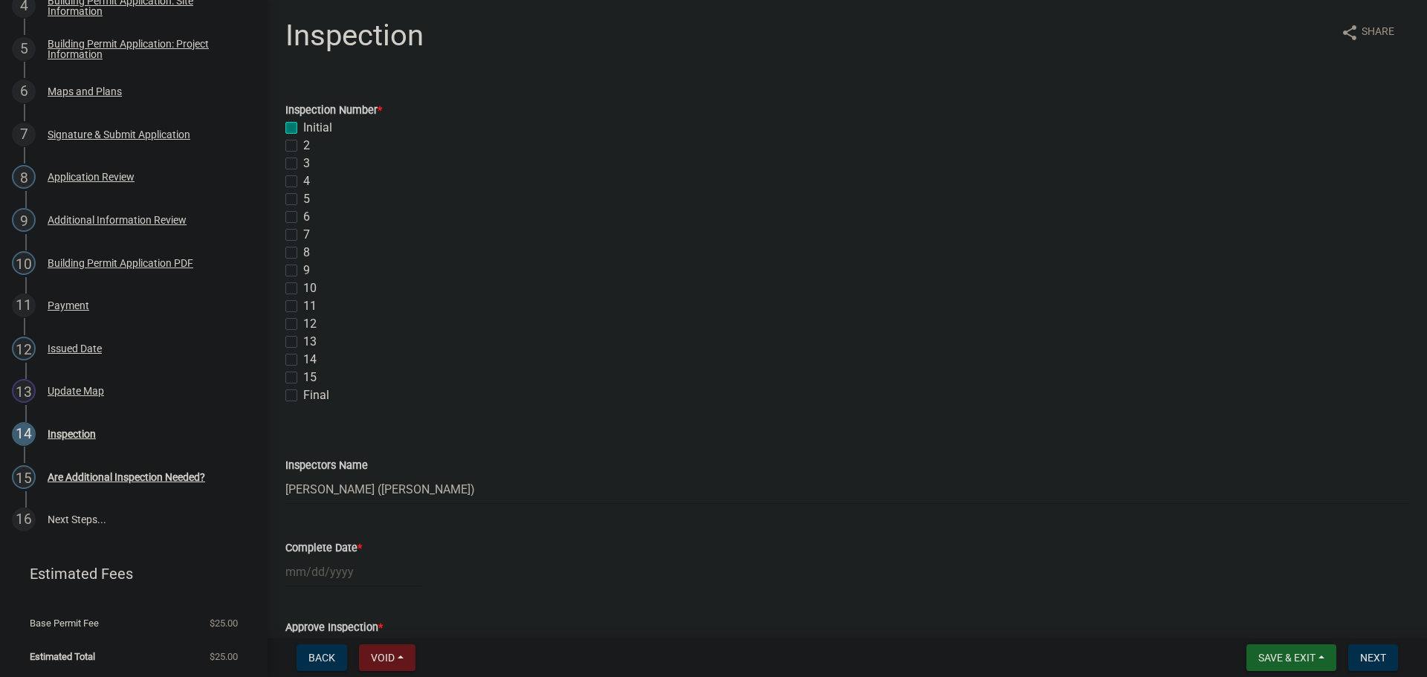
select select "2025"
click at [300, 371] on span "Previous month" at bounding box center [300, 373] width 11 height 11
select select "8"
click at [323, 515] on div "26" at bounding box center [324, 517] width 24 height 24
type input "[DATE]"
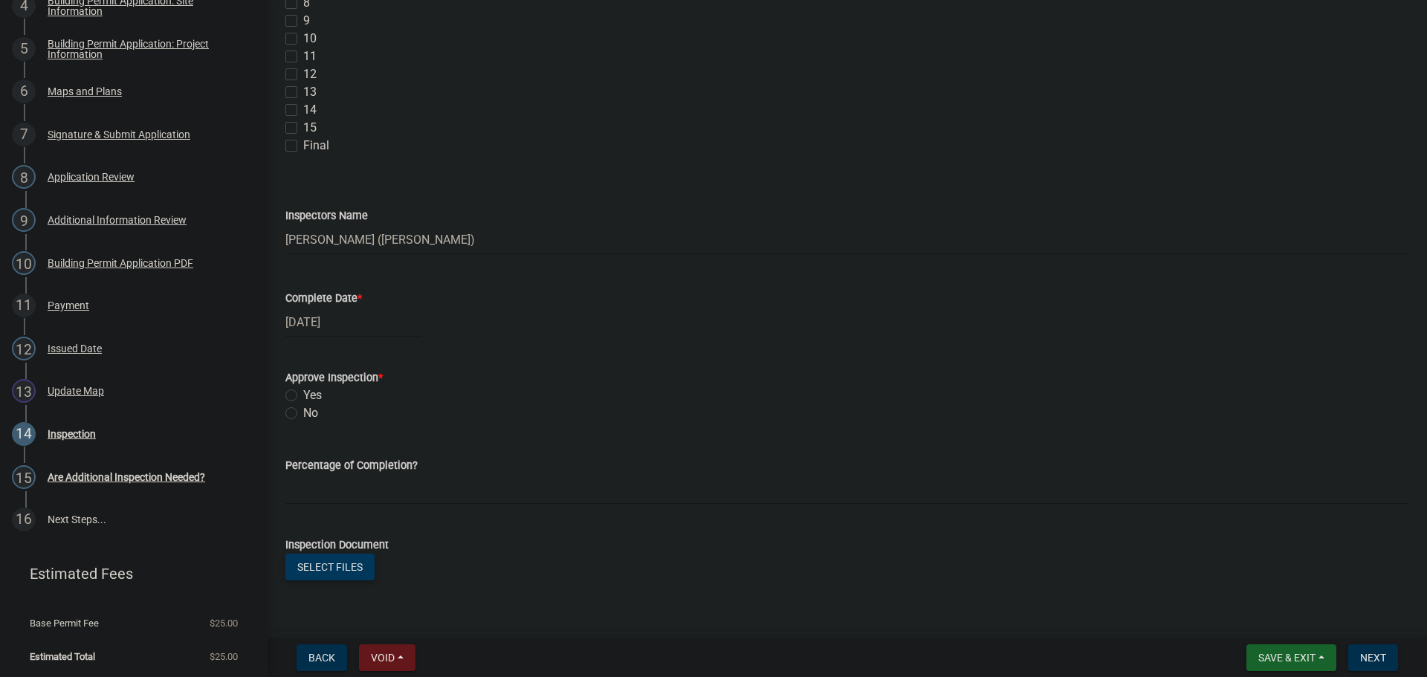
scroll to position [297, 0]
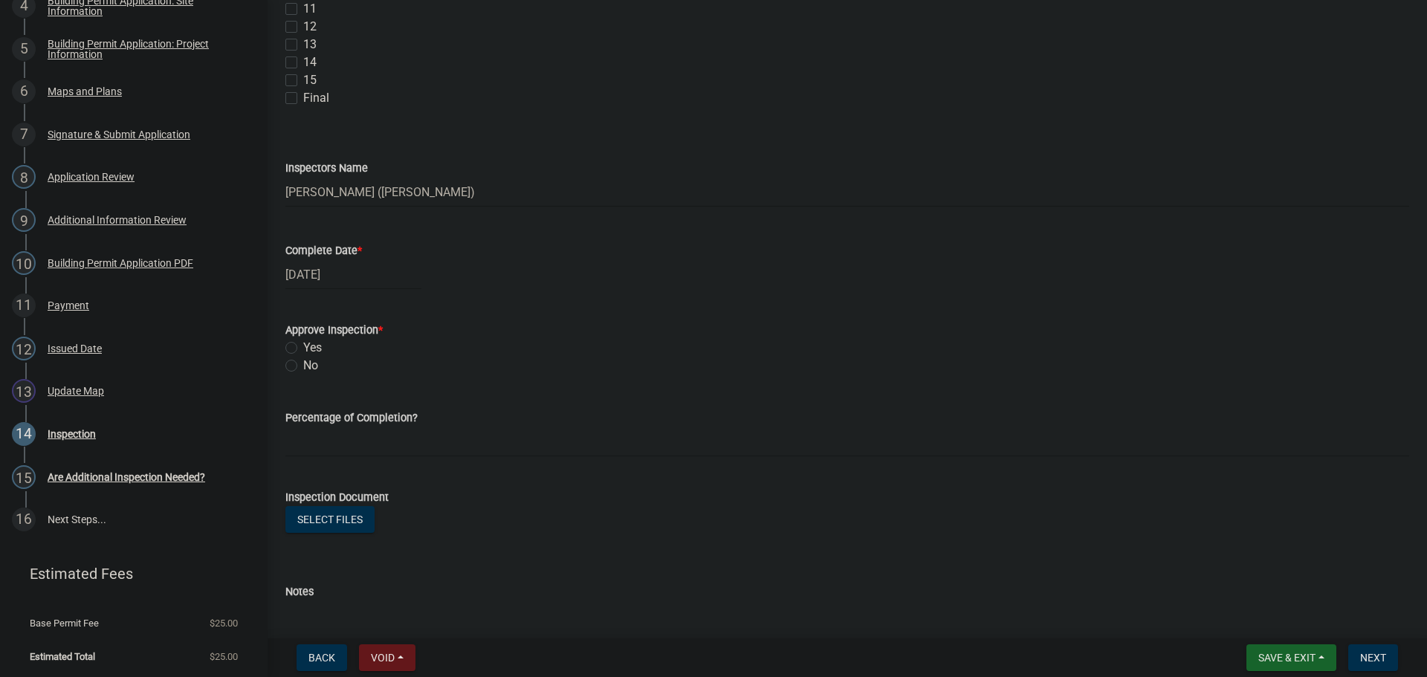
click at [303, 348] on label "Yes" at bounding box center [312, 348] width 19 height 18
click at [303, 348] on input "Yes" at bounding box center [308, 344] width 10 height 10
radio input "true"
click at [316, 438] on input "text" at bounding box center [847, 442] width 1124 height 30
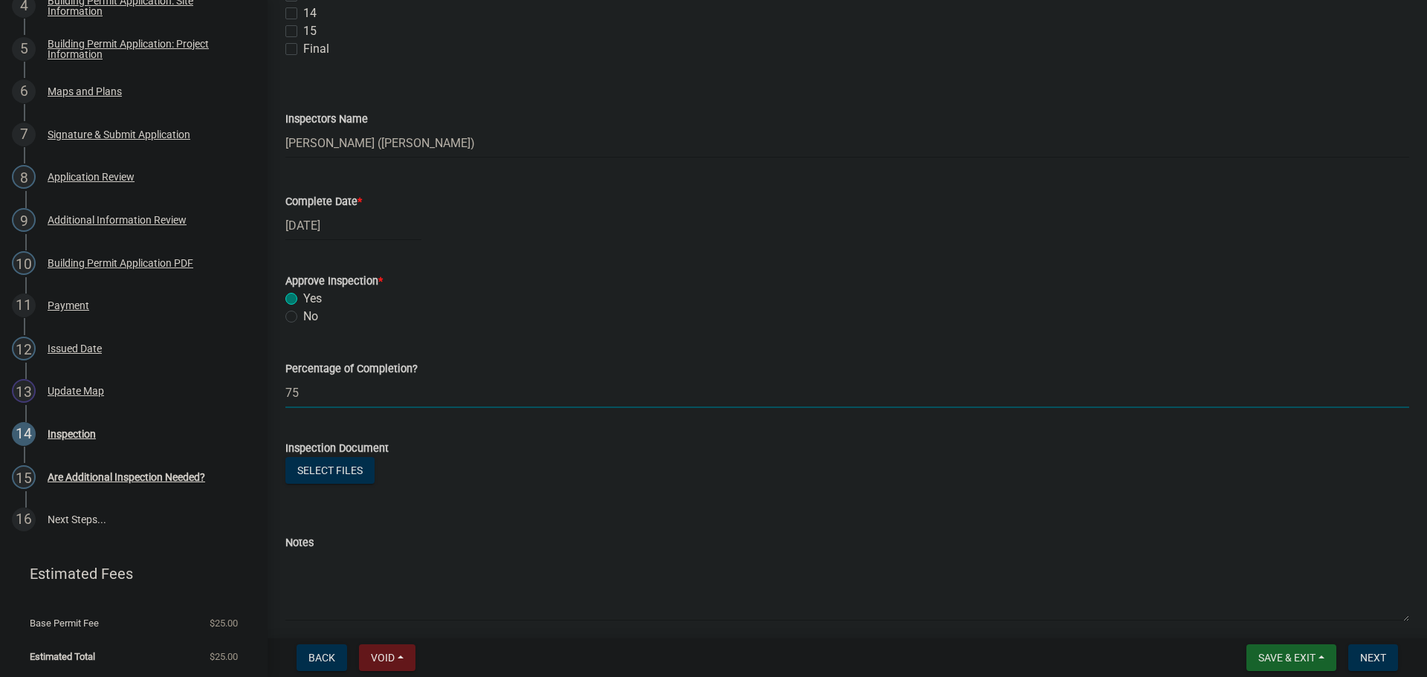
scroll to position [372, 0]
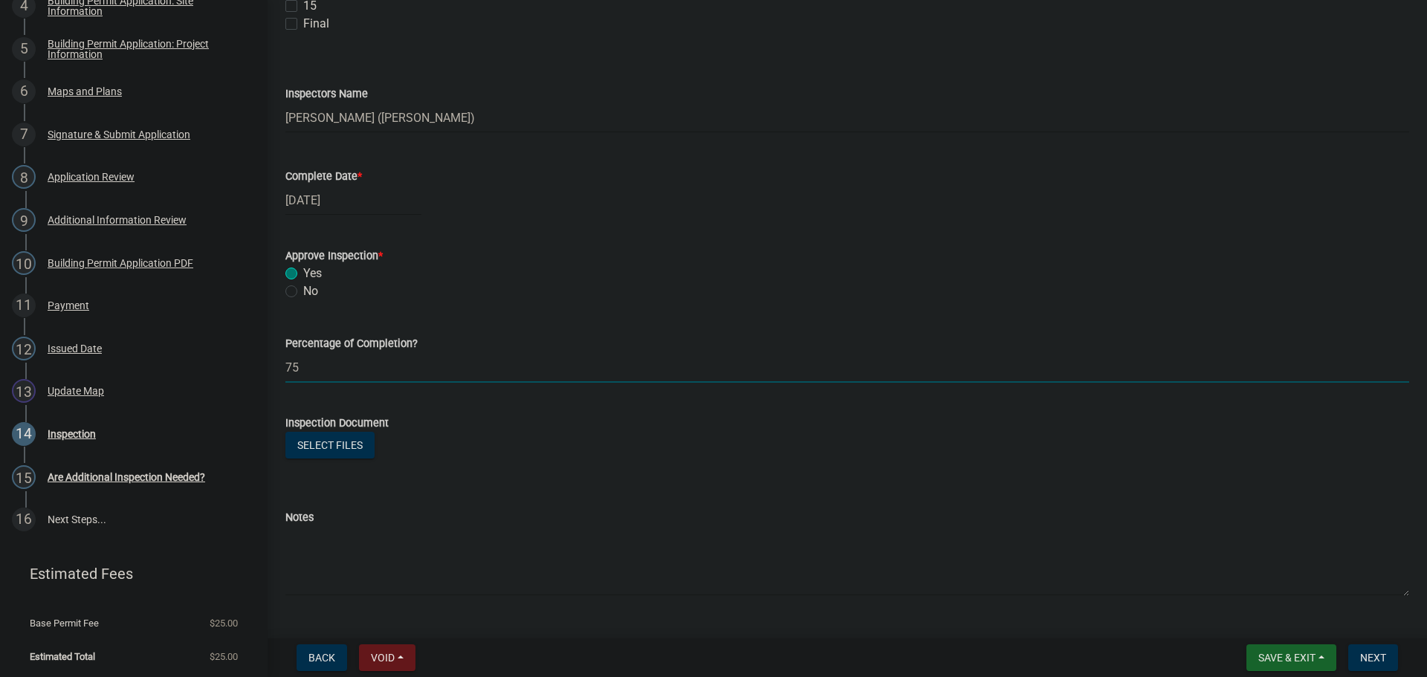
type input "75"
click at [323, 443] on button "Select files" at bounding box center [329, 445] width 89 height 27
click at [1371, 654] on span "Next" at bounding box center [1373, 658] width 26 height 12
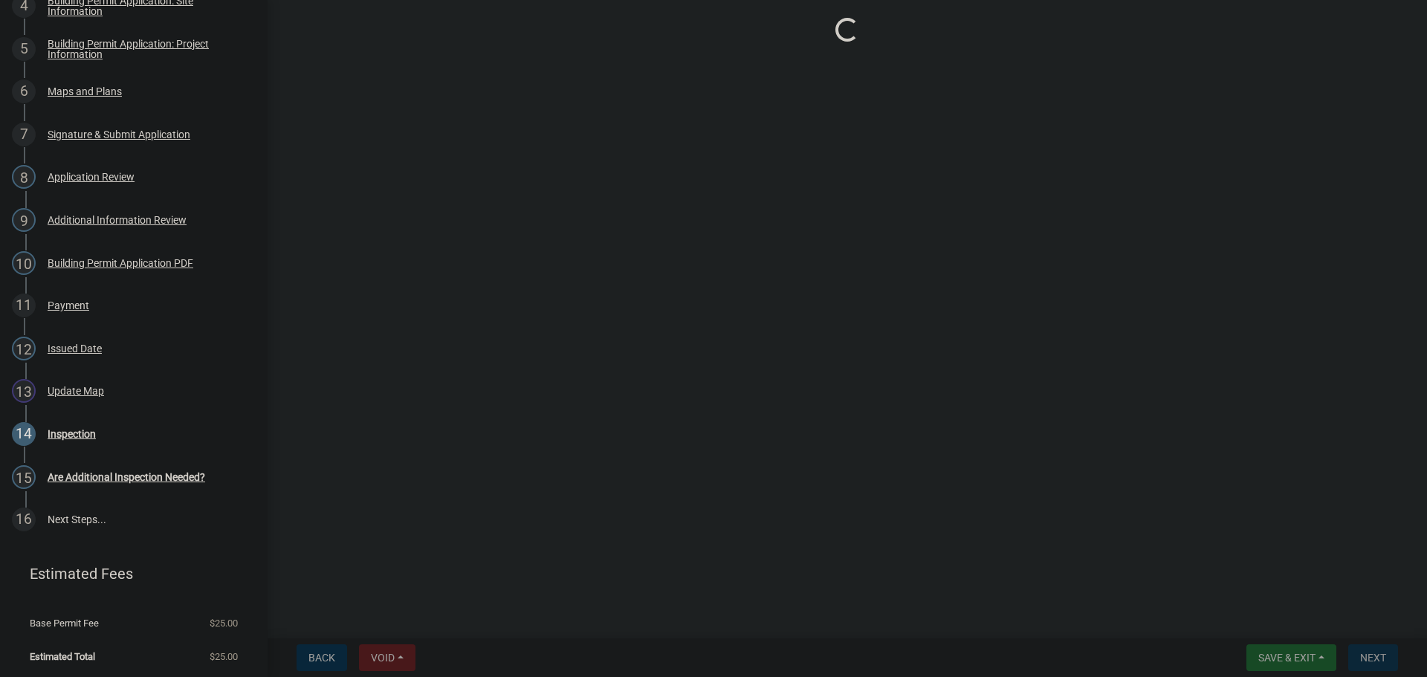
scroll to position [0, 0]
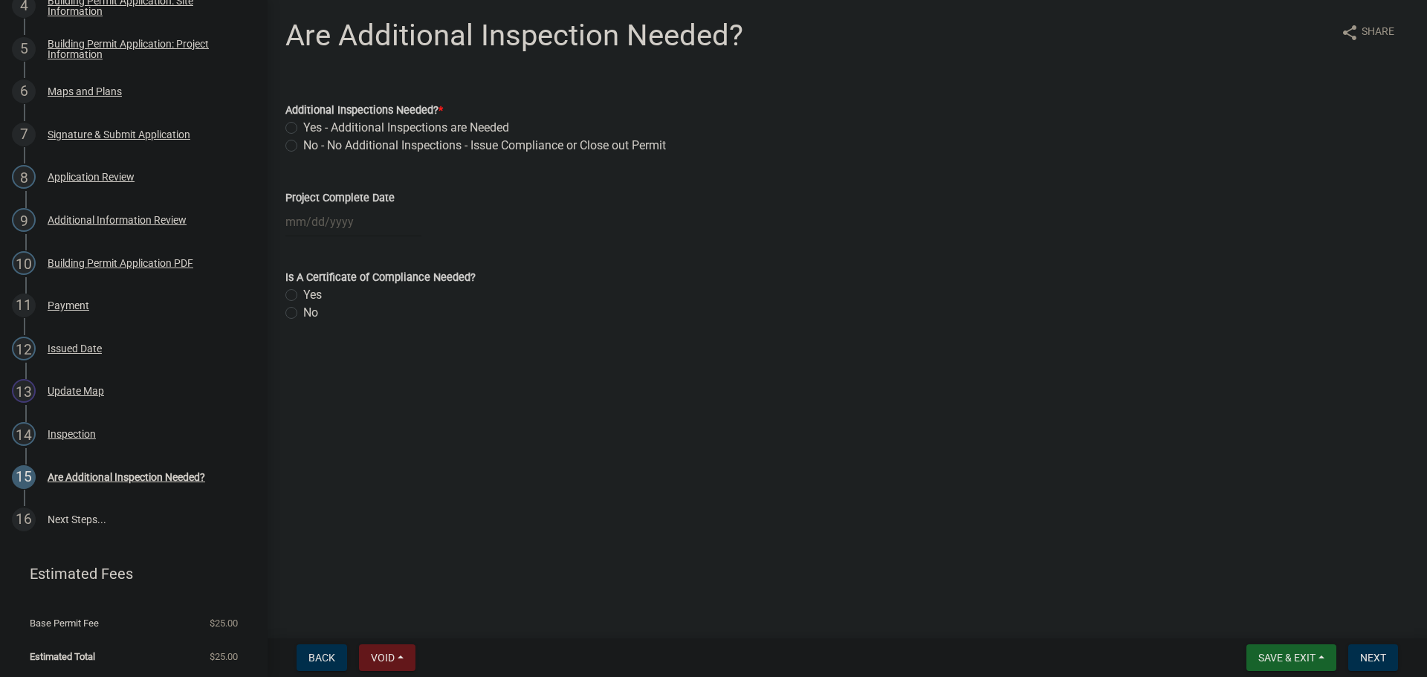
click at [303, 128] on label "Yes - Additional Inspections are Needed" at bounding box center [406, 128] width 206 height 18
click at [303, 128] on input "Yes - Additional Inspections are Needed" at bounding box center [308, 124] width 10 height 10
radio input "true"
click at [337, 225] on div at bounding box center [353, 222] width 136 height 30
select select "9"
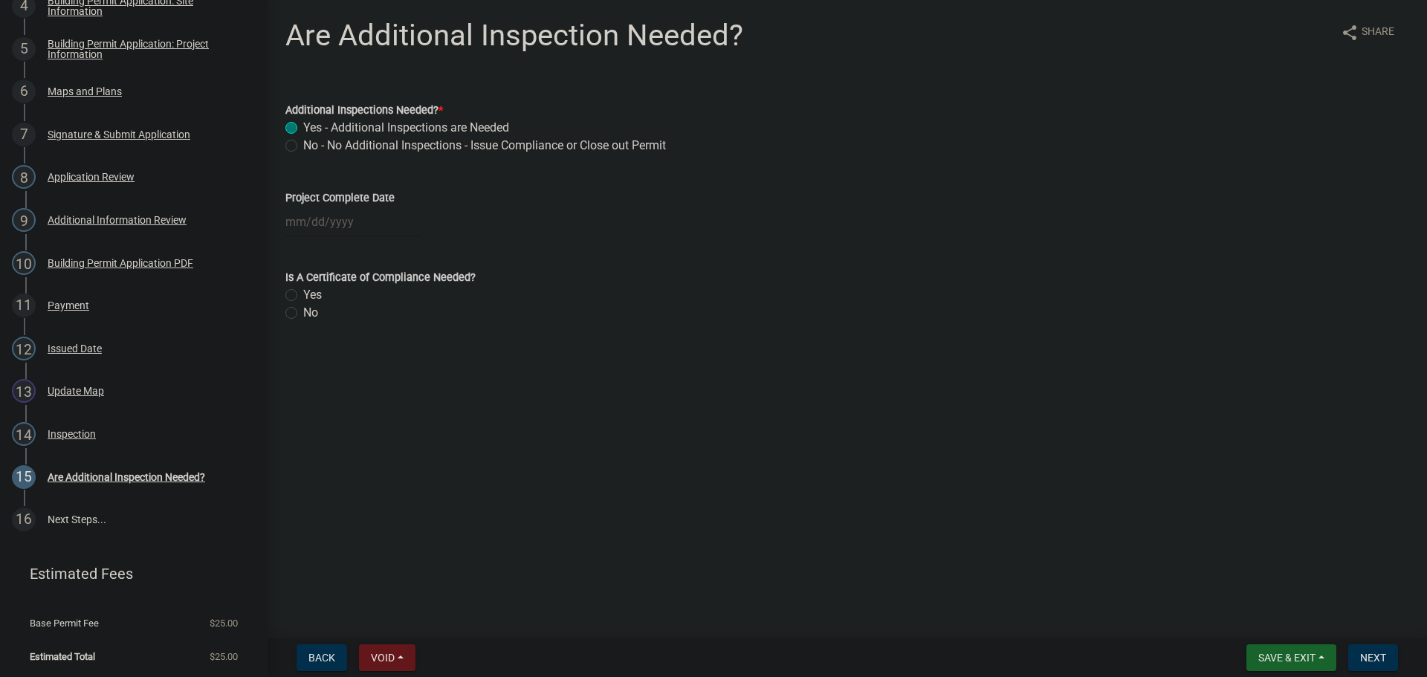
select select "2025"
click at [822, 376] on main "Are Additional Inspection Needed? share Share Additional Inspections Needed? * …" at bounding box center [847, 316] width 1159 height 632
click at [1370, 658] on span "Next" at bounding box center [1373, 658] width 26 height 12
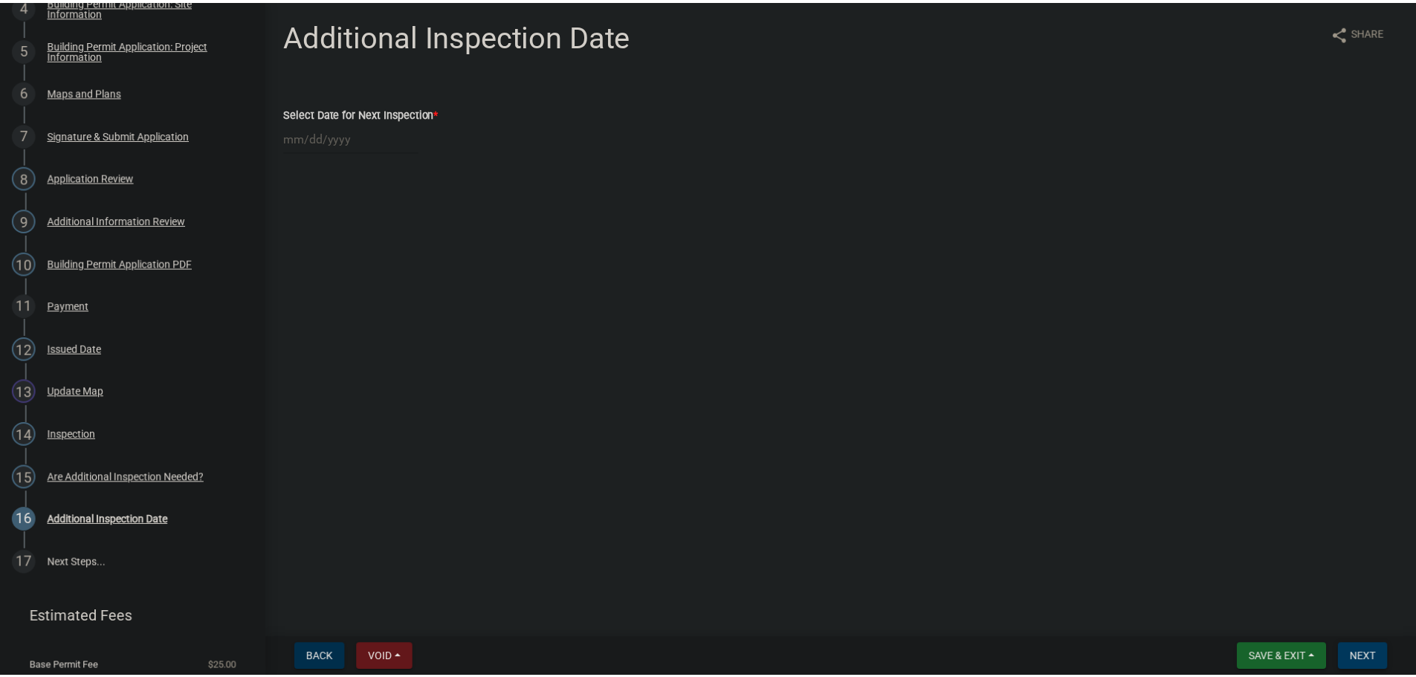
scroll to position [381, 0]
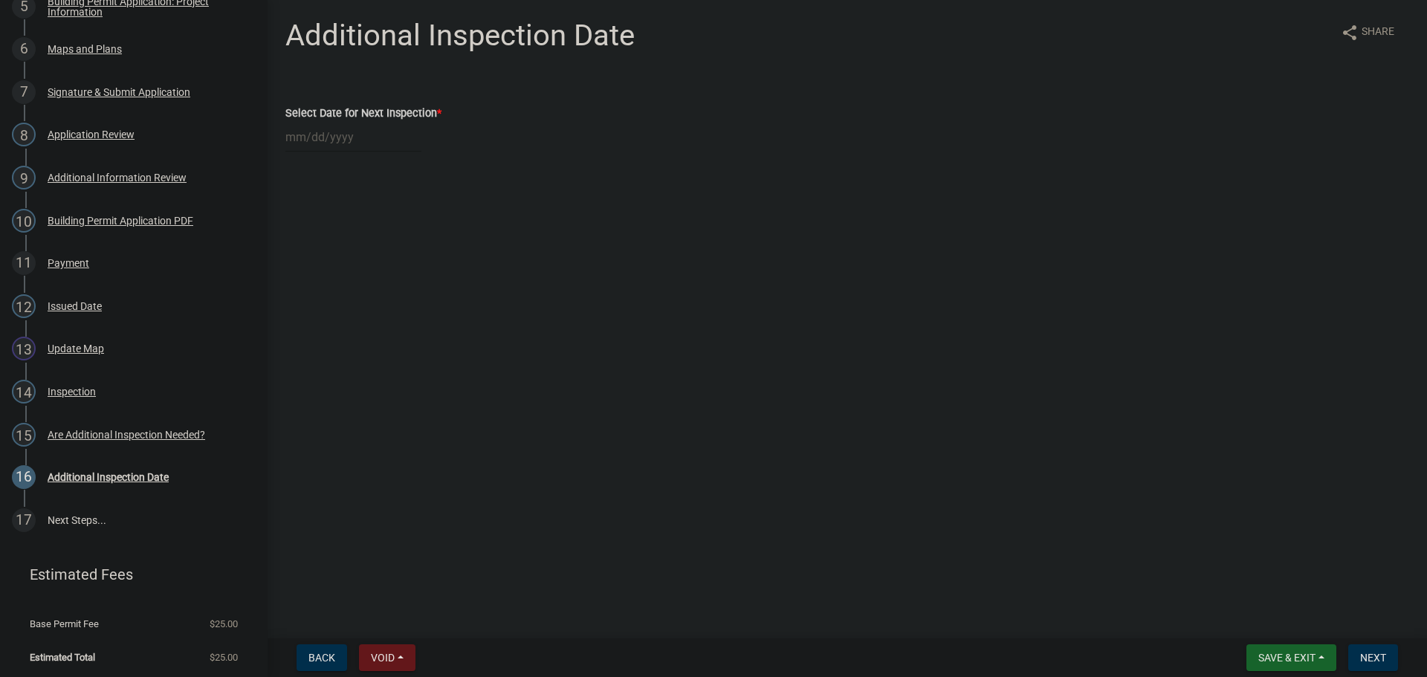
click at [343, 140] on div at bounding box center [353, 137] width 136 height 30
select select "9"
select select "2025"
click at [442, 165] on span "Next month" at bounding box center [442, 168] width 11 height 11
select select "10"
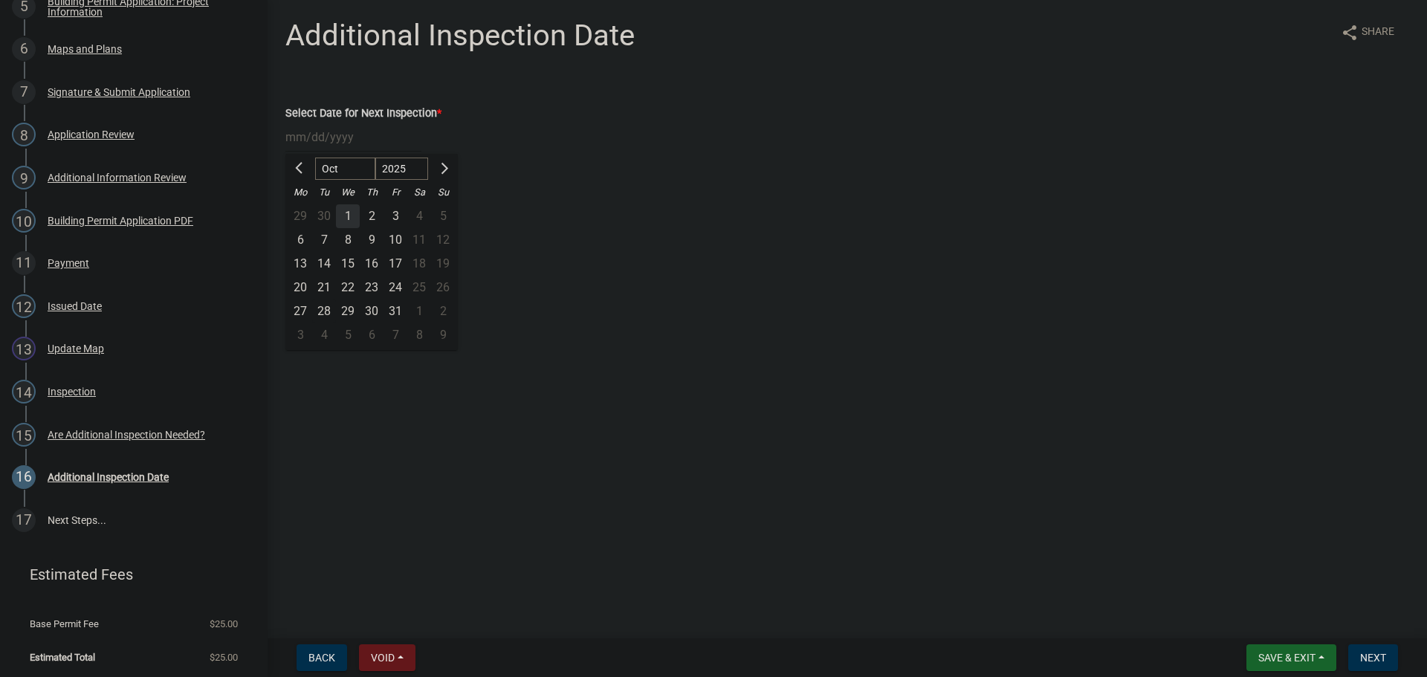
click at [325, 308] on div "28" at bounding box center [324, 312] width 24 height 24
type input "[DATE]"
click at [1375, 658] on span "Next" at bounding box center [1373, 658] width 26 height 12
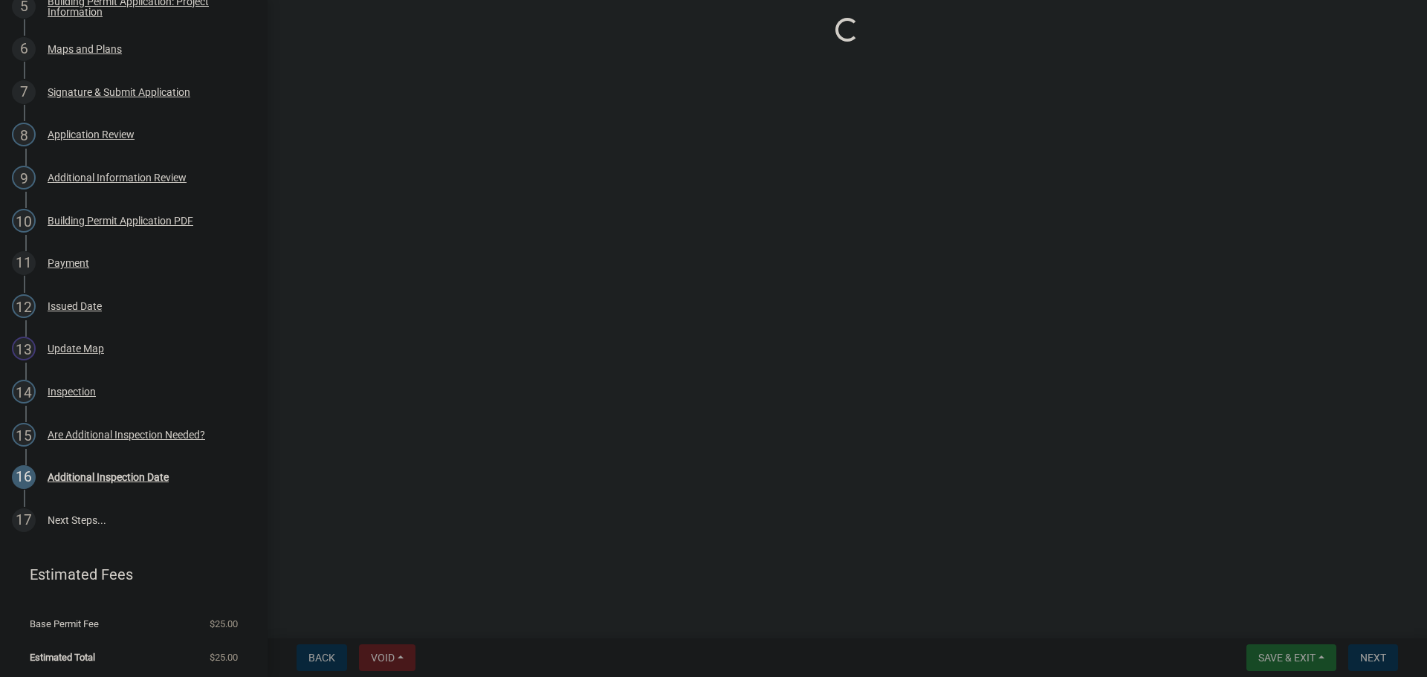
select select "ea04a6fd-51ae-4c6d-a371-02b529e31645"
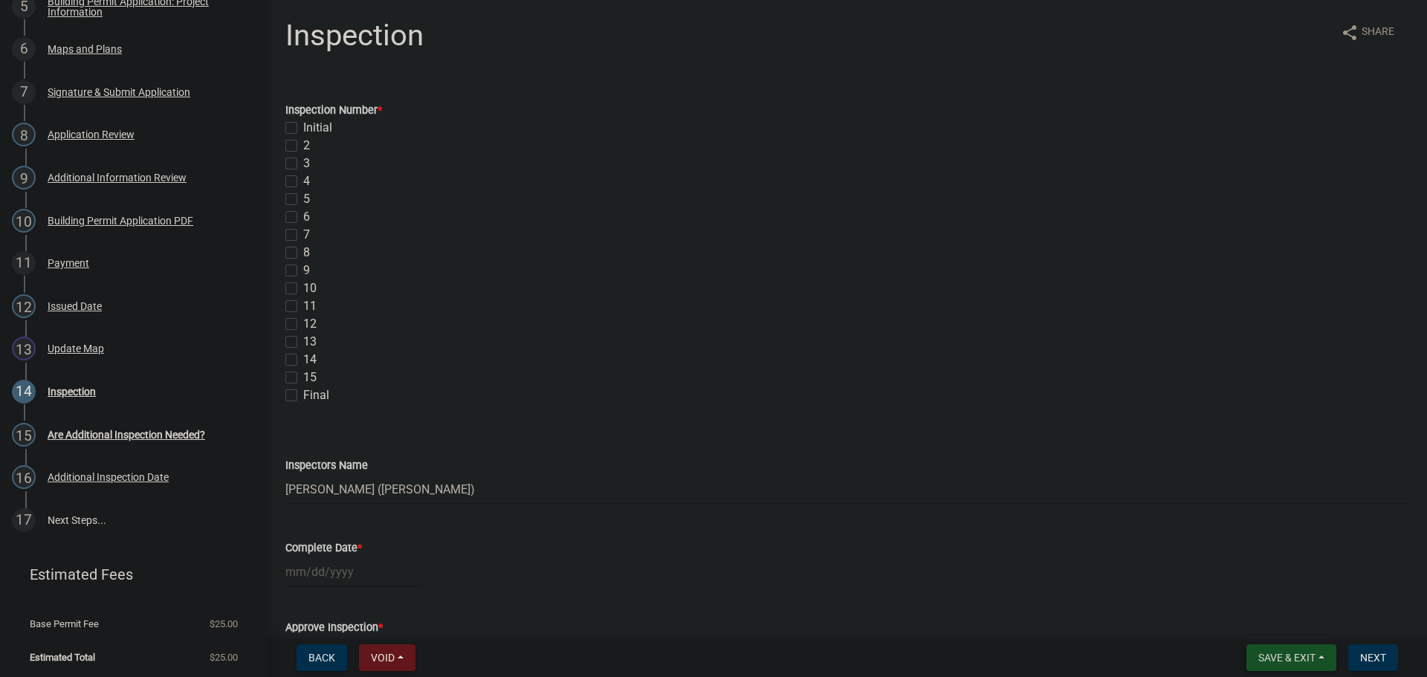
click at [1276, 656] on span "Save & Exit" at bounding box center [1286, 658] width 57 height 12
click at [1256, 619] on button "Save & Exit" at bounding box center [1276, 619] width 119 height 36
